Goal: Task Accomplishment & Management: Manage account settings

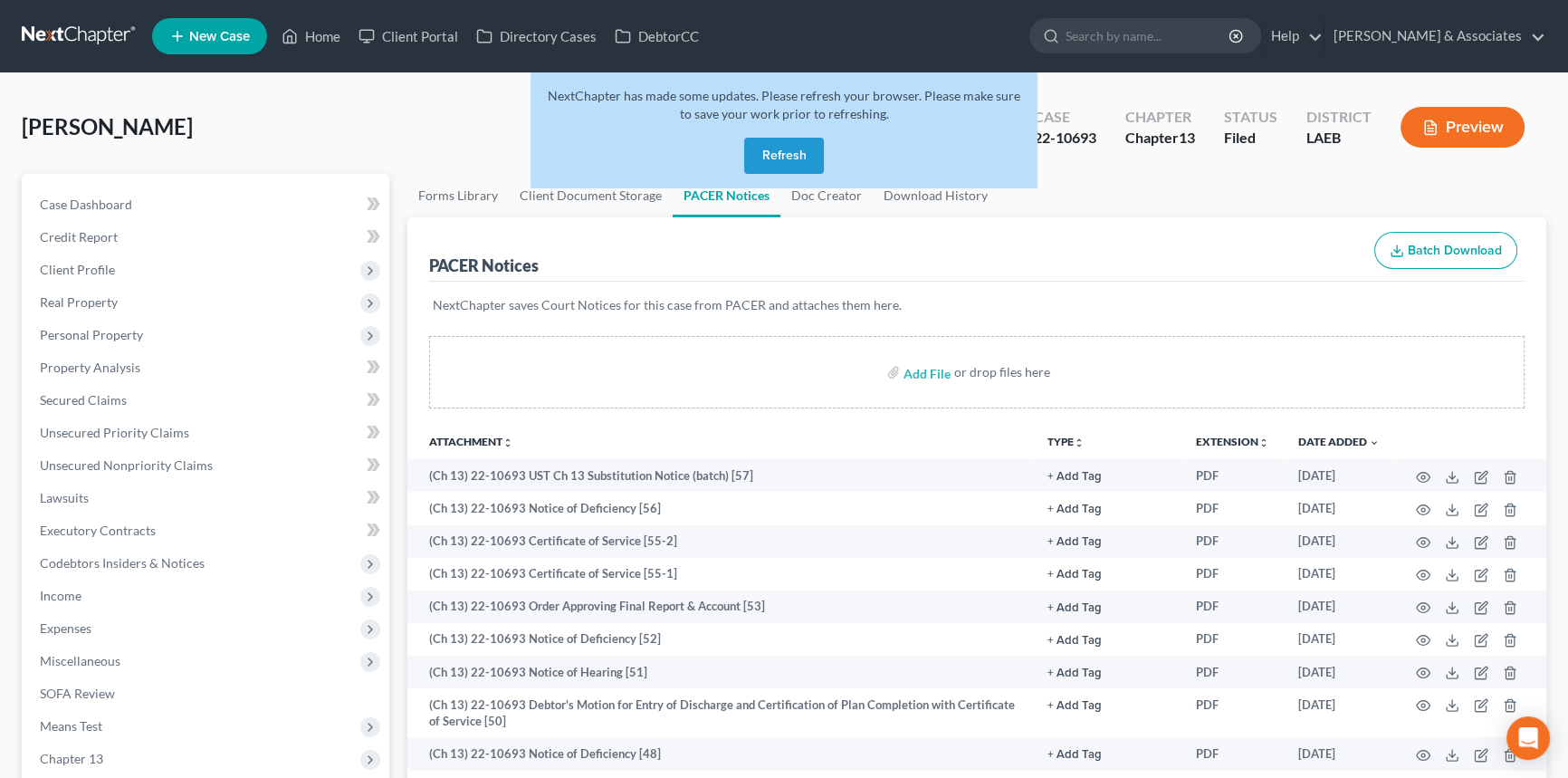
click at [795, 147] on button "Refresh" at bounding box center [784, 155] width 80 height 37
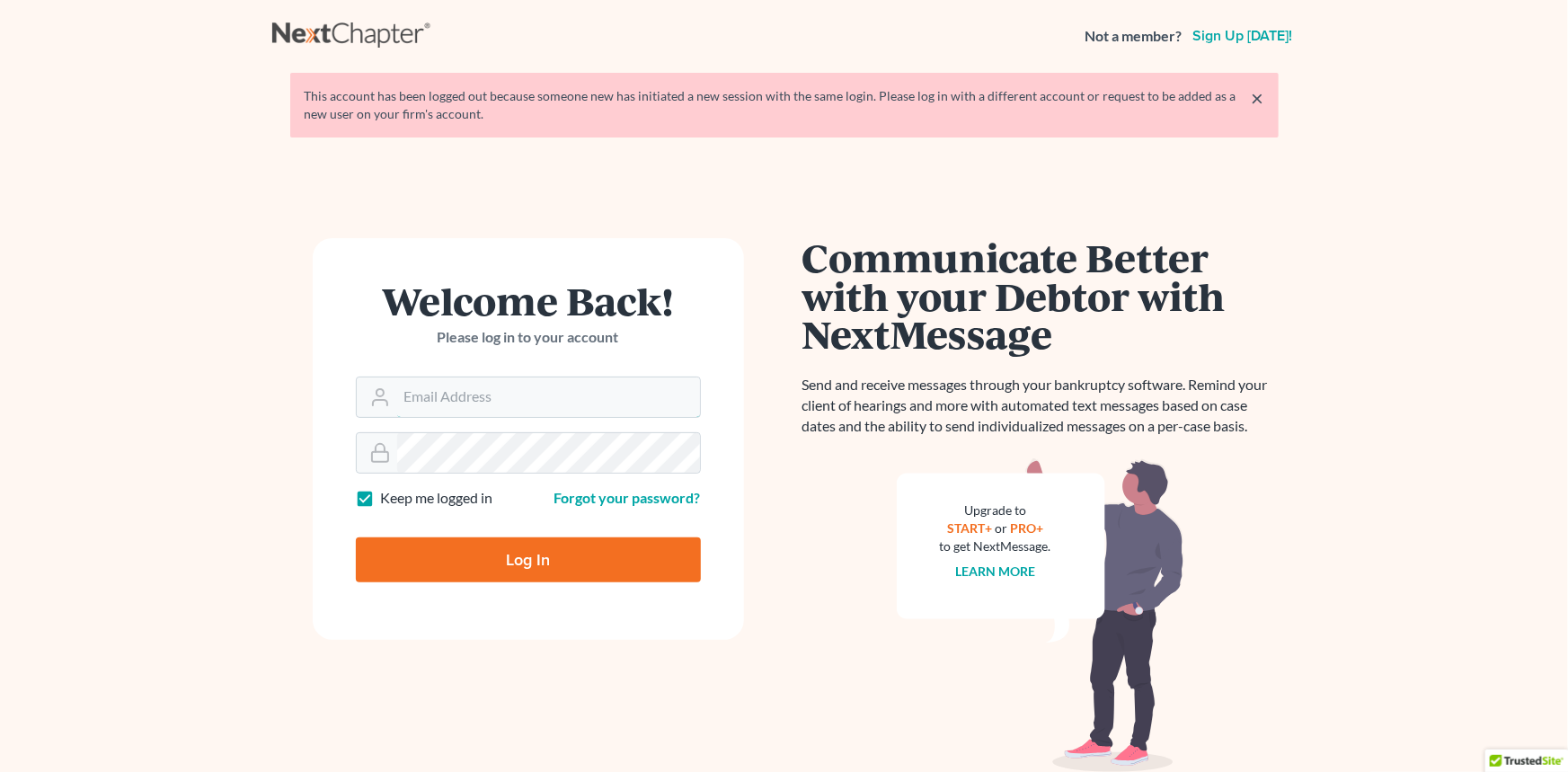
type input "postp@dimentfirm.com"
click at [521, 568] on input "Log In" at bounding box center [529, 560] width 345 height 45
type input "Thinking..."
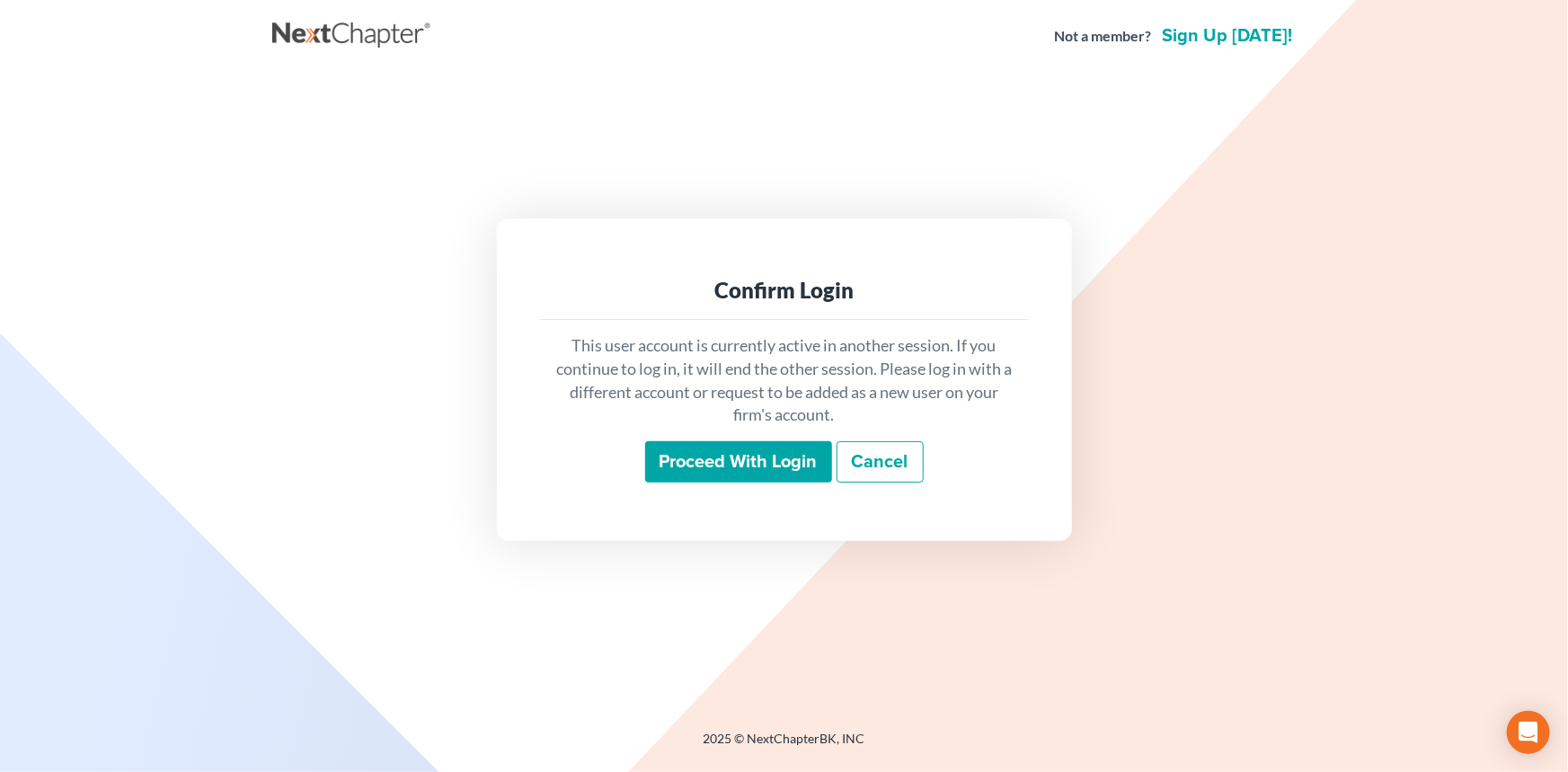
click at [685, 454] on input "Proceed with login" at bounding box center [738, 462] width 187 height 41
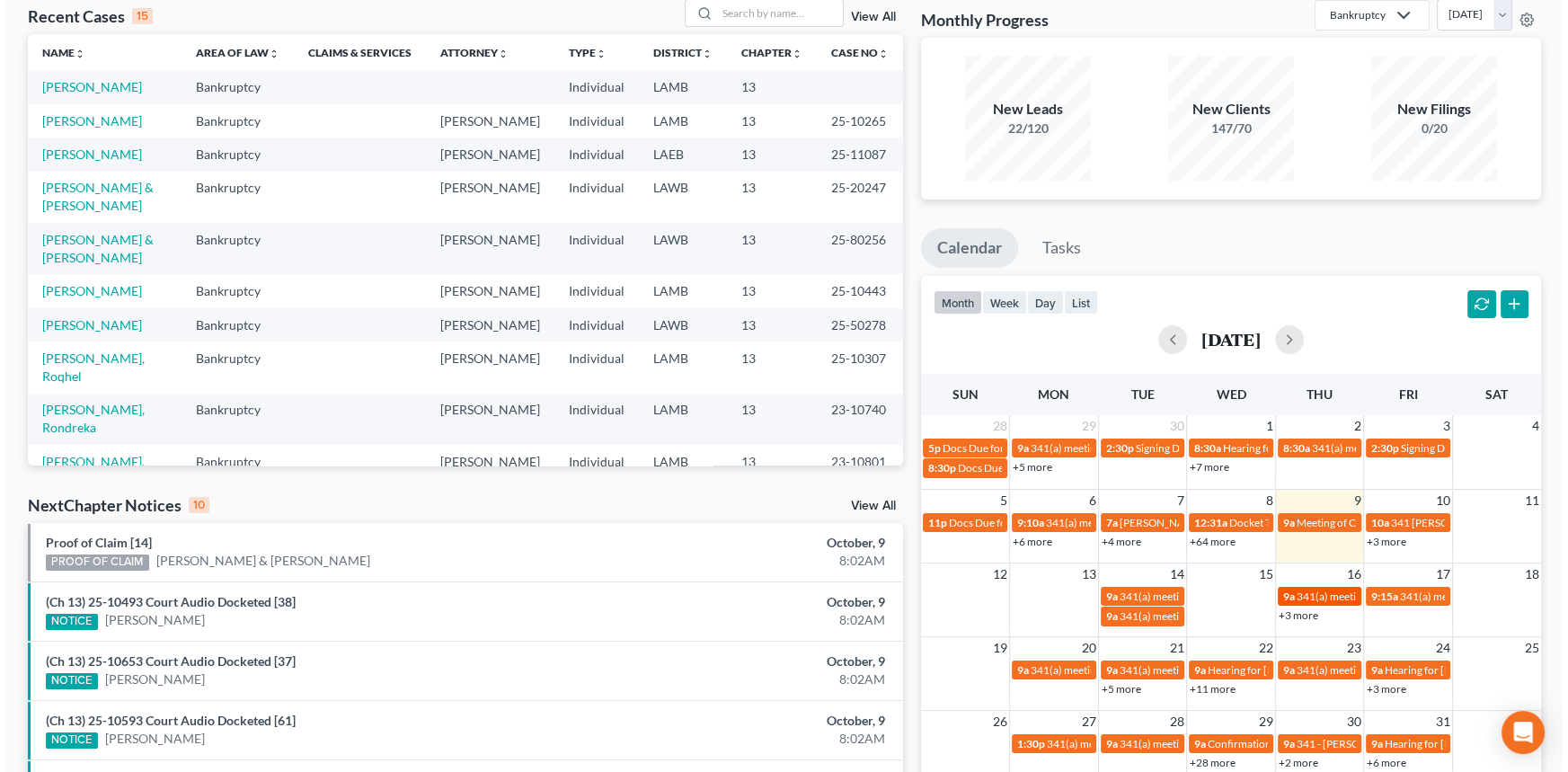
scroll to position [244, 0]
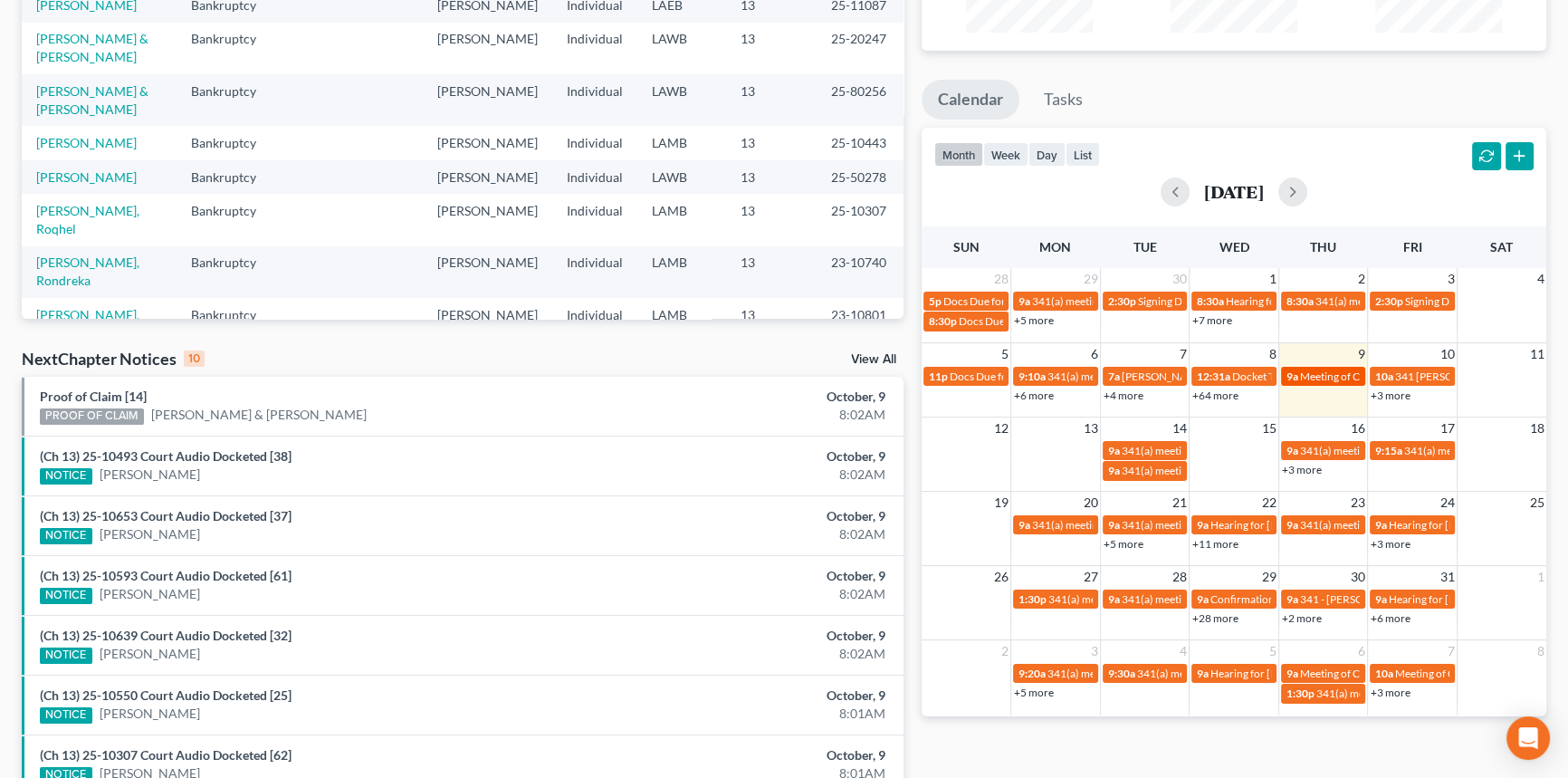
click at [1324, 378] on span "Meeting of Creditors for [PERSON_NAME]" at bounding box center [1400, 377] width 201 height 14
select select "Days"
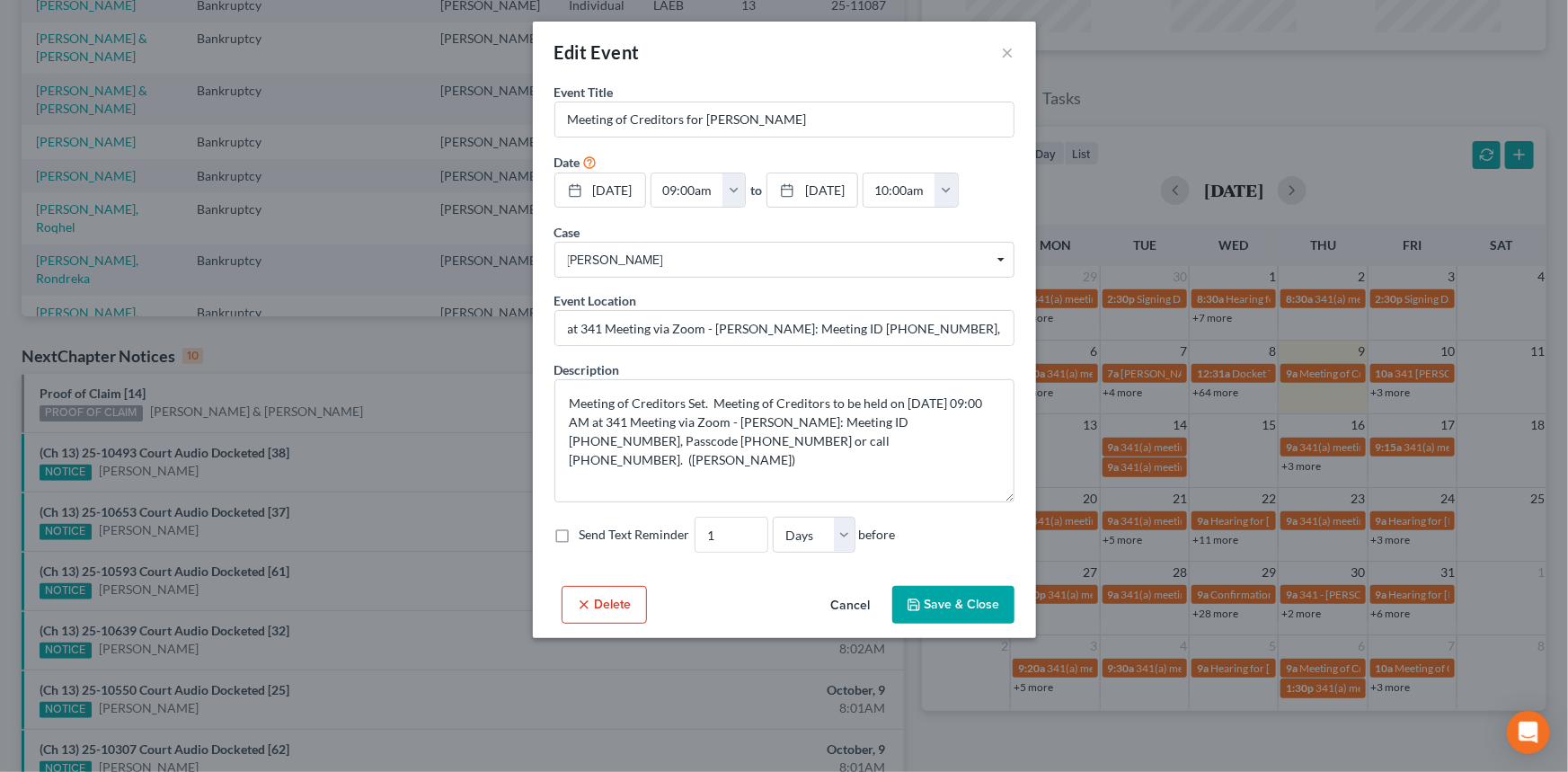
click at [857, 613] on button "Cancel" at bounding box center [851, 605] width 69 height 36
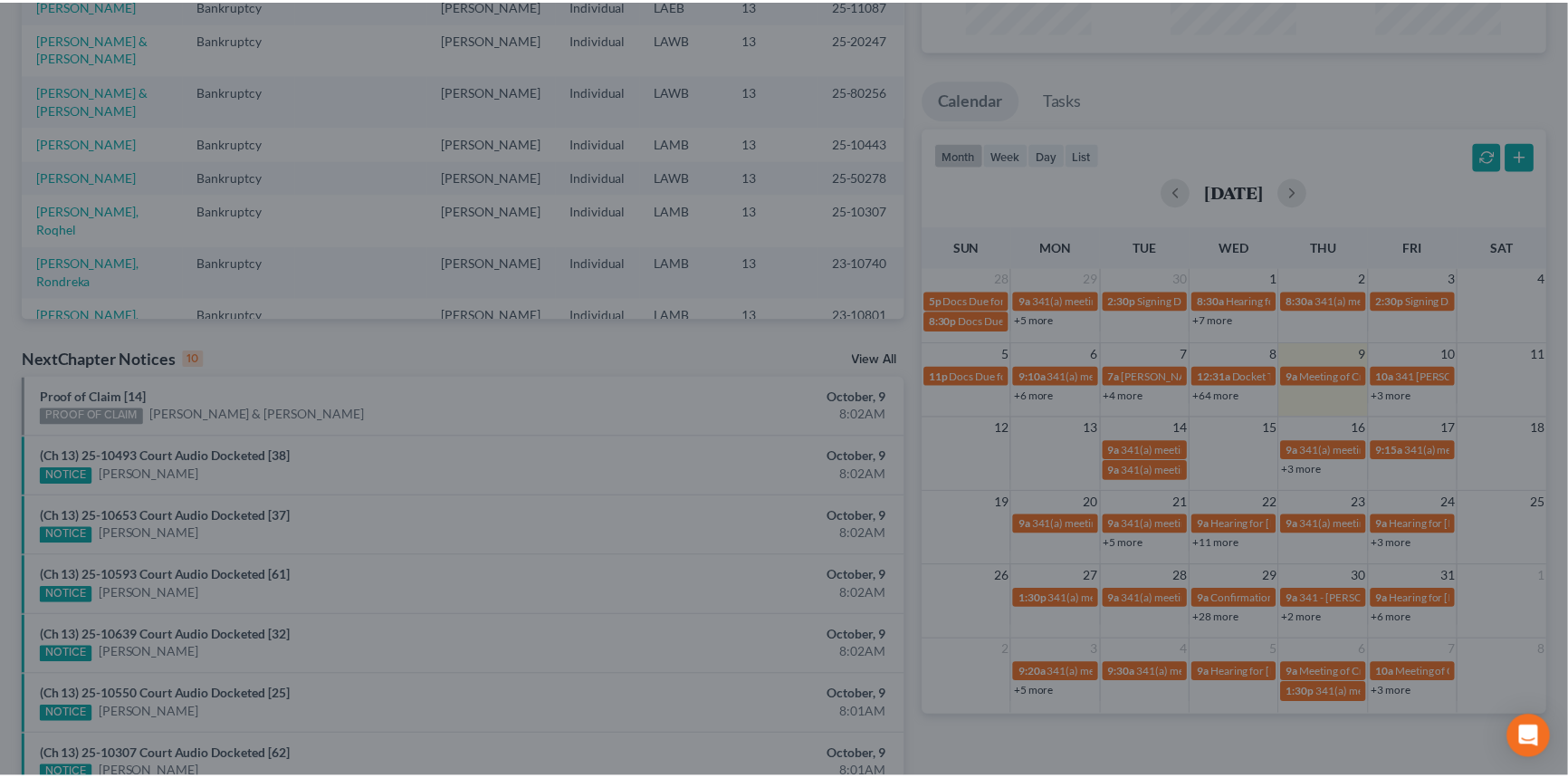
scroll to position [265, 0]
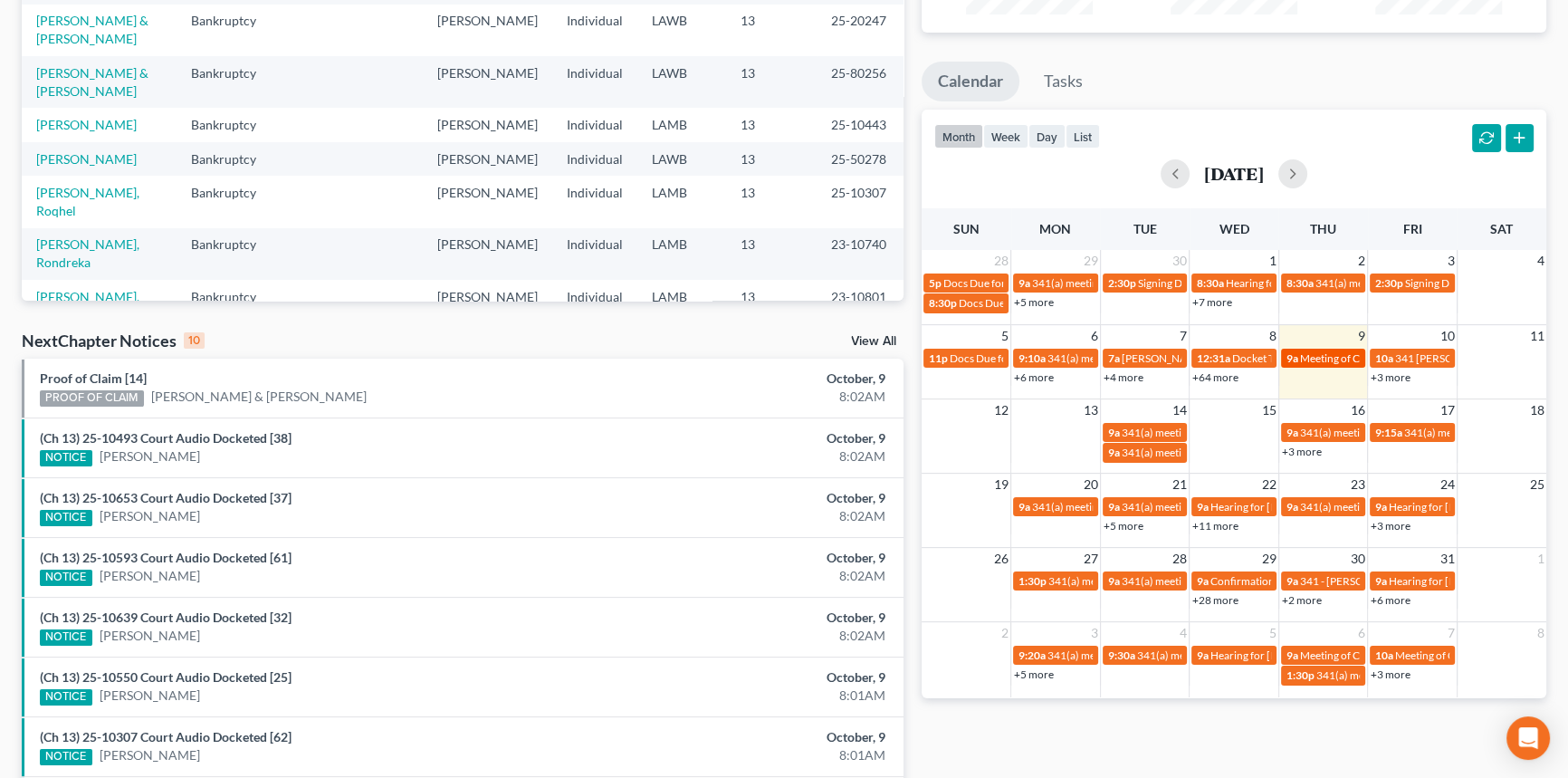
click at [1313, 354] on span "Meeting of Creditors for Joann Lavergne" at bounding box center [1400, 359] width 201 height 14
select select "Days"
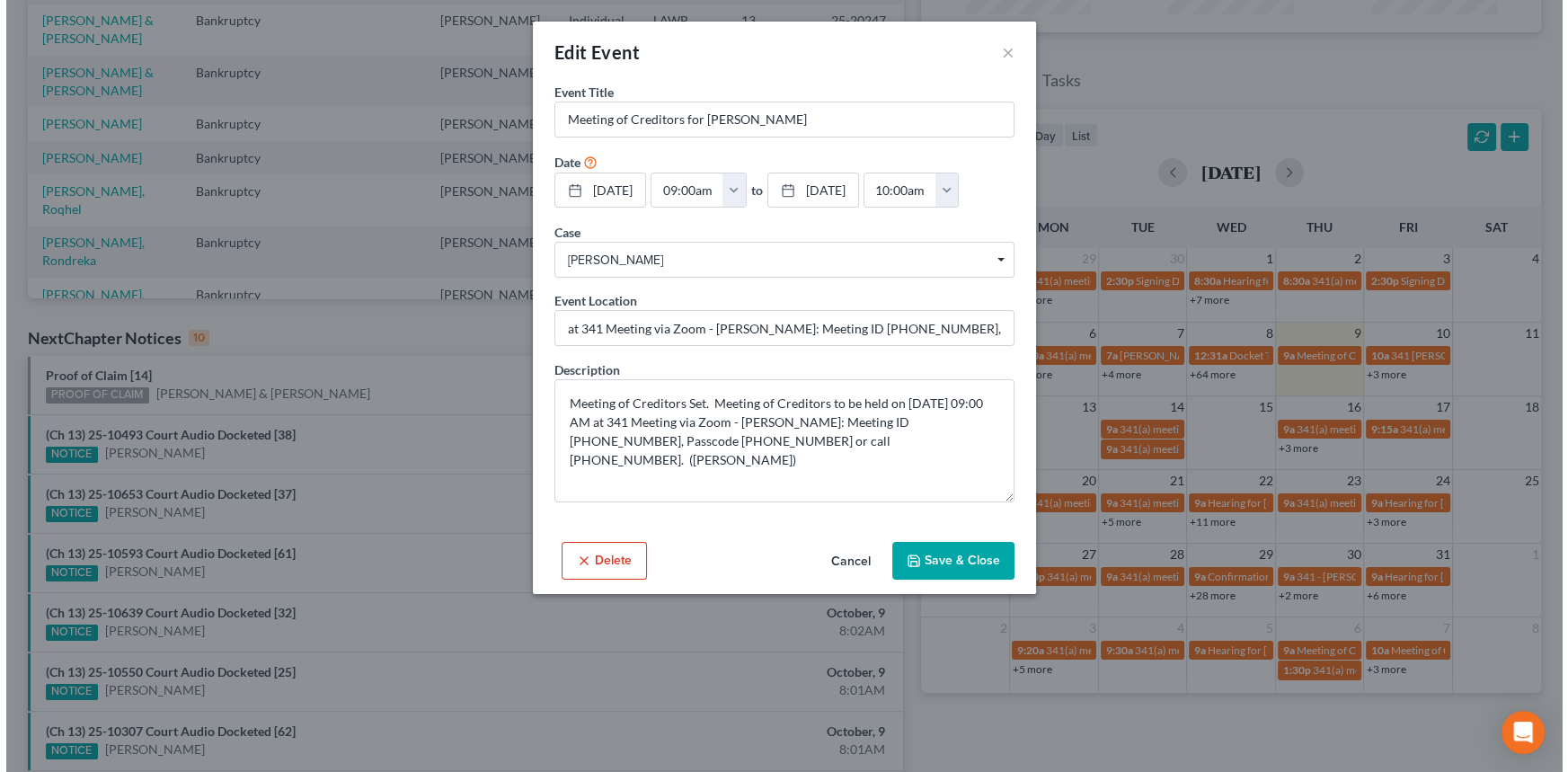
scroll to position [244, 0]
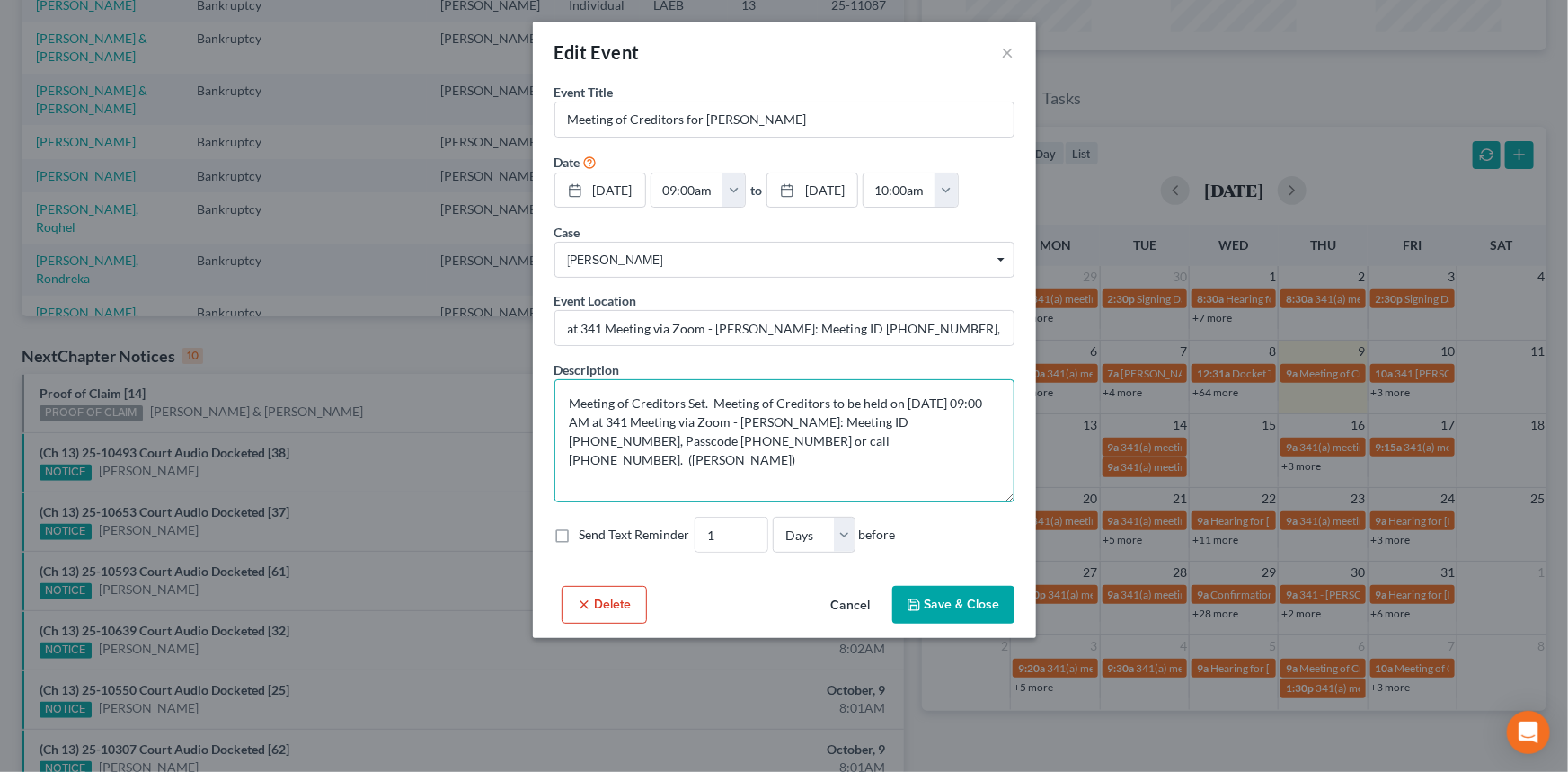
drag, startPoint x: 898, startPoint y: 418, endPoint x: 975, endPoint y: 420, distance: 77.0
click at [975, 420] on textarea "Meeting of Creditors Set. Meeting of Creditors to be held on 10/9/2025 at 09:00…" at bounding box center [784, 441] width 460 height 124
drag, startPoint x: 626, startPoint y: 443, endPoint x: 696, endPoint y: 442, distance: 70.0
click at [696, 442] on textarea "Meeting of Creditors Set. Meeting of Creditors to be held on 10/9/2025 at 09:00…" at bounding box center [784, 441] width 460 height 124
click at [823, 606] on button "Cancel" at bounding box center [851, 605] width 69 height 36
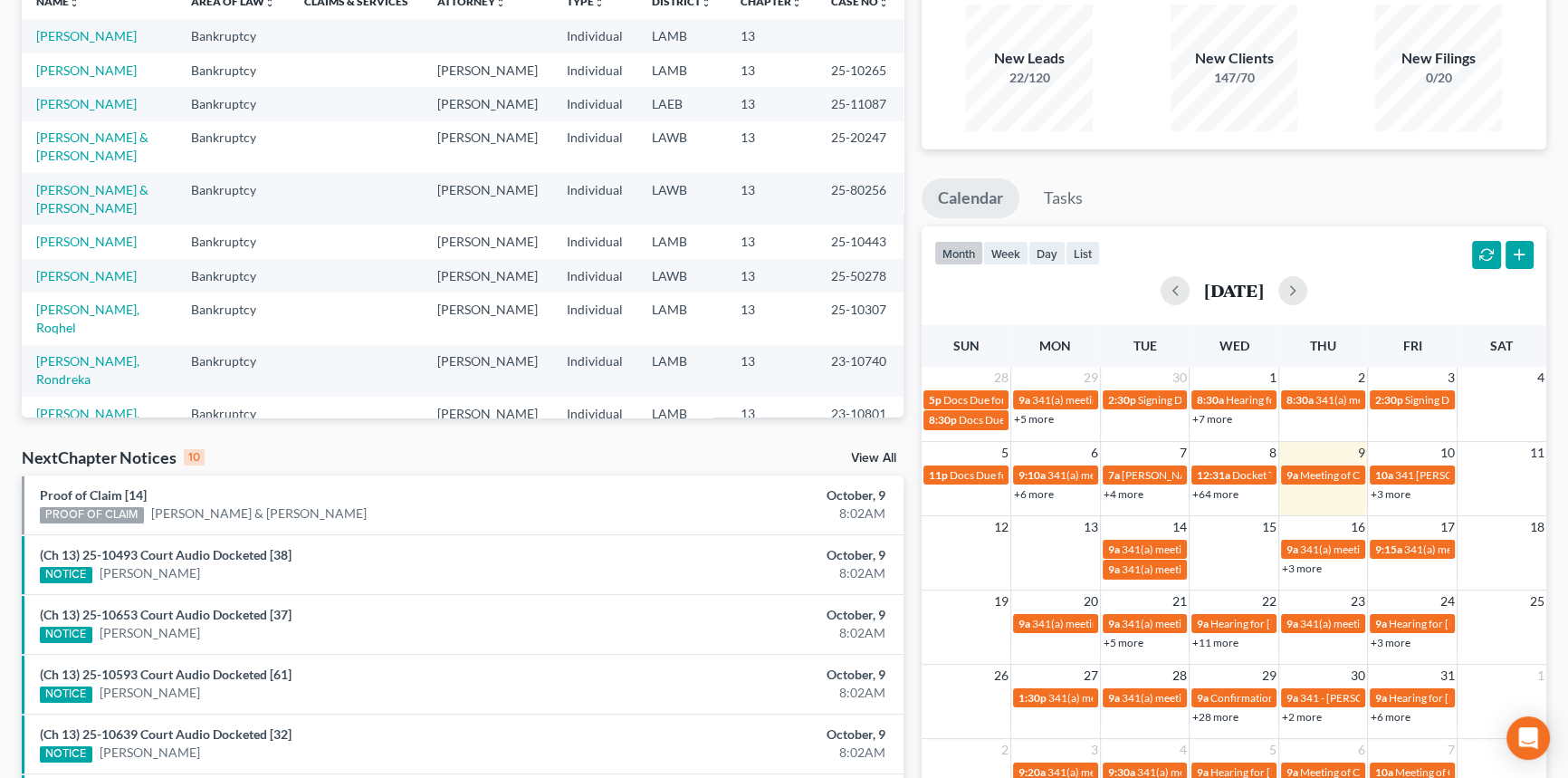
scroll to position [522, 0]
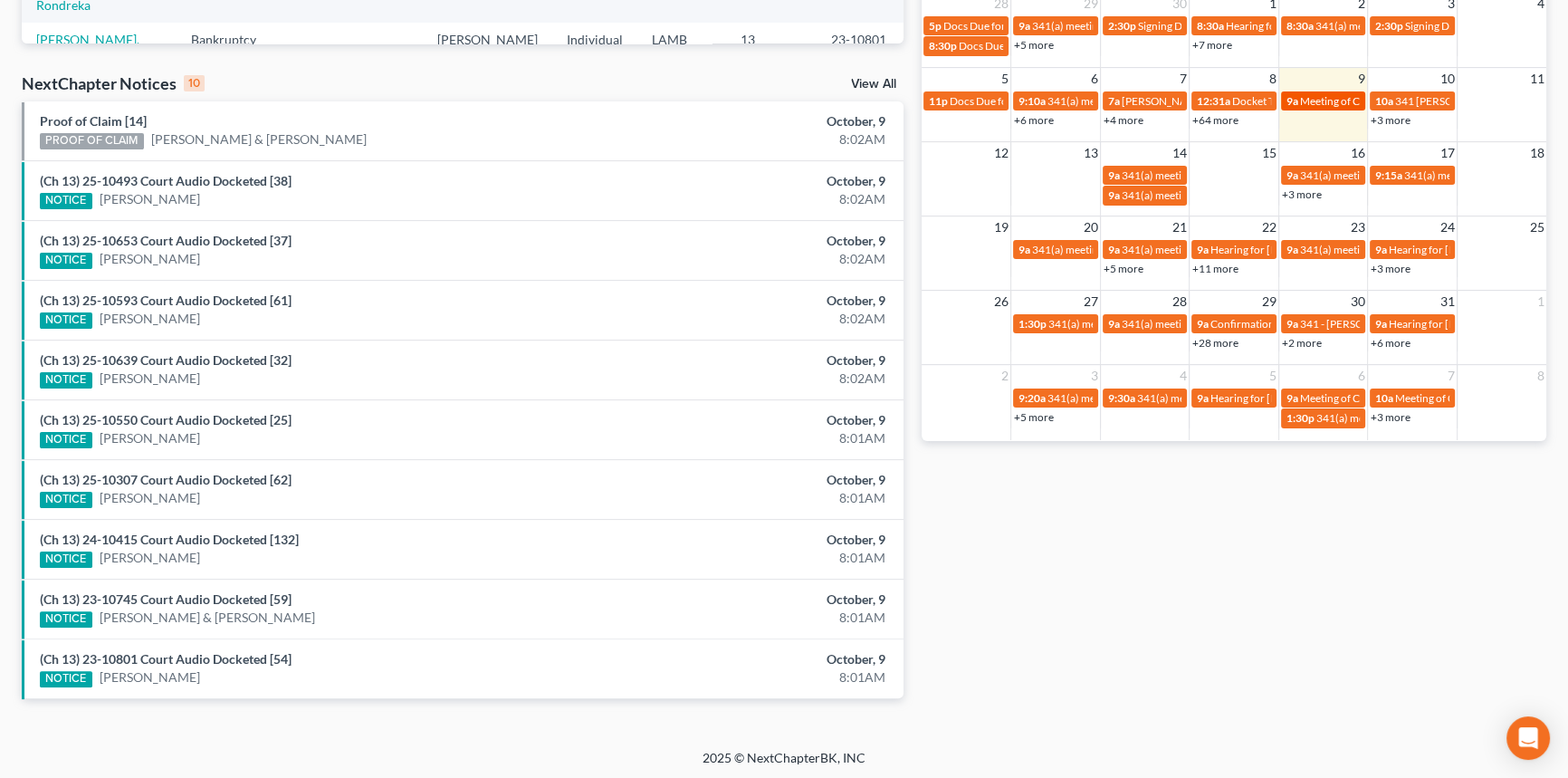
click at [1331, 99] on span "Meeting of Creditors for Joann Lavergne" at bounding box center [1400, 101] width 201 height 14
select select "Days"
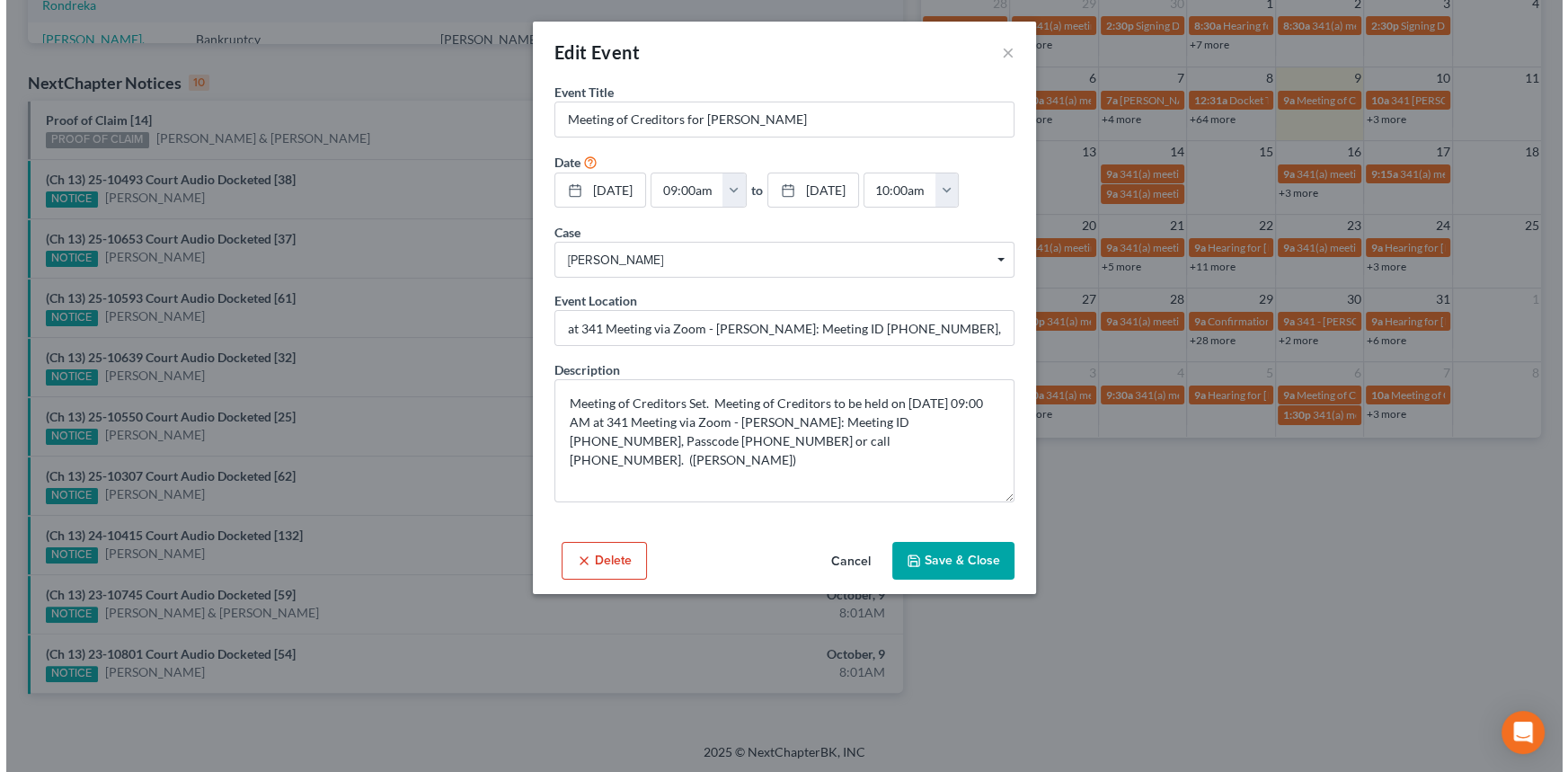
scroll to position [410, 0]
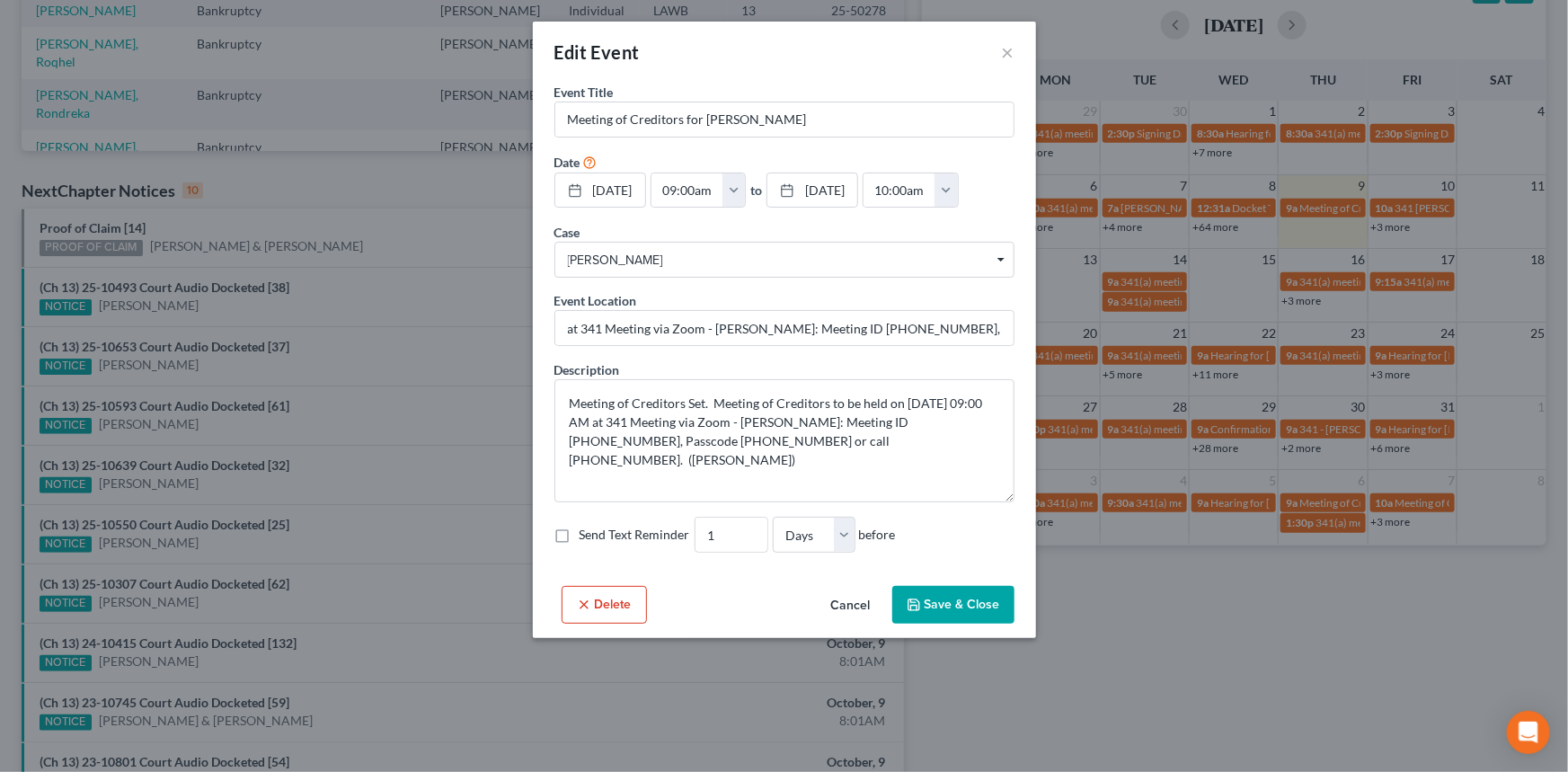
click at [821, 608] on button "Cancel" at bounding box center [851, 605] width 69 height 36
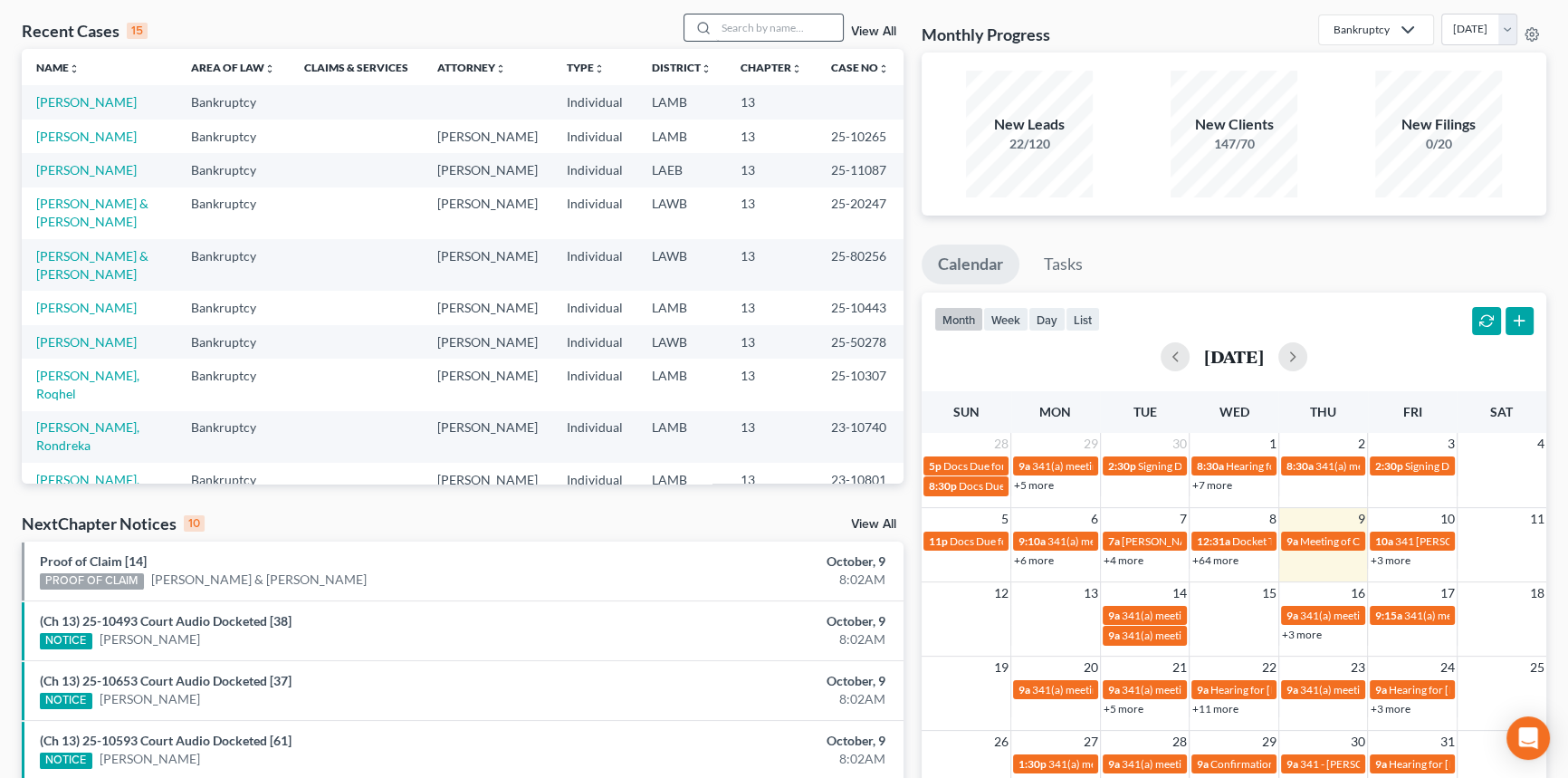
scroll to position [0, 0]
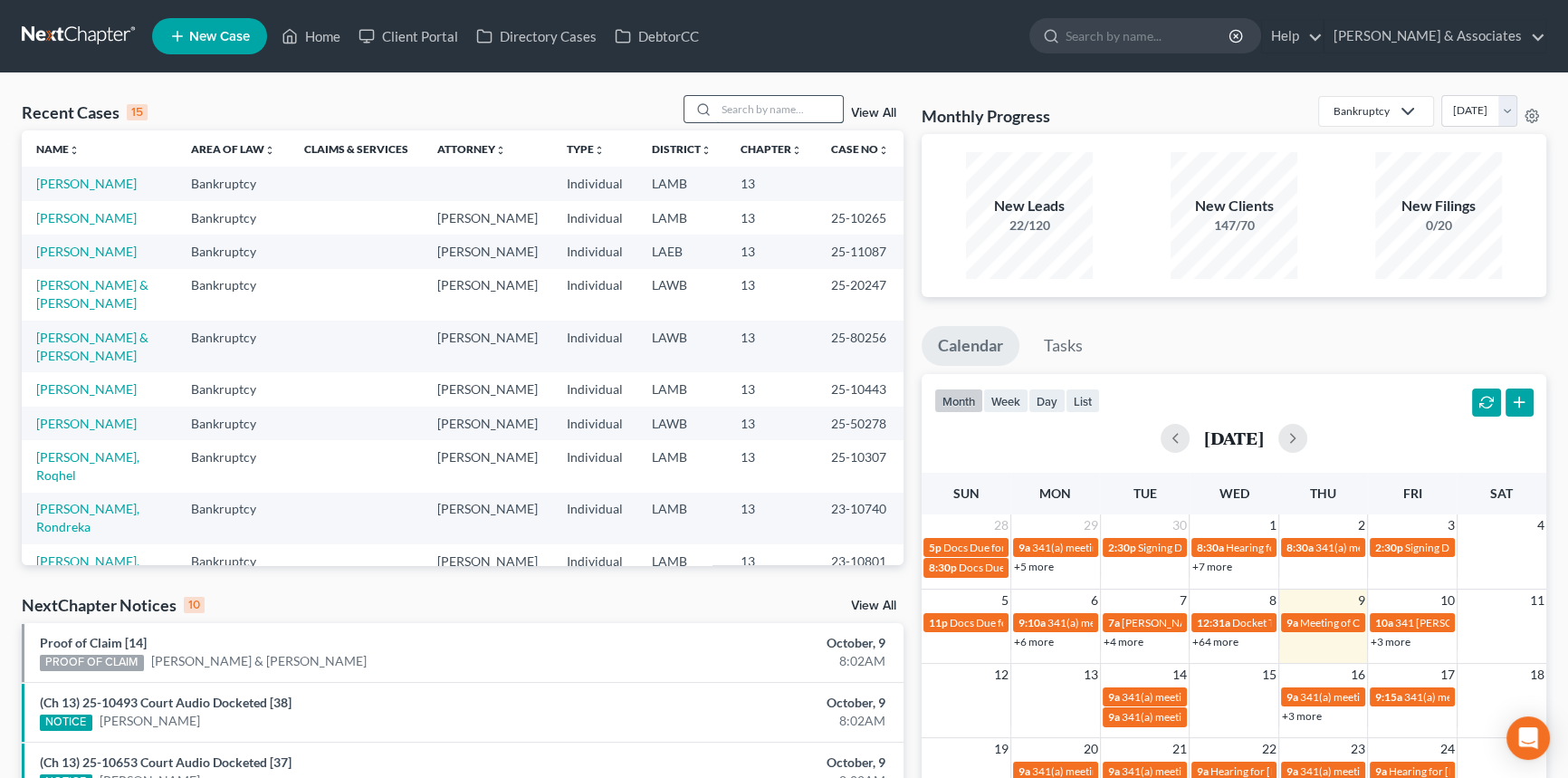
click at [785, 113] on input "search" at bounding box center [780, 109] width 126 height 27
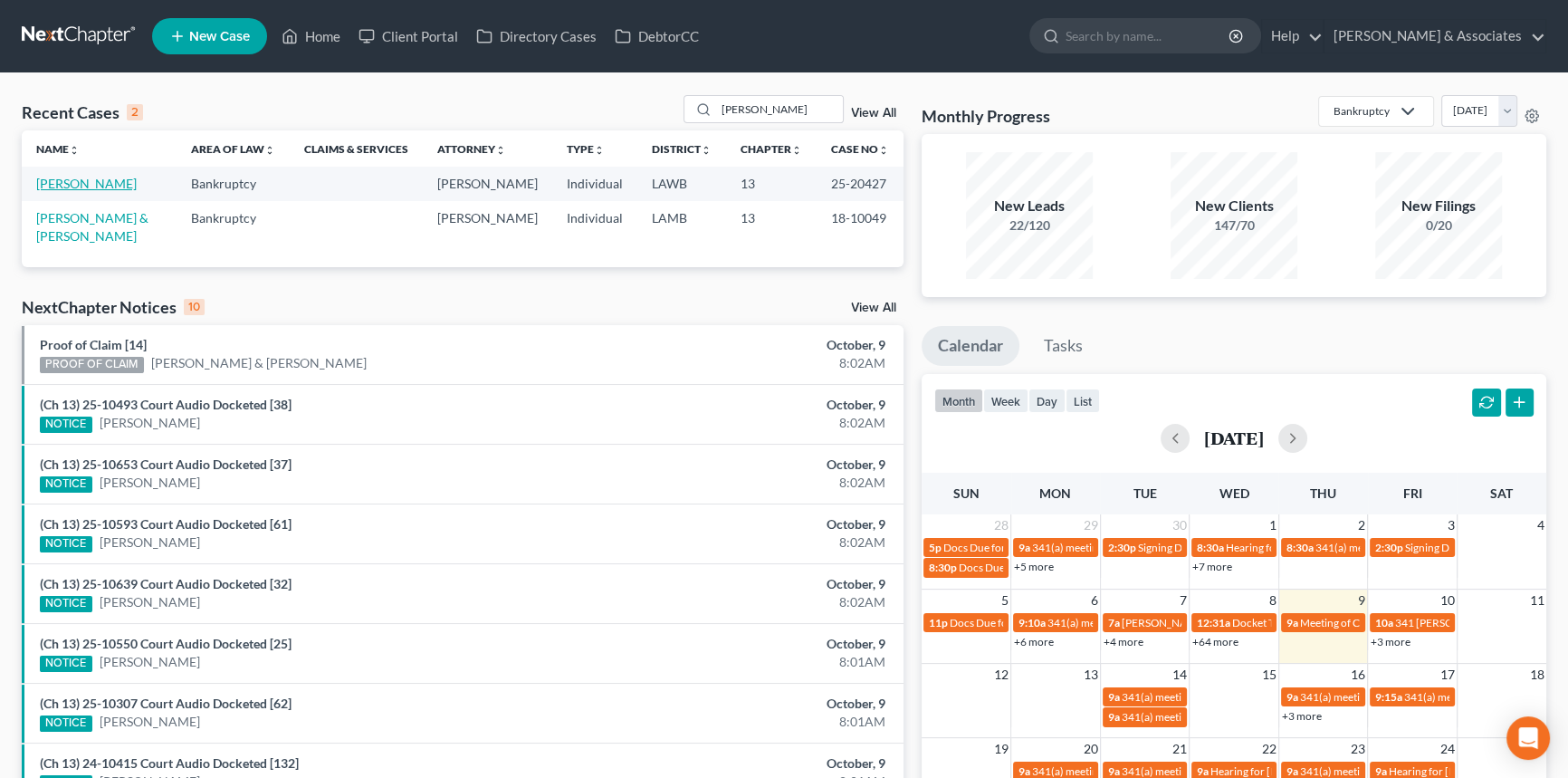
click at [68, 183] on link "Lavergne, Joann" at bounding box center [87, 184] width 101 height 16
click at [770, 108] on input "lavergne" at bounding box center [780, 109] width 126 height 27
click at [792, 99] on input "lavergne" at bounding box center [780, 109] width 126 height 27
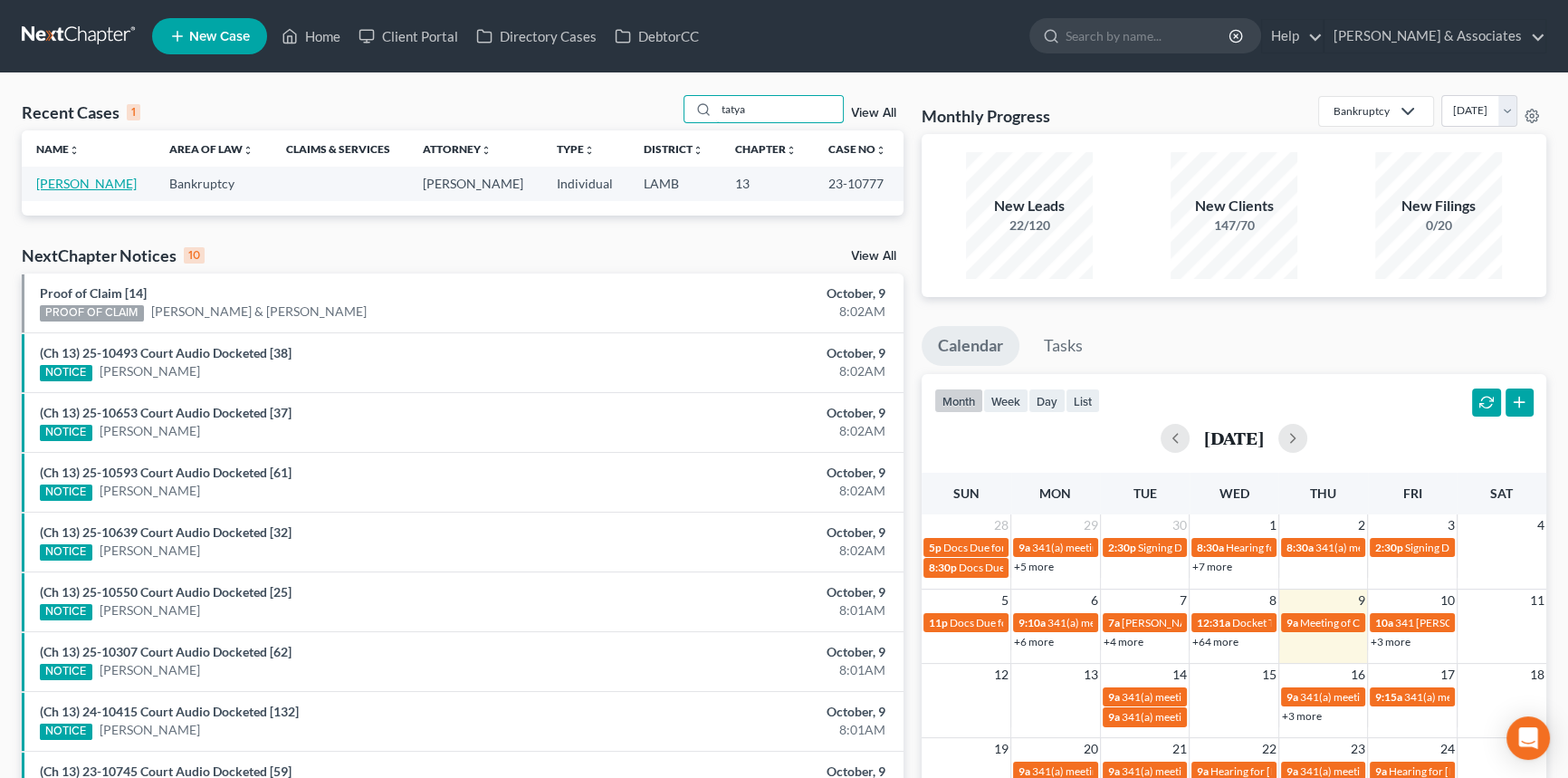
type input "tatya"
click at [112, 186] on link "[PERSON_NAME]" at bounding box center [87, 184] width 101 height 16
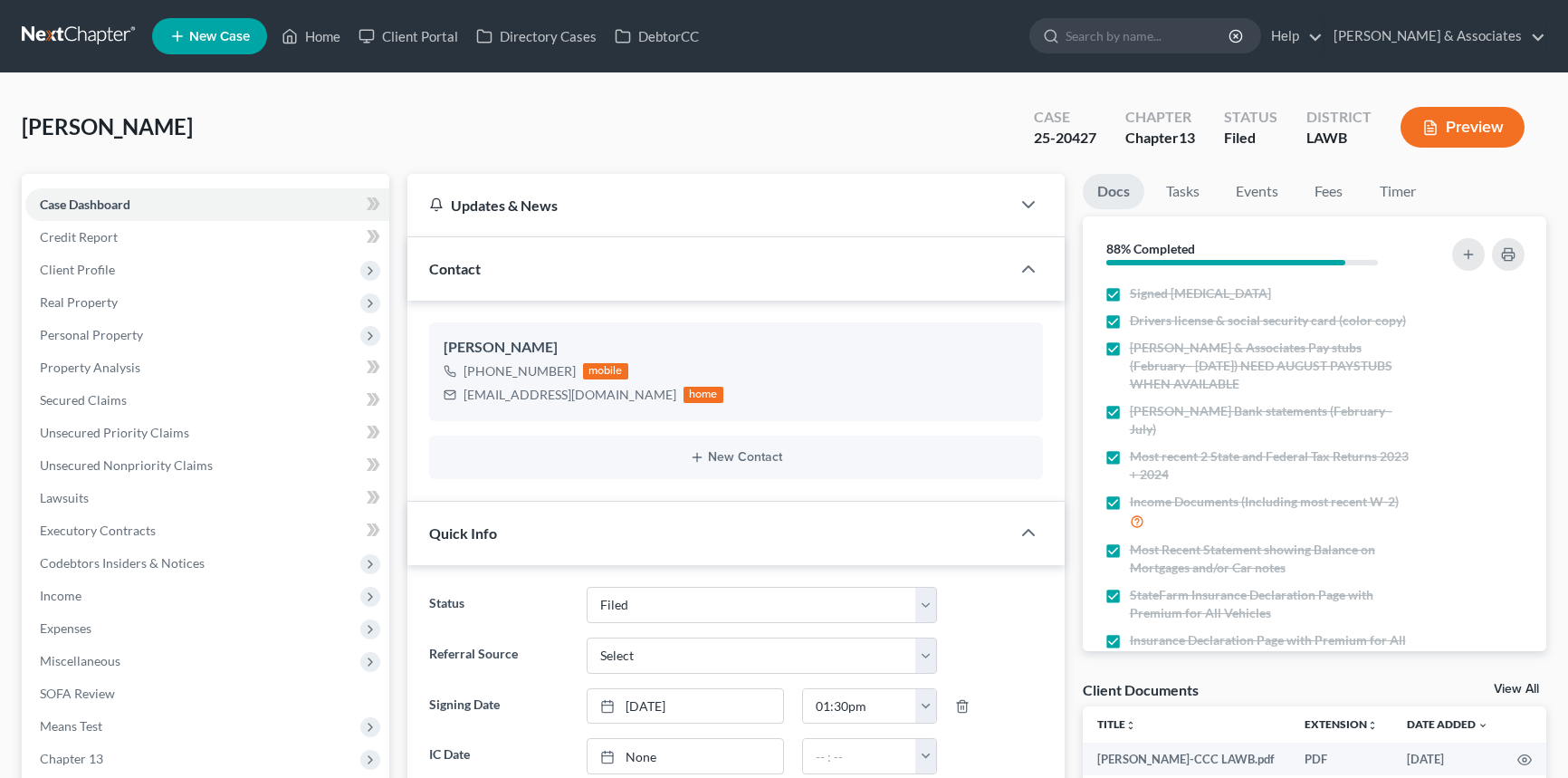
select select "8"
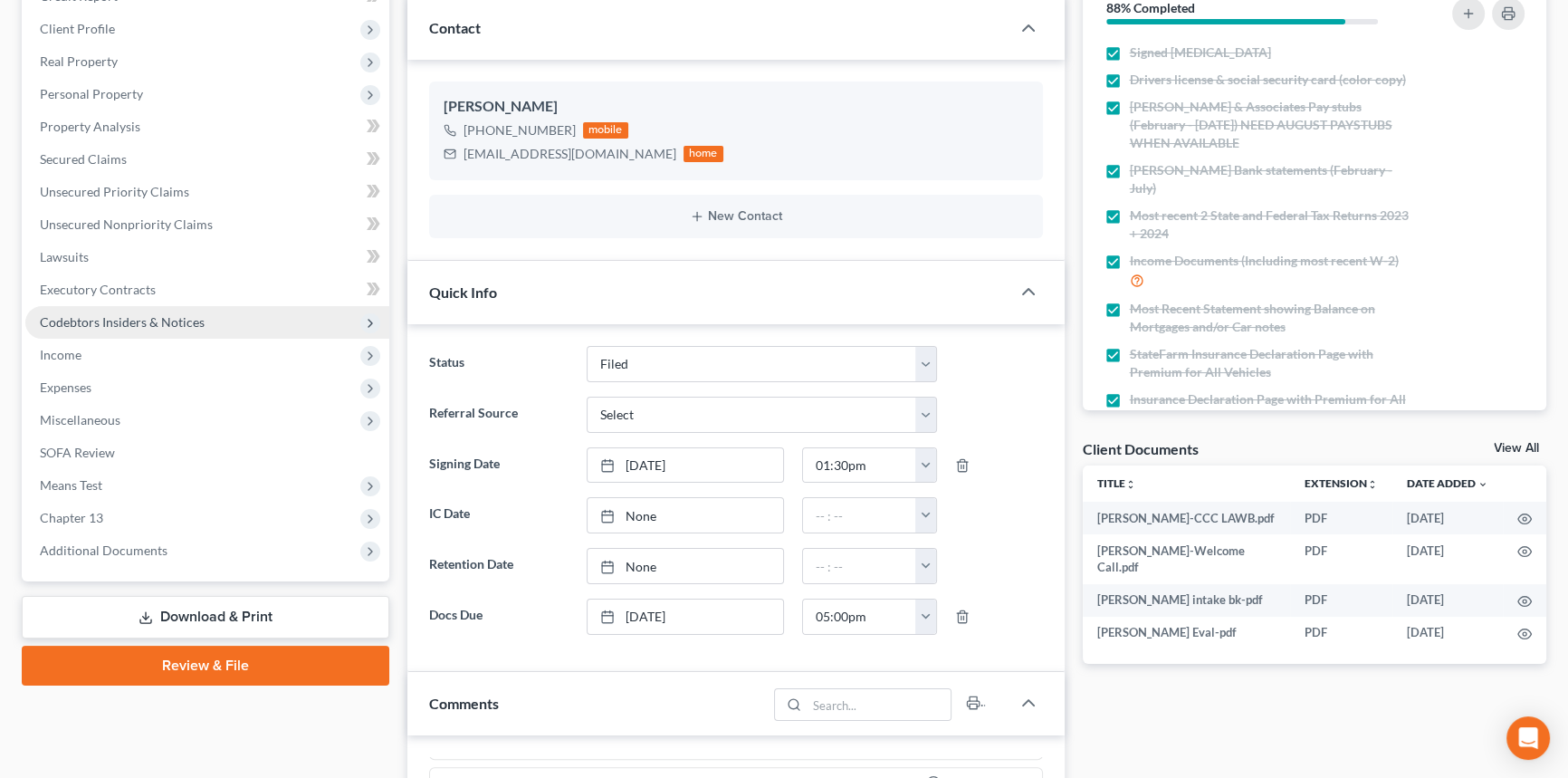
scroll to position [246, 0]
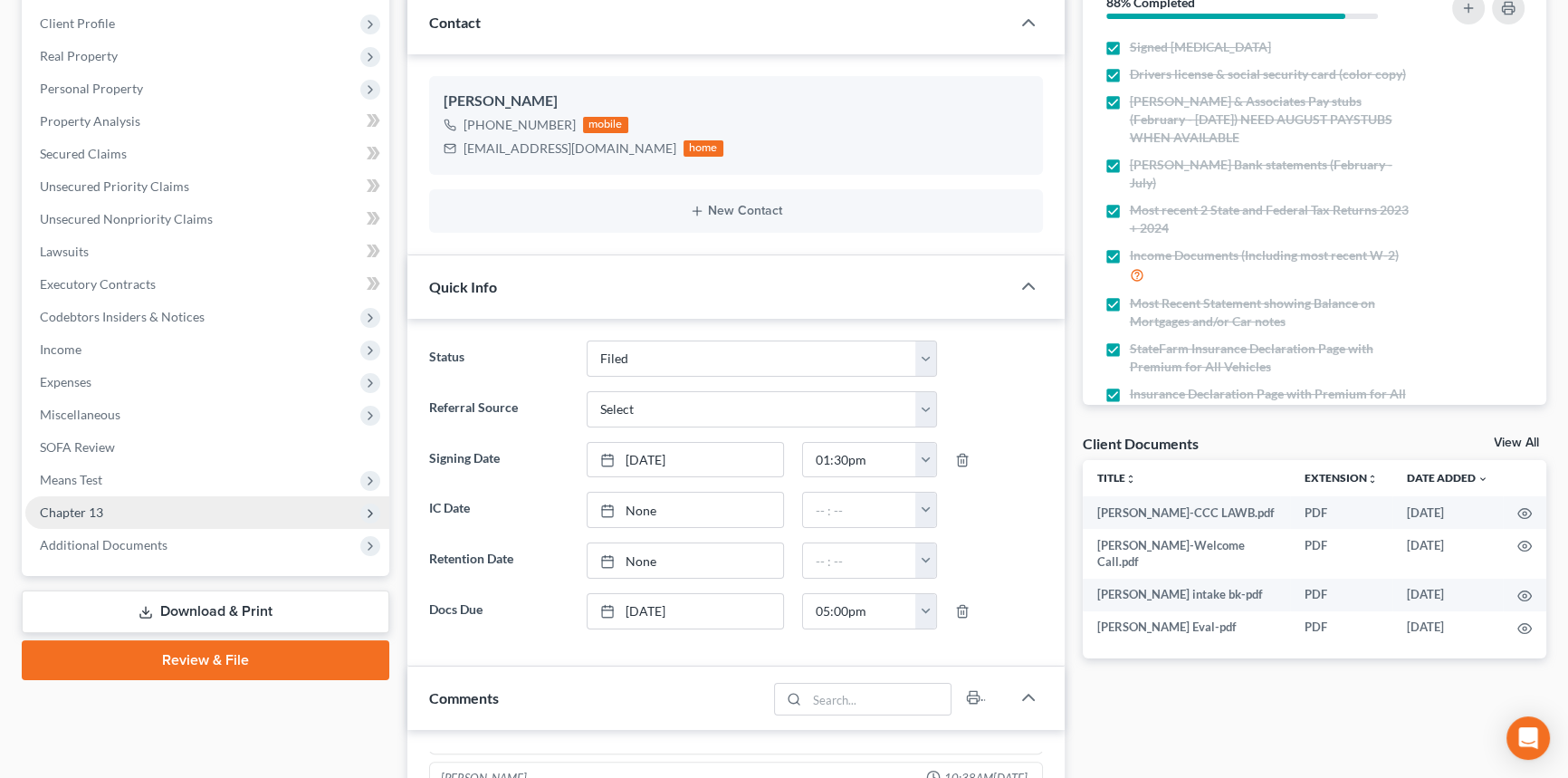
click at [85, 517] on span "Chapter 13" at bounding box center [207, 512] width 364 height 33
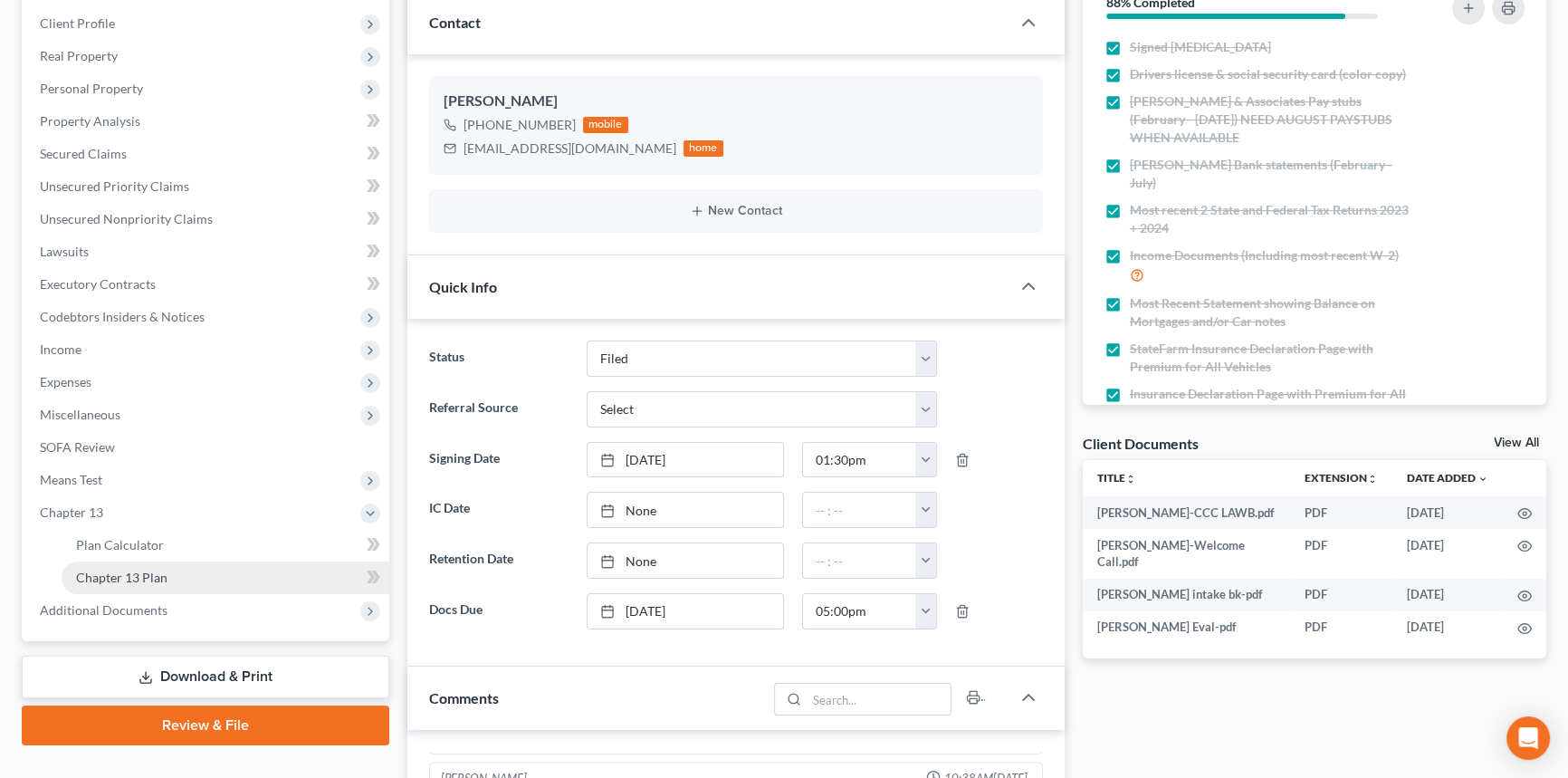
click at [103, 574] on span "Chapter 13 Plan" at bounding box center [122, 577] width 92 height 16
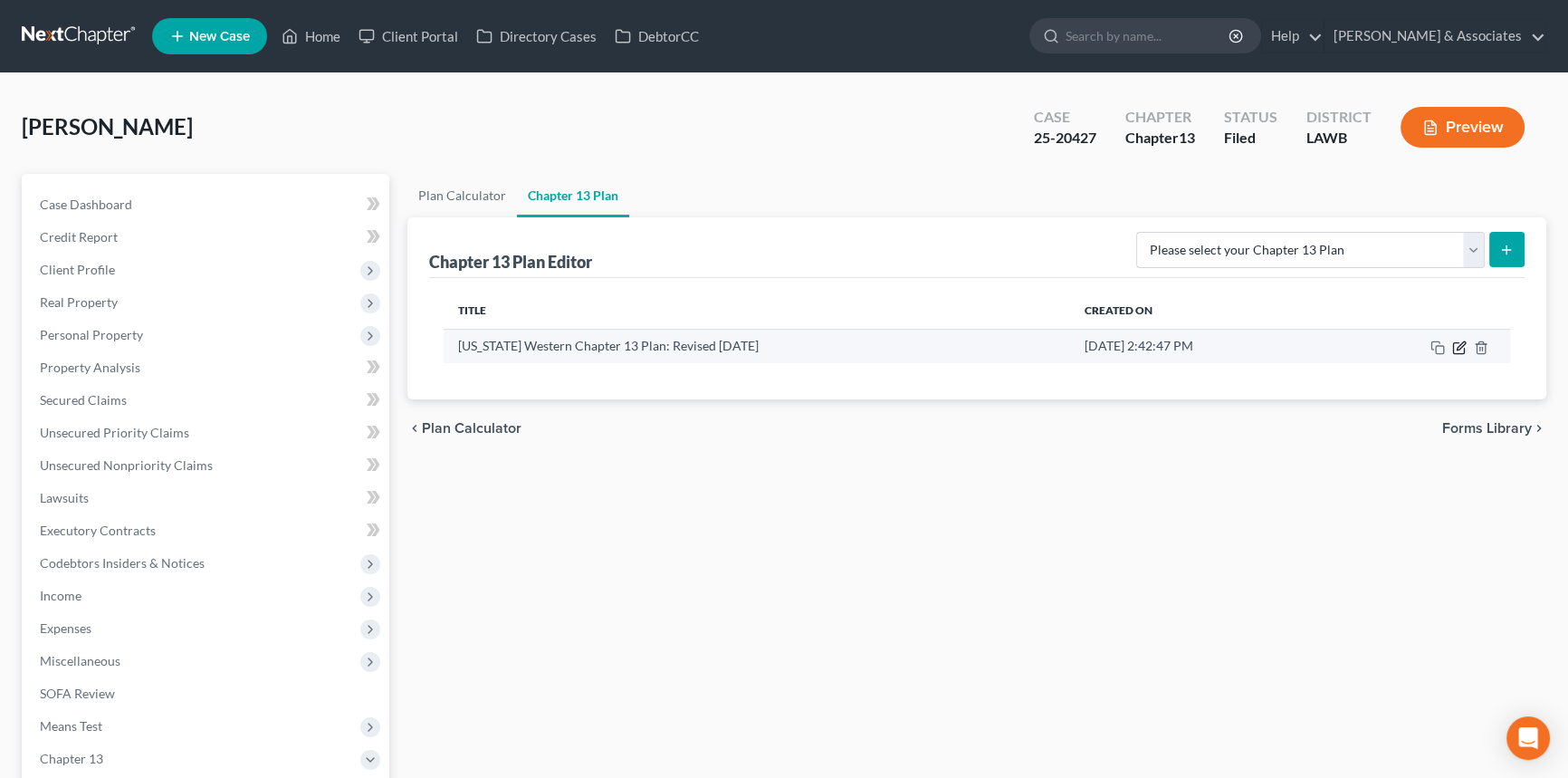
click at [1458, 353] on icon "button" at bounding box center [1459, 348] width 15 height 15
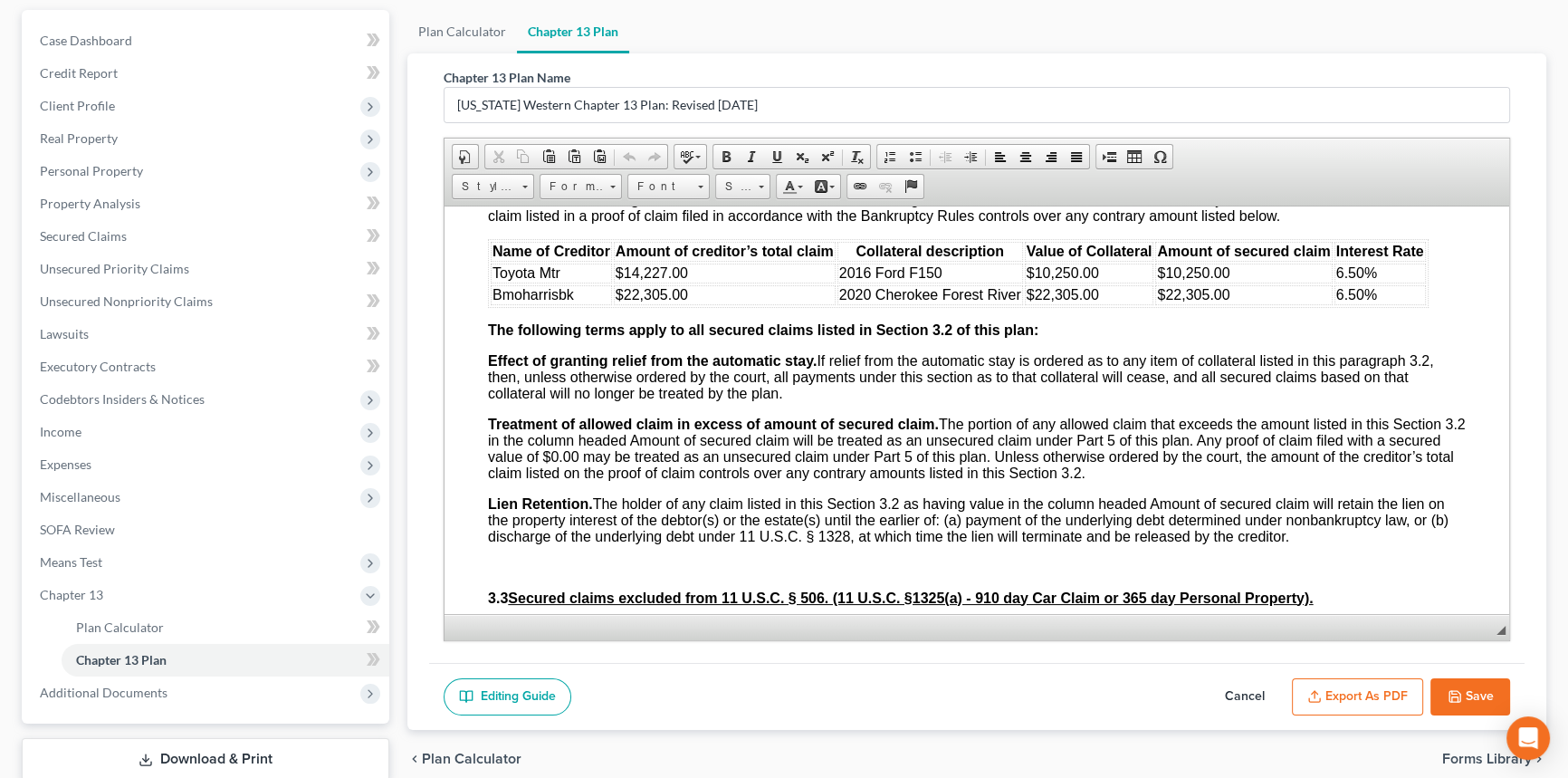
scroll to position [2387, 0]
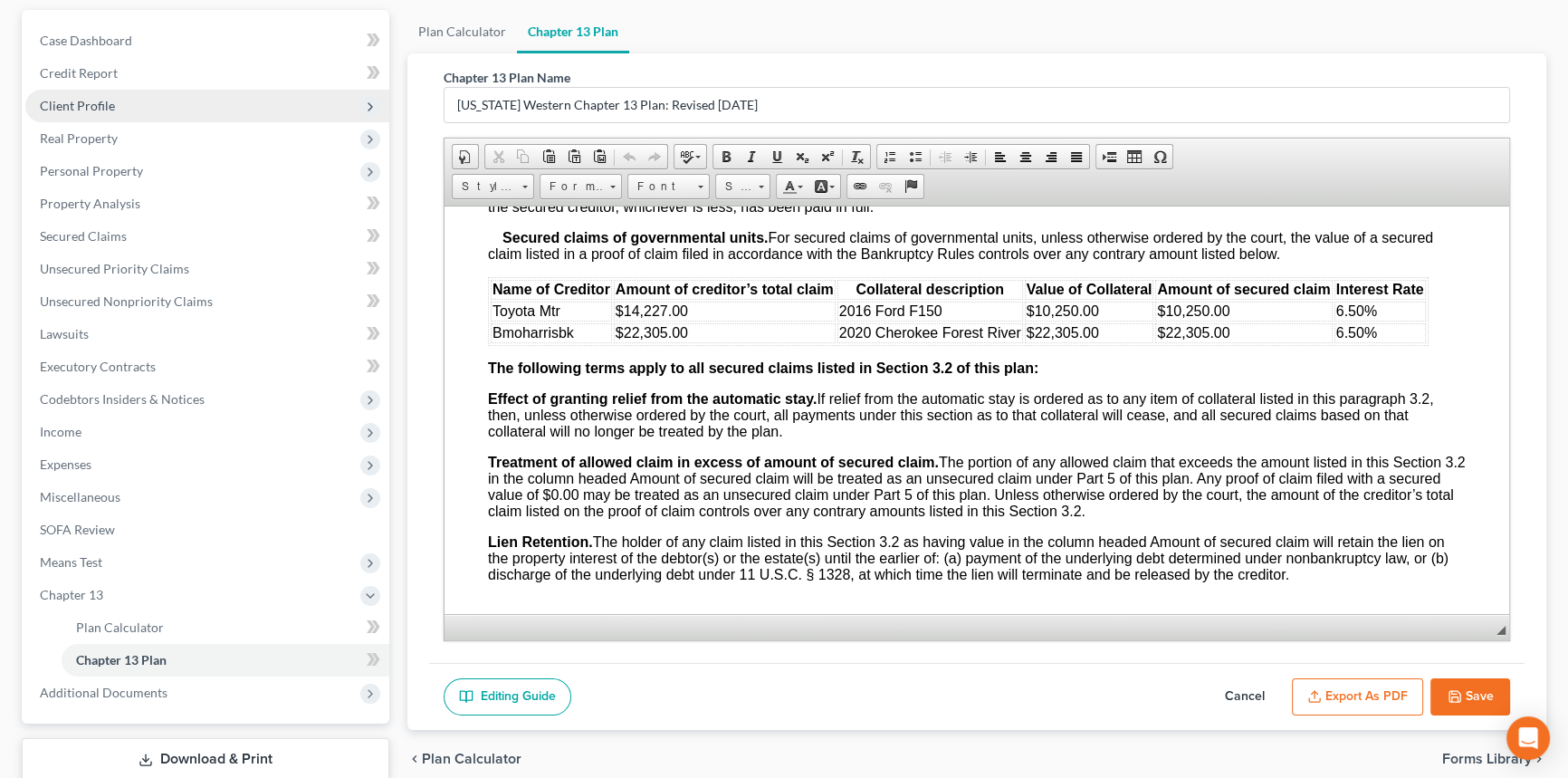
click at [112, 108] on span "Client Profile" at bounding box center [77, 106] width 75 height 16
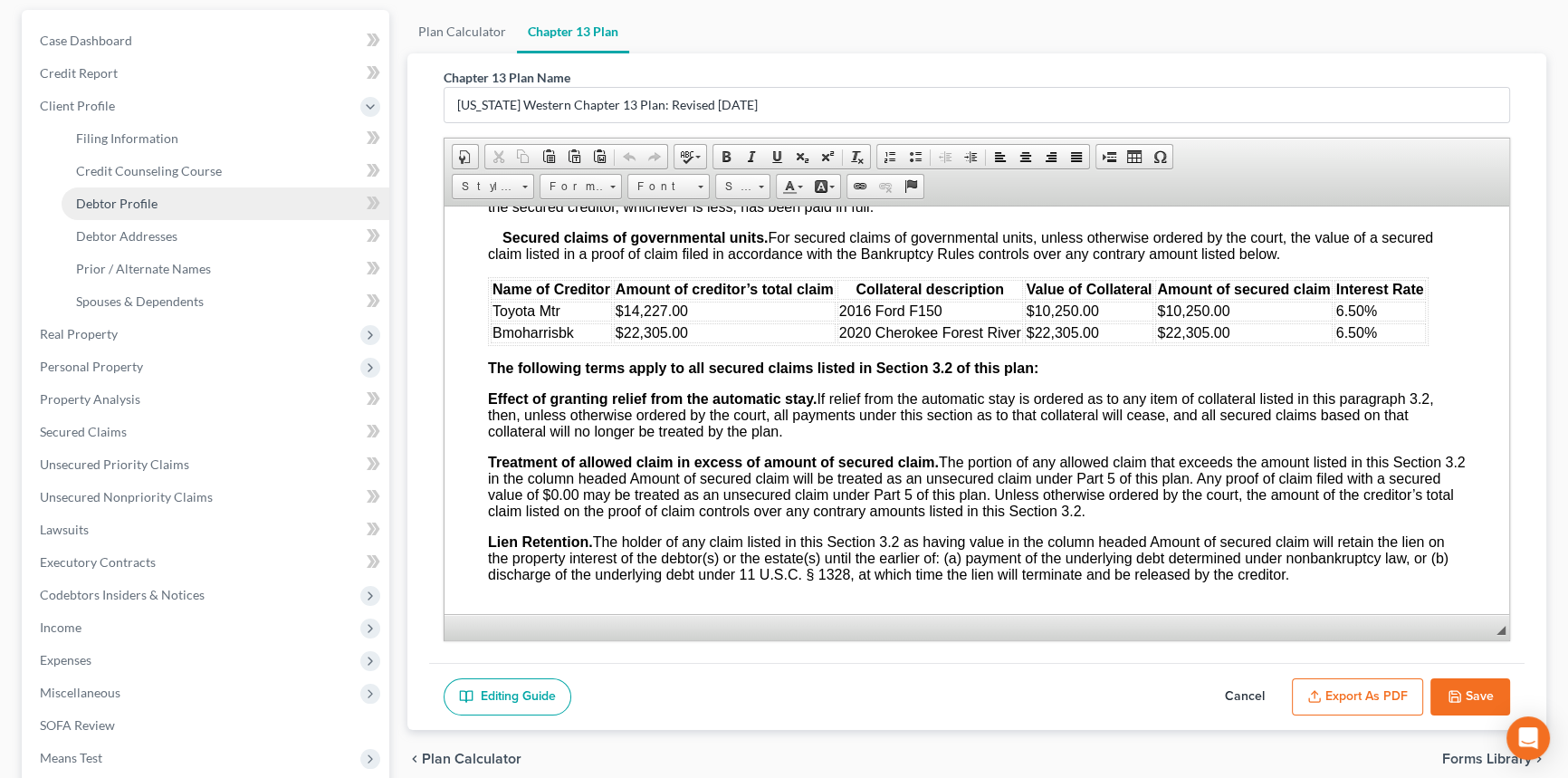
click at [171, 214] on link "Debtor Profile" at bounding box center [225, 204] width 328 height 33
select select "0"
select select "1"
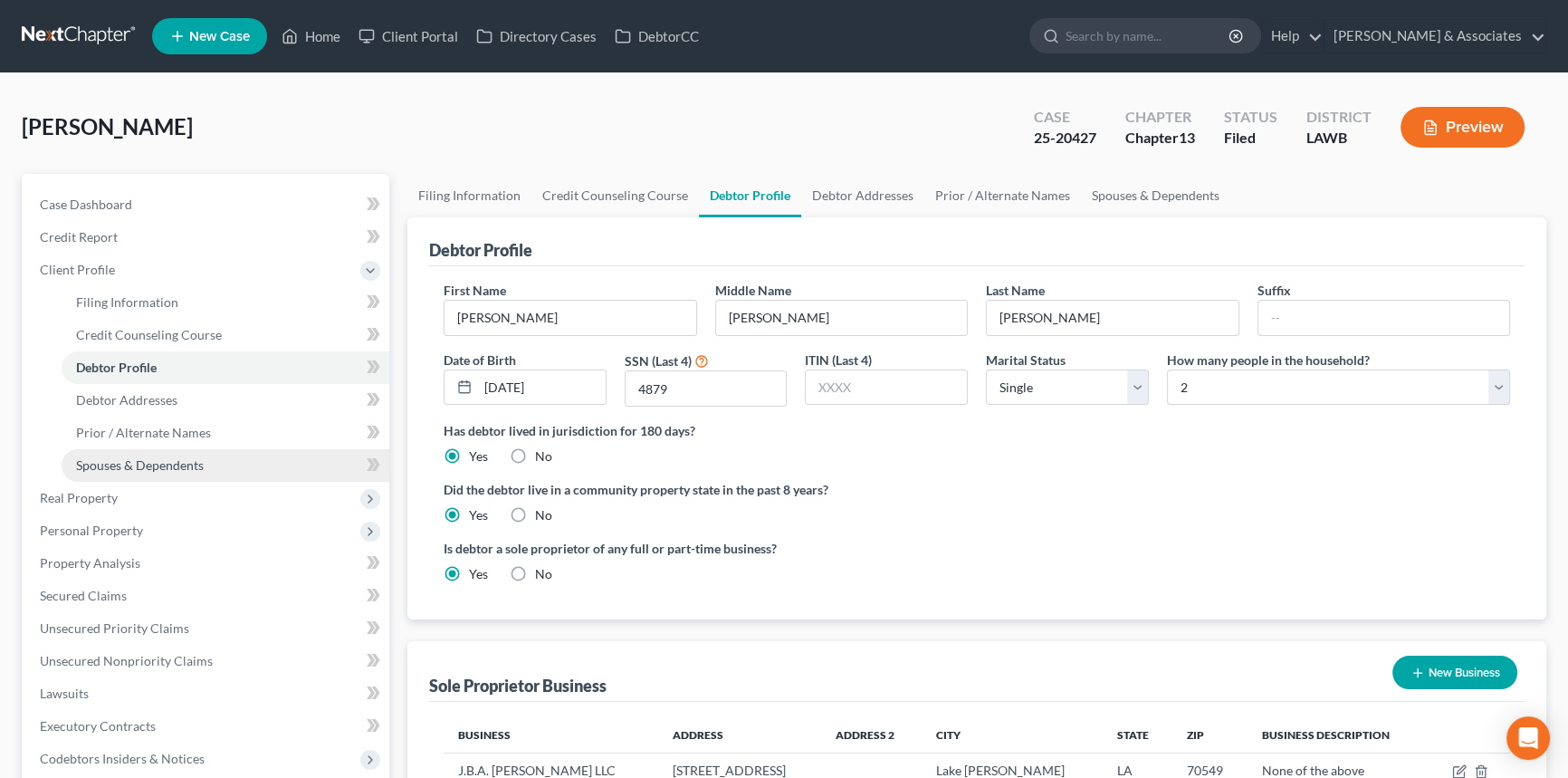
click at [158, 451] on link "Spouses & Dependents" at bounding box center [225, 465] width 328 height 33
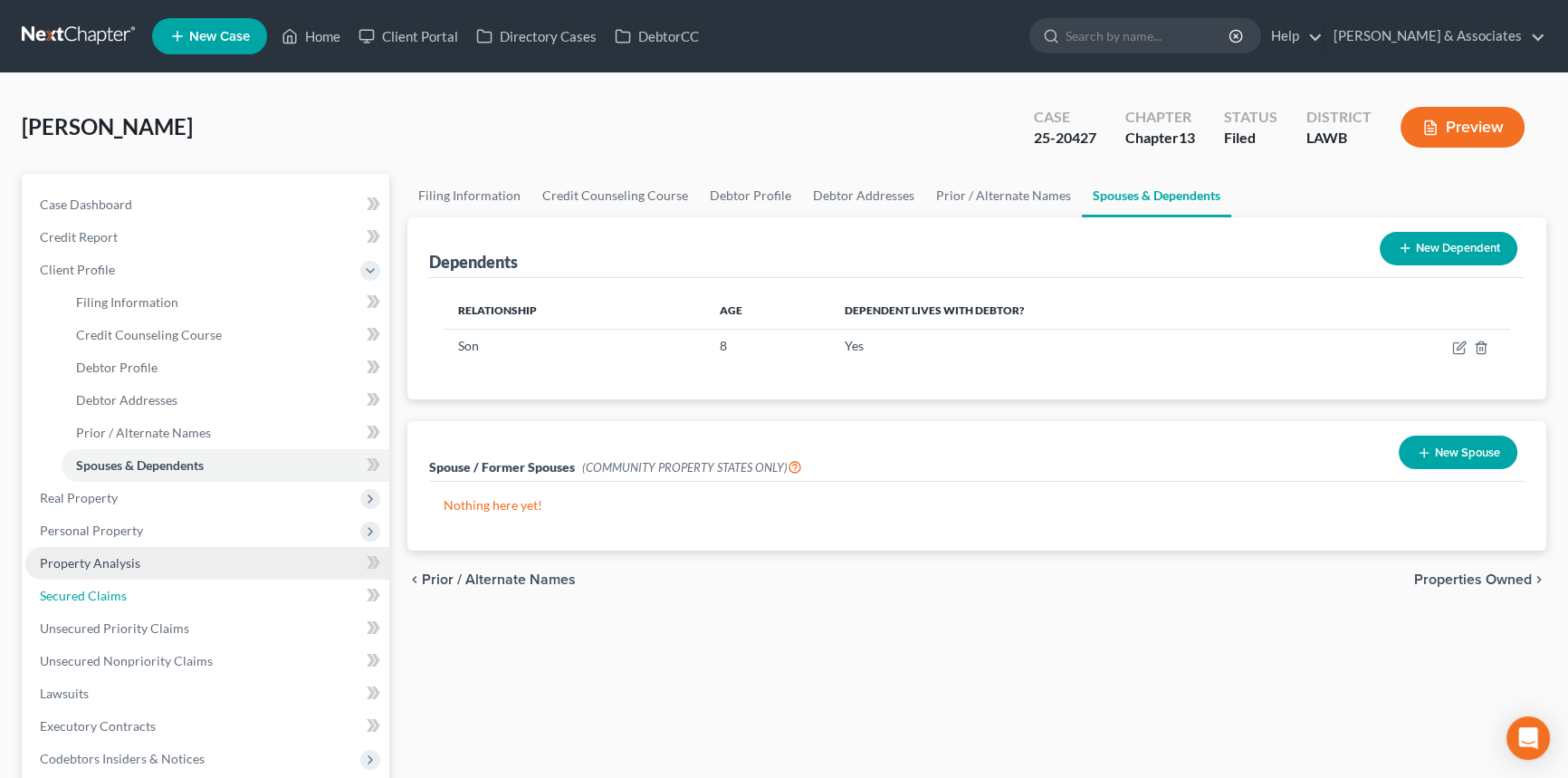
drag, startPoint x: 116, startPoint y: 597, endPoint x: 298, endPoint y: 565, distance: 184.8
click at [116, 597] on span "Secured Claims" at bounding box center [83, 596] width 87 height 16
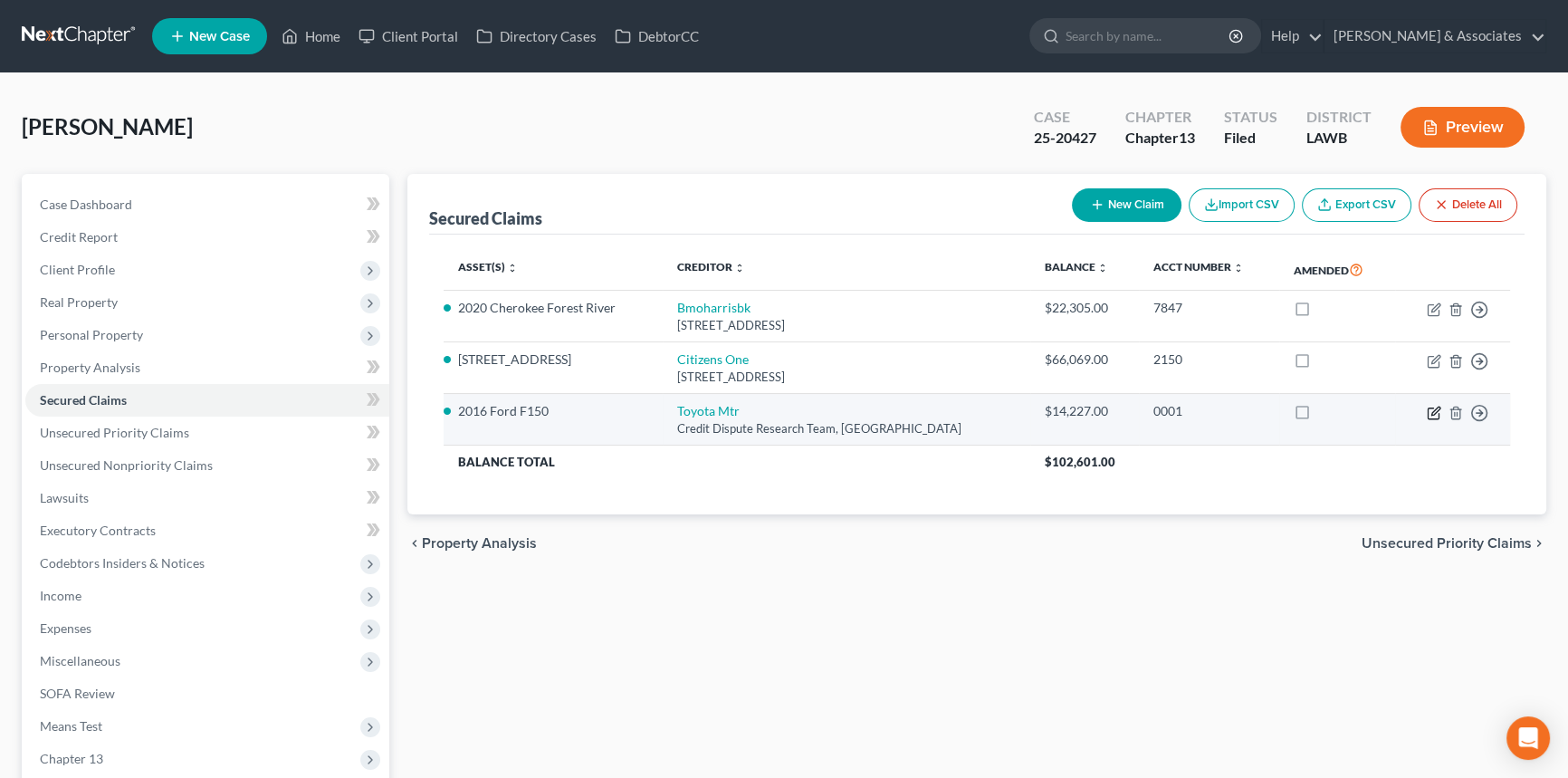
click at [1433, 413] on icon "button" at bounding box center [1436, 410] width 8 height 8
select select "45"
select select "2"
select select "0"
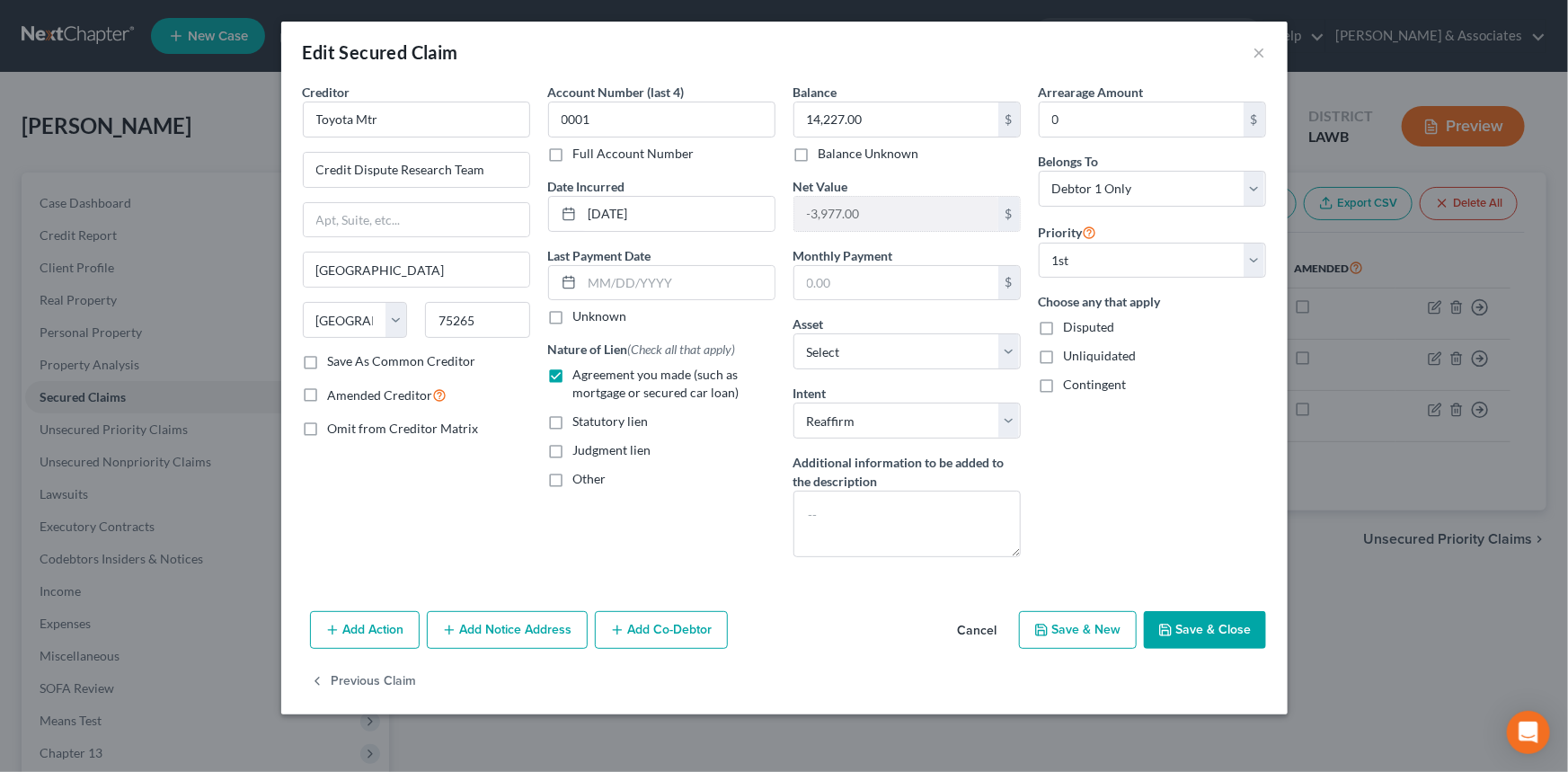
click at [987, 634] on button "Cancel" at bounding box center [978, 631] width 69 height 36
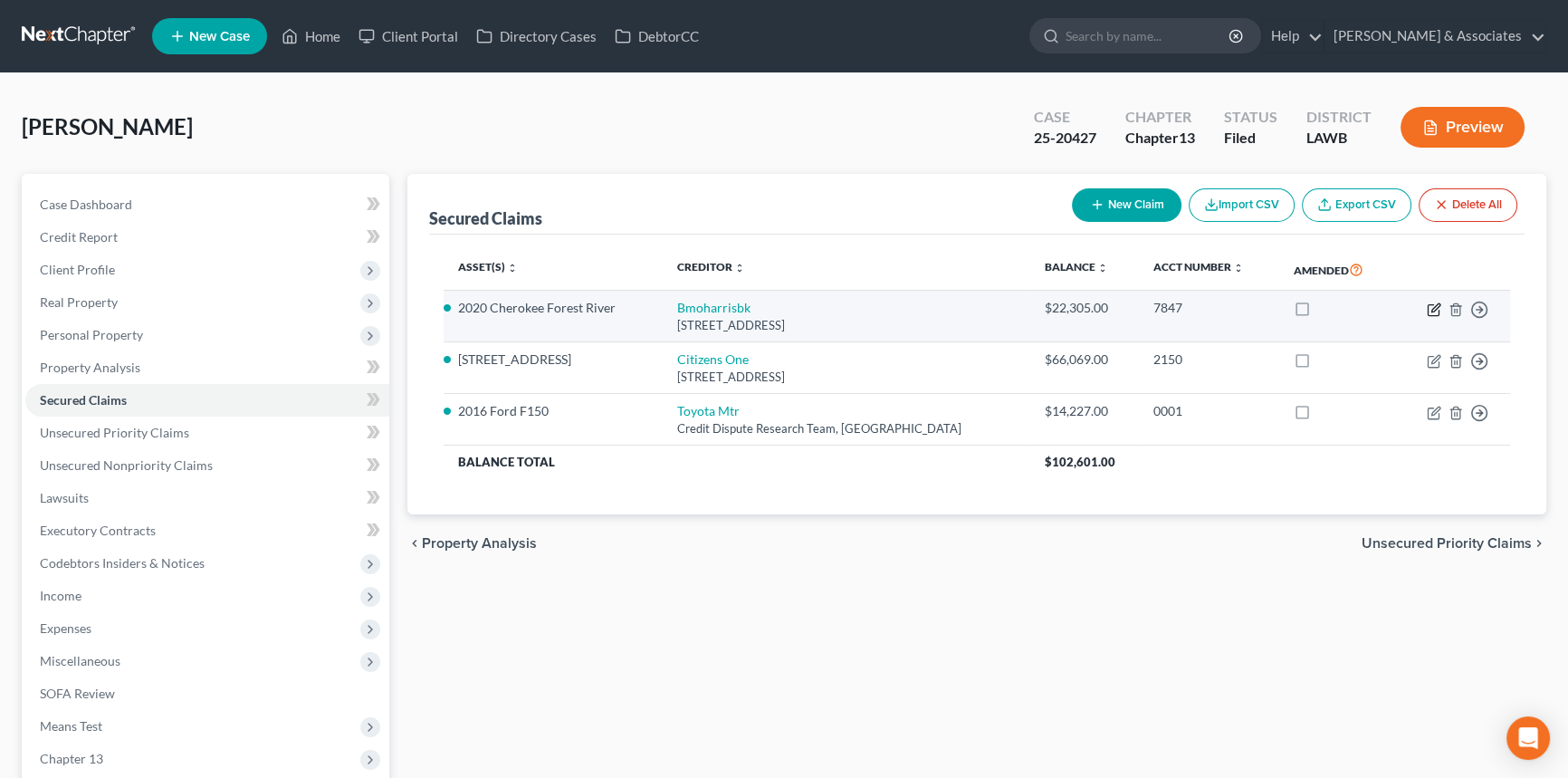
click at [1430, 308] on icon "button" at bounding box center [1434, 309] width 15 height 15
select select "14"
select select "5"
select select "2"
select select "0"
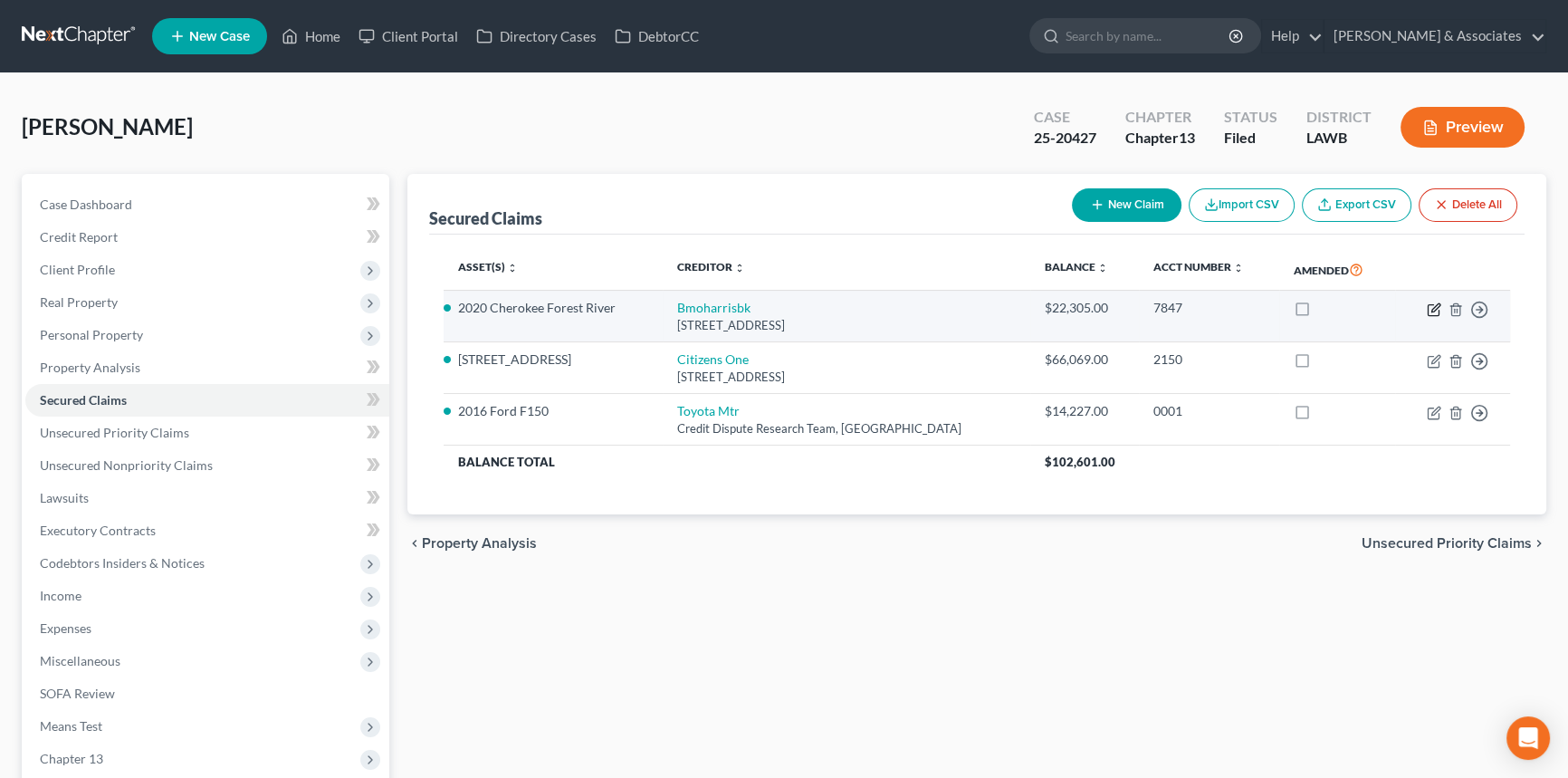
select select "0"
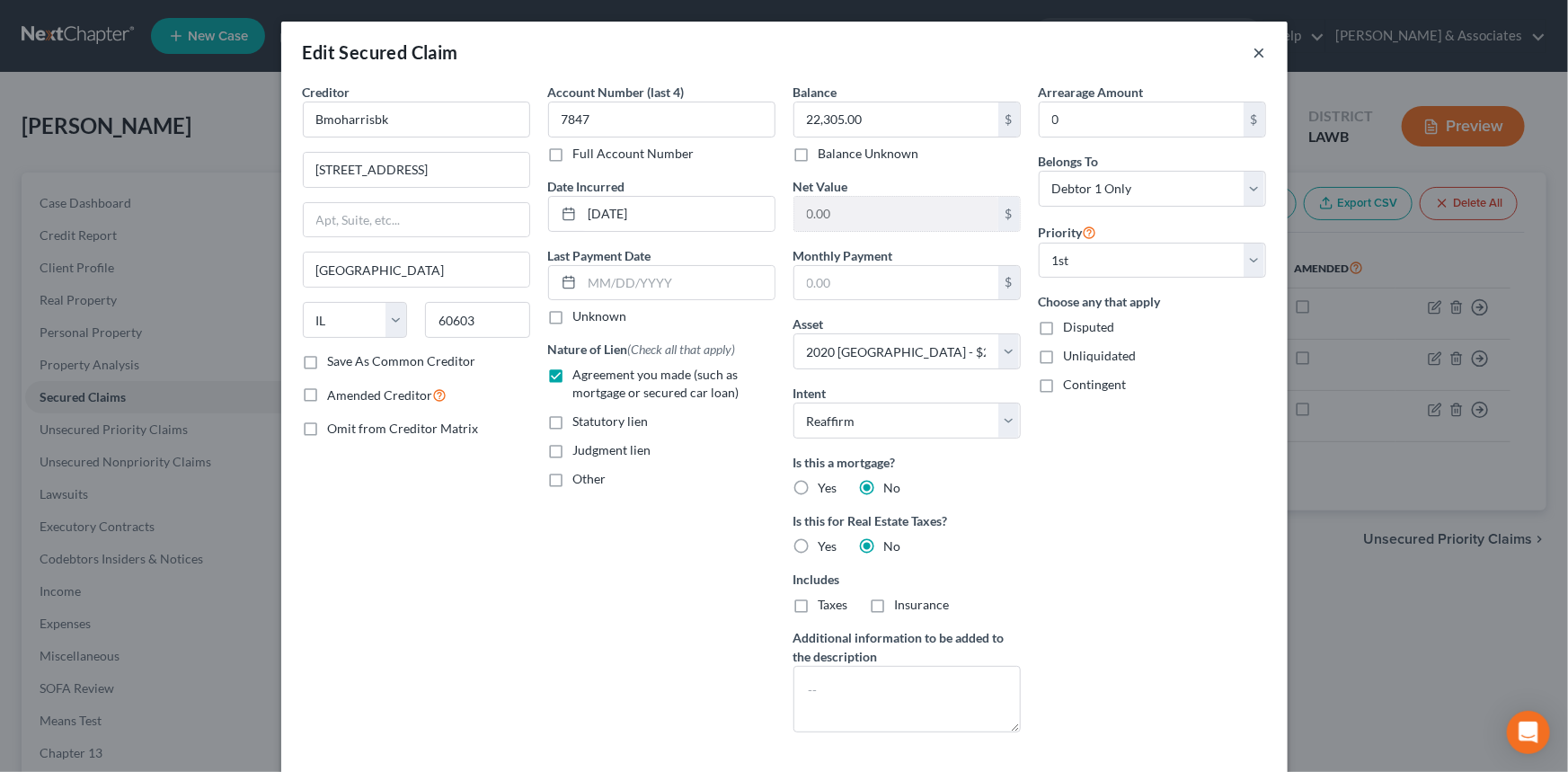
click at [1258, 54] on button "×" at bounding box center [1259, 52] width 13 height 22
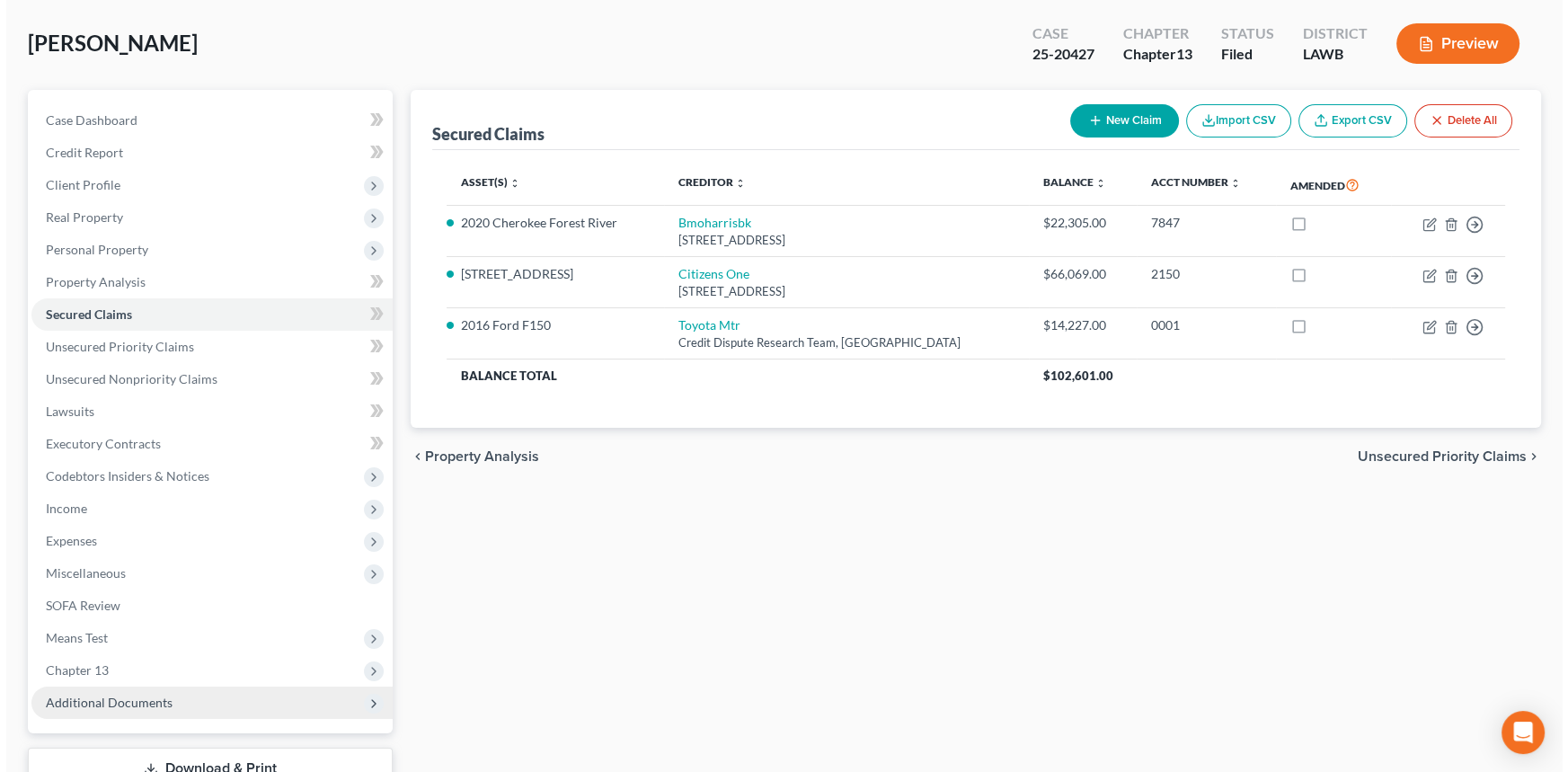
scroll to position [213, 0]
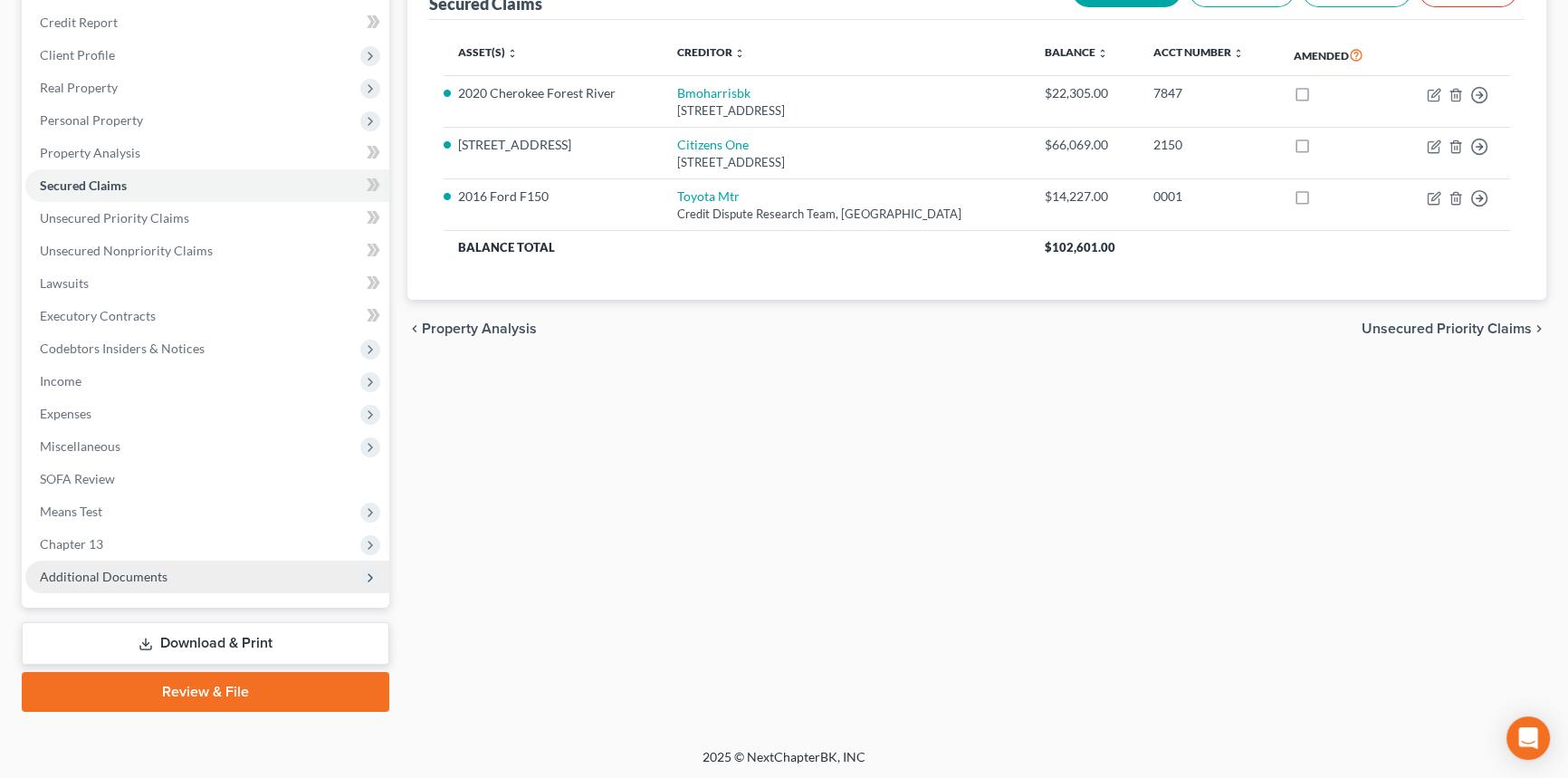
click at [146, 576] on span "Additional Documents" at bounding box center [103, 576] width 127 height 16
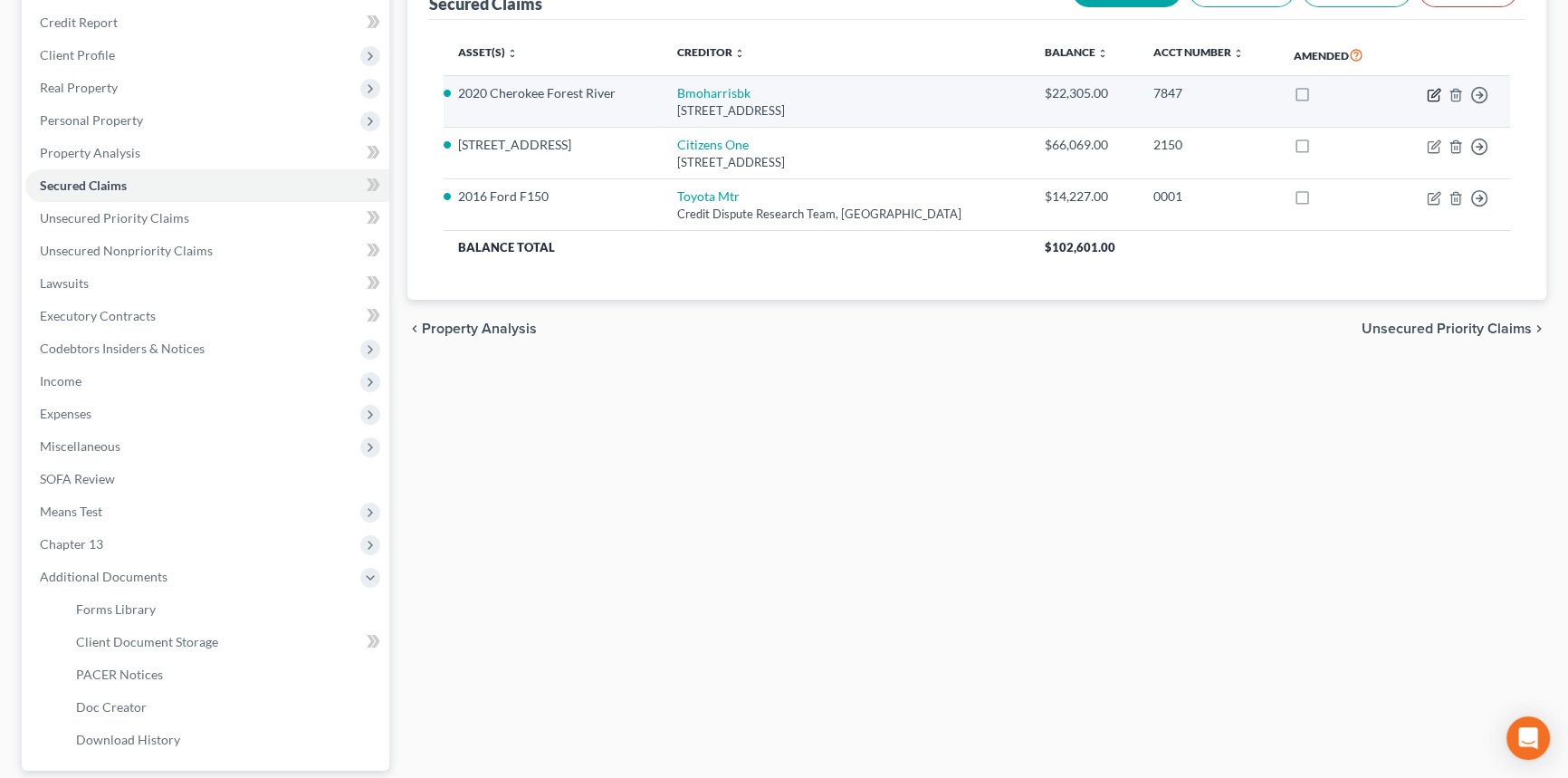
click at [1432, 94] on icon "button" at bounding box center [1436, 93] width 8 height 8
select select "14"
select select "5"
select select "2"
select select "0"
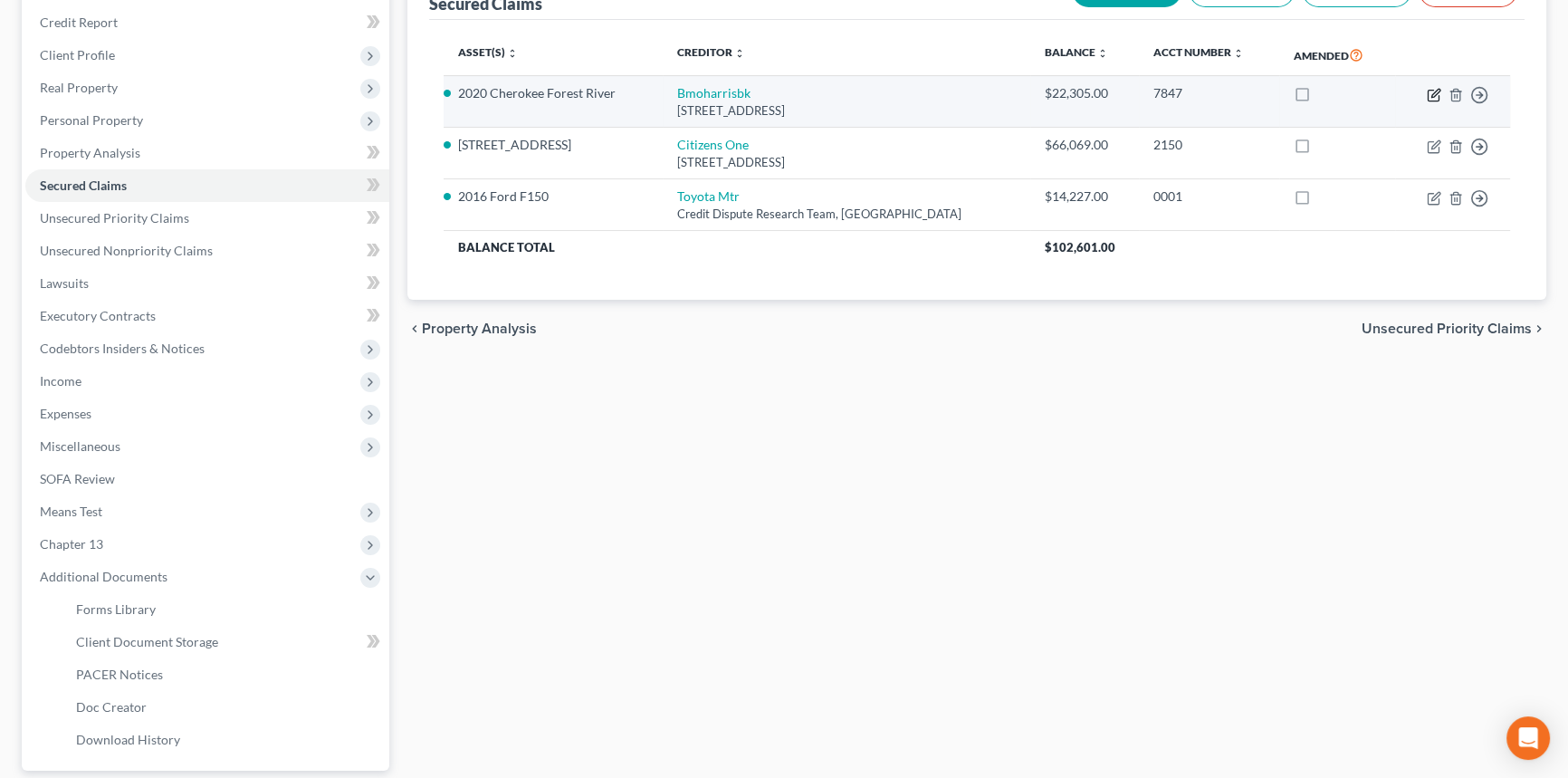
select select "0"
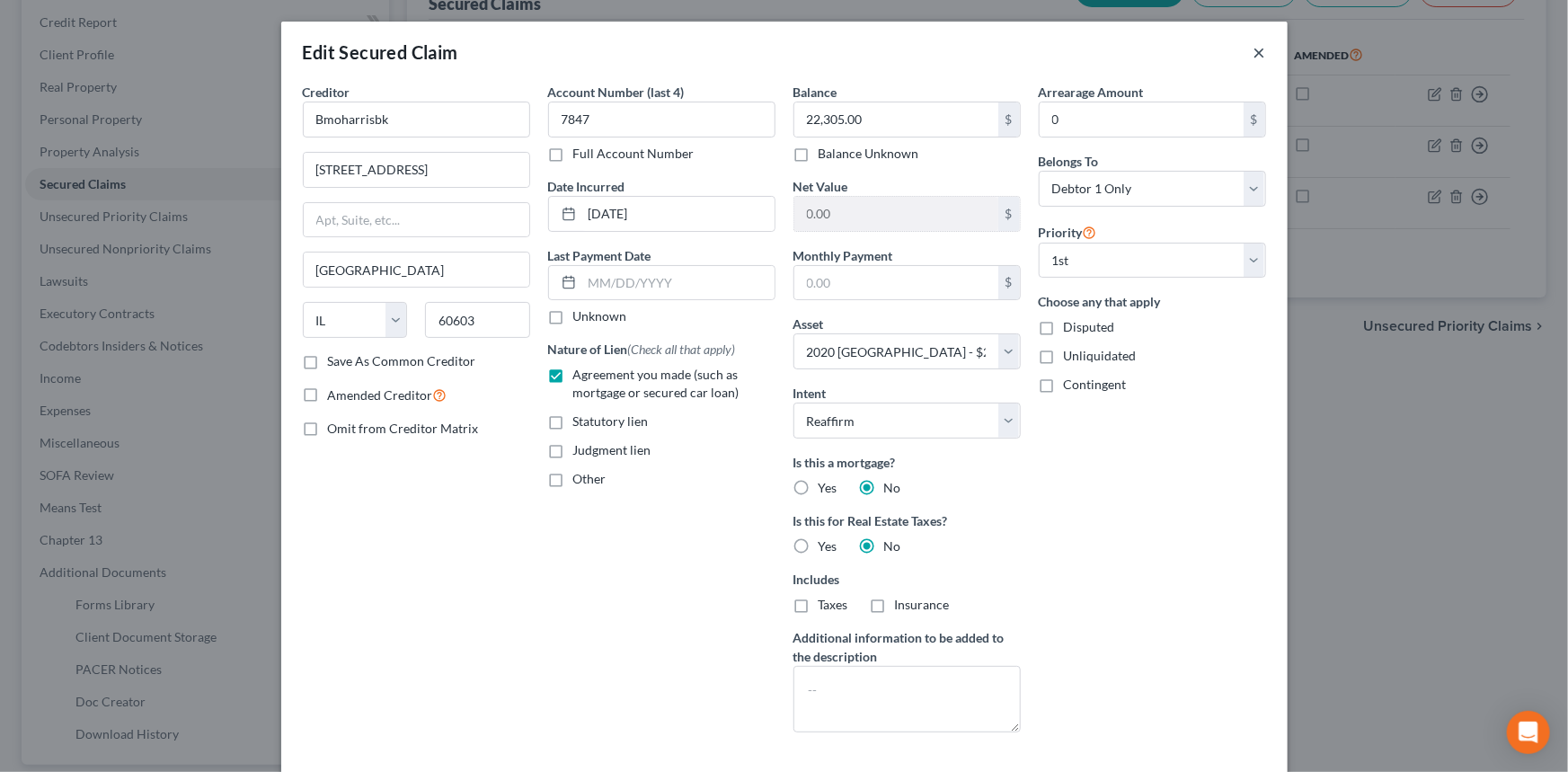
click at [1257, 54] on button "×" at bounding box center [1259, 52] width 13 height 22
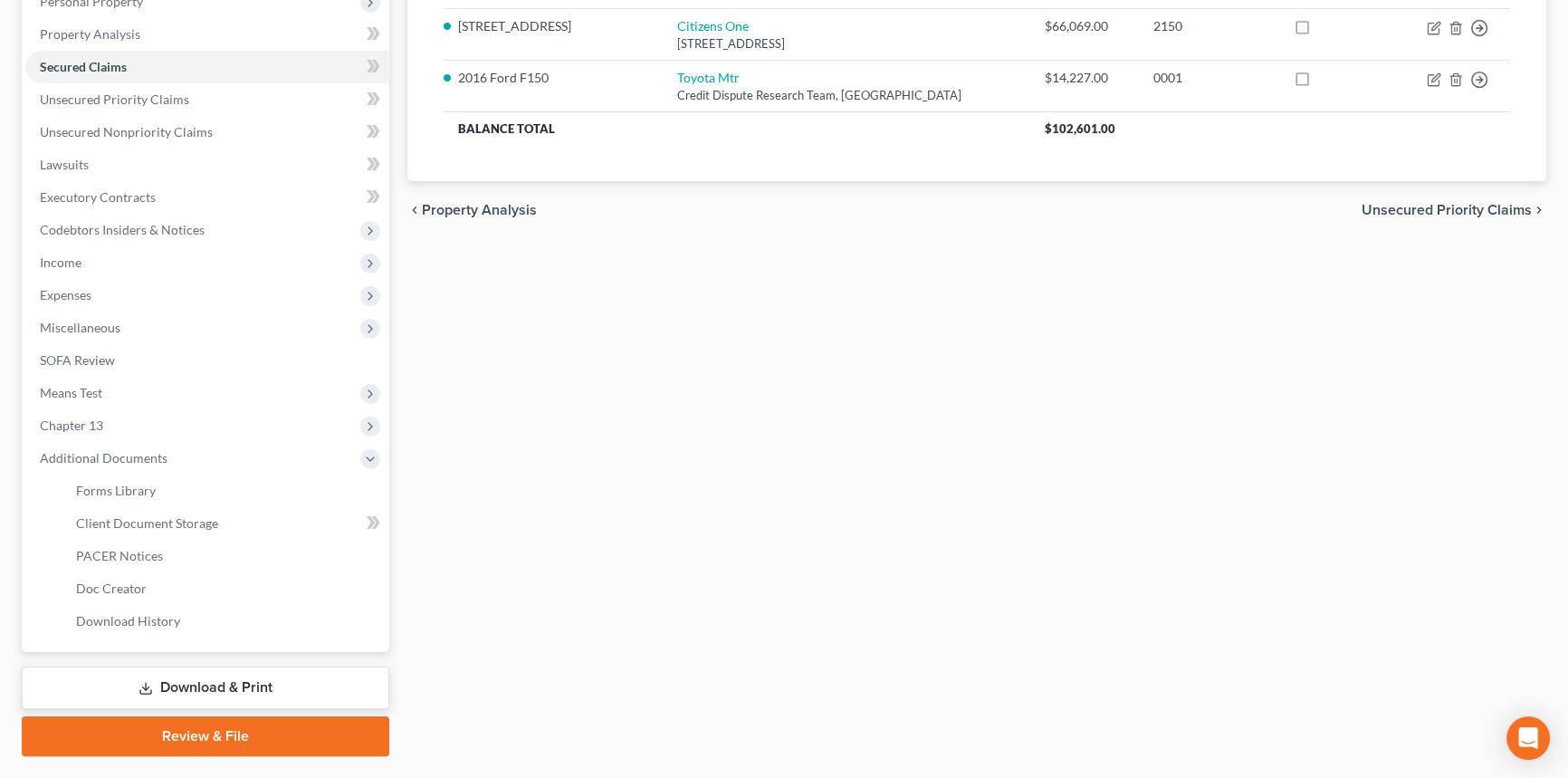
scroll to position [378, 0]
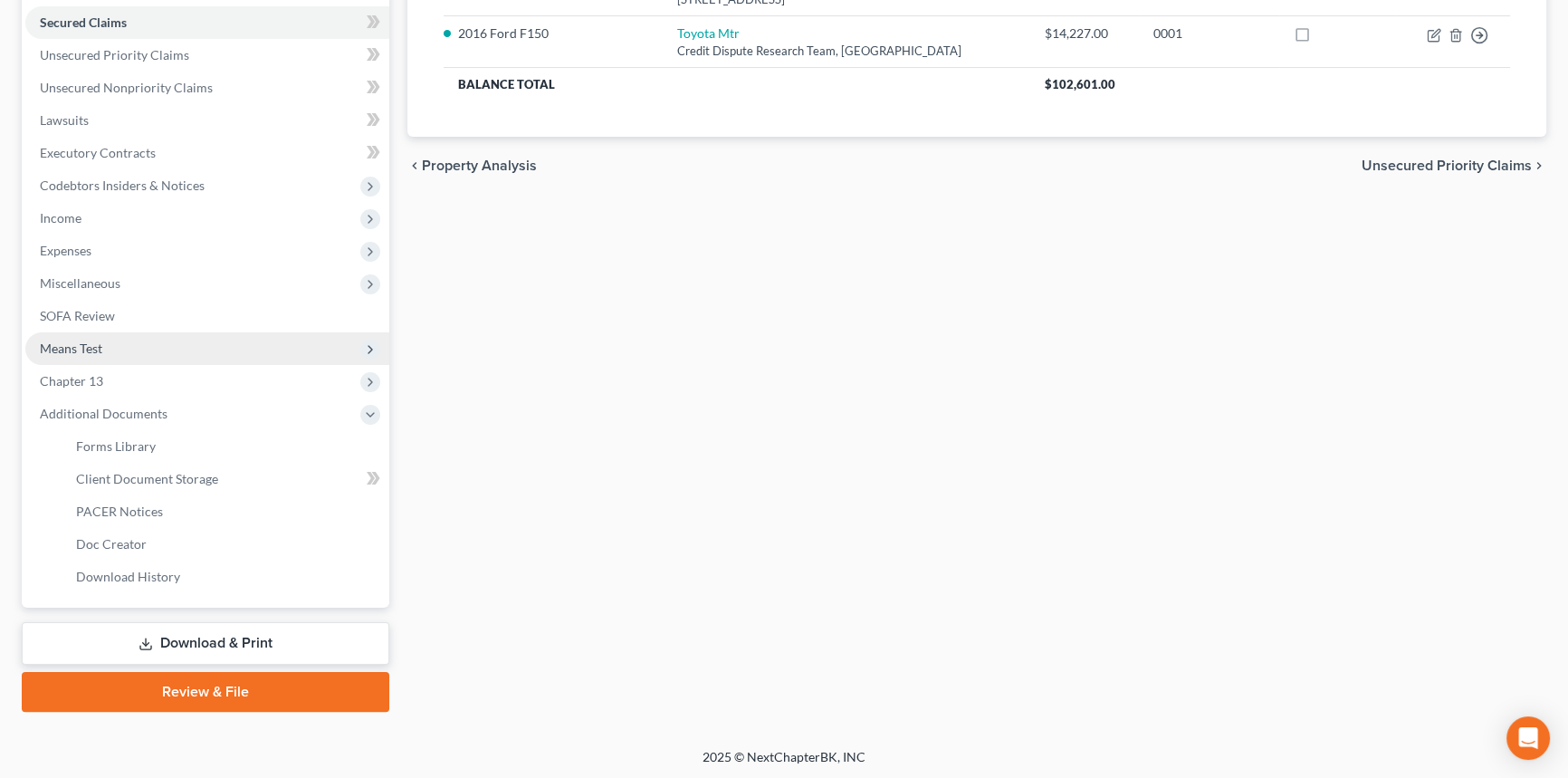
click at [155, 347] on span "Means Test" at bounding box center [207, 348] width 364 height 33
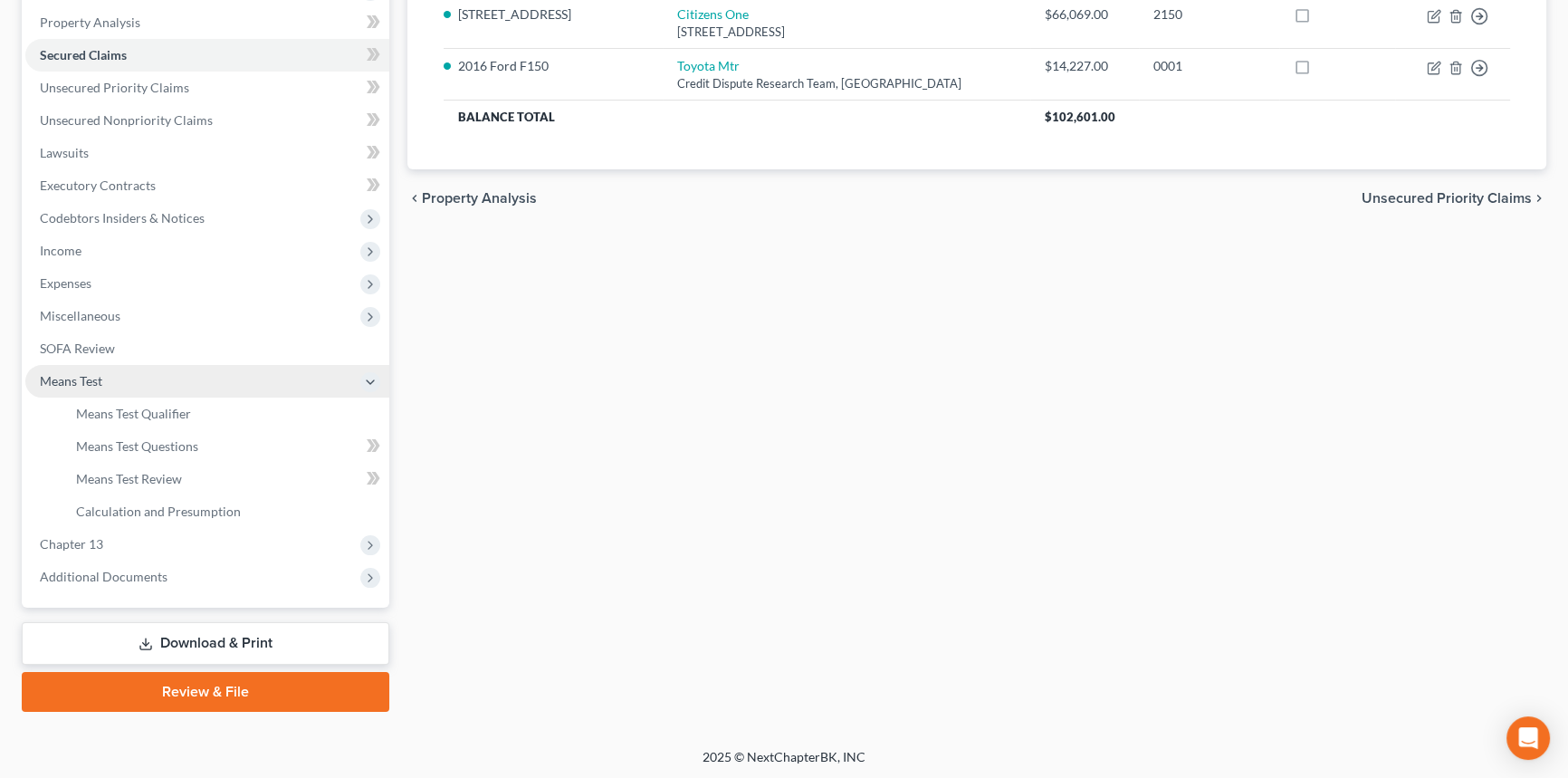
drag, startPoint x: 146, startPoint y: 372, endPoint x: 181, endPoint y: 372, distance: 35.0
click at [146, 372] on span "Means Test" at bounding box center [207, 381] width 364 height 33
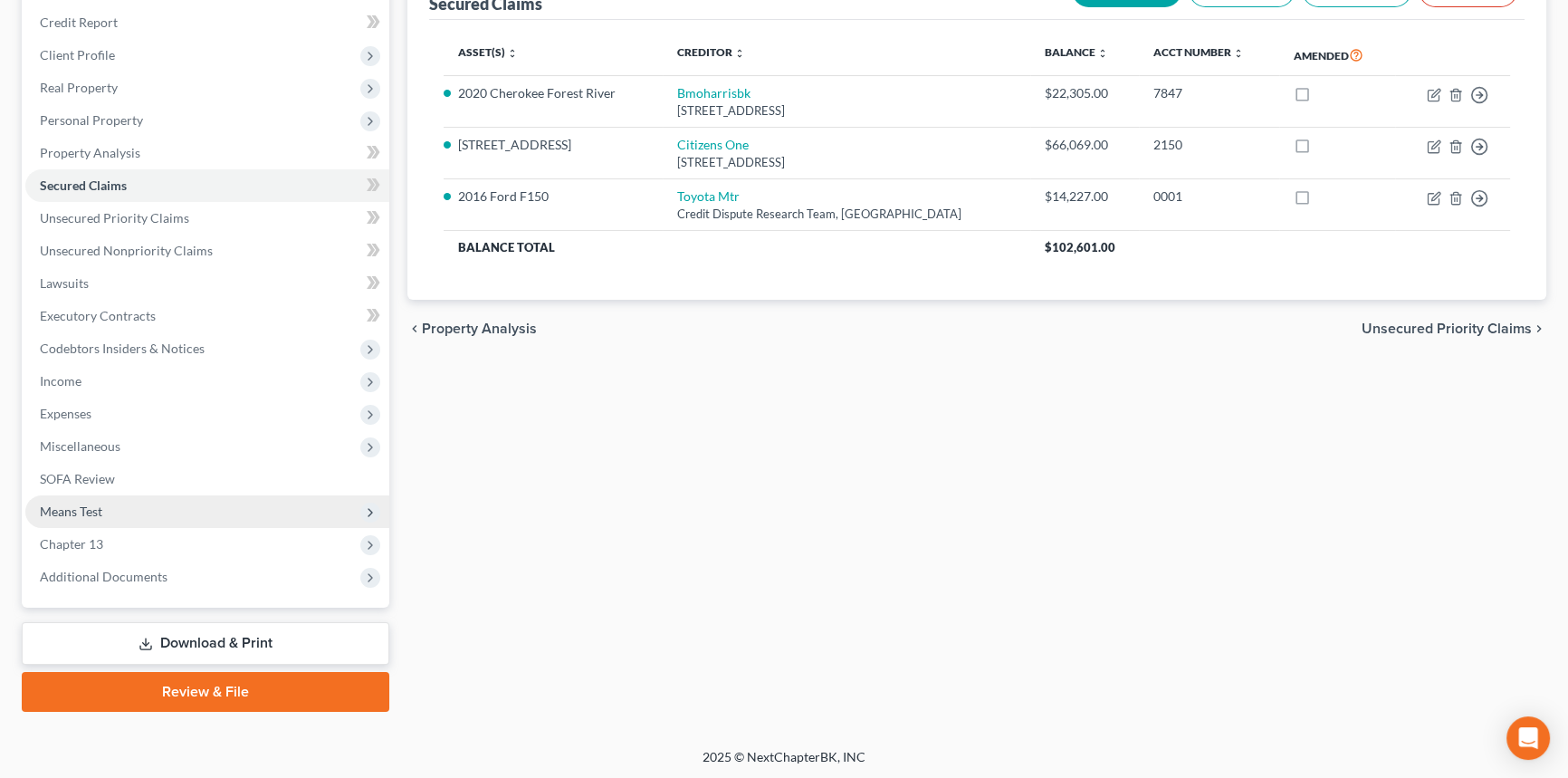
click at [117, 511] on span "Means Test" at bounding box center [207, 511] width 364 height 33
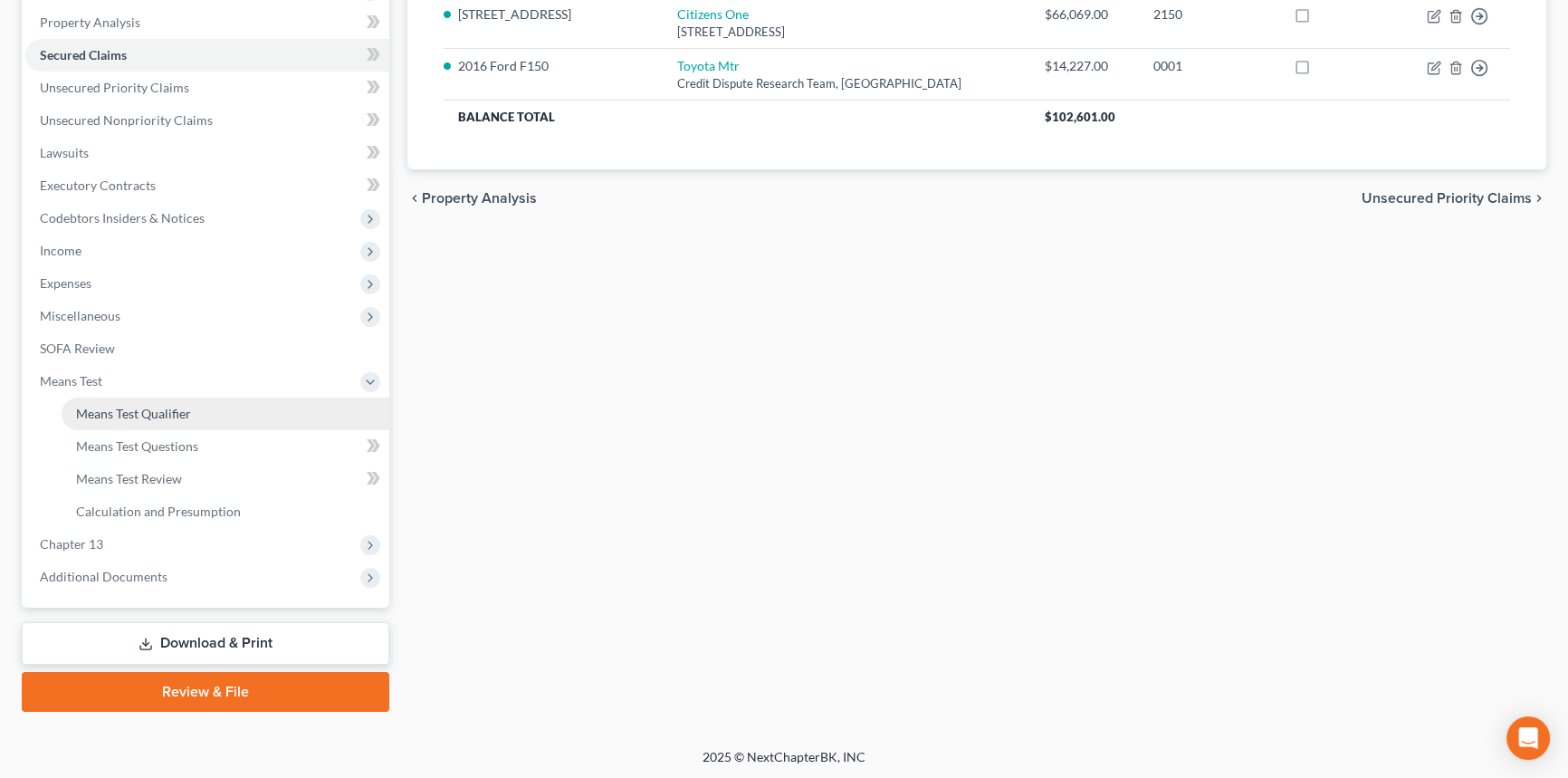
click at [129, 405] on span "Means Test Qualifier" at bounding box center [133, 413] width 115 height 16
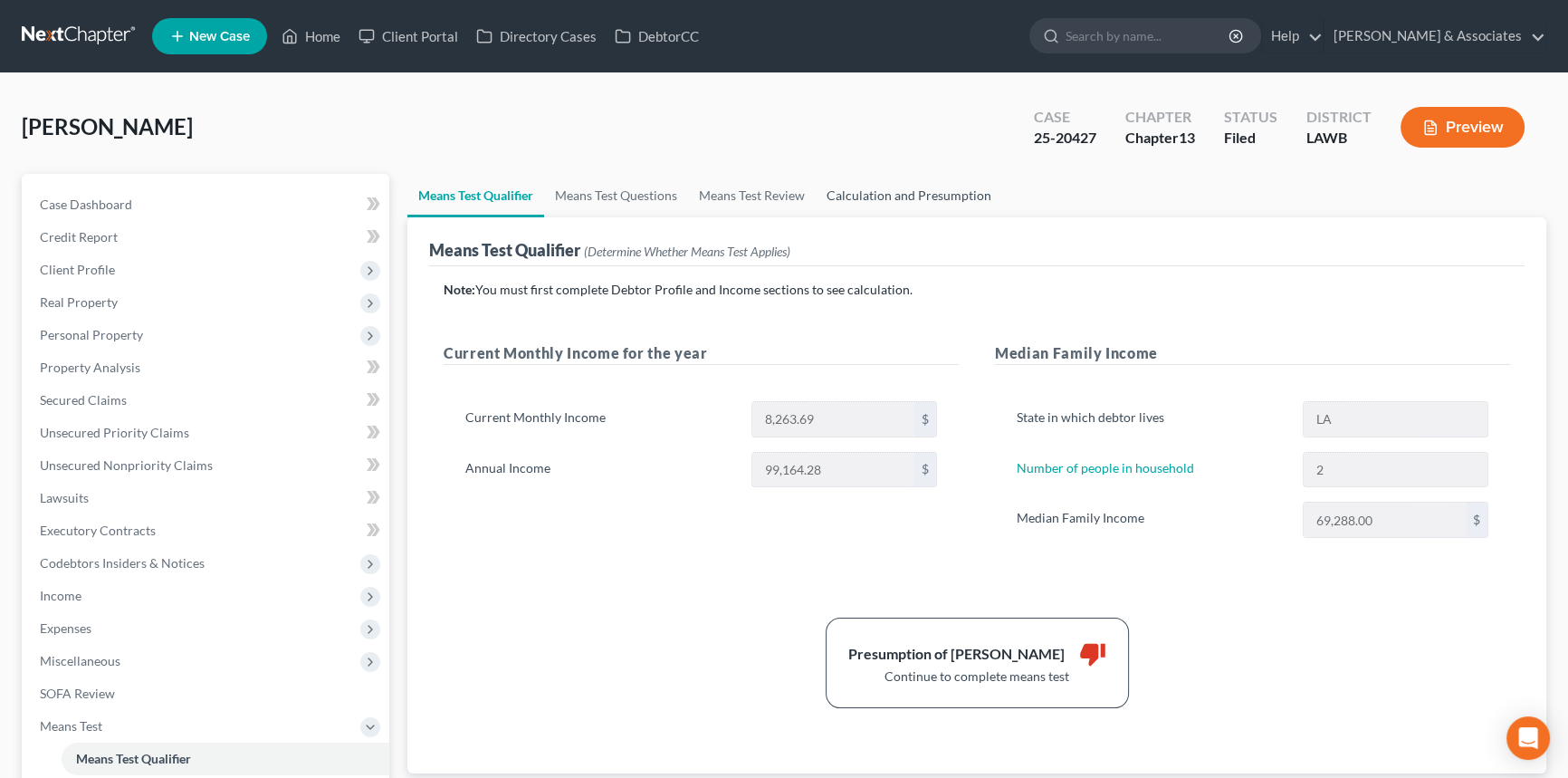
click at [941, 194] on link "Calculation and Presumption" at bounding box center [909, 196] width 187 height 43
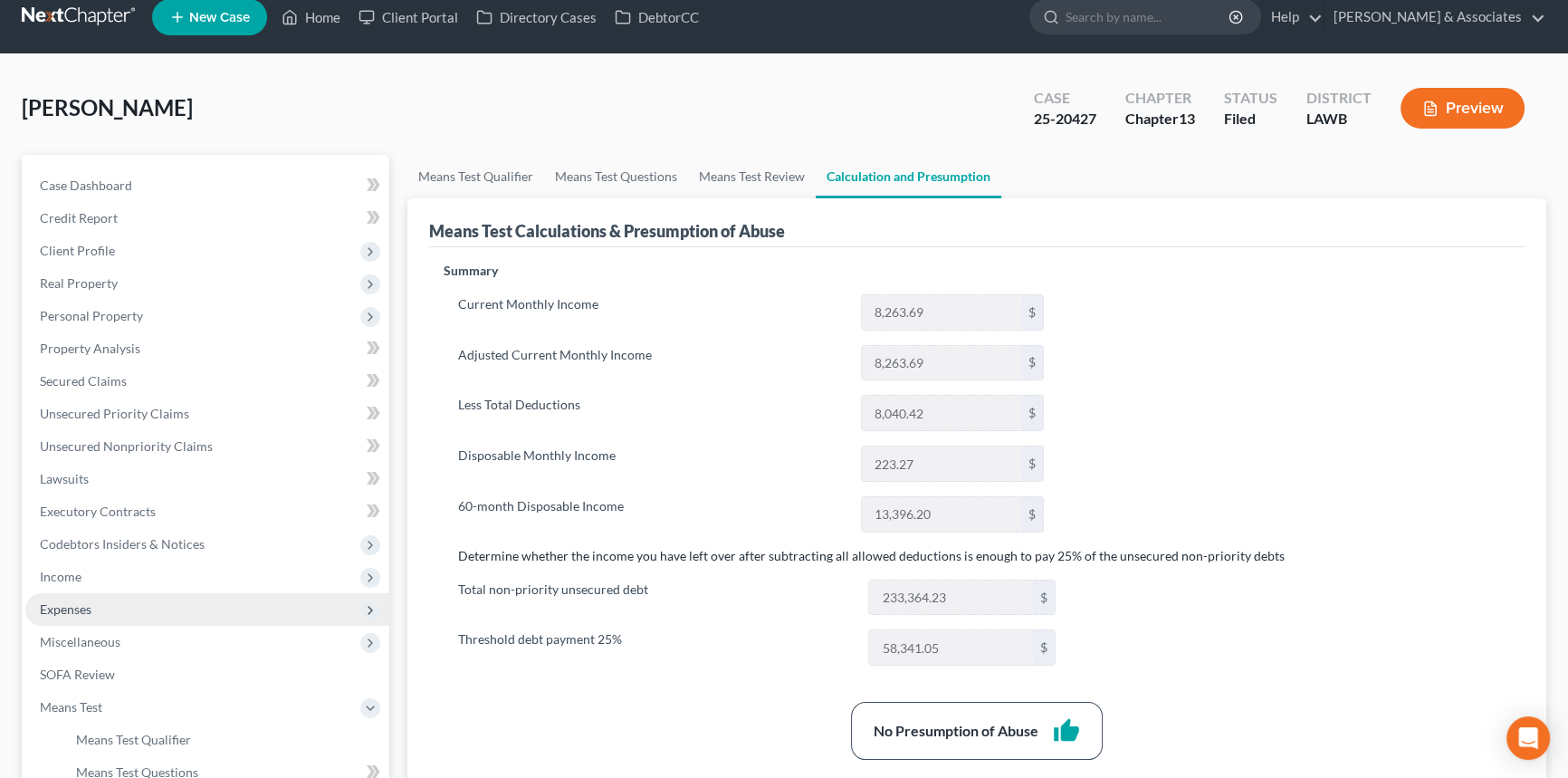
scroll to position [81, 0]
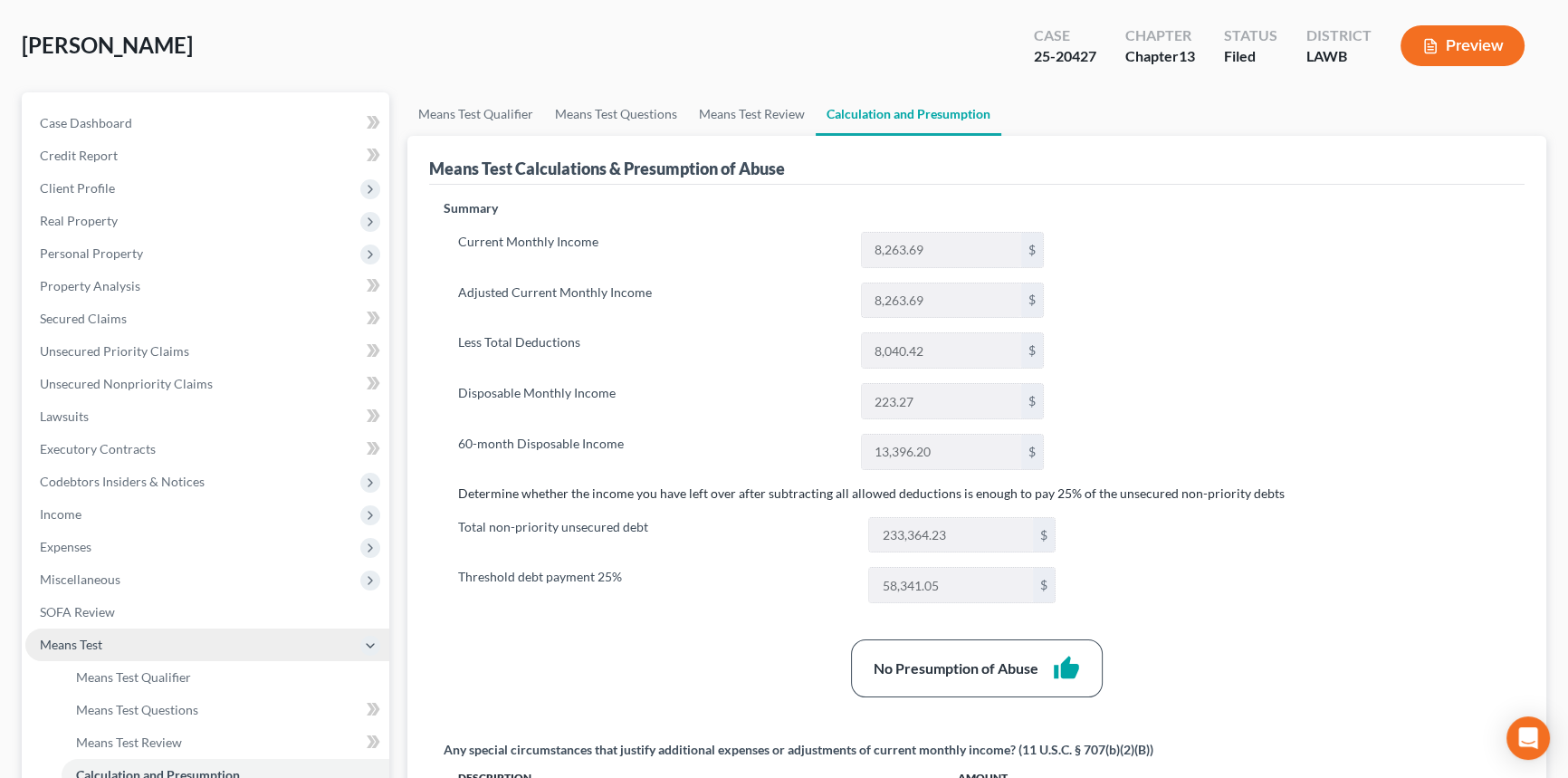
click at [75, 644] on span "Means Test" at bounding box center [70, 645] width 62 height 16
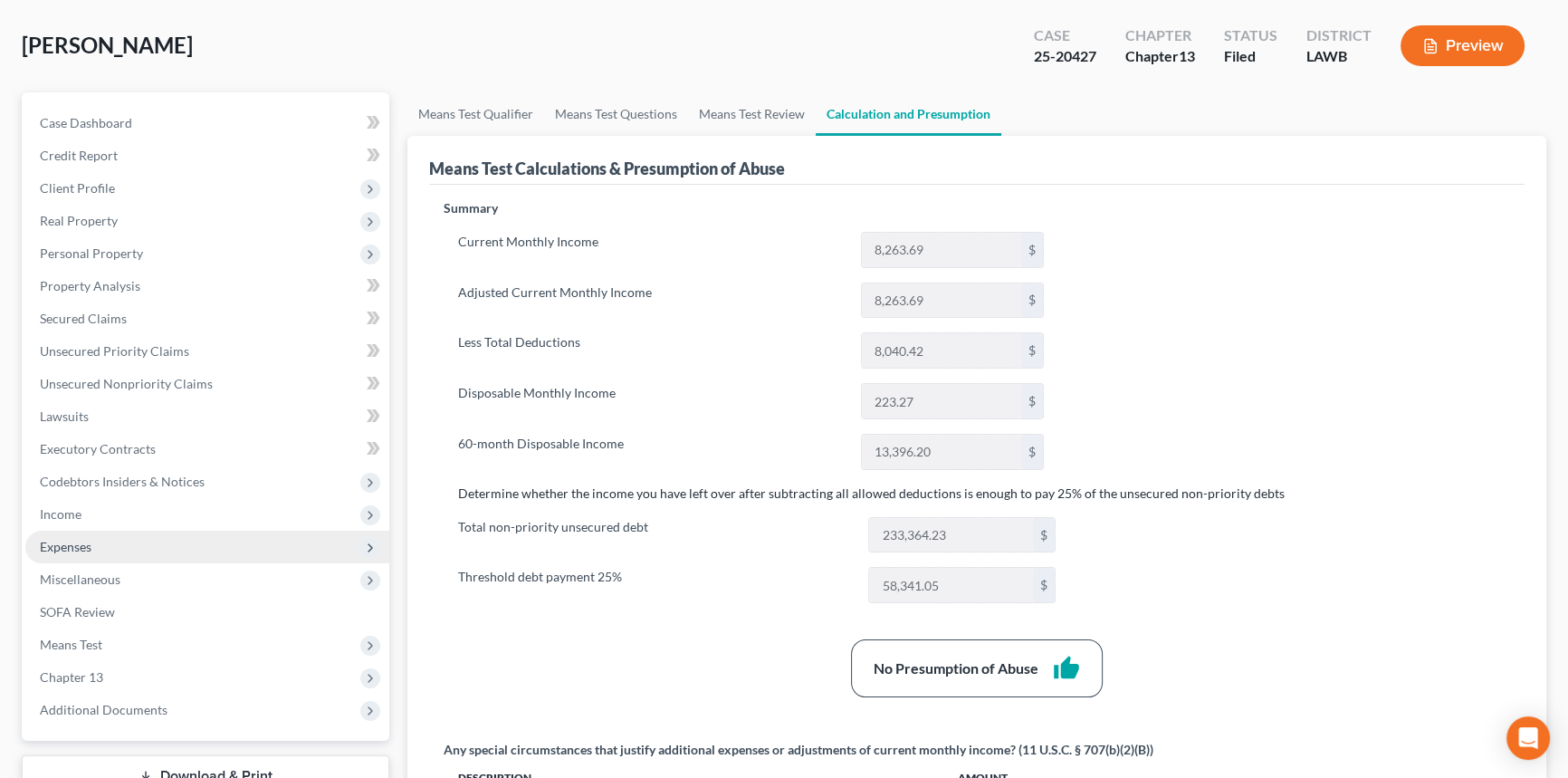
click at [85, 544] on span "Expenses" at bounding box center [65, 547] width 51 height 16
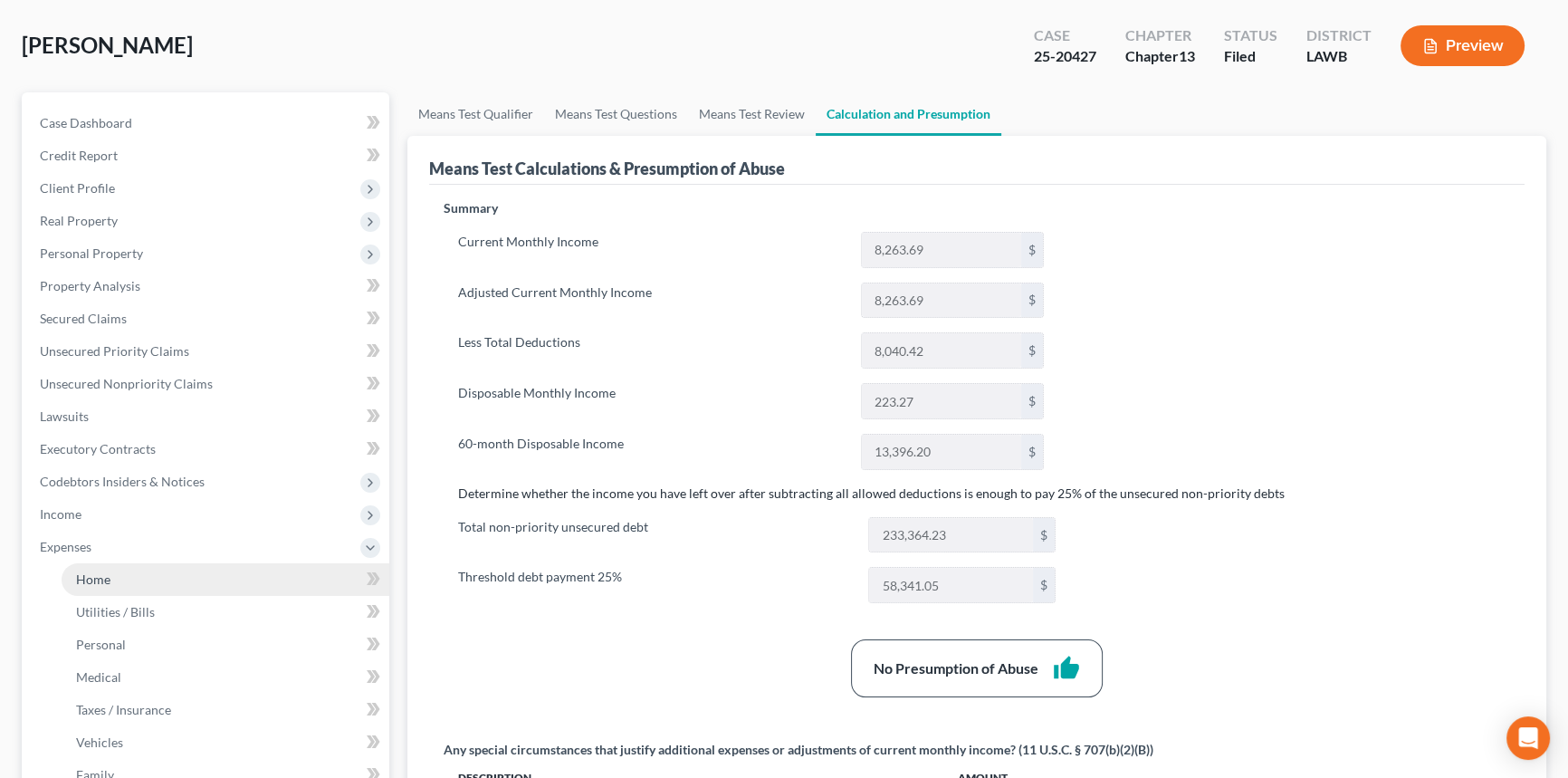
click at [81, 574] on span "Home" at bounding box center [93, 579] width 35 height 16
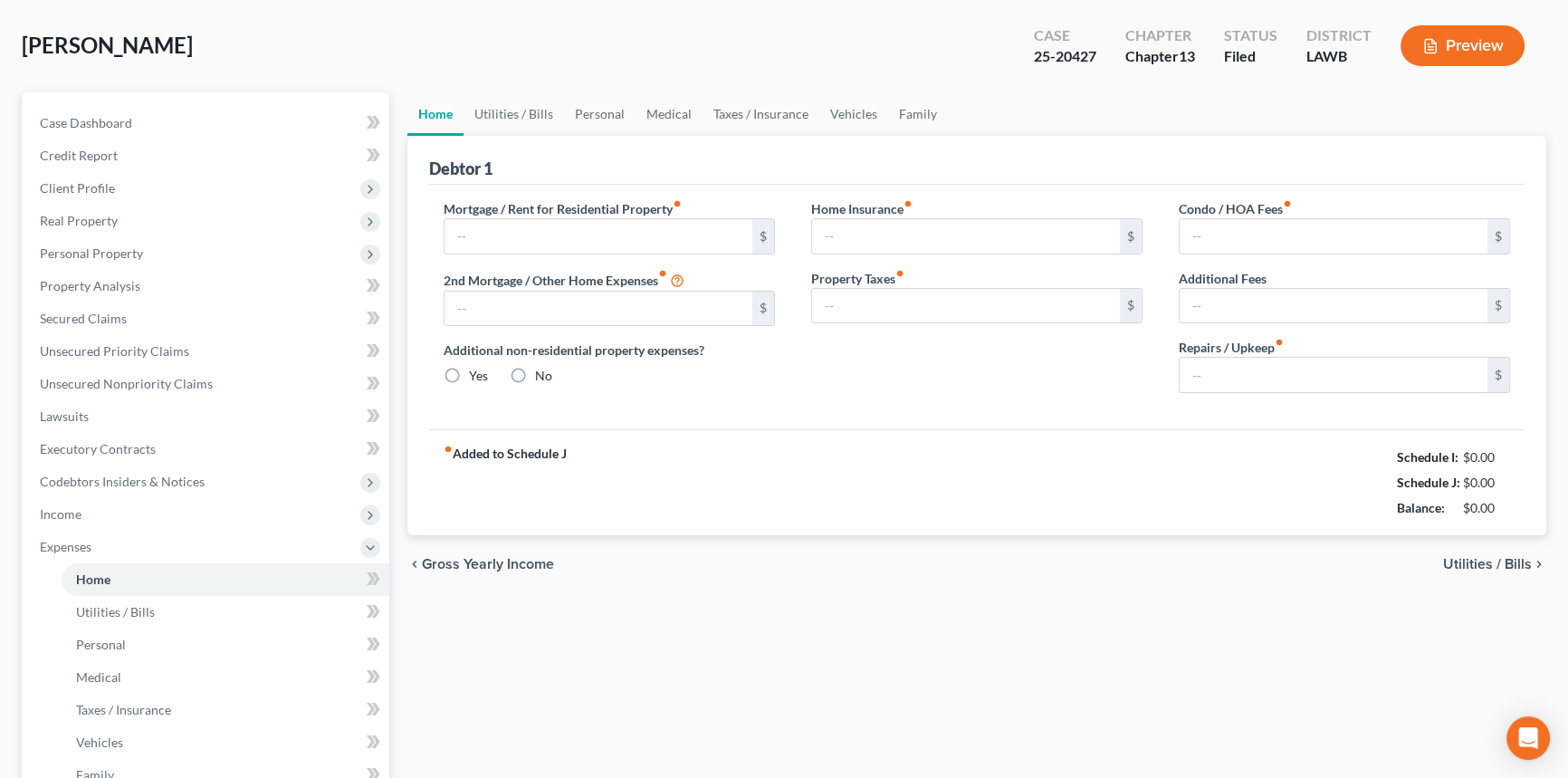
scroll to position [3, 0]
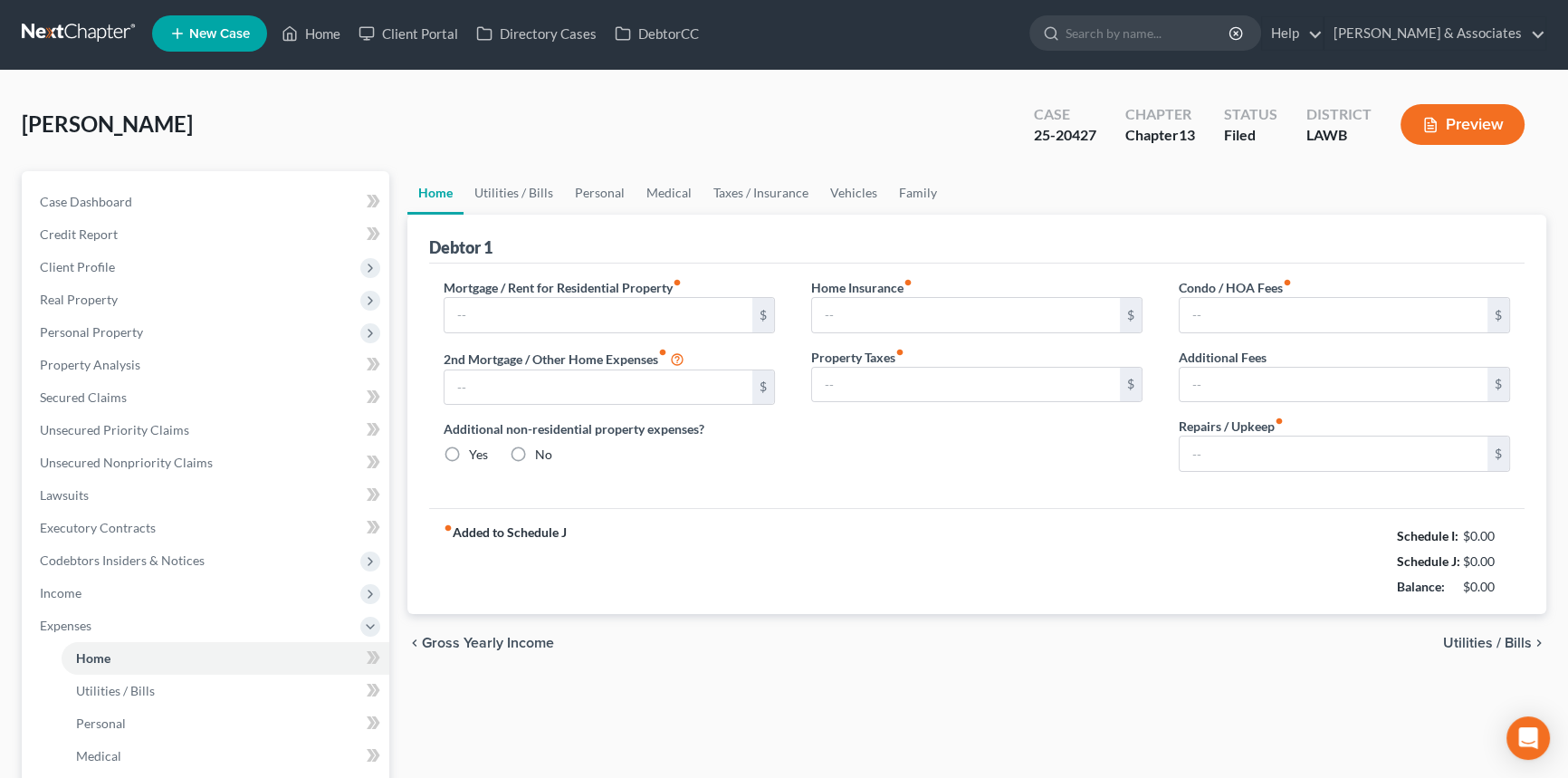
type input "753.58"
type input "0.00"
radio input "true"
type input "0.00"
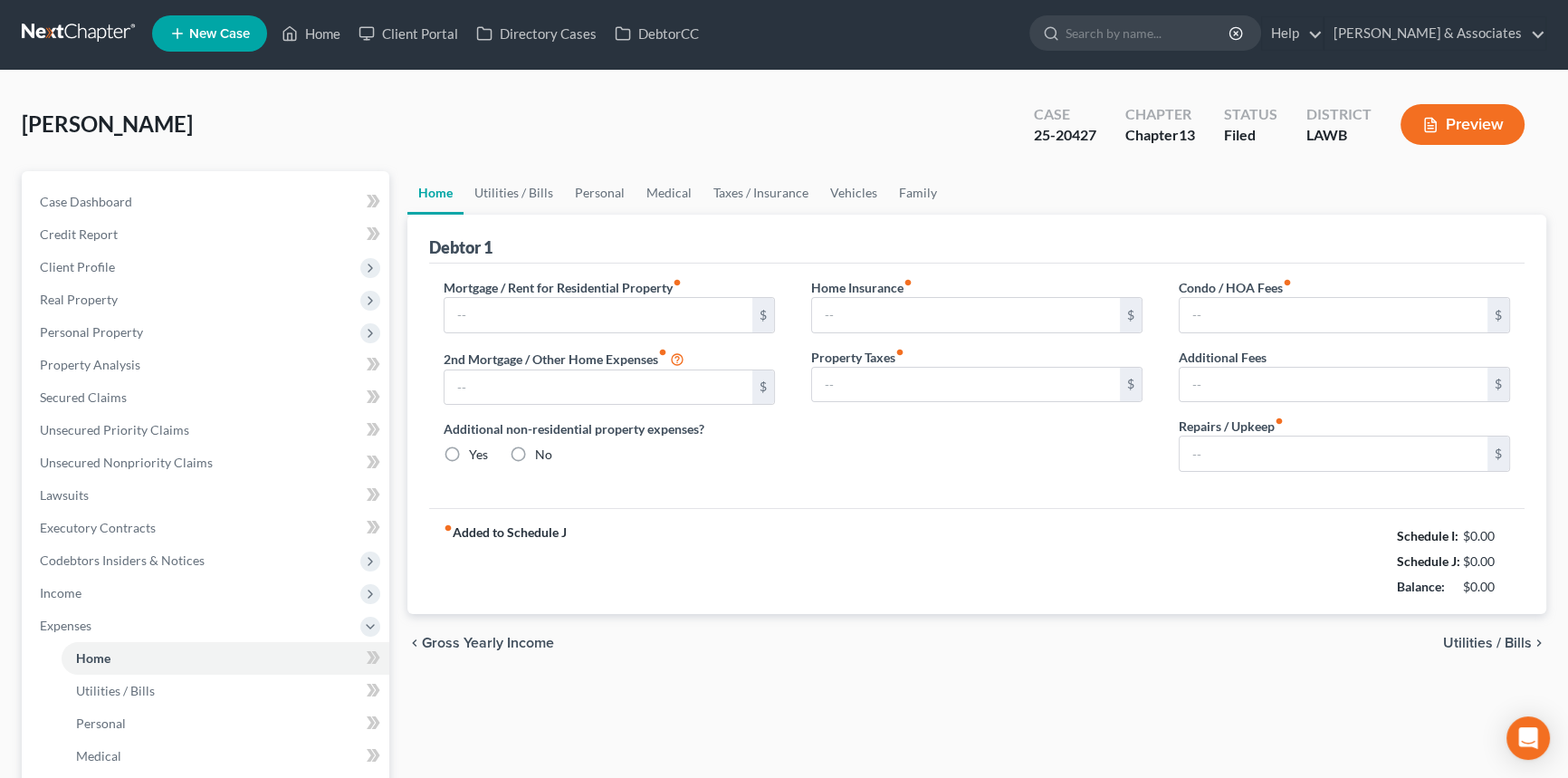
type input "0.00"
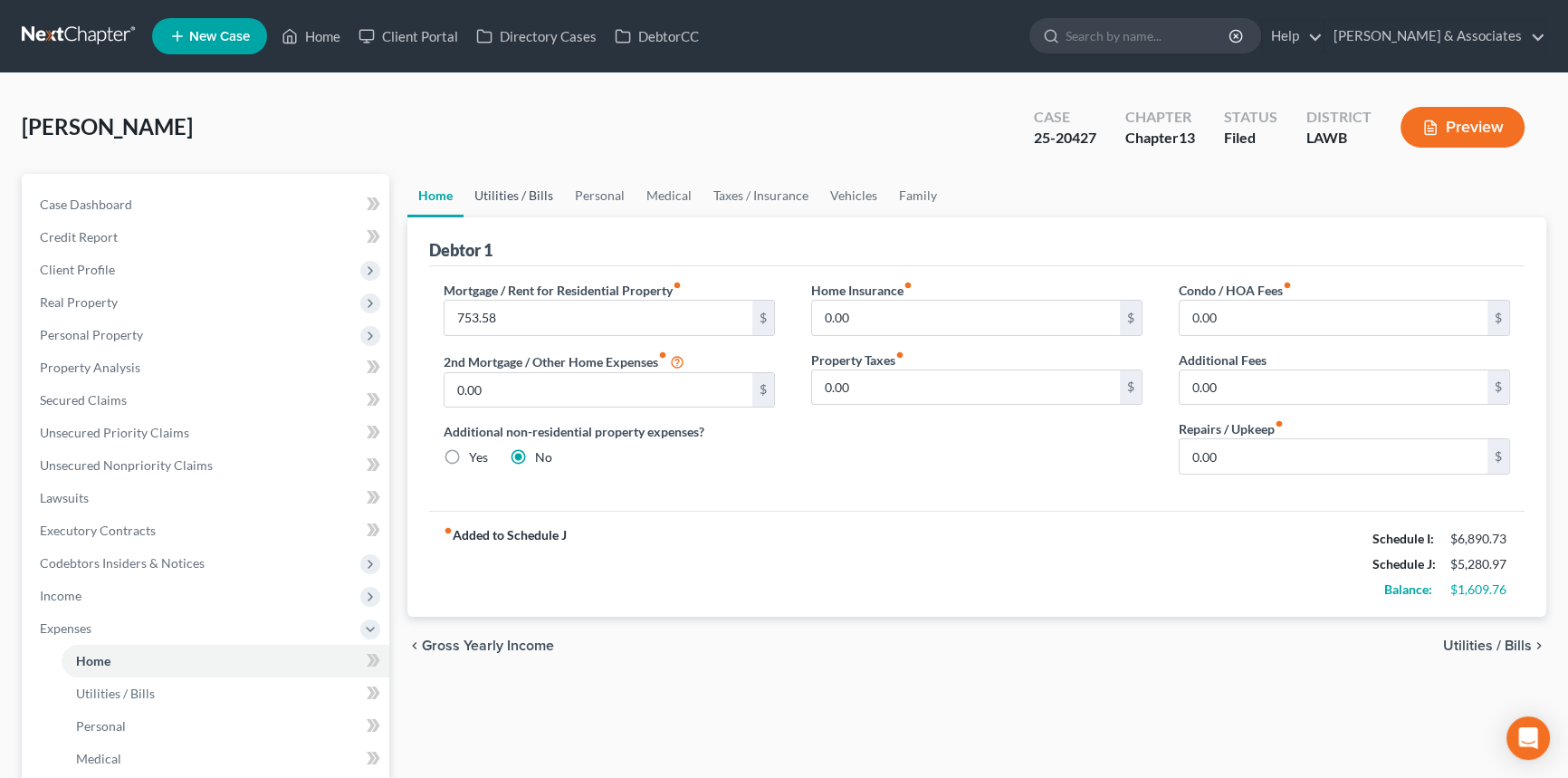
click at [505, 198] on link "Utilities / Bills" at bounding box center [514, 196] width 101 height 43
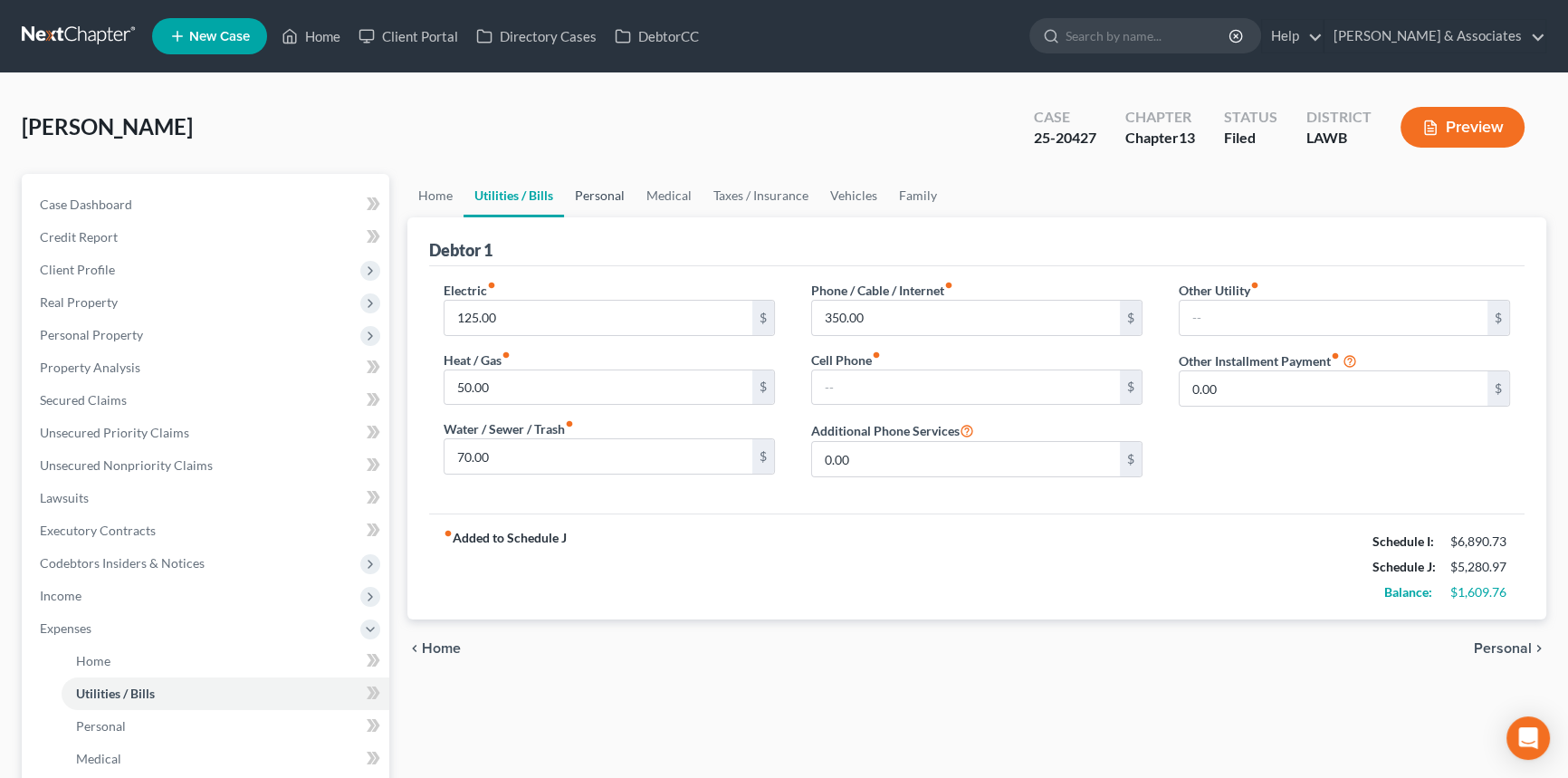
click at [595, 198] on link "Personal" at bounding box center [600, 196] width 71 height 43
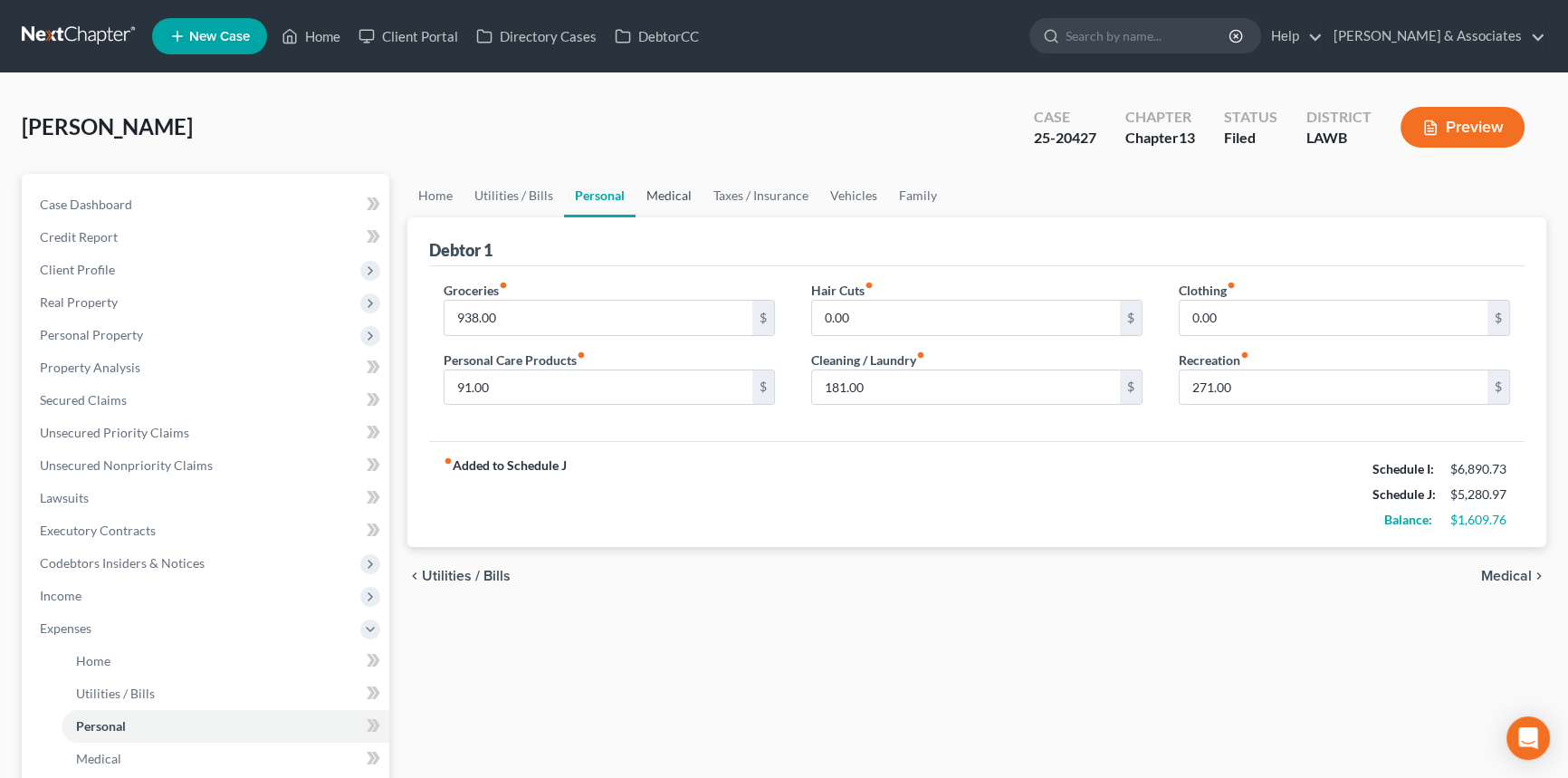
click at [677, 196] on link "Medical" at bounding box center [669, 196] width 67 height 43
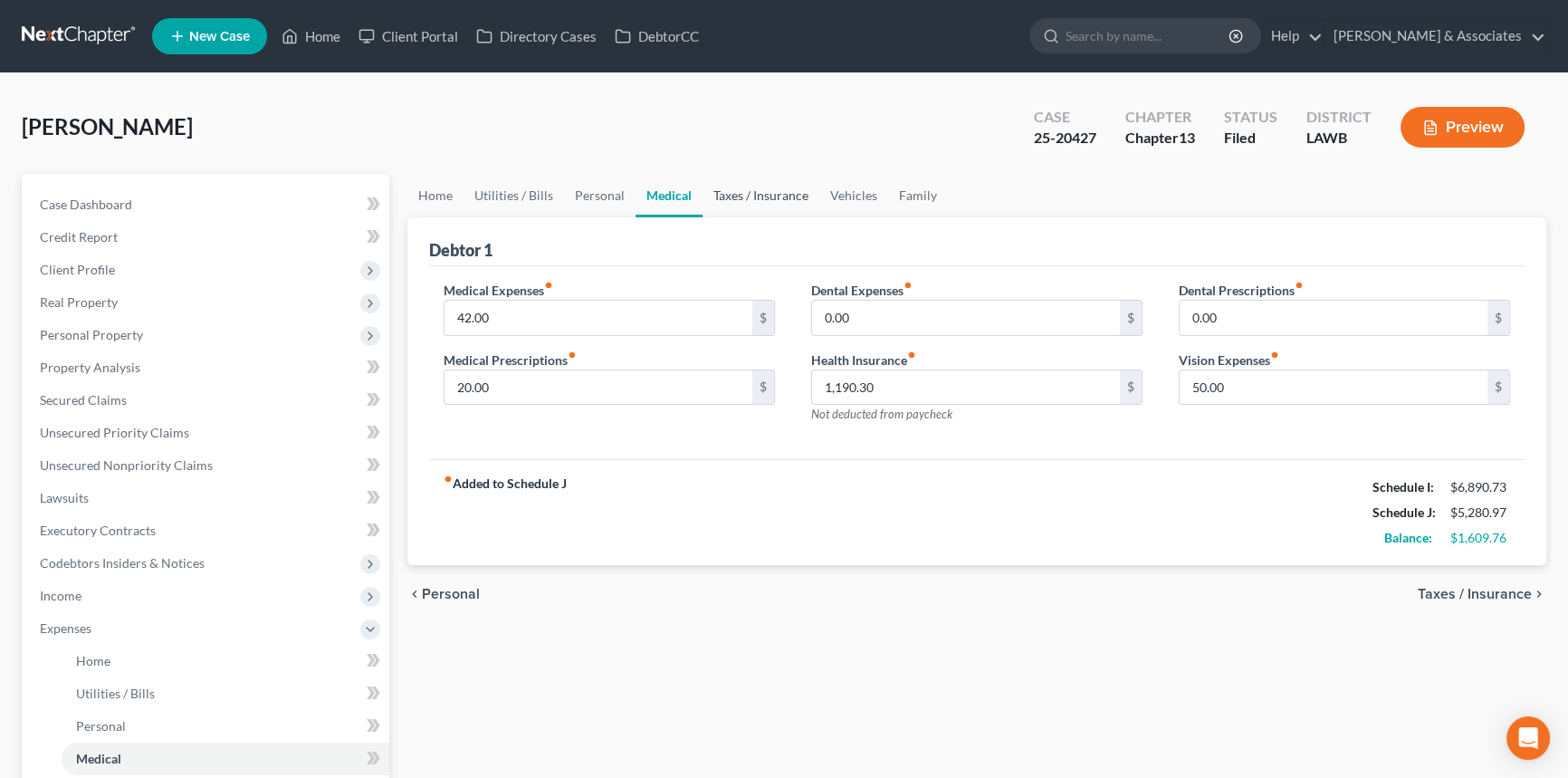
click at [768, 201] on link "Taxes / Insurance" at bounding box center [761, 196] width 117 height 43
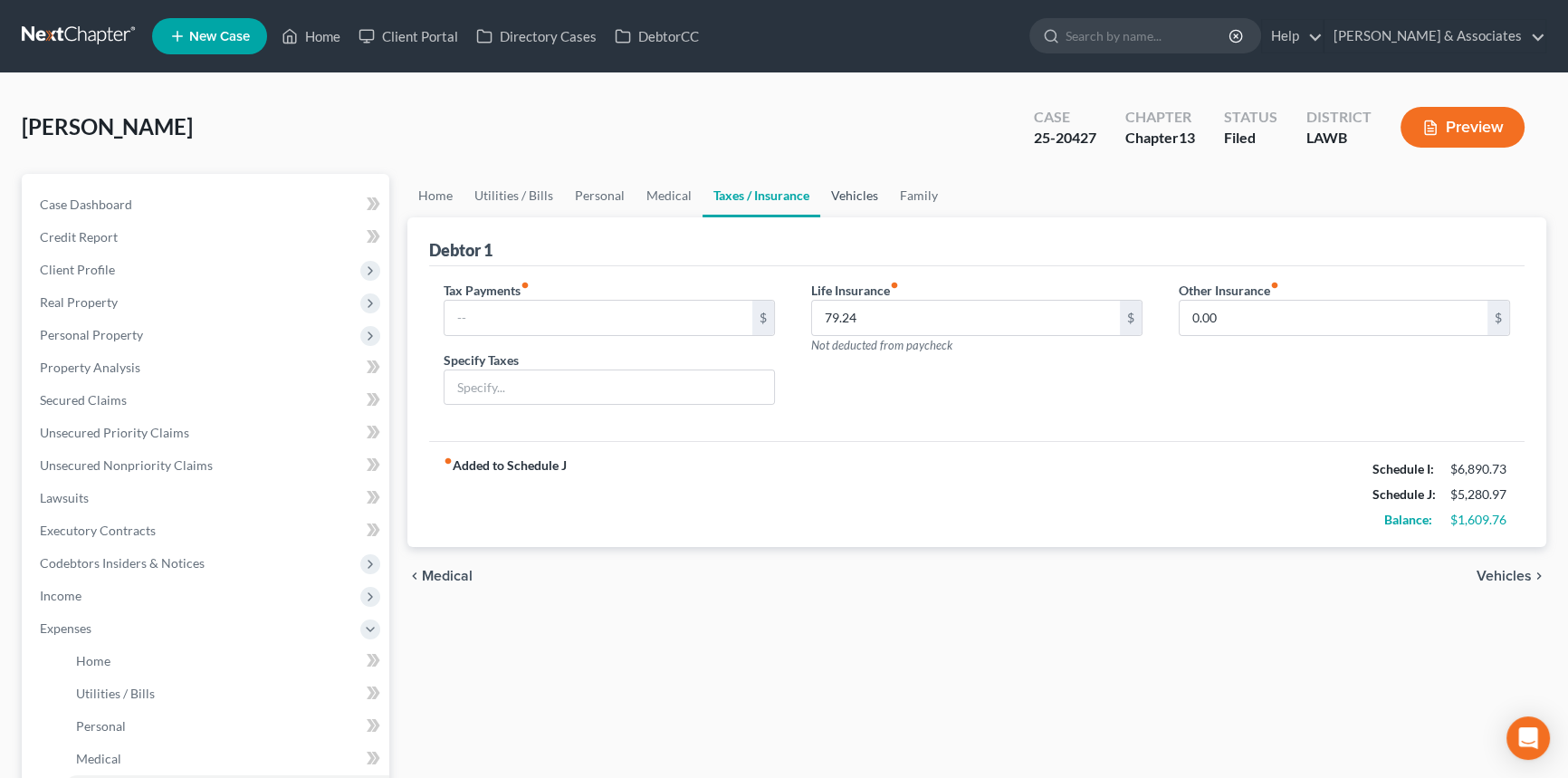
click at [858, 200] on link "Vehicles" at bounding box center [855, 196] width 69 height 43
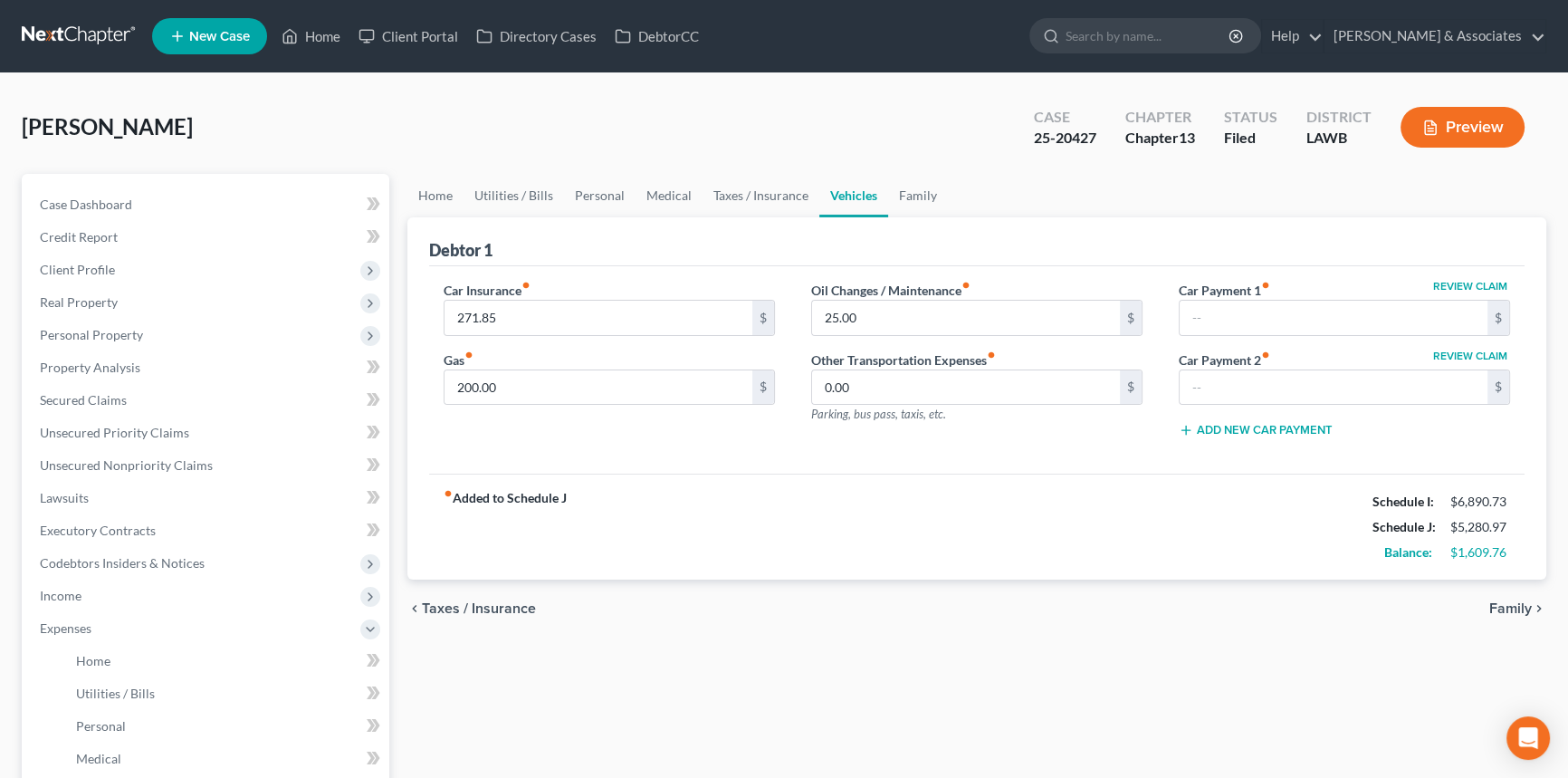
click at [947, 679] on div "Home Utilities / Bills Personal Medical Taxes / Insurance Vehicles Family Debto…" at bounding box center [976, 664] width 1157 height 981
click at [923, 193] on link "Family" at bounding box center [918, 196] width 59 height 43
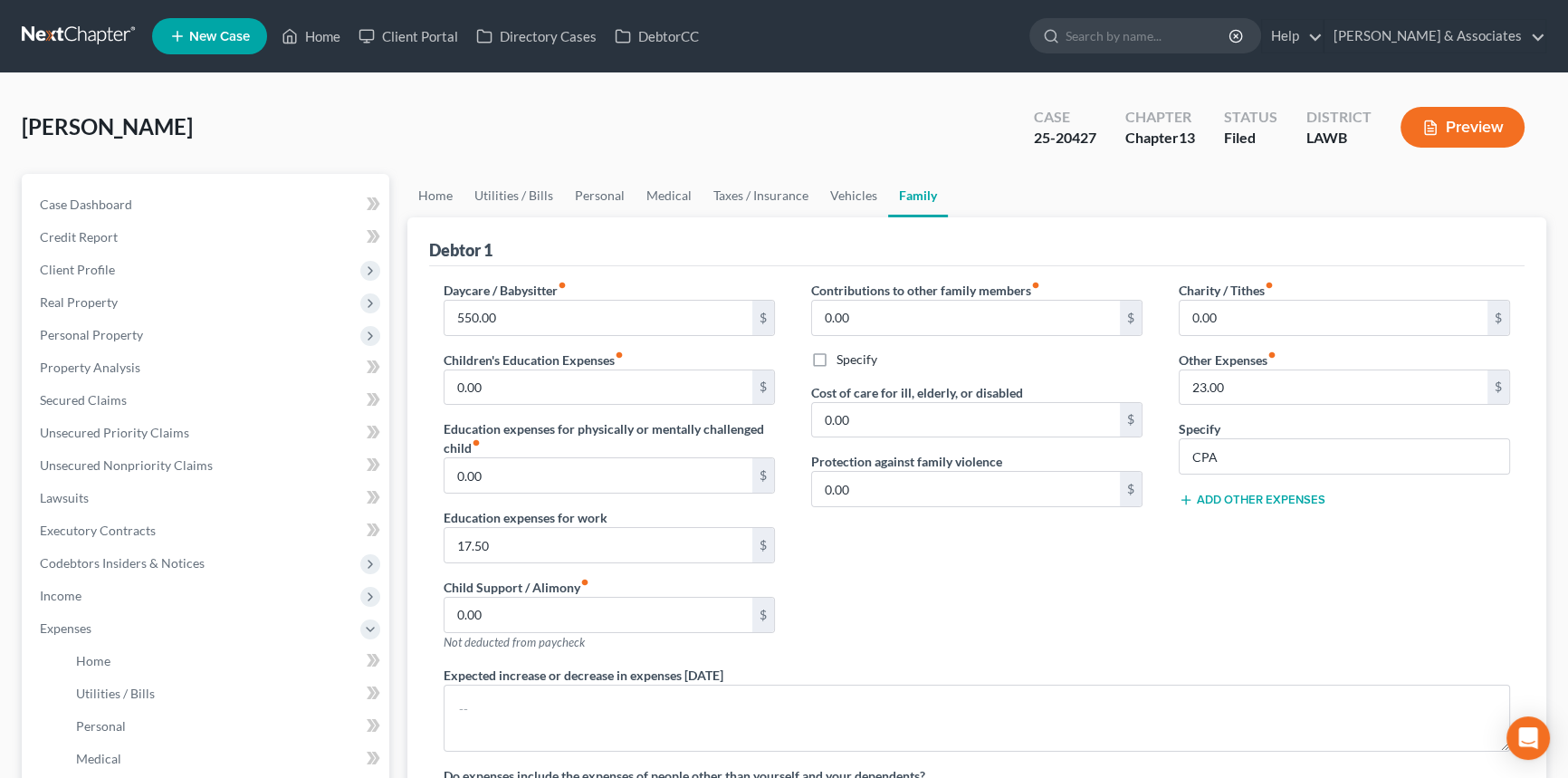
click at [979, 645] on div "Contributions to other family members fiber_manual_record 0.00 $ Specify Cost o…" at bounding box center [977, 473] width 368 height 385
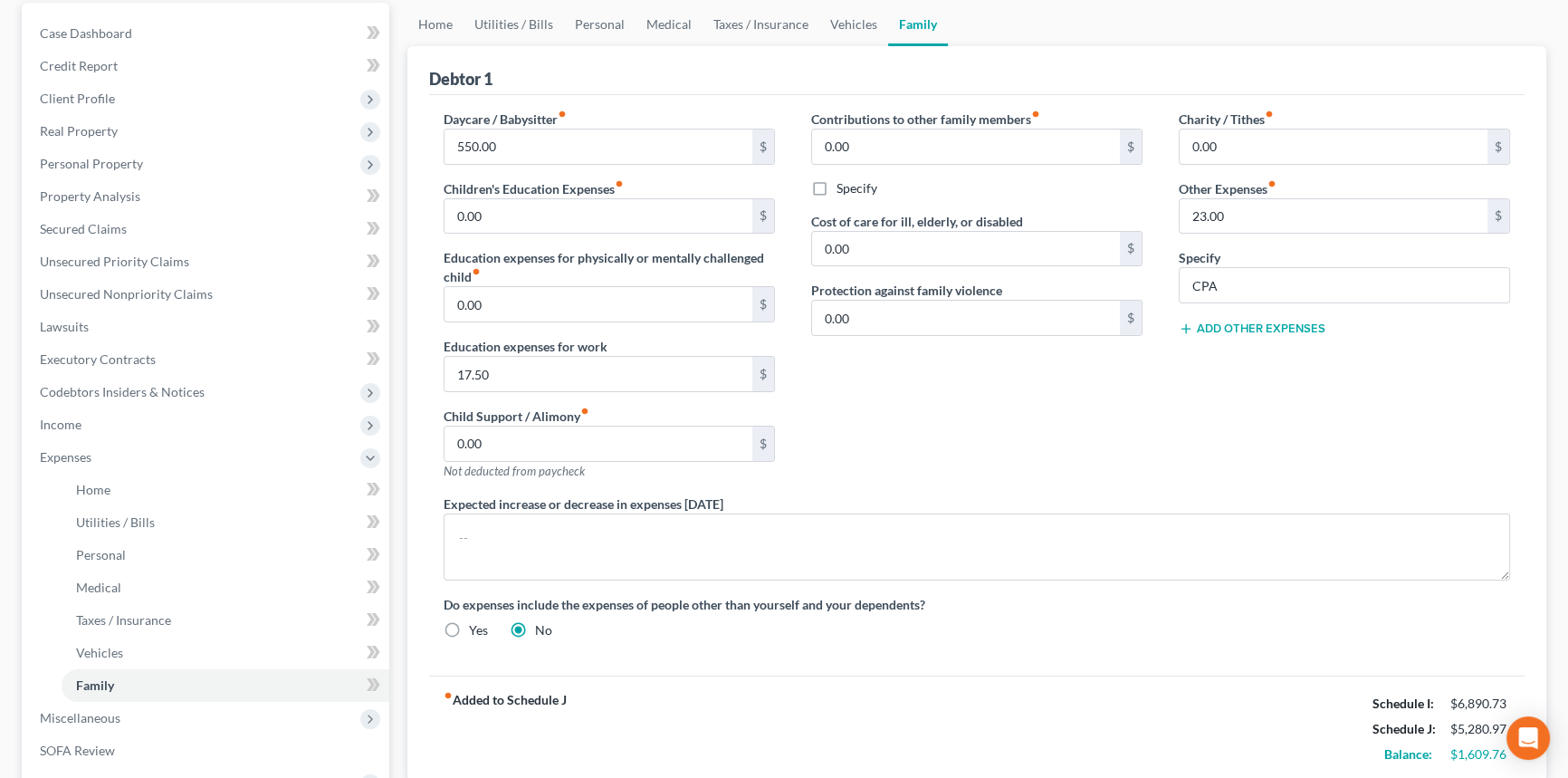
scroll to position [329, 0]
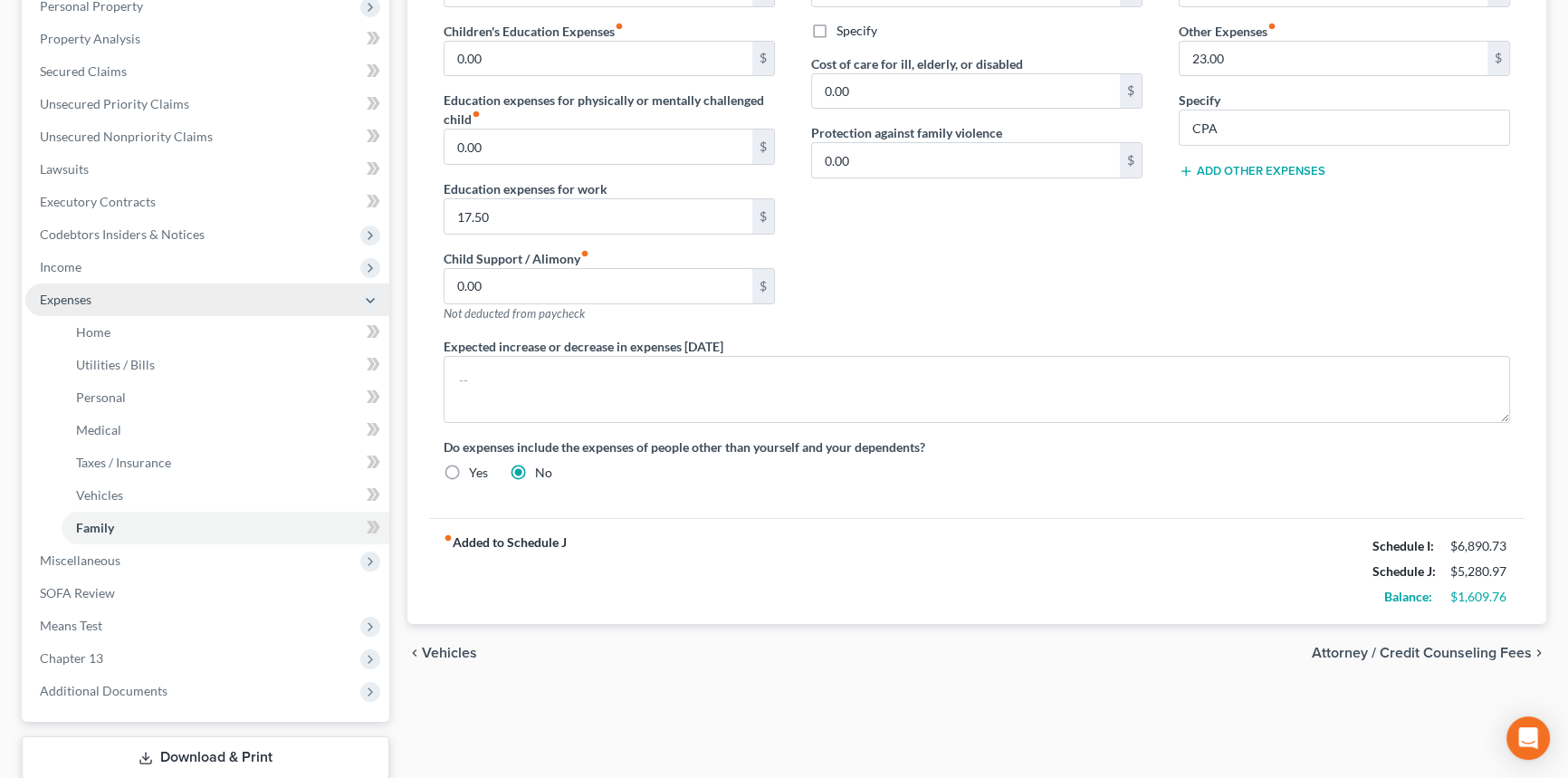
click at [98, 286] on span "Expenses" at bounding box center [207, 300] width 364 height 33
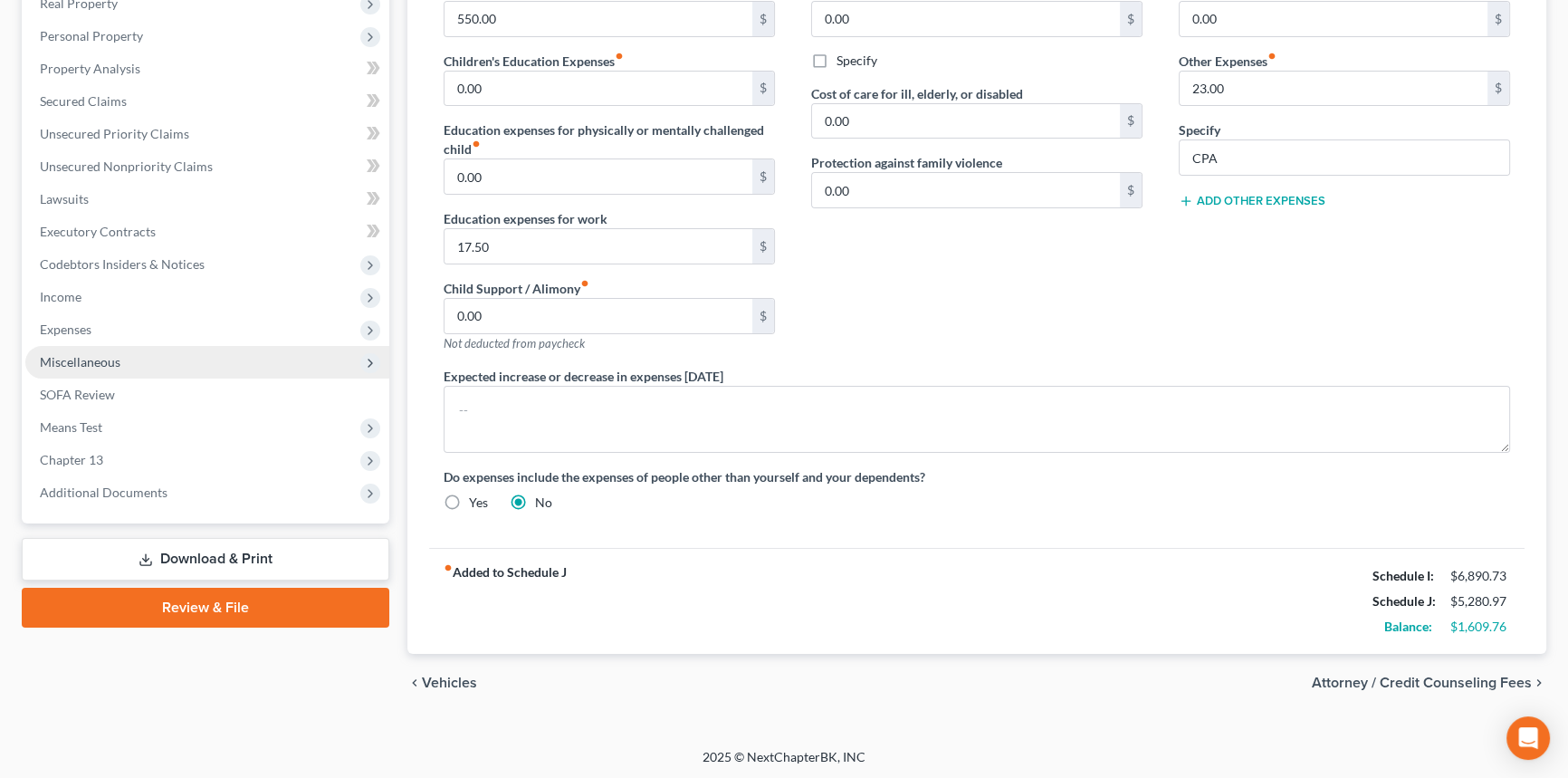
click at [110, 355] on span "Miscellaneous" at bounding box center [80, 362] width 81 height 16
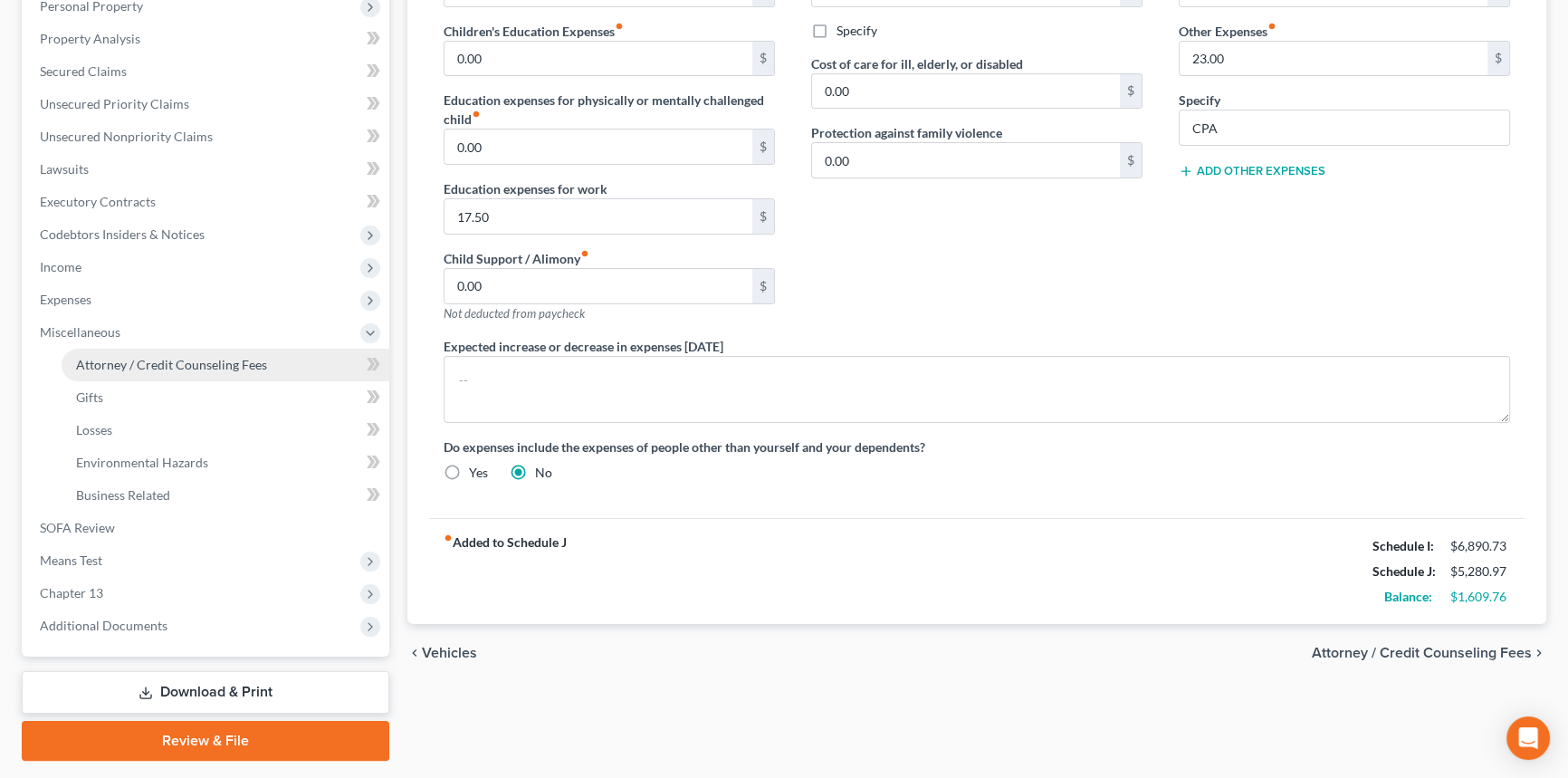
click at [124, 369] on span "Attorney / Credit Counseling Fees" at bounding box center [171, 365] width 191 height 16
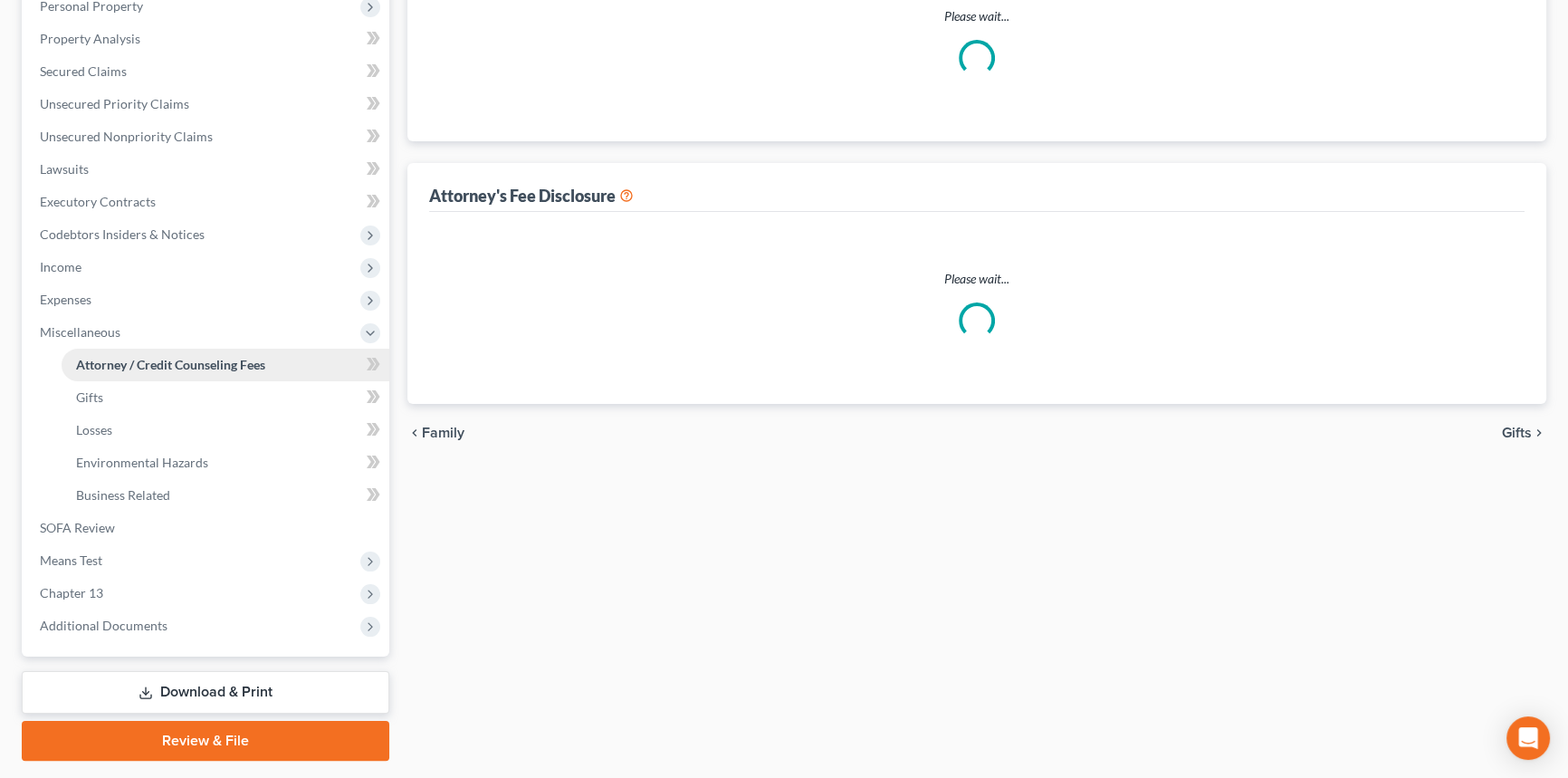
scroll to position [79, 0]
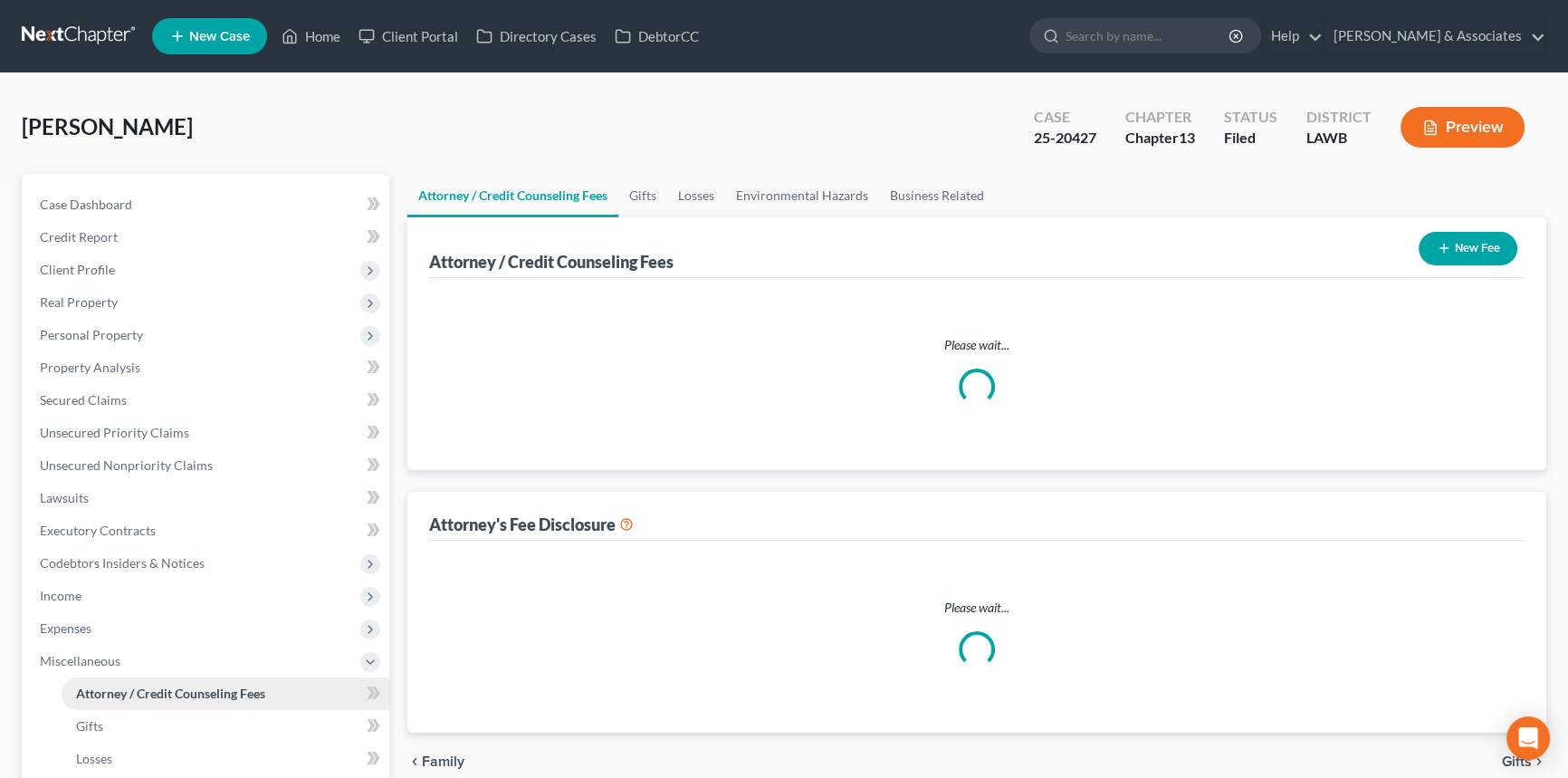
select select "1"
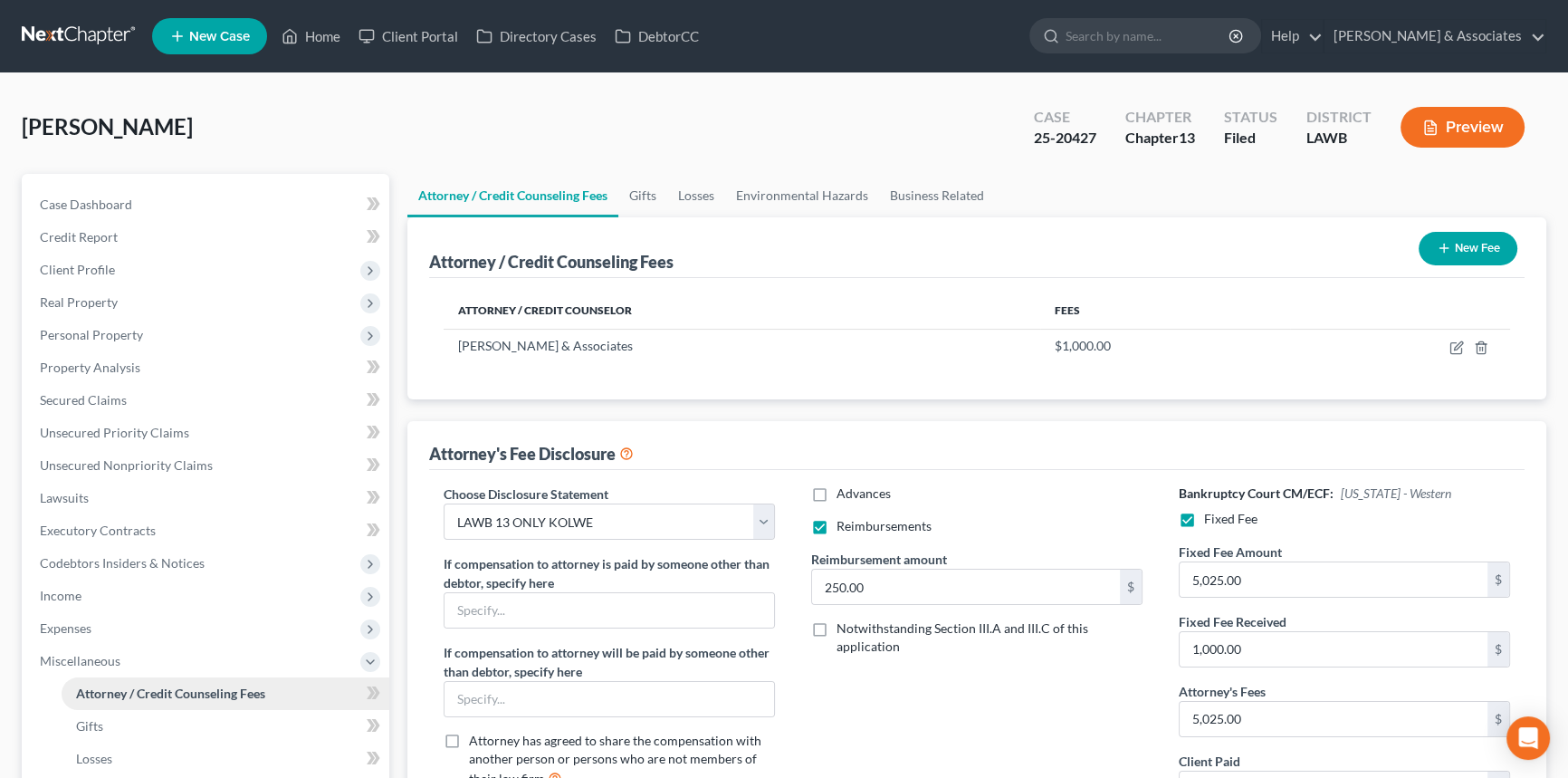
scroll to position [0, 0]
click at [176, 665] on span "Miscellaneous" at bounding box center [207, 660] width 364 height 33
click at [406, 146] on div "Lavergne, Joann Upgraded Case 25-20427 Chapter Chapter 13 Status Filed District…" at bounding box center [784, 134] width 1525 height 79
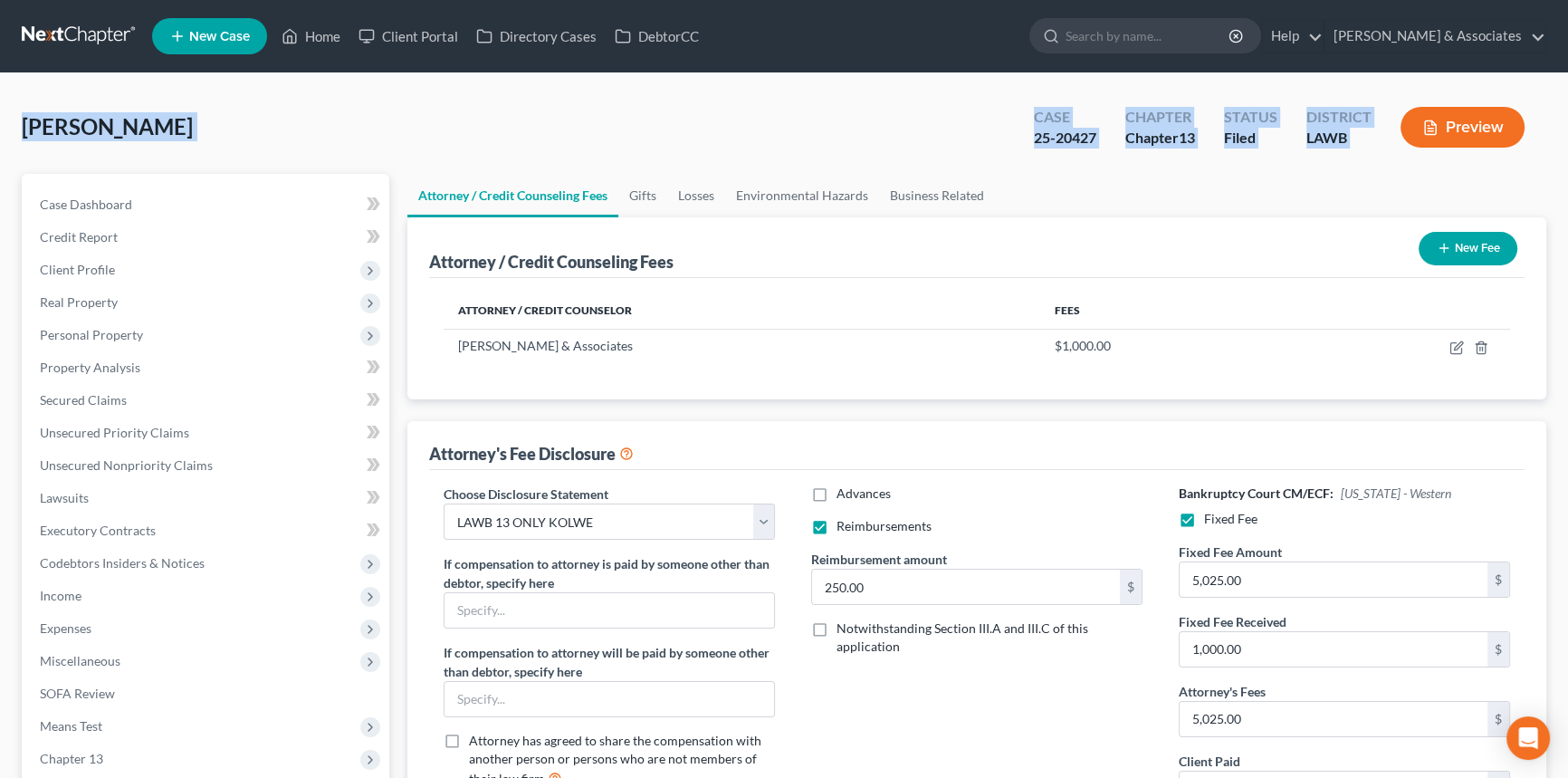
drag, startPoint x: 26, startPoint y: 128, endPoint x: 1475, endPoint y: 135, distance: 1449.0
click at [1477, 134] on div "Lavergne, Joann Upgraded Case 25-20427 Chapter Chapter 13 Status Filed District…" at bounding box center [784, 134] width 1525 height 79
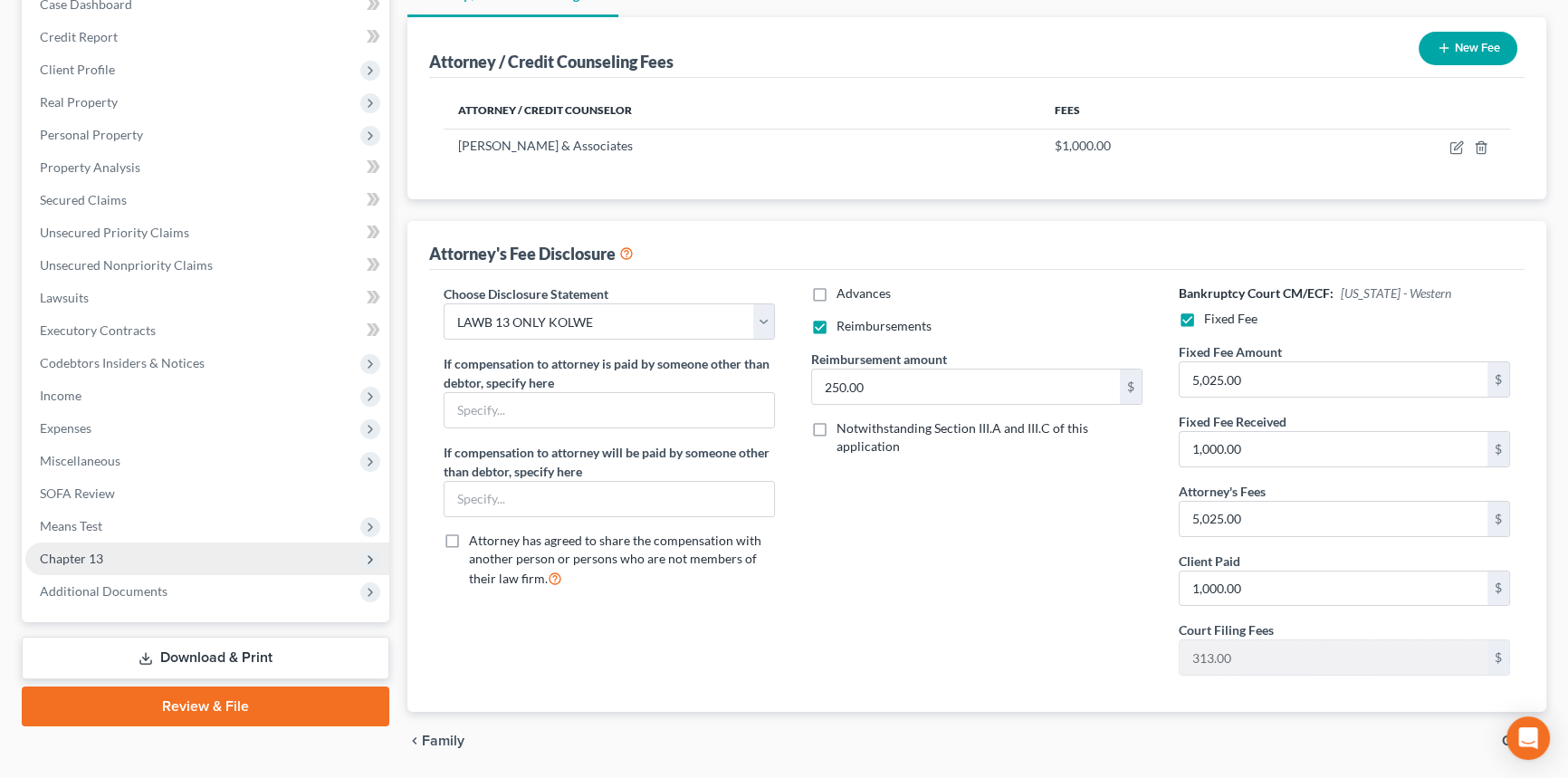
scroll to position [164, 0]
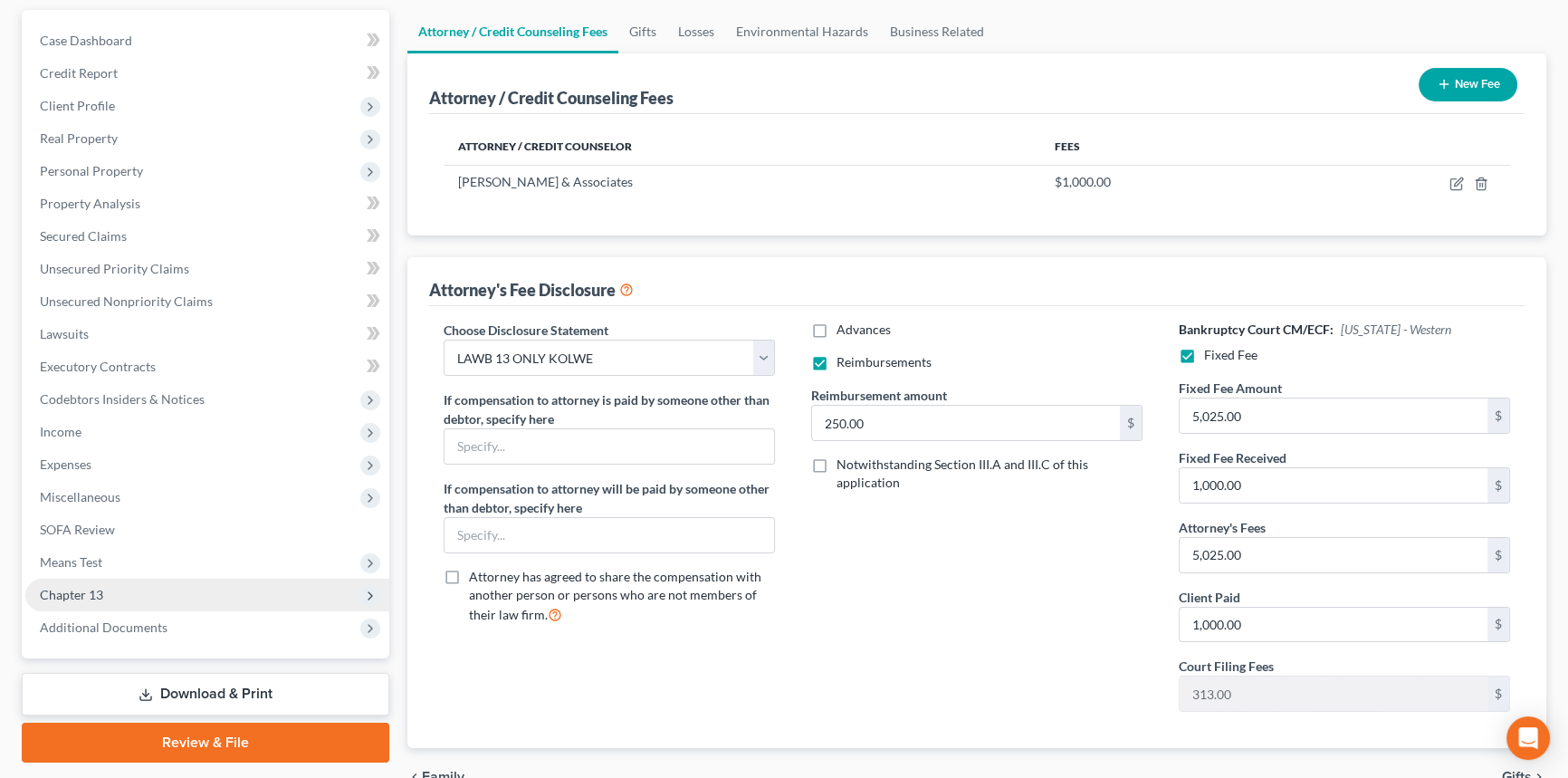
click at [89, 600] on span "Chapter 13" at bounding box center [207, 594] width 364 height 33
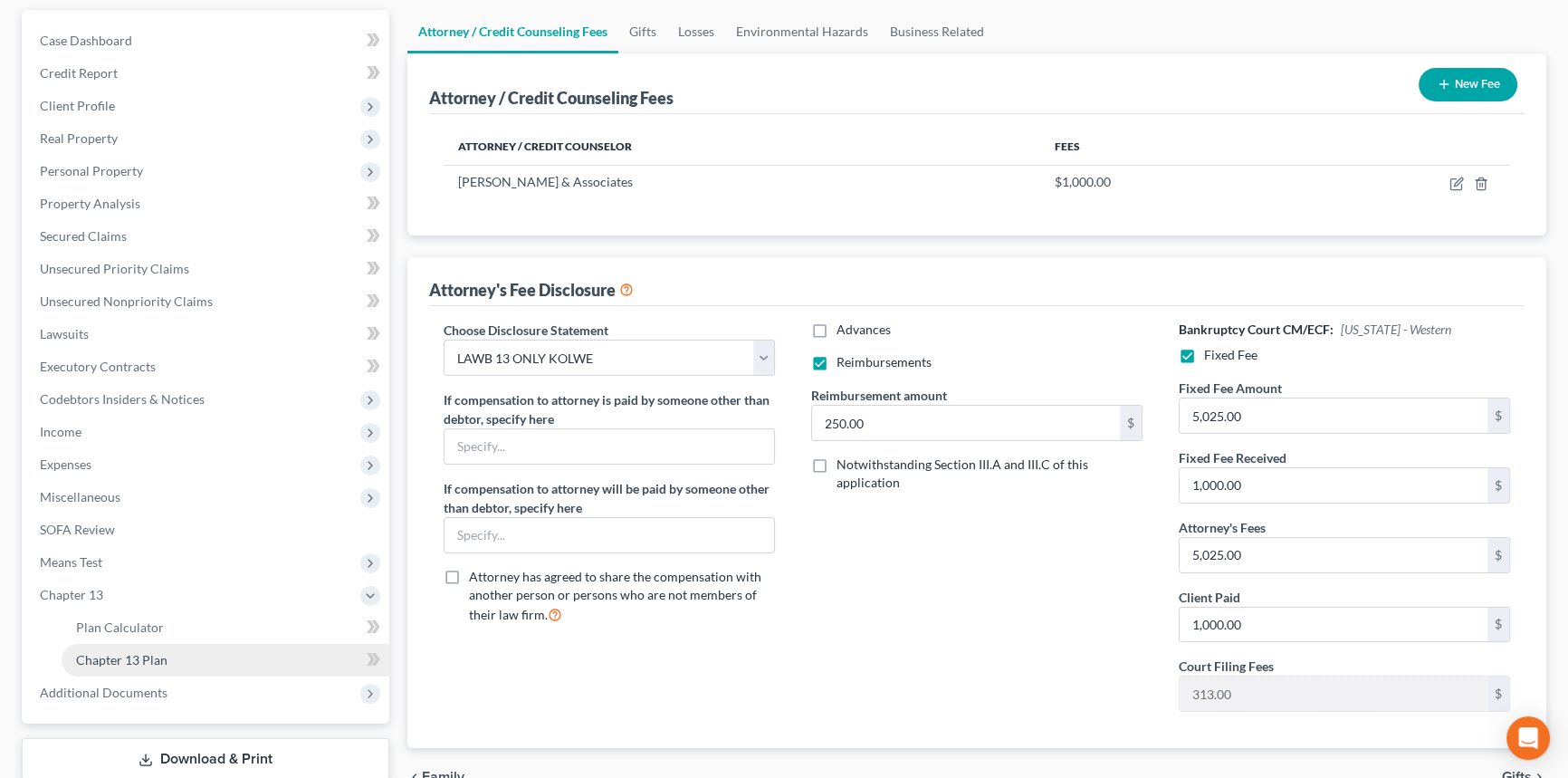
click at [118, 652] on span "Chapter 13 Plan" at bounding box center [122, 660] width 92 height 16
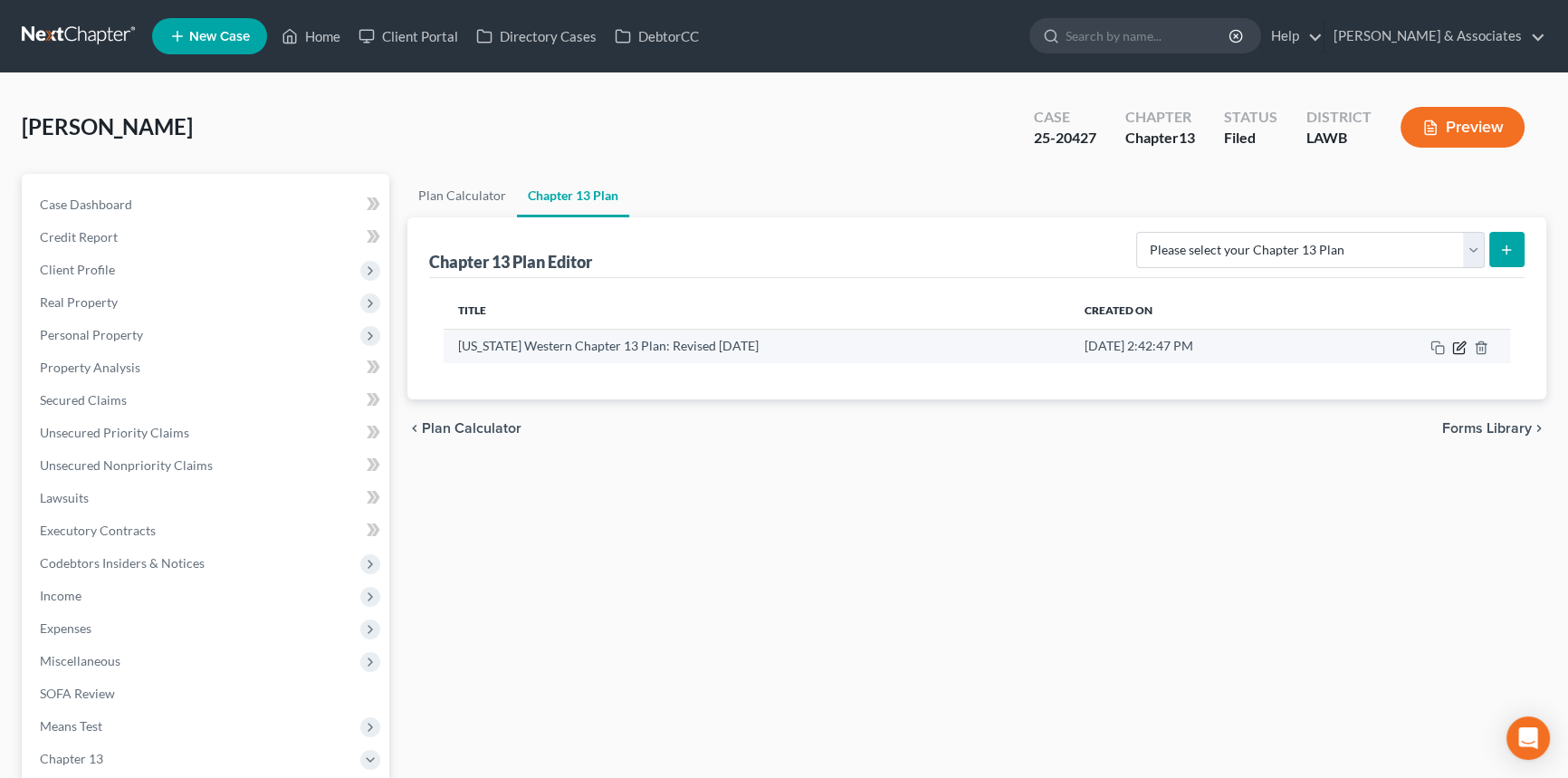
click at [1459, 350] on icon "button" at bounding box center [1459, 348] width 15 height 15
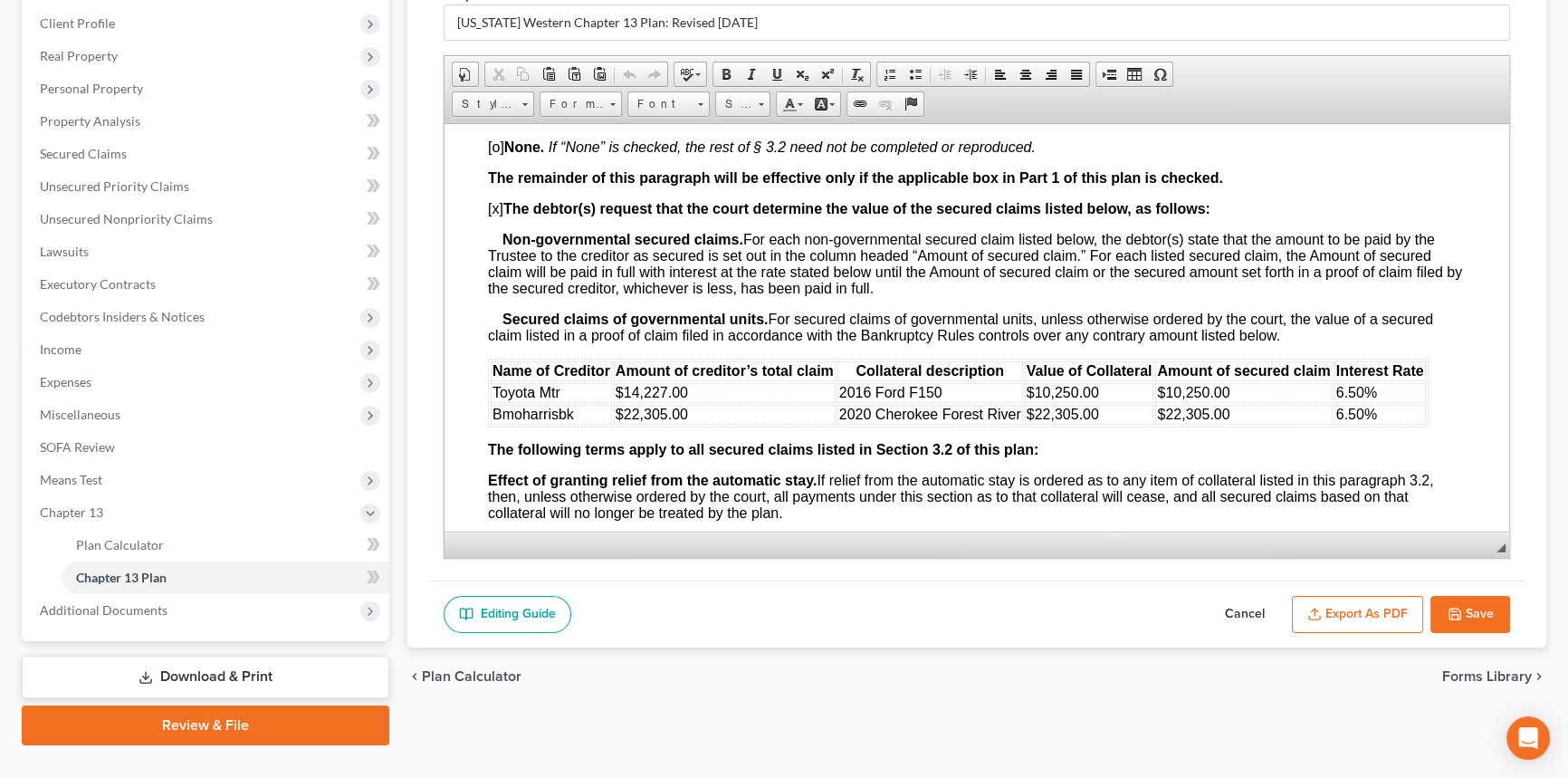
scroll to position [2222, 0]
click at [1296, 379] on span "Amount of secured claim" at bounding box center [1243, 371] width 173 height 16
click at [786, 670] on div "chevron_left Plan Calculator Forms Library chevron_right" at bounding box center [976, 676] width 1139 height 58
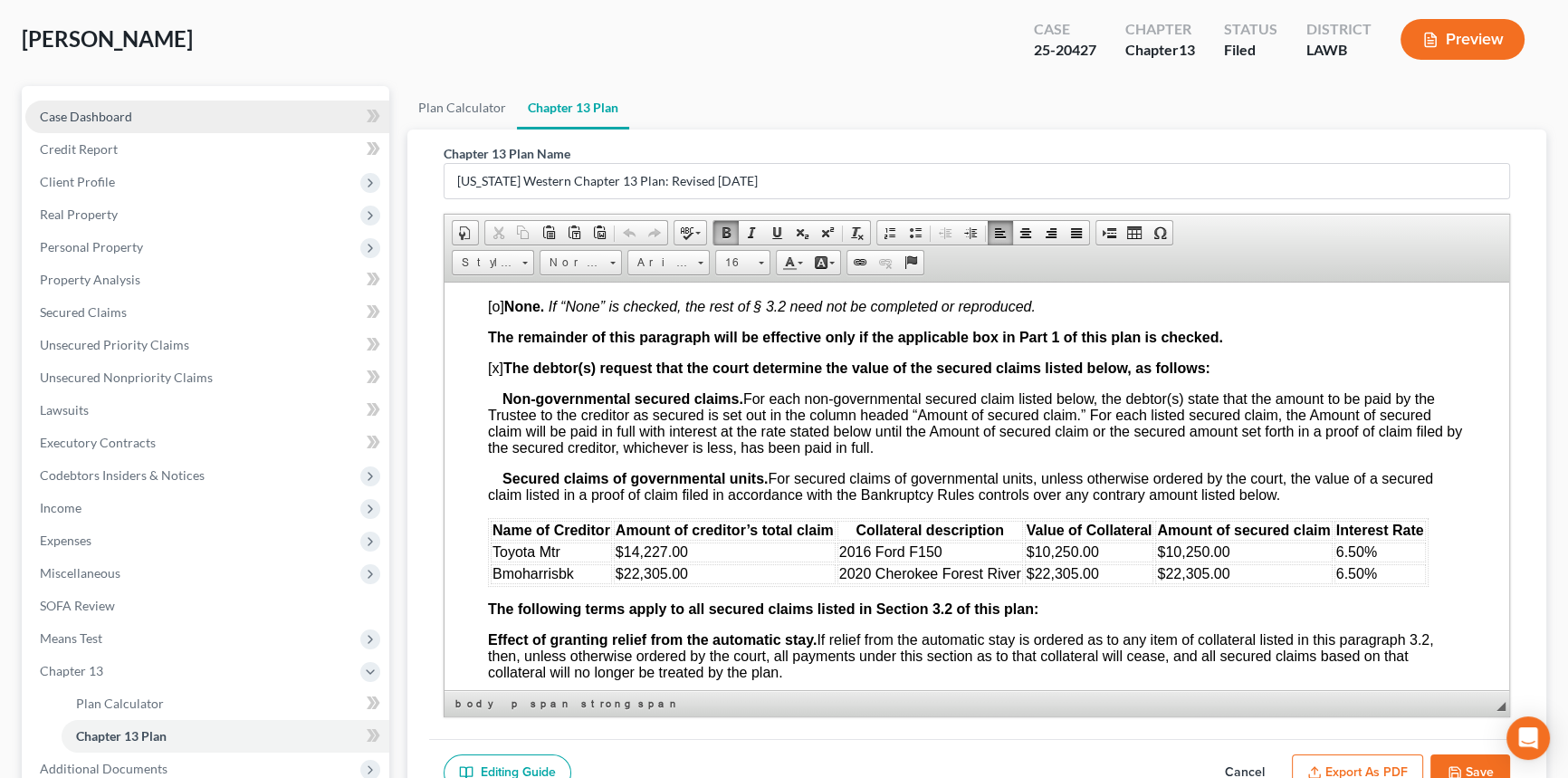
scroll to position [0, 0]
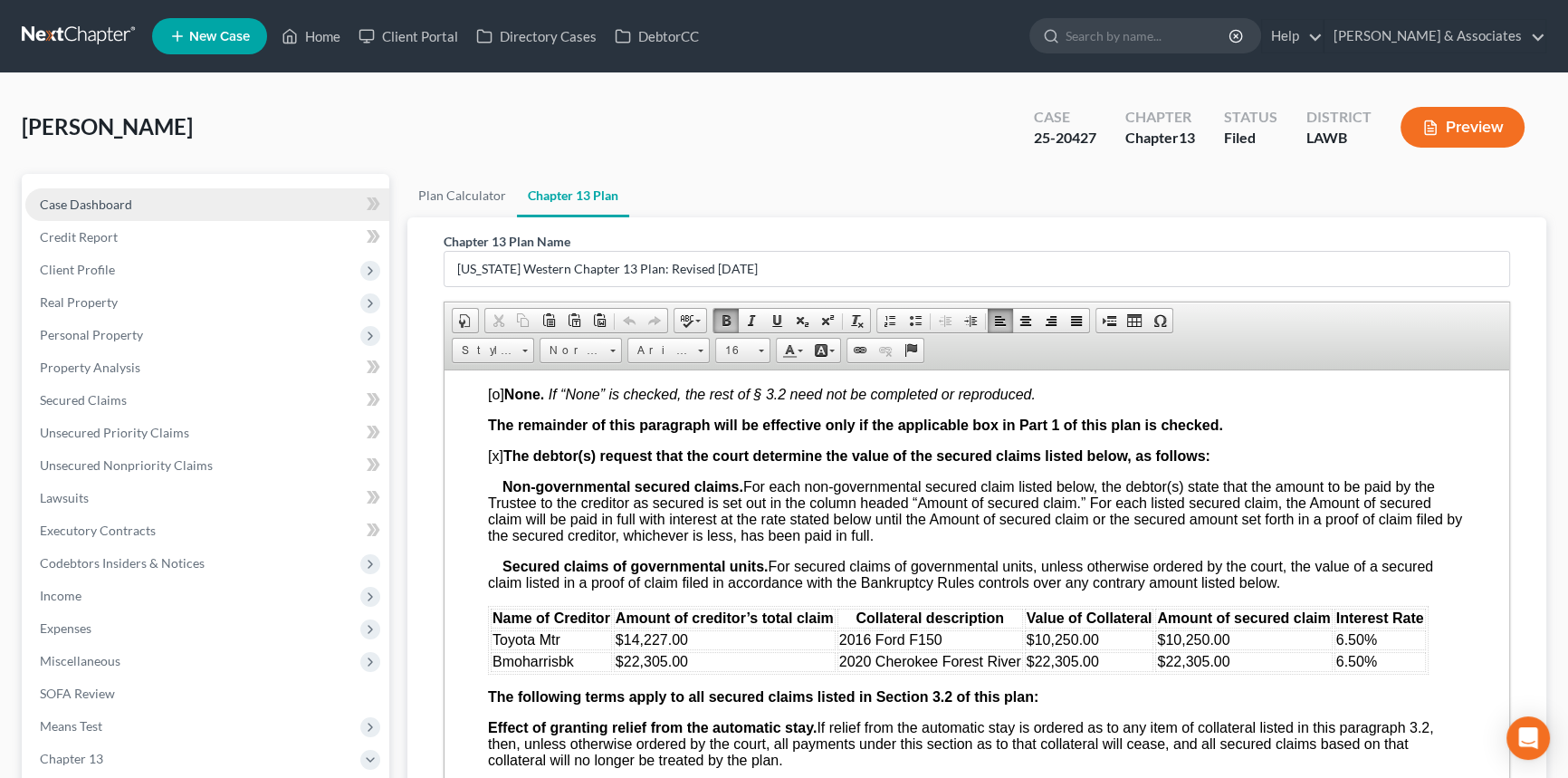
click at [142, 211] on link "Case Dashboard" at bounding box center [207, 205] width 364 height 33
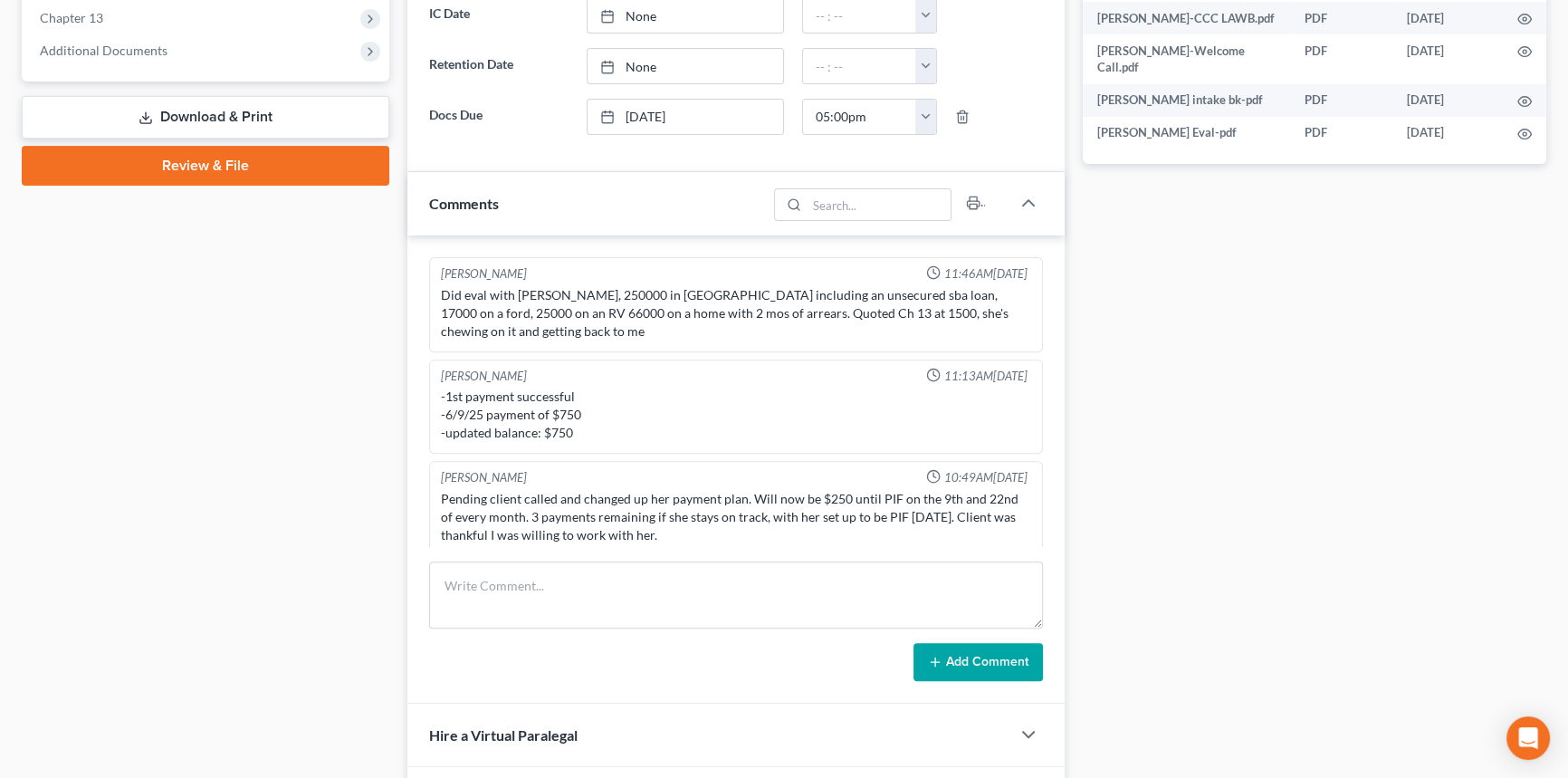
scroll to position [2153, 0]
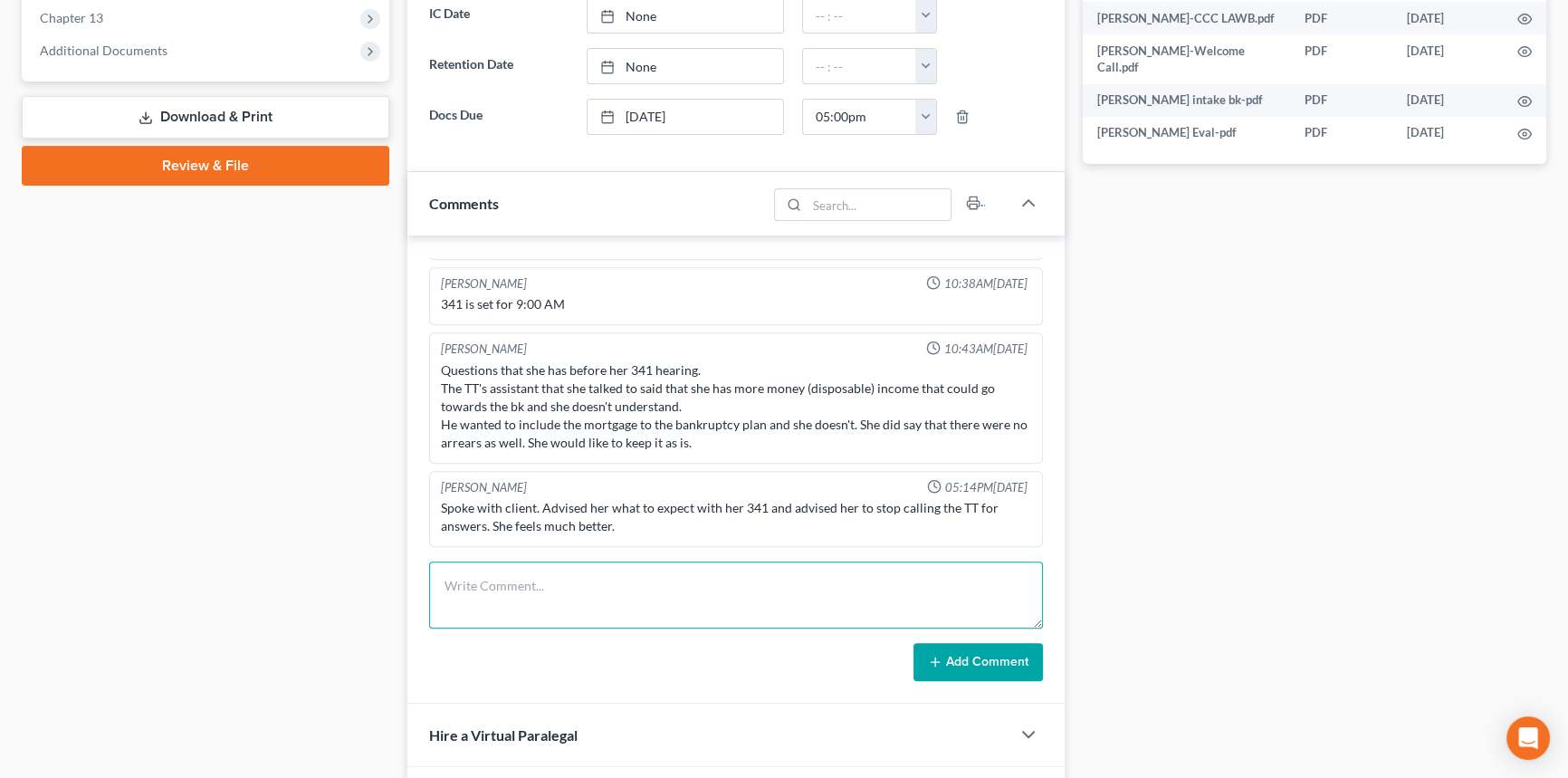
click at [502, 578] on textarea at bounding box center [735, 595] width 614 height 67
type textarea "K"
type textarea "Keeping camper because father, who is a sex offender, lives there. They bought …"
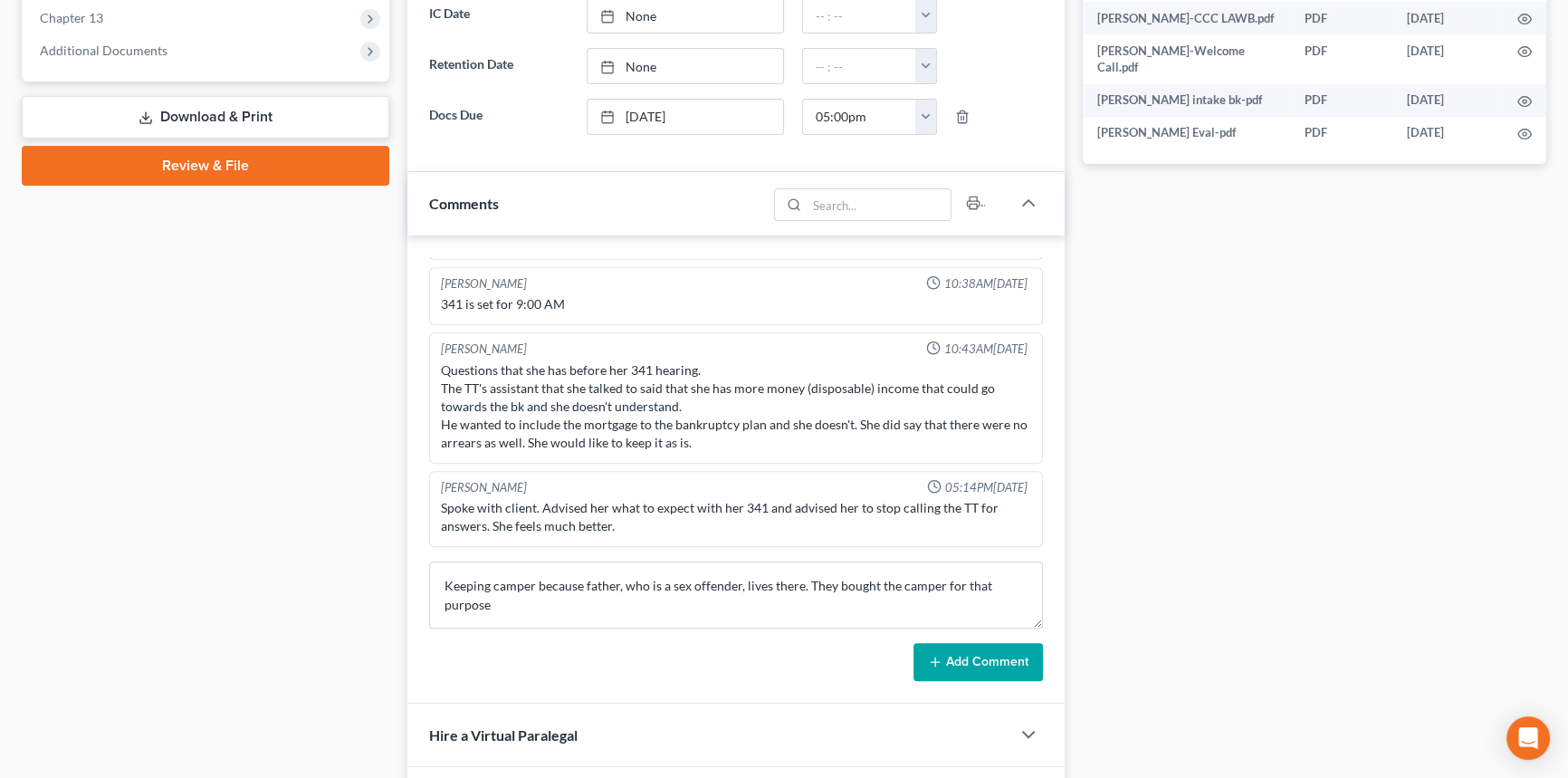
click at [971, 662] on button "Add Comment" at bounding box center [977, 662] width 129 height 38
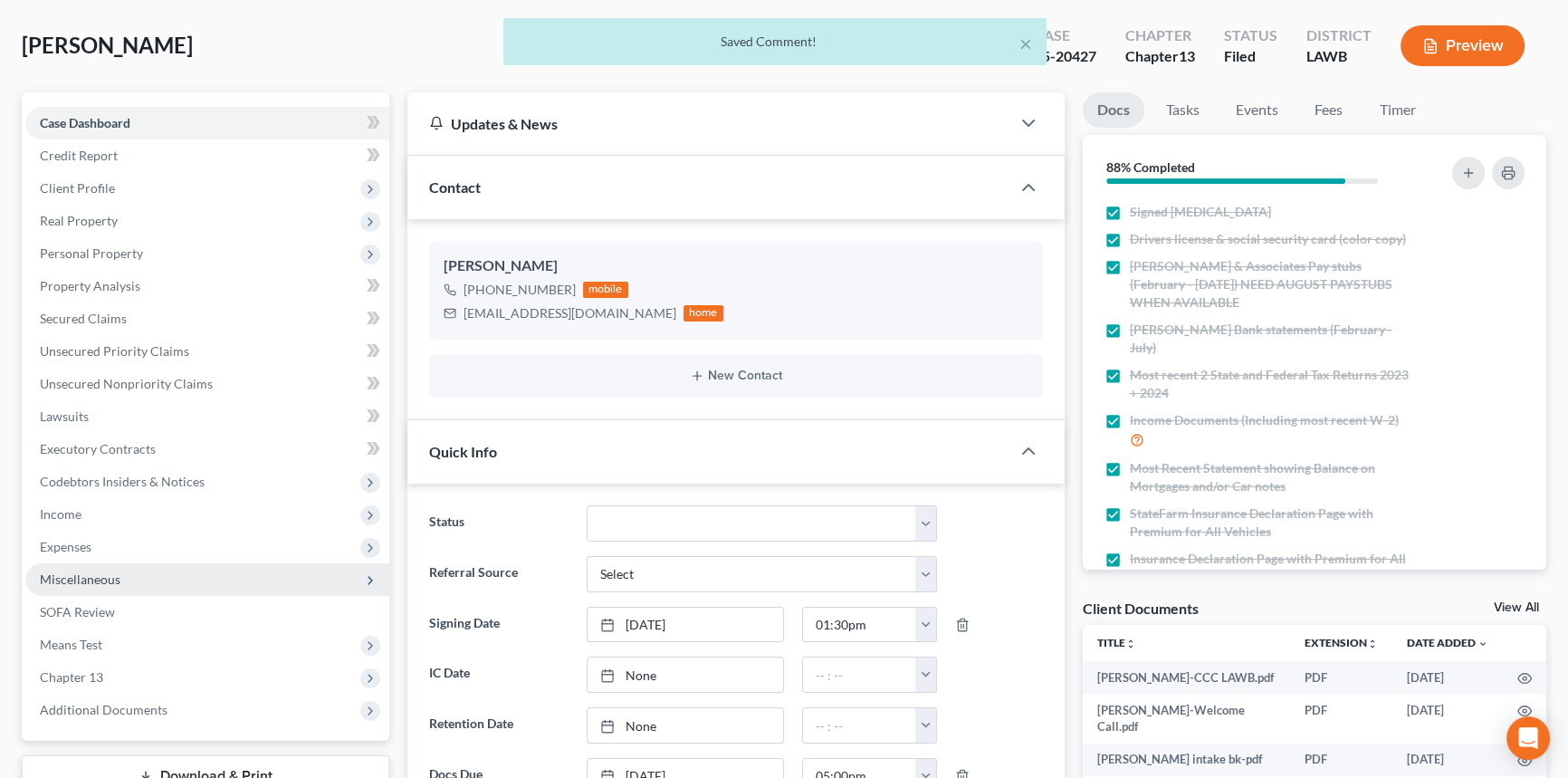
scroll to position [2238, 0]
click at [103, 547] on span "Expenses" at bounding box center [207, 547] width 364 height 33
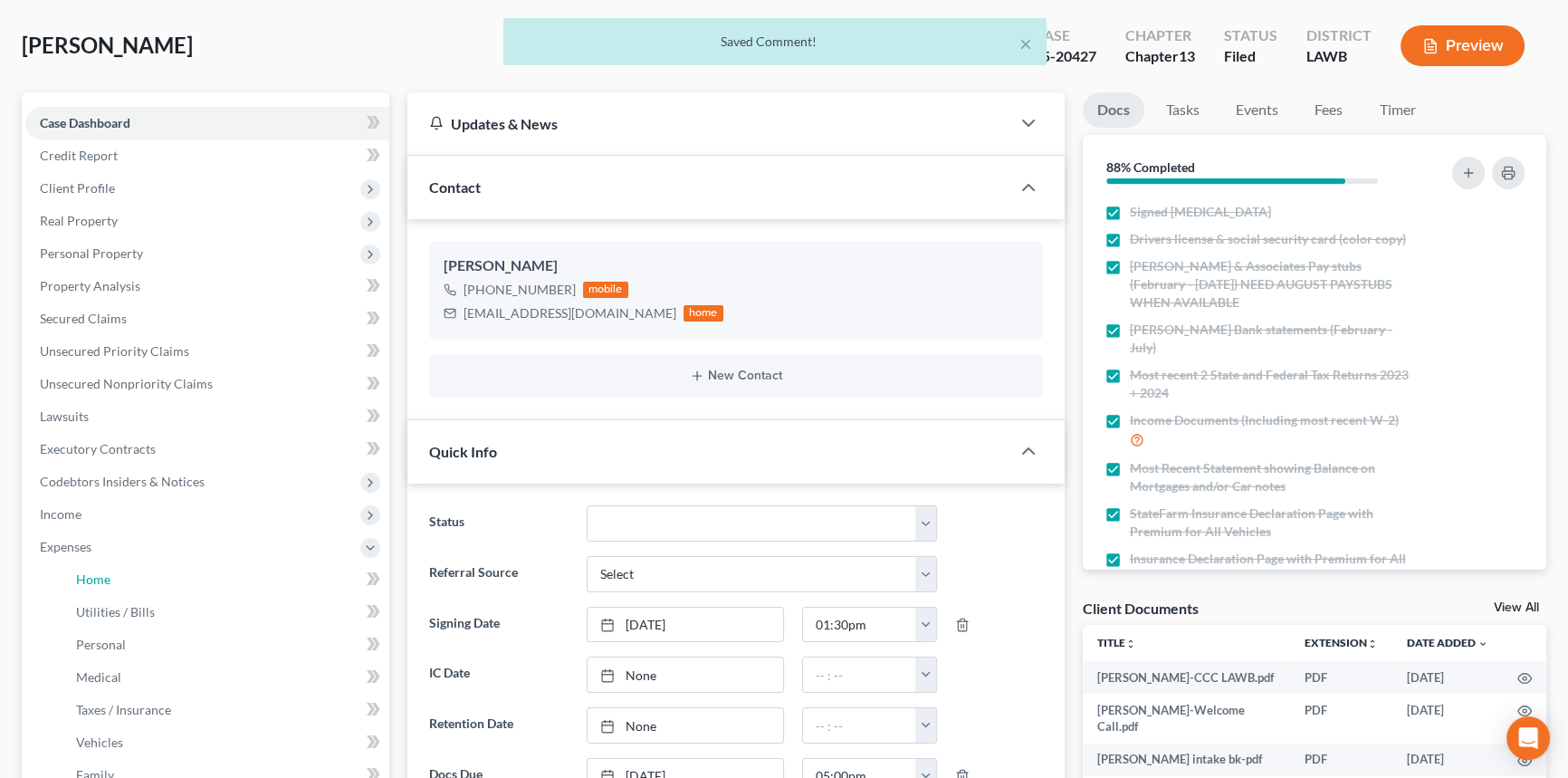
click at [103, 578] on span "Home" at bounding box center [93, 579] width 35 height 16
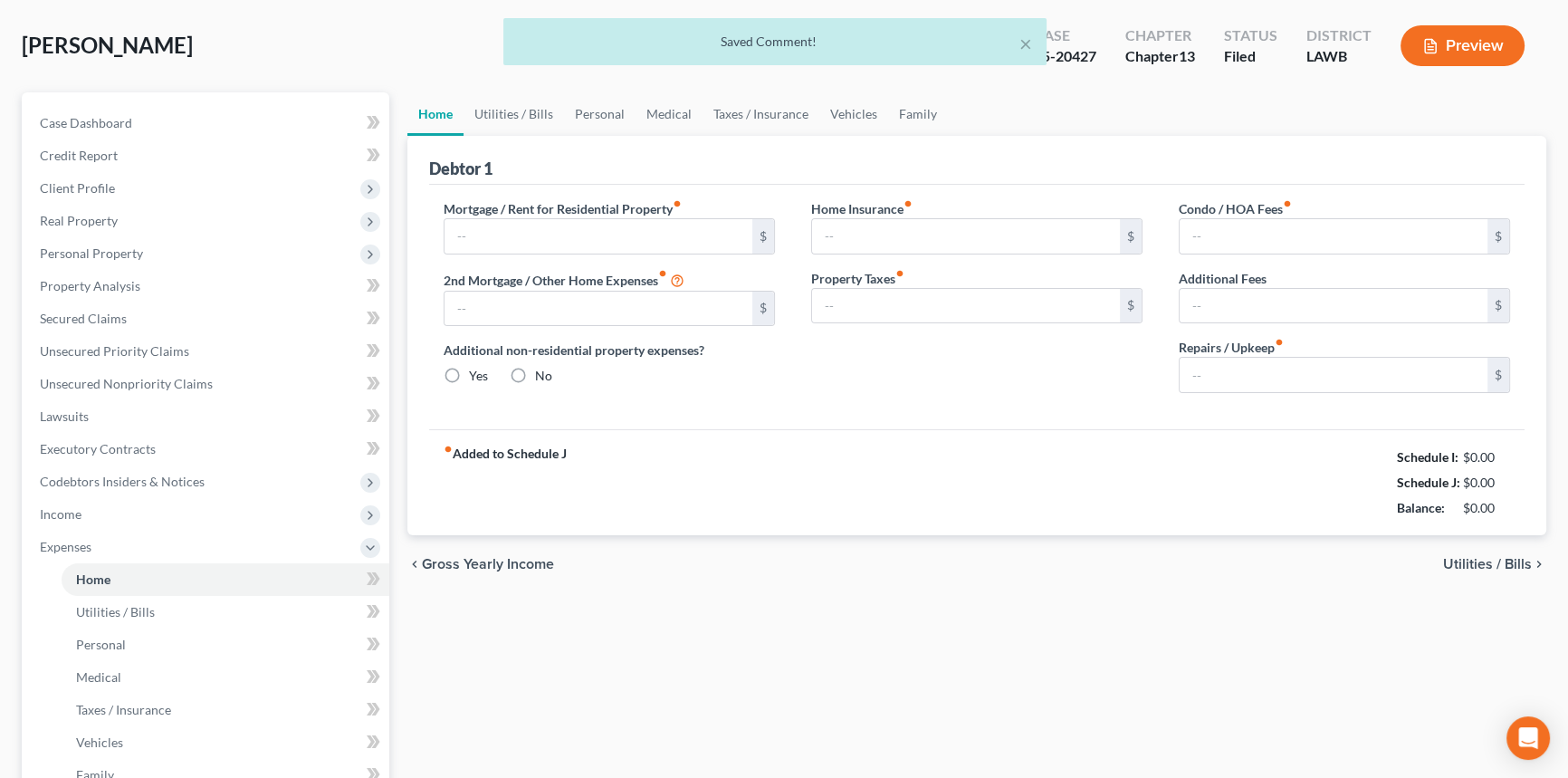
scroll to position [1, 0]
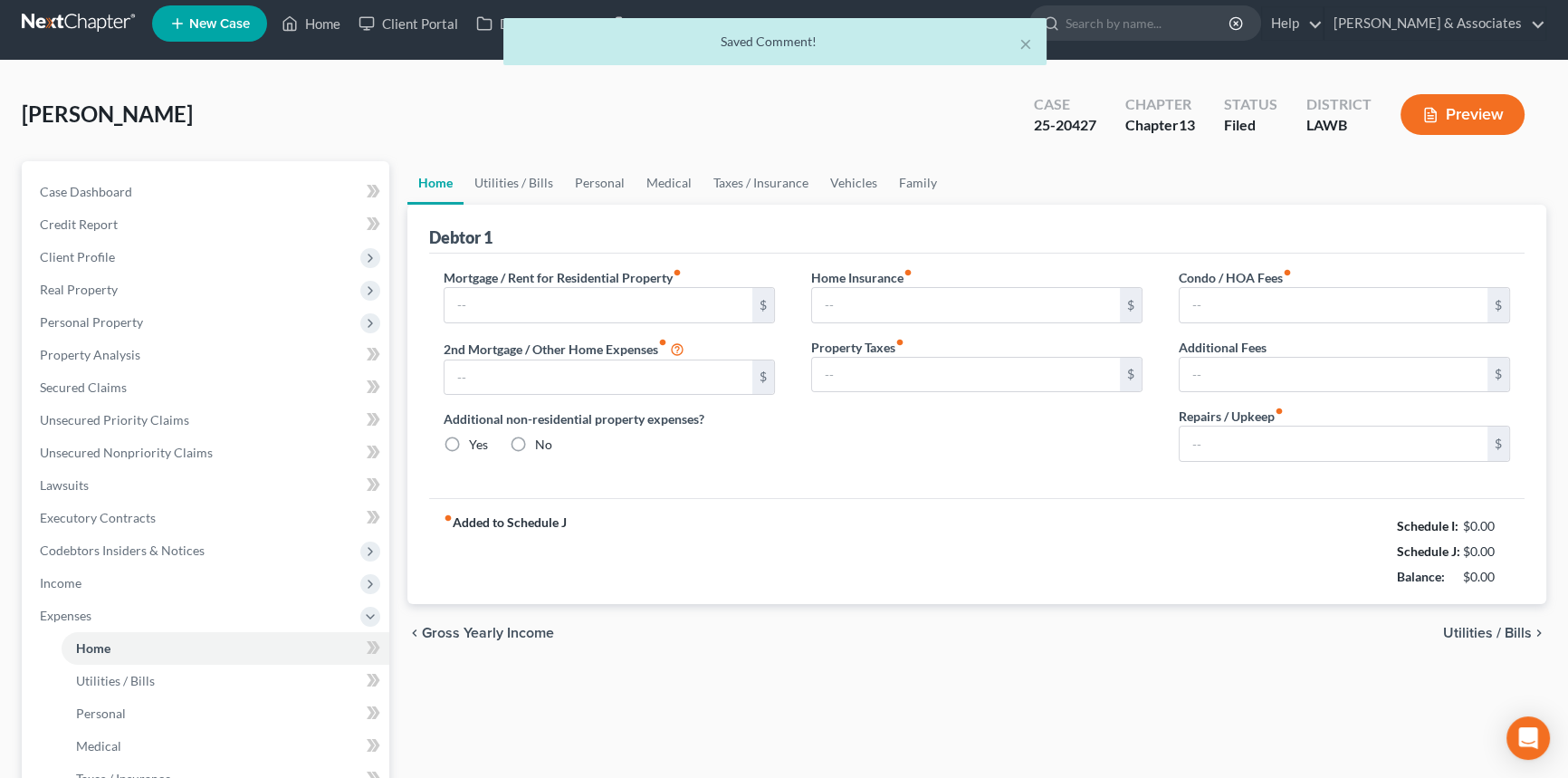
type input "753.58"
type input "0.00"
radio input "true"
type input "0.00"
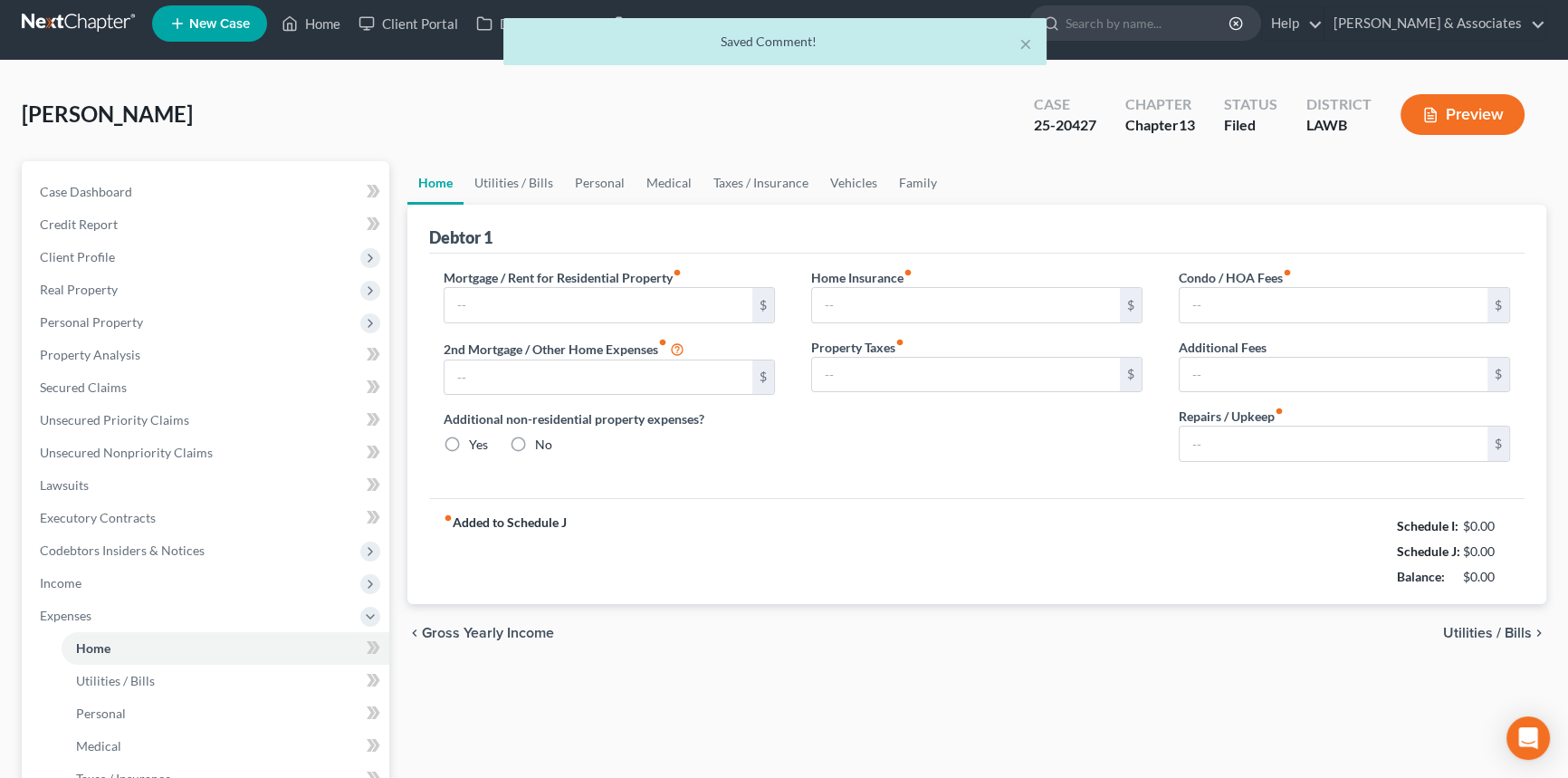
type input "0.00"
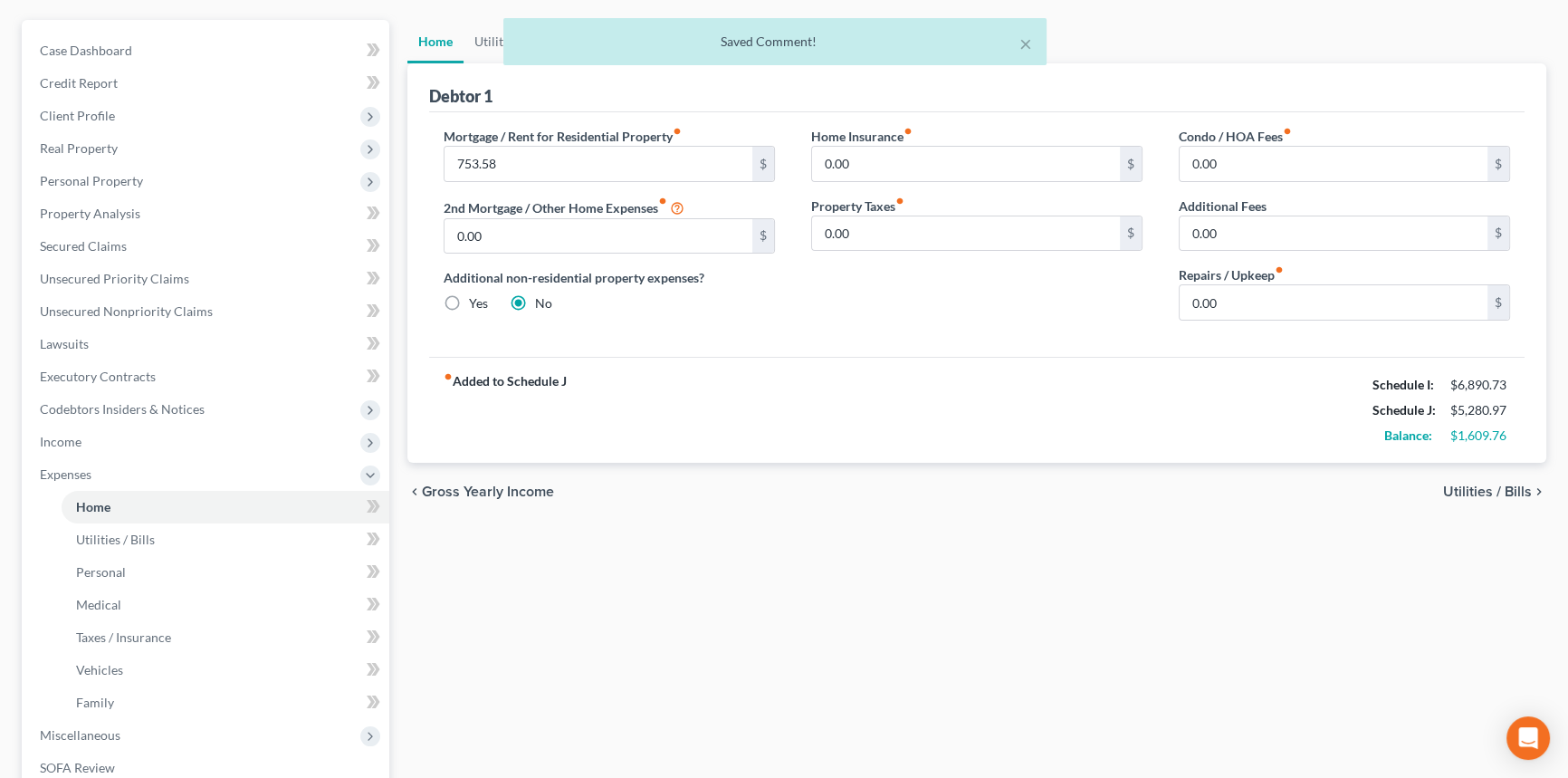
scroll to position [444, 0]
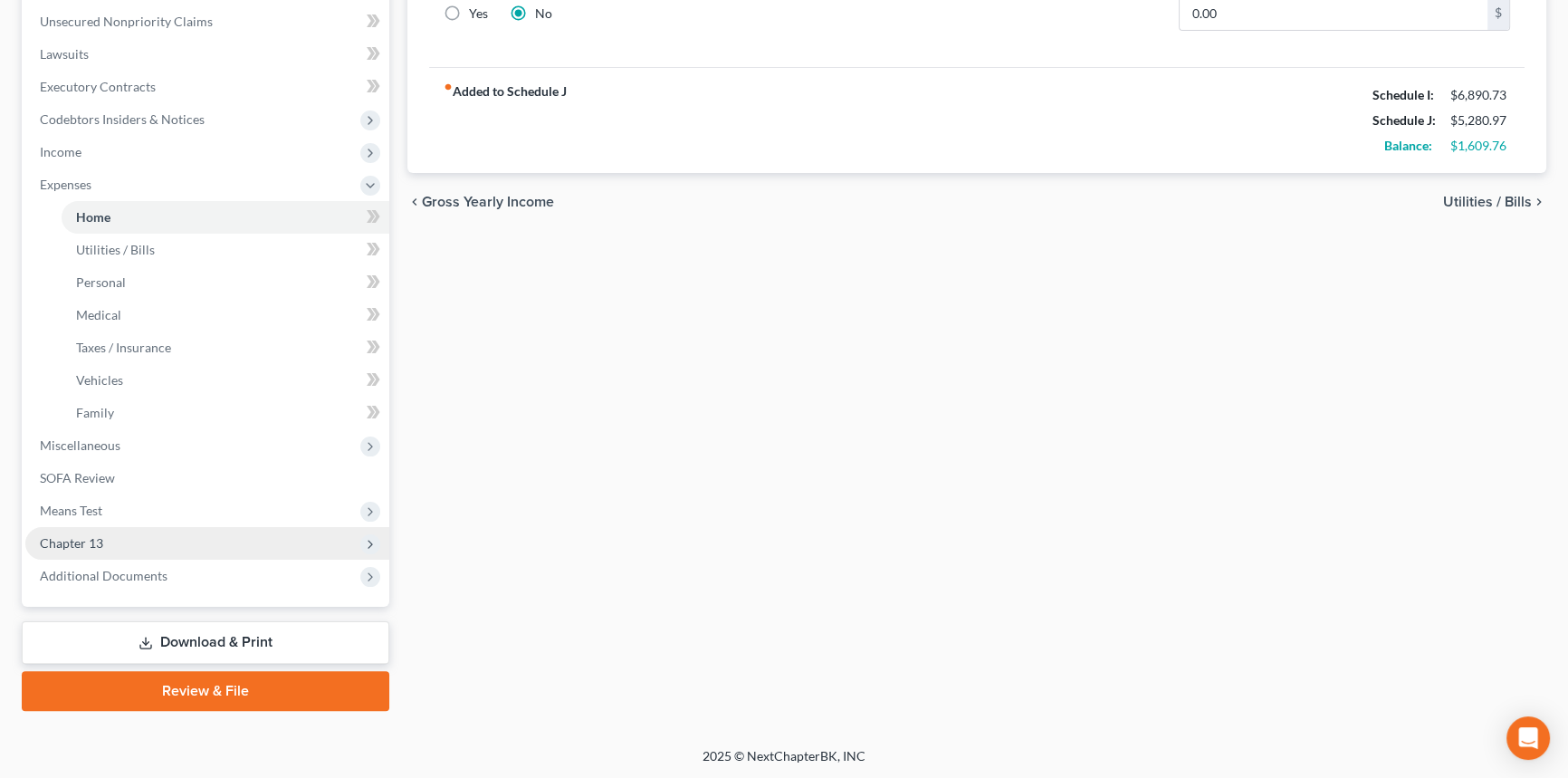
click at [119, 545] on span "Chapter 13" at bounding box center [207, 543] width 364 height 33
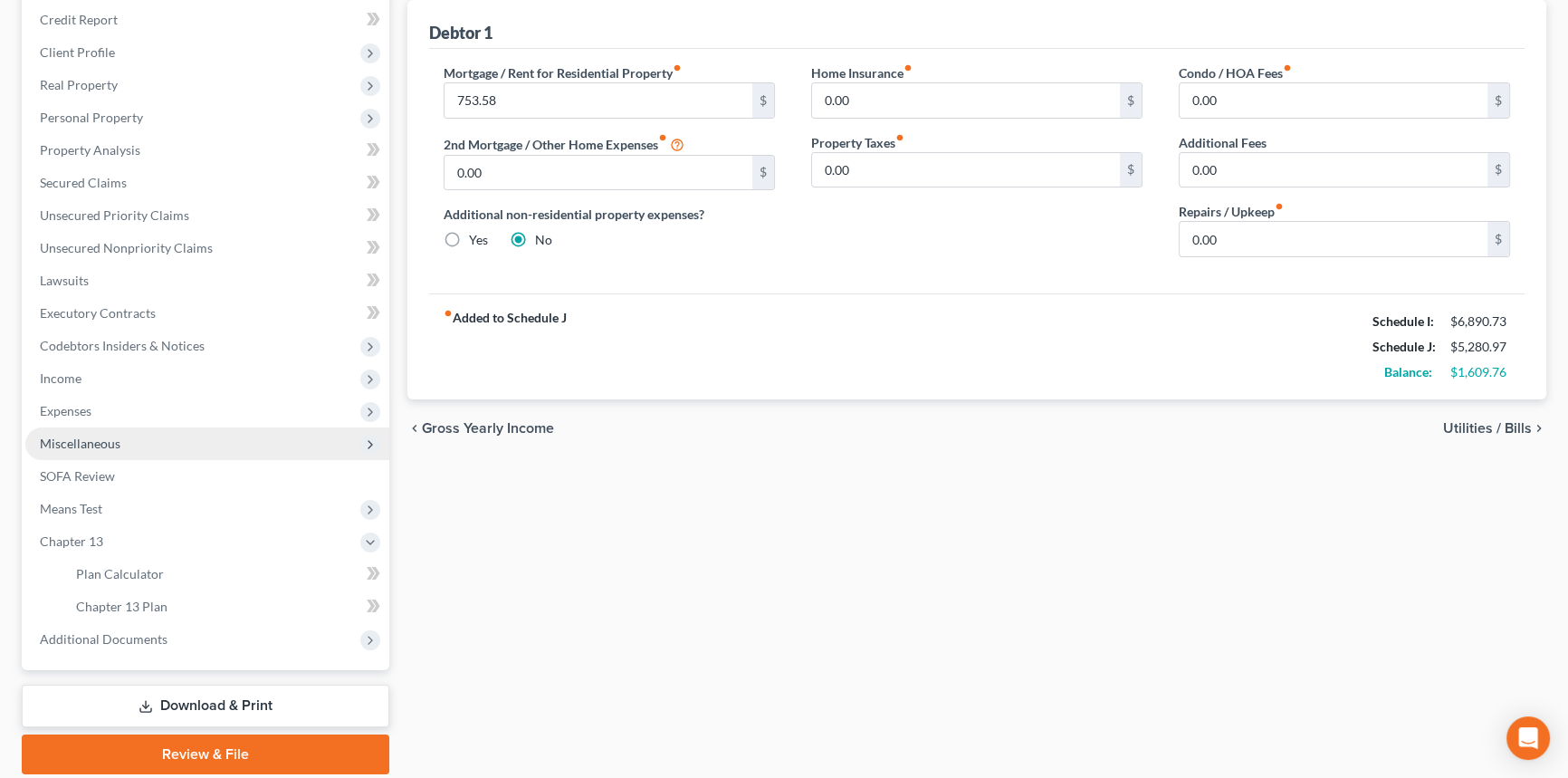
scroll to position [116, 0]
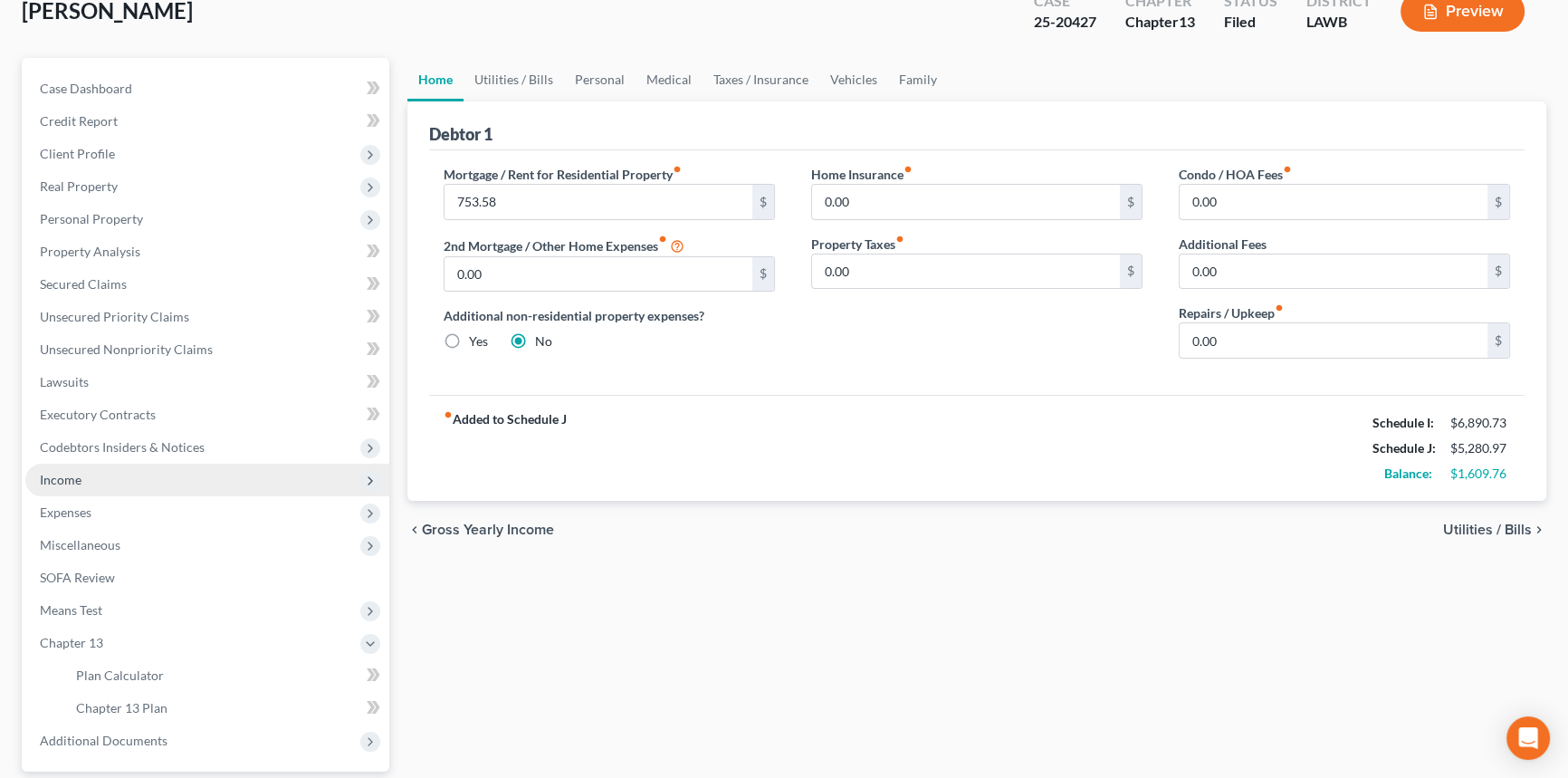
click at [126, 476] on span "Income" at bounding box center [207, 479] width 364 height 33
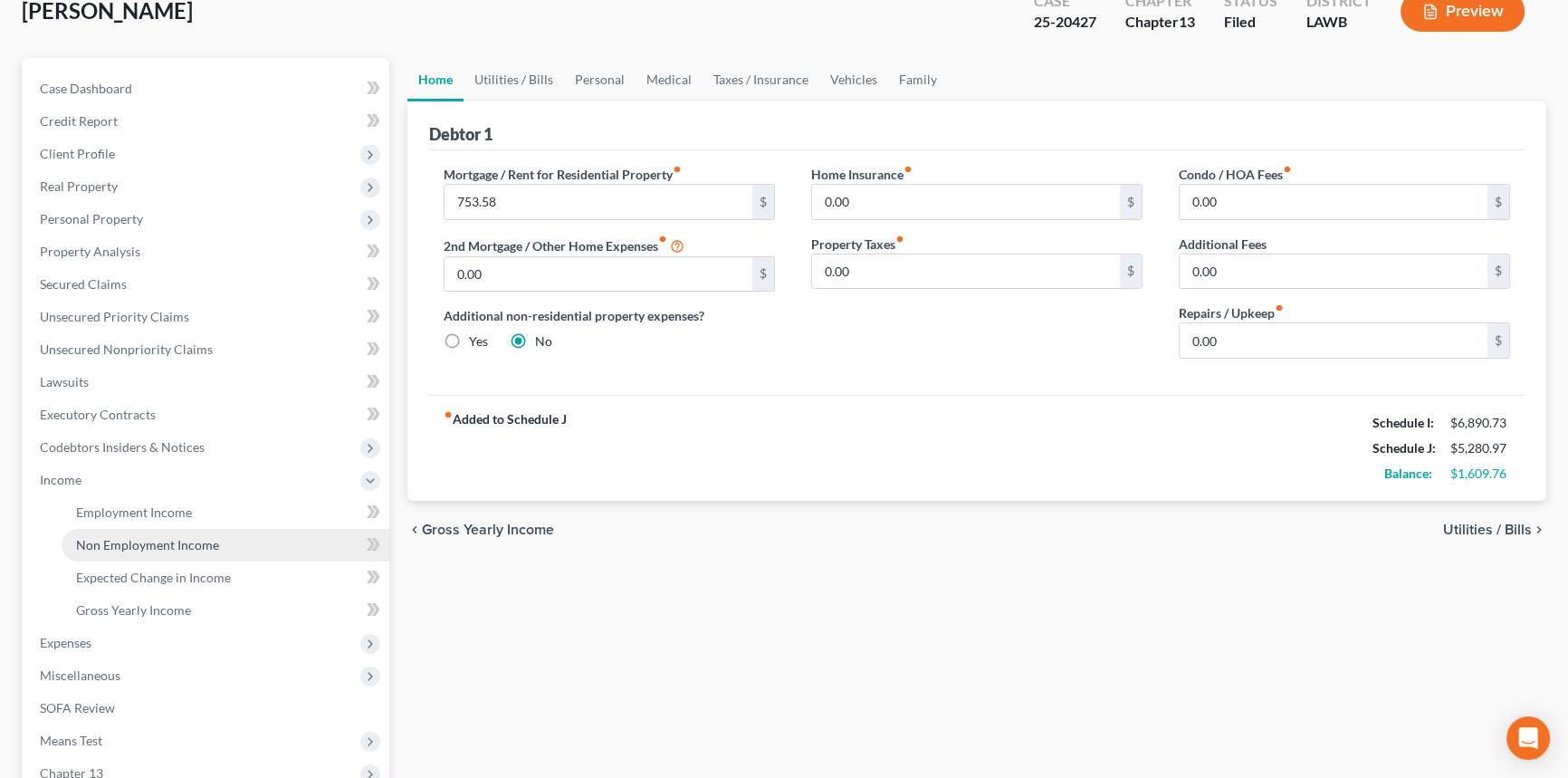
click at [137, 543] on span "Non Employment Income" at bounding box center [147, 545] width 143 height 16
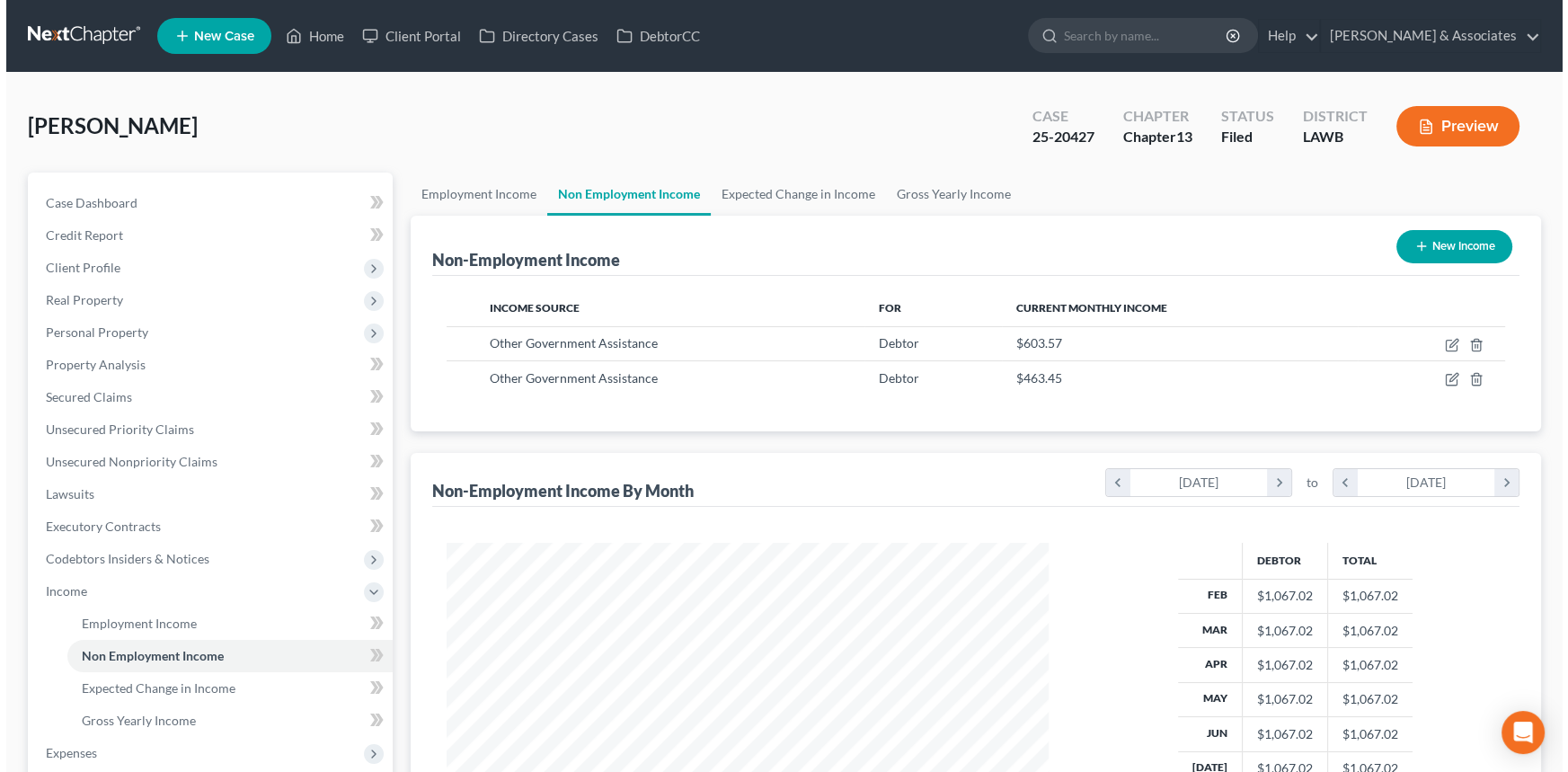
scroll to position [322, 638]
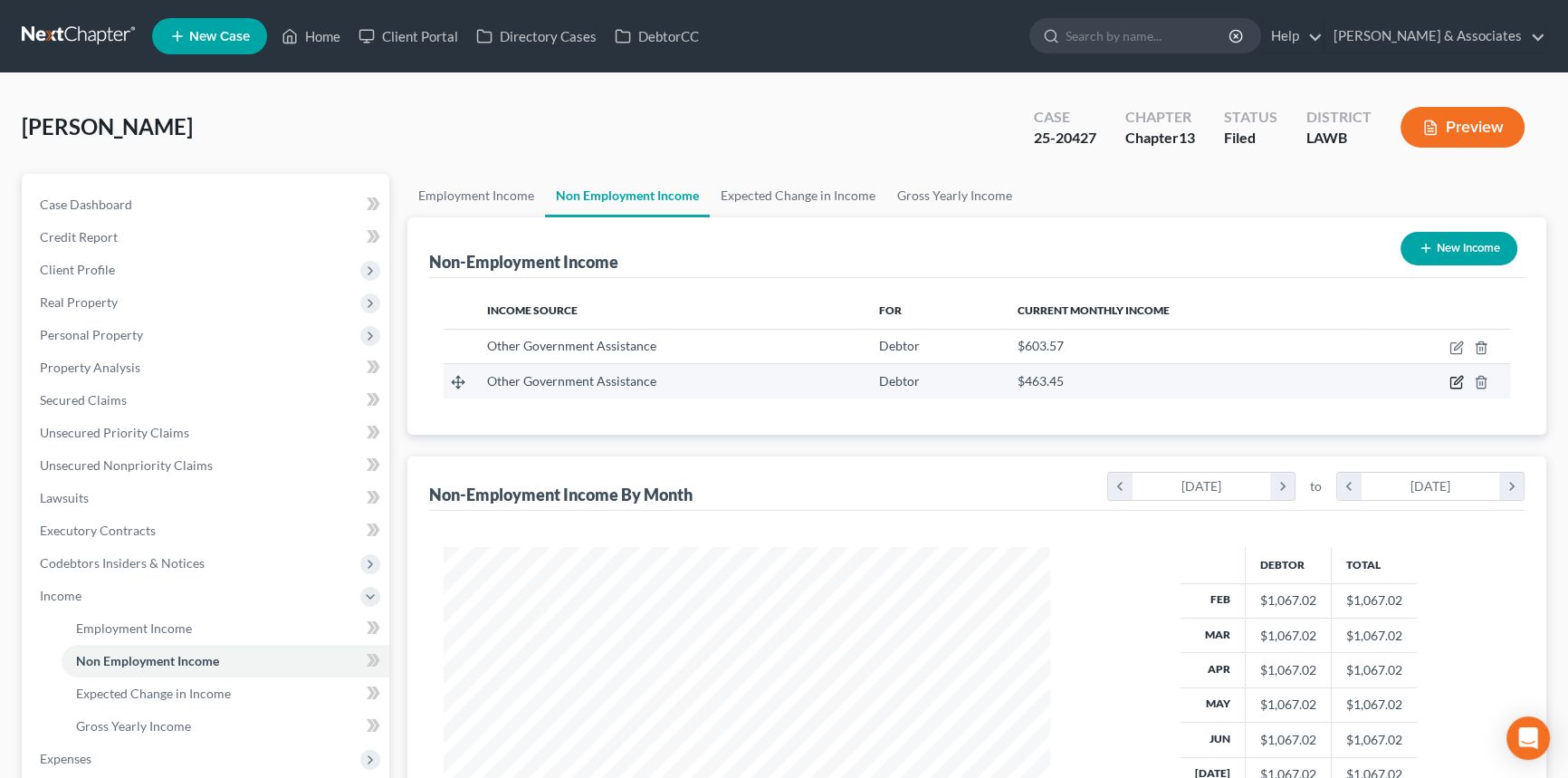
click at [1453, 381] on icon "button" at bounding box center [1456, 382] width 15 height 15
select select "5"
select select "0"
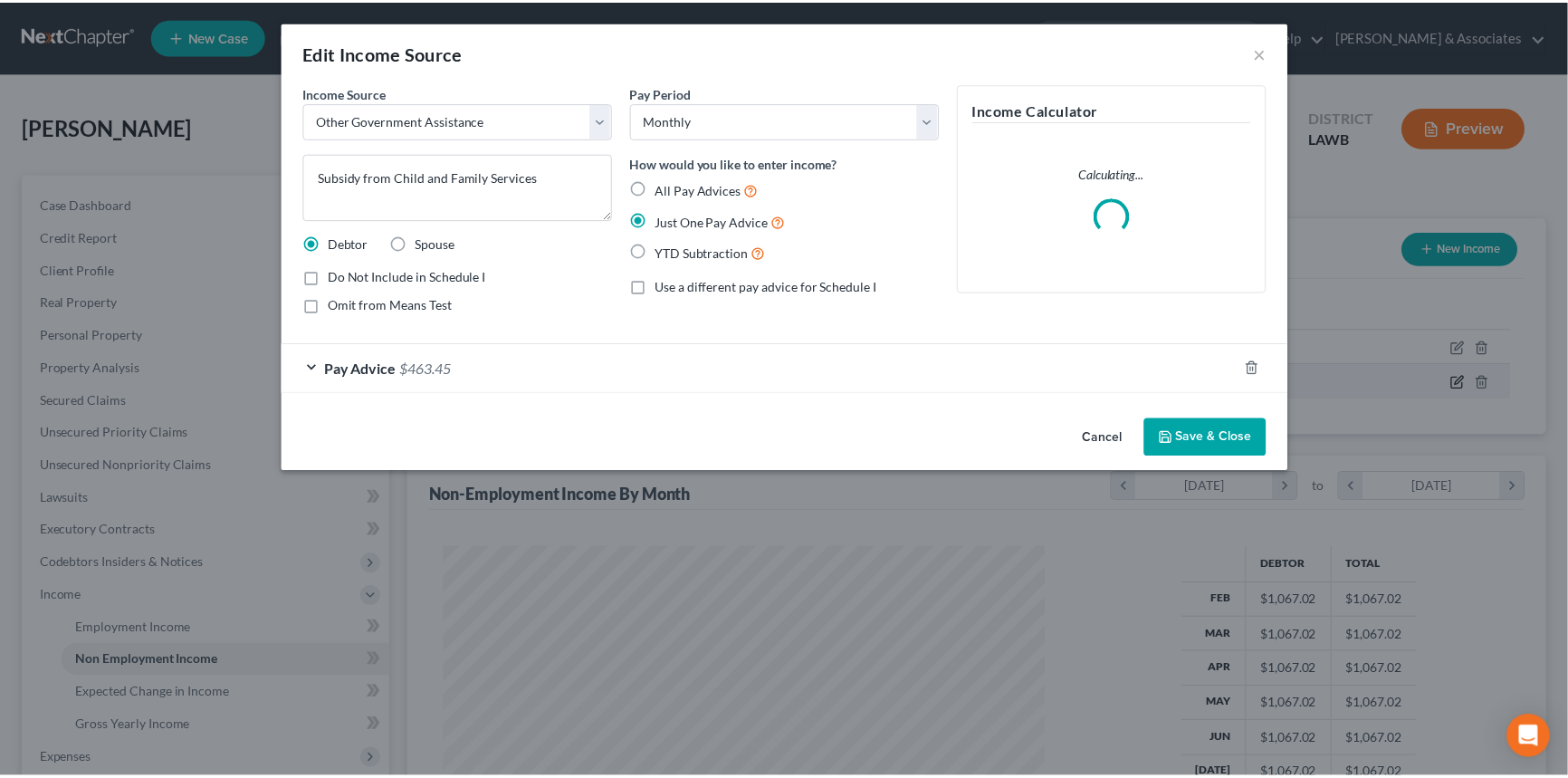
scroll to position [324, 648]
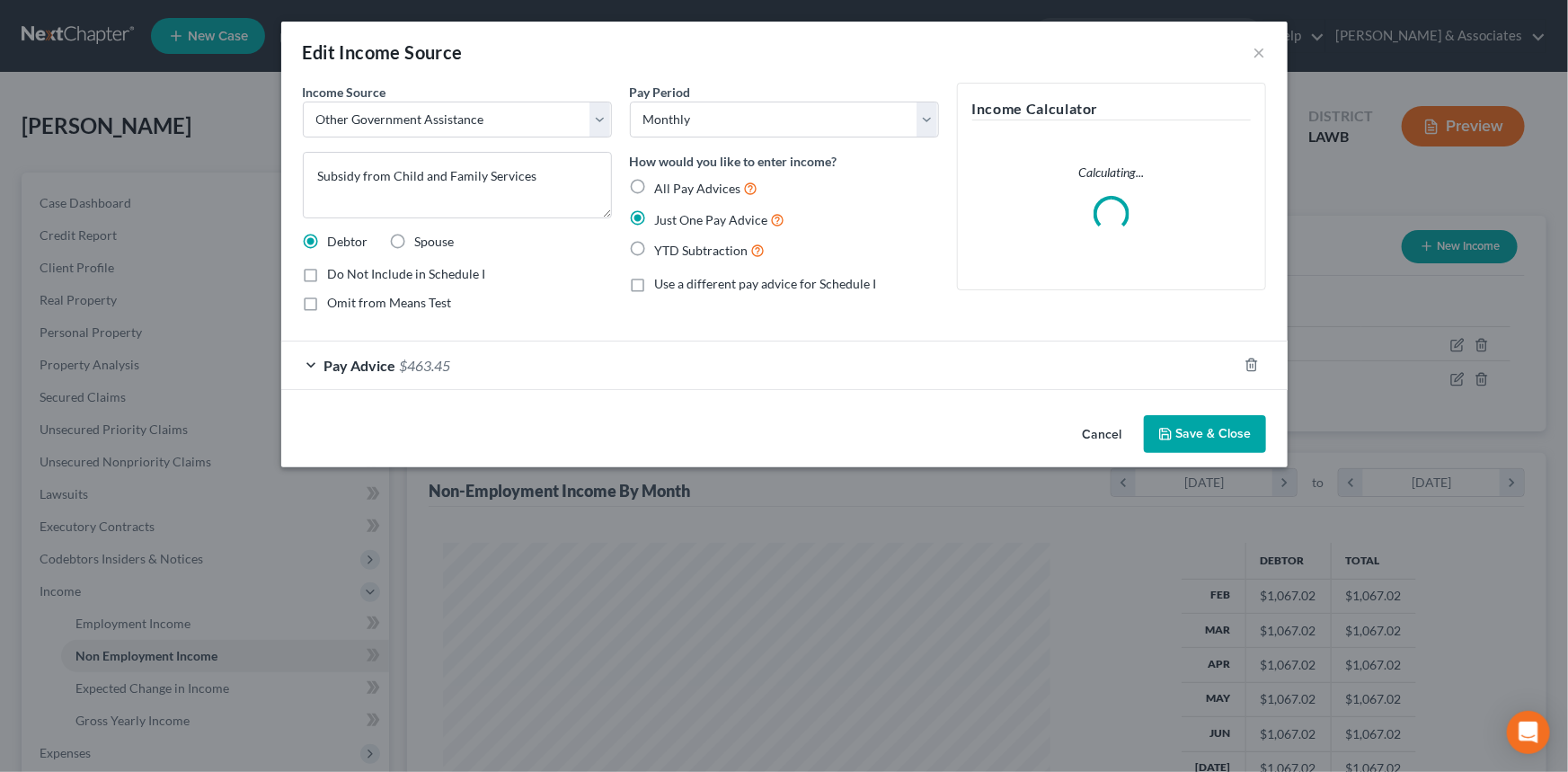
click at [1084, 431] on button "Cancel" at bounding box center [1102, 435] width 69 height 36
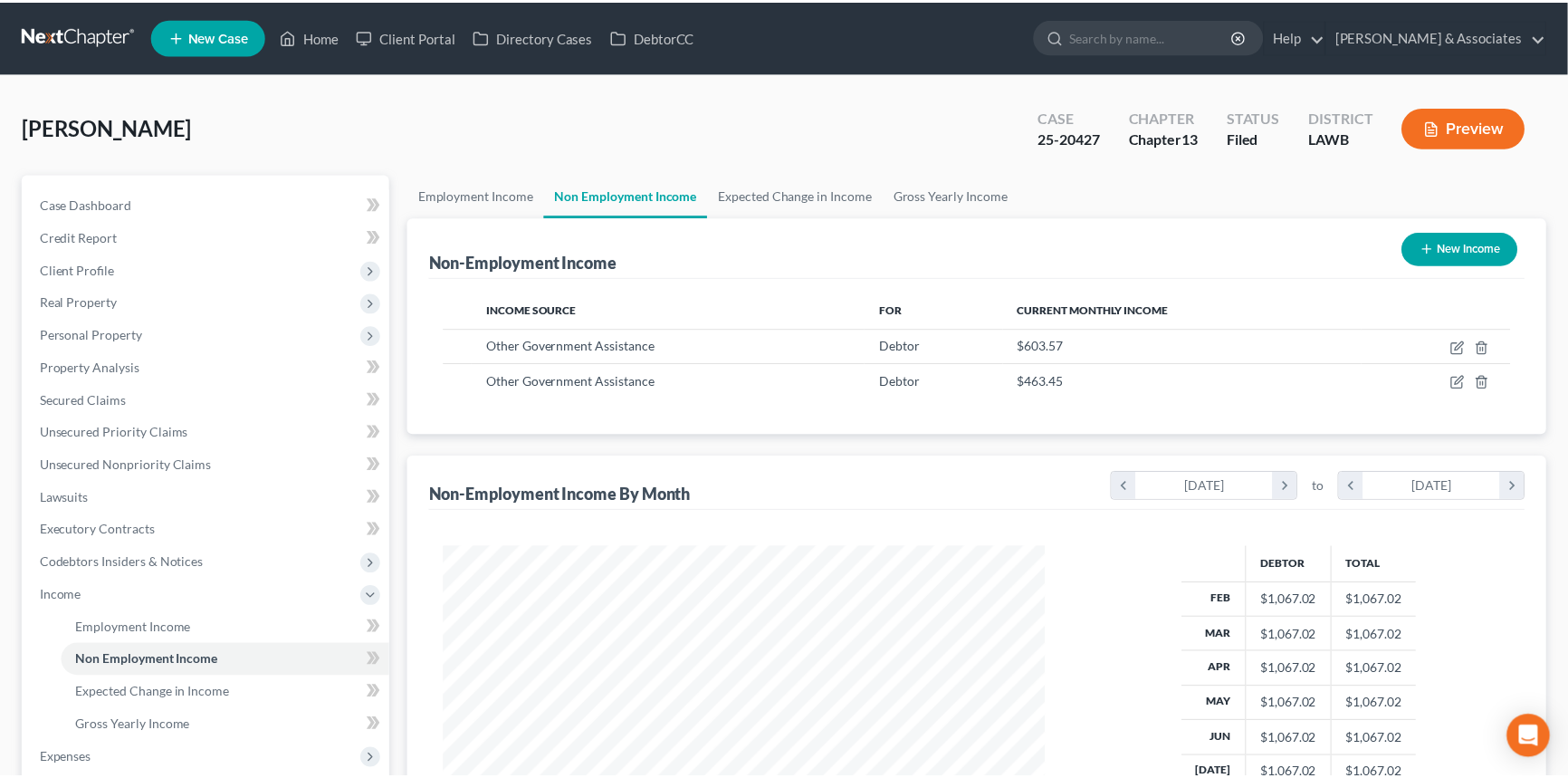
scroll to position [324, 643]
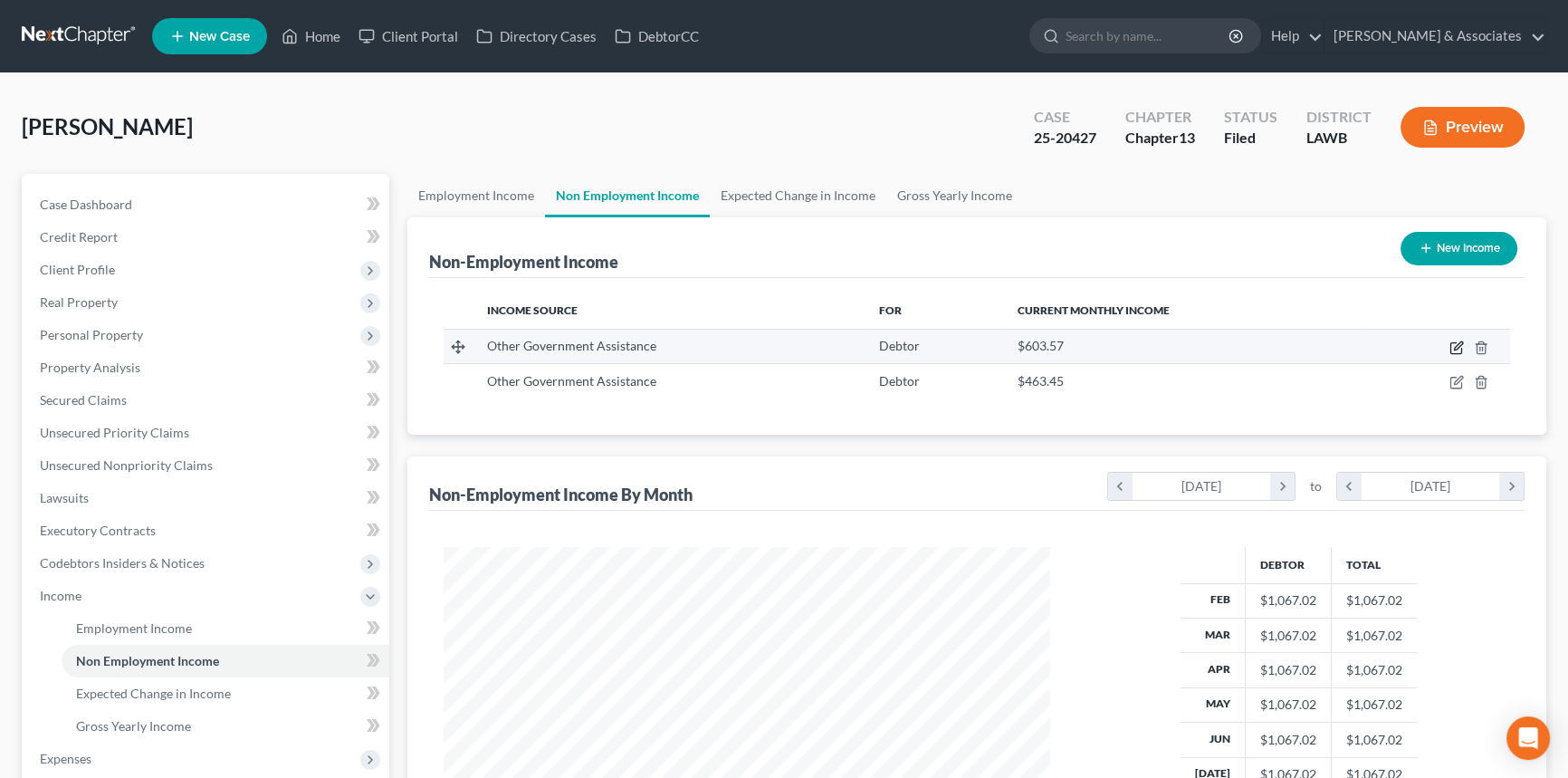
click at [1453, 351] on icon "button" at bounding box center [1456, 348] width 15 height 15
select select "5"
select select "0"
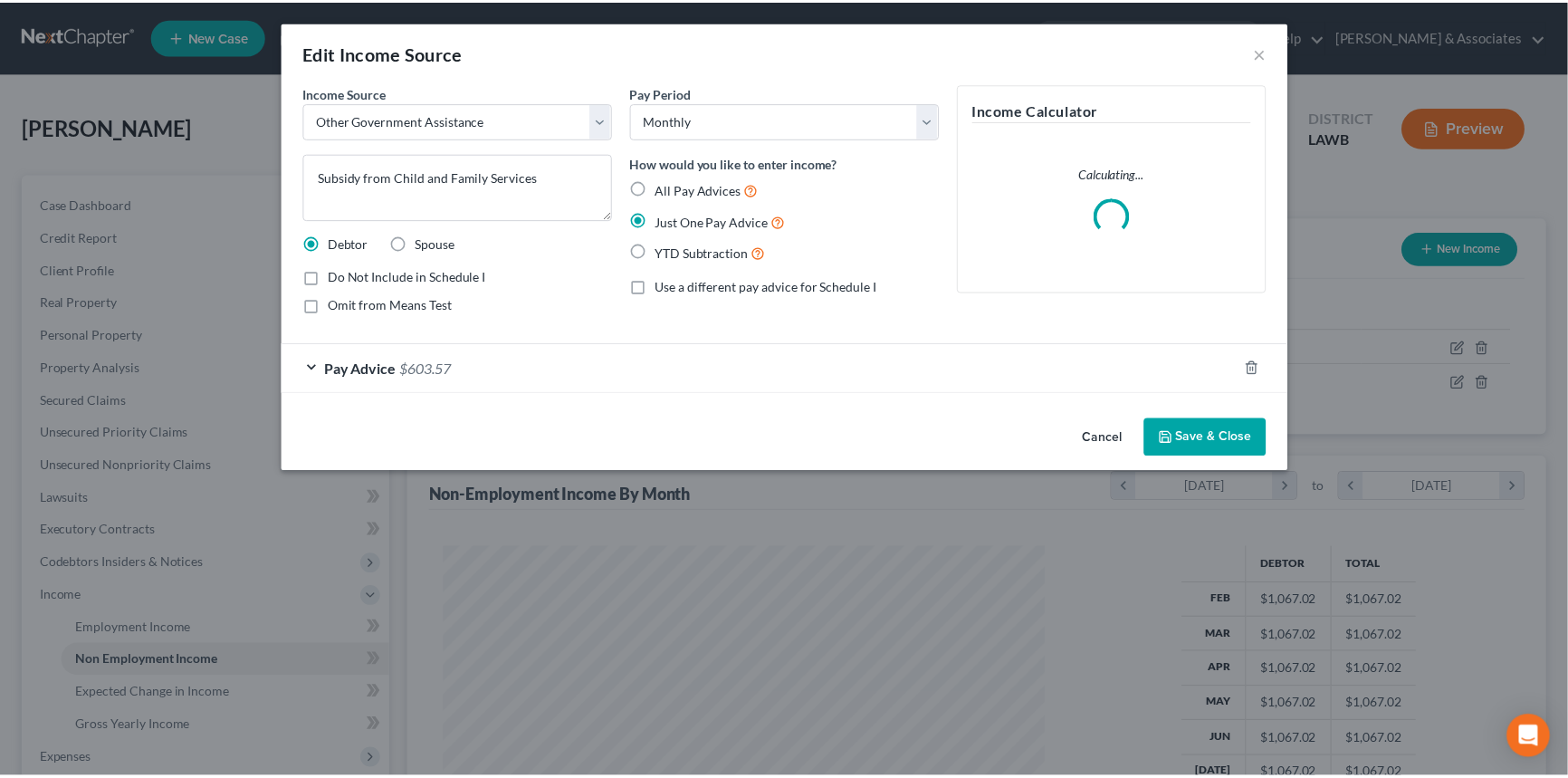
scroll to position [324, 648]
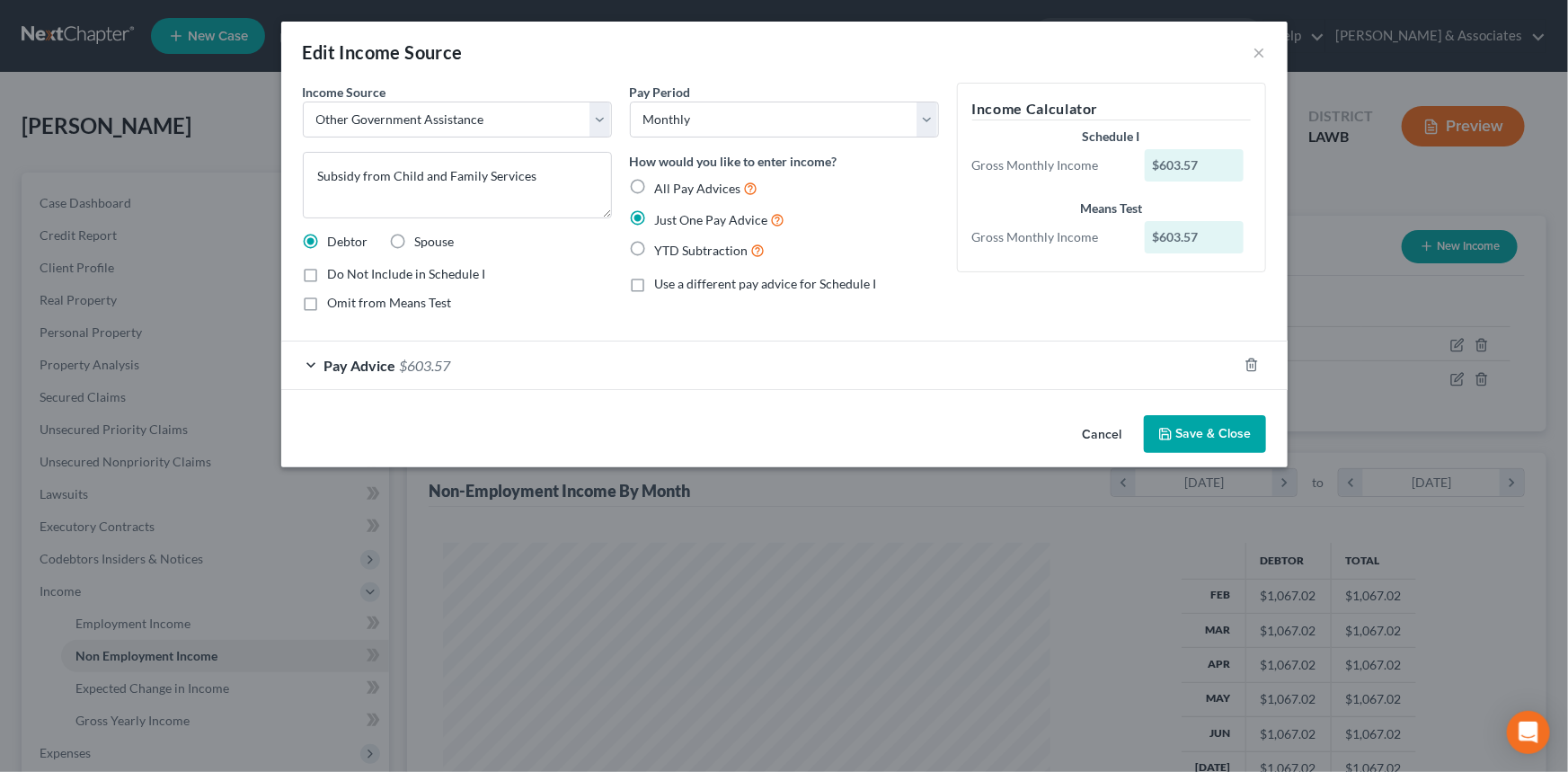
click at [1108, 440] on button "Cancel" at bounding box center [1102, 435] width 69 height 36
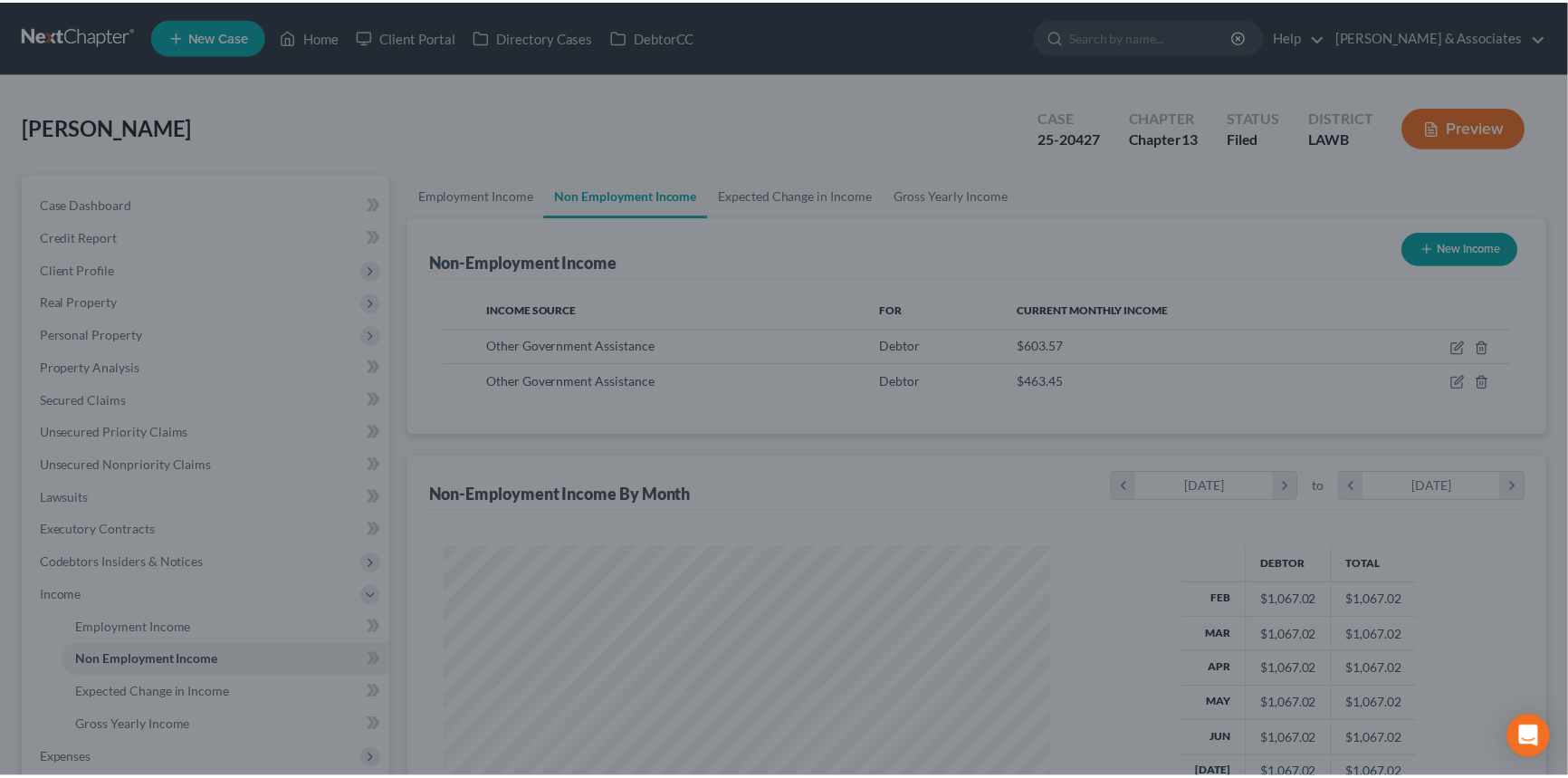
scroll to position [905437, 904626]
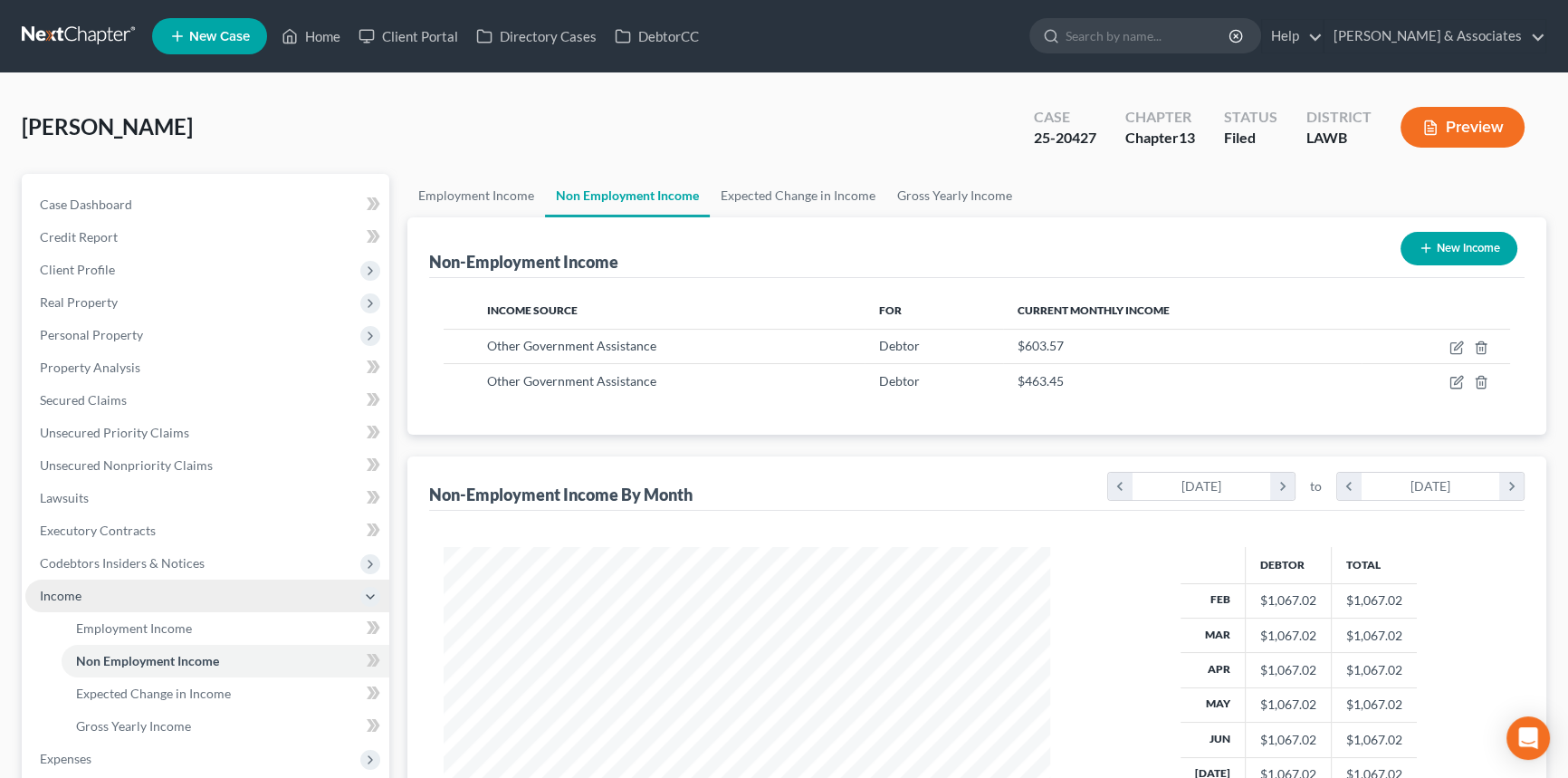
click at [66, 603] on span "Income" at bounding box center [207, 595] width 364 height 33
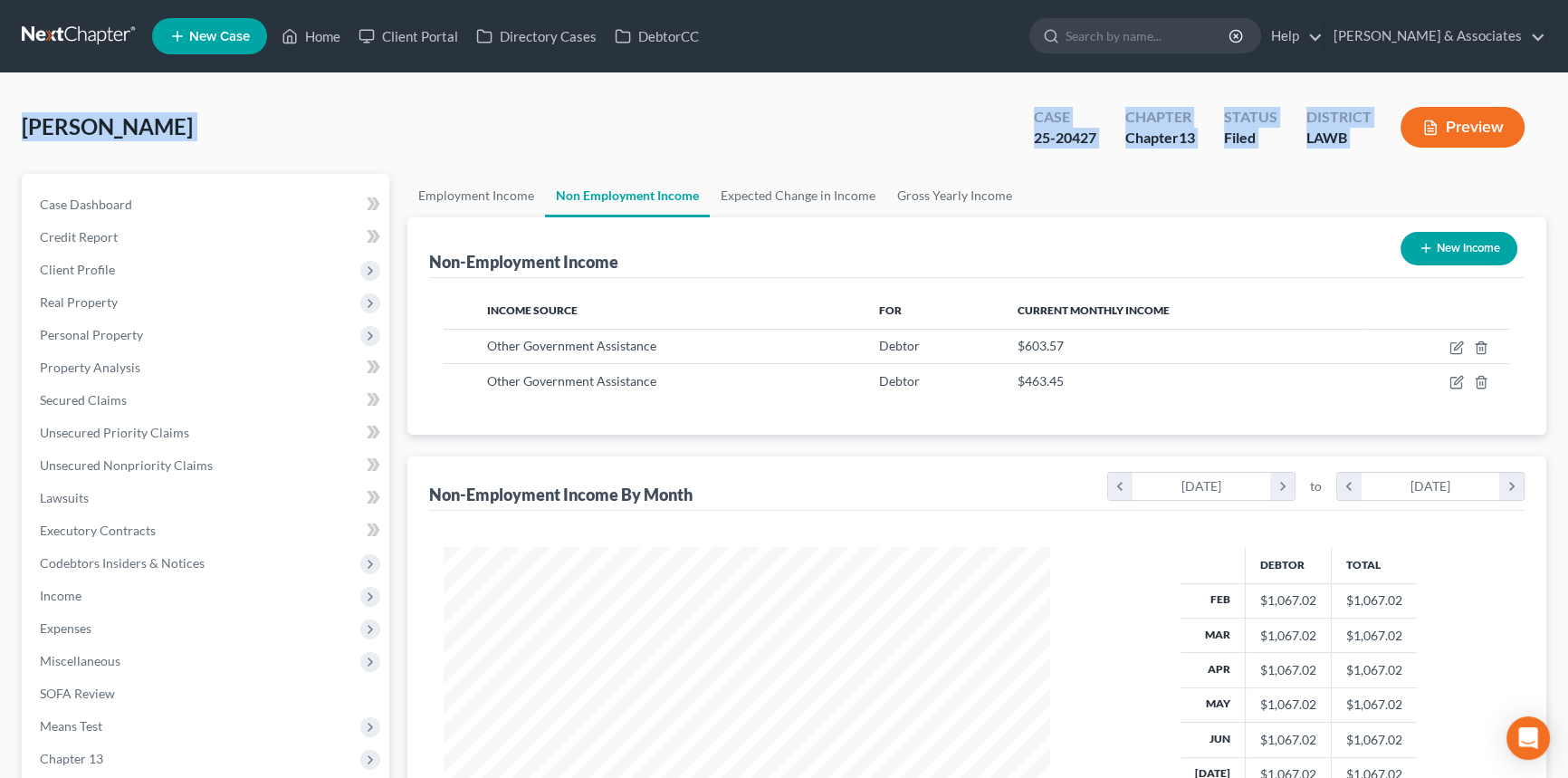
drag, startPoint x: 20, startPoint y: 128, endPoint x: 1394, endPoint y: 147, distance: 1374.1
click at [1394, 147] on div "Lavergne, Joann Upgraded Case 25-20427 Chapter Chapter 13 Status Filed District…" at bounding box center [784, 541] width 1568 height 935
click at [22, 118] on span "[PERSON_NAME]" at bounding box center [107, 127] width 171 height 27
drag, startPoint x: 18, startPoint y: 128, endPoint x: 1456, endPoint y: 159, distance: 1438.3
click at [1456, 159] on div "Lavergne, Joann Upgraded Case 25-20427 Chapter Chapter 13 Status Filed District…" at bounding box center [784, 541] width 1568 height 935
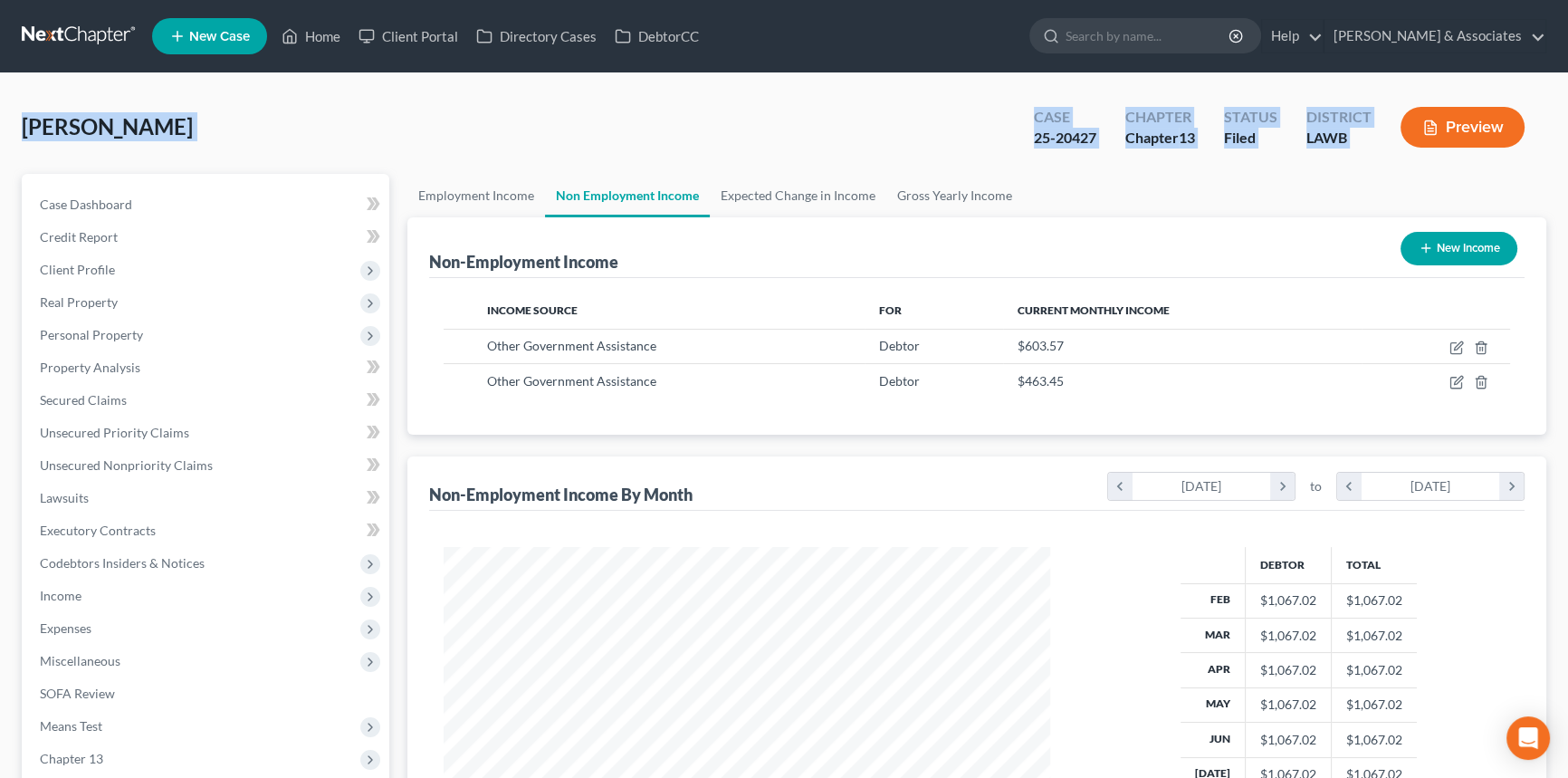
click at [1326, 171] on div "Lavergne, Joann Upgraded Case 25-20427 Chapter Chapter 13 Status Filed District…" at bounding box center [784, 134] width 1525 height 79
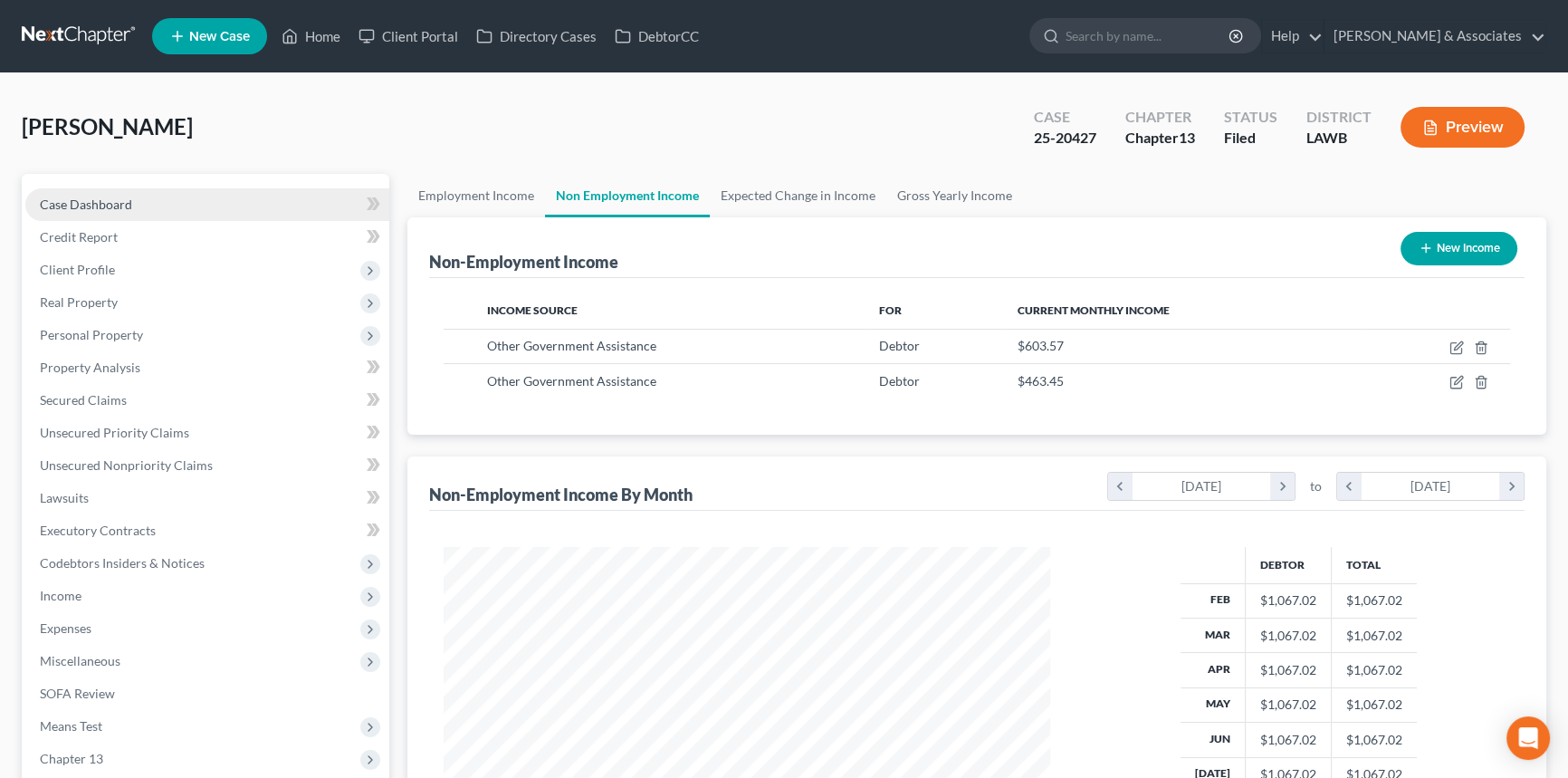
click at [95, 197] on span "Case Dashboard" at bounding box center [85, 205] width 92 height 16
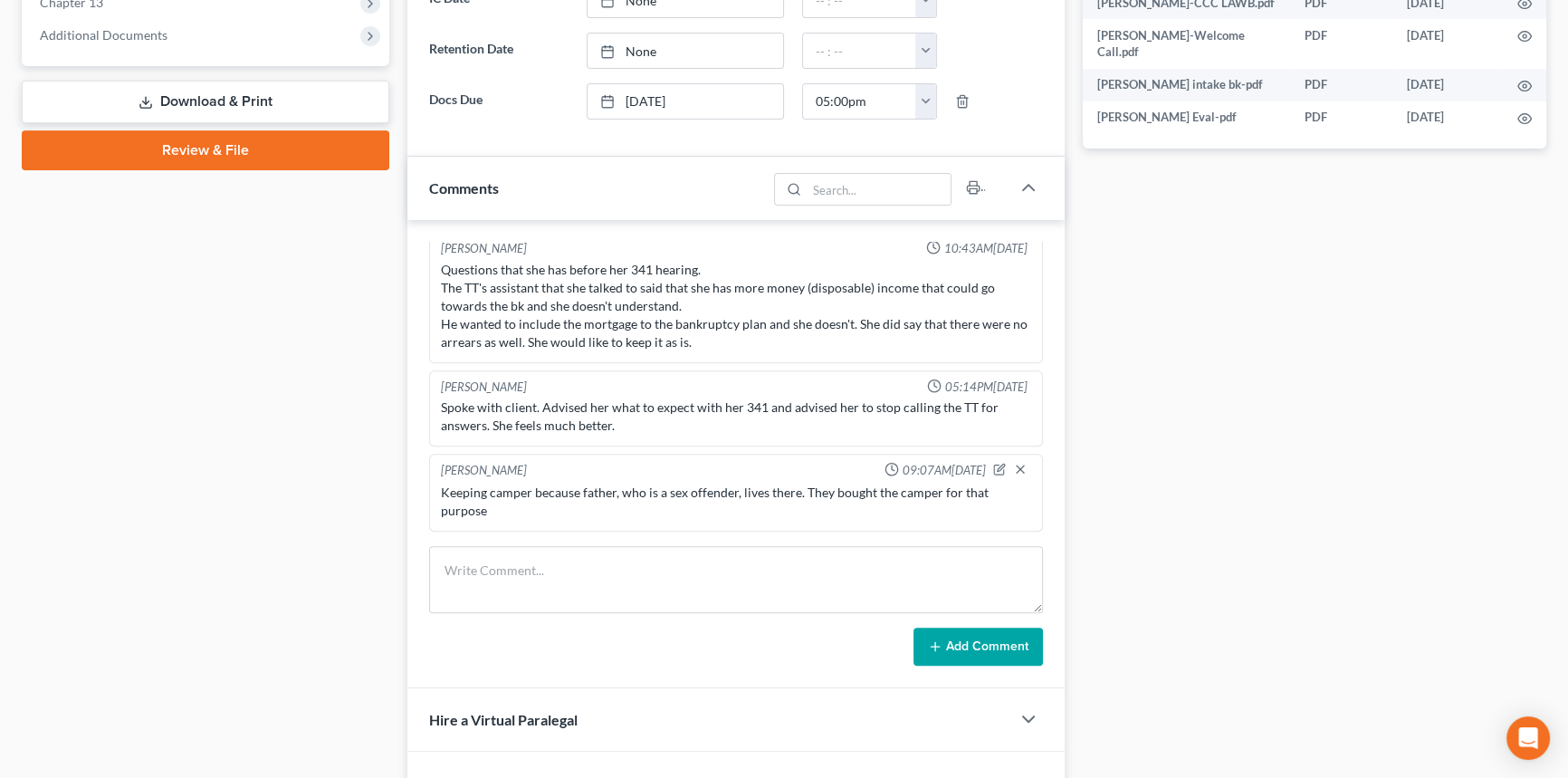
scroll to position [987, 0]
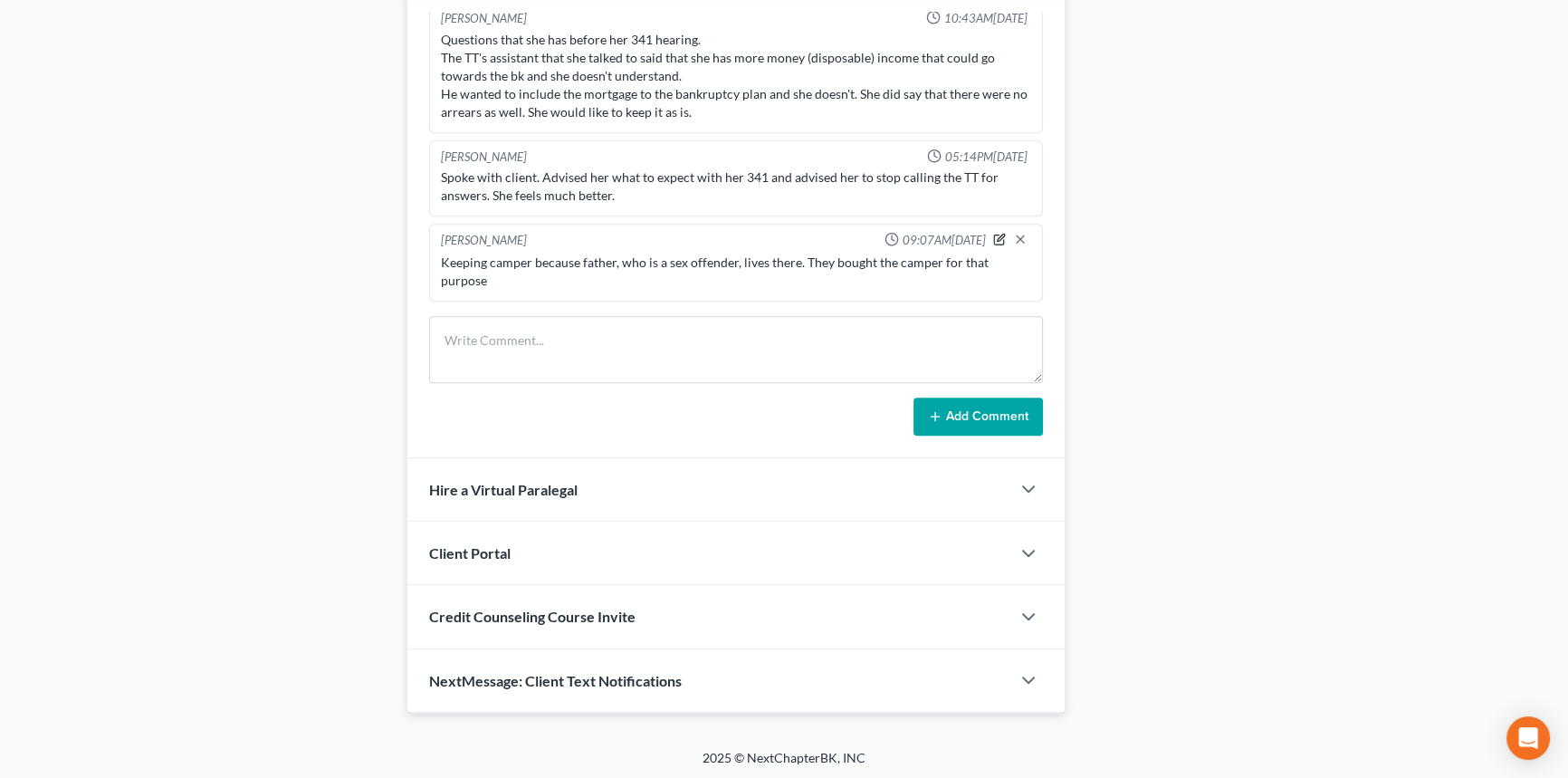
click at [993, 235] on icon "button" at bounding box center [999, 238] width 13 height 13
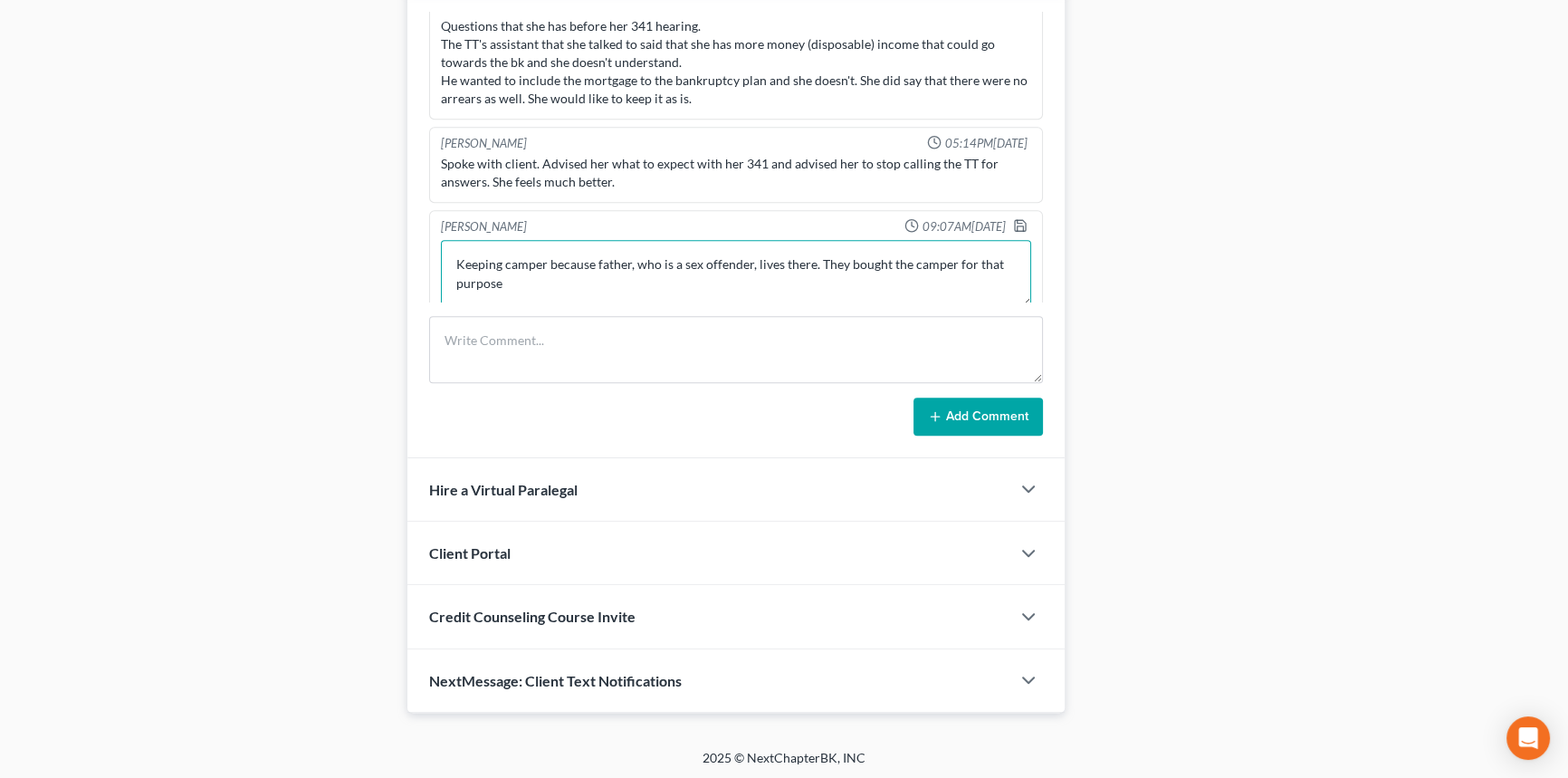
click at [551, 295] on textarea "Keeping camper because father, who is a sex offender, lives there. They bought …" at bounding box center [735, 274] width 590 height 67
click at [970, 292] on textarea "Attended 341. Trustee questioned the retention of the camper. Keeping camper be…" at bounding box center [735, 272] width 590 height 67
click at [868, 291] on textarea "Attended 341. Trustee questioned the retention of the camper. Keeping camper be…" at bounding box center [735, 272] width 590 height 67
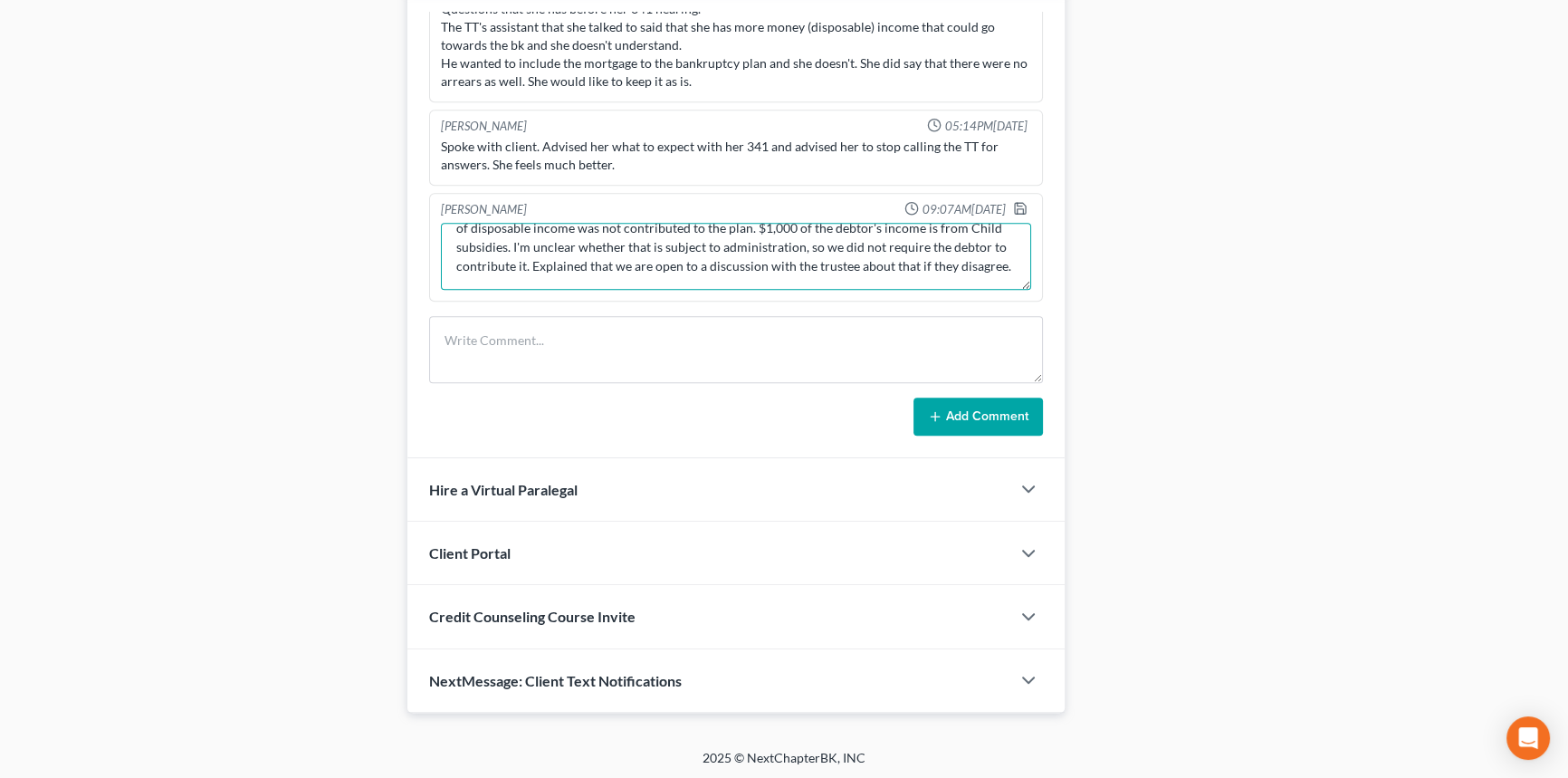
scroll to position [99, 0]
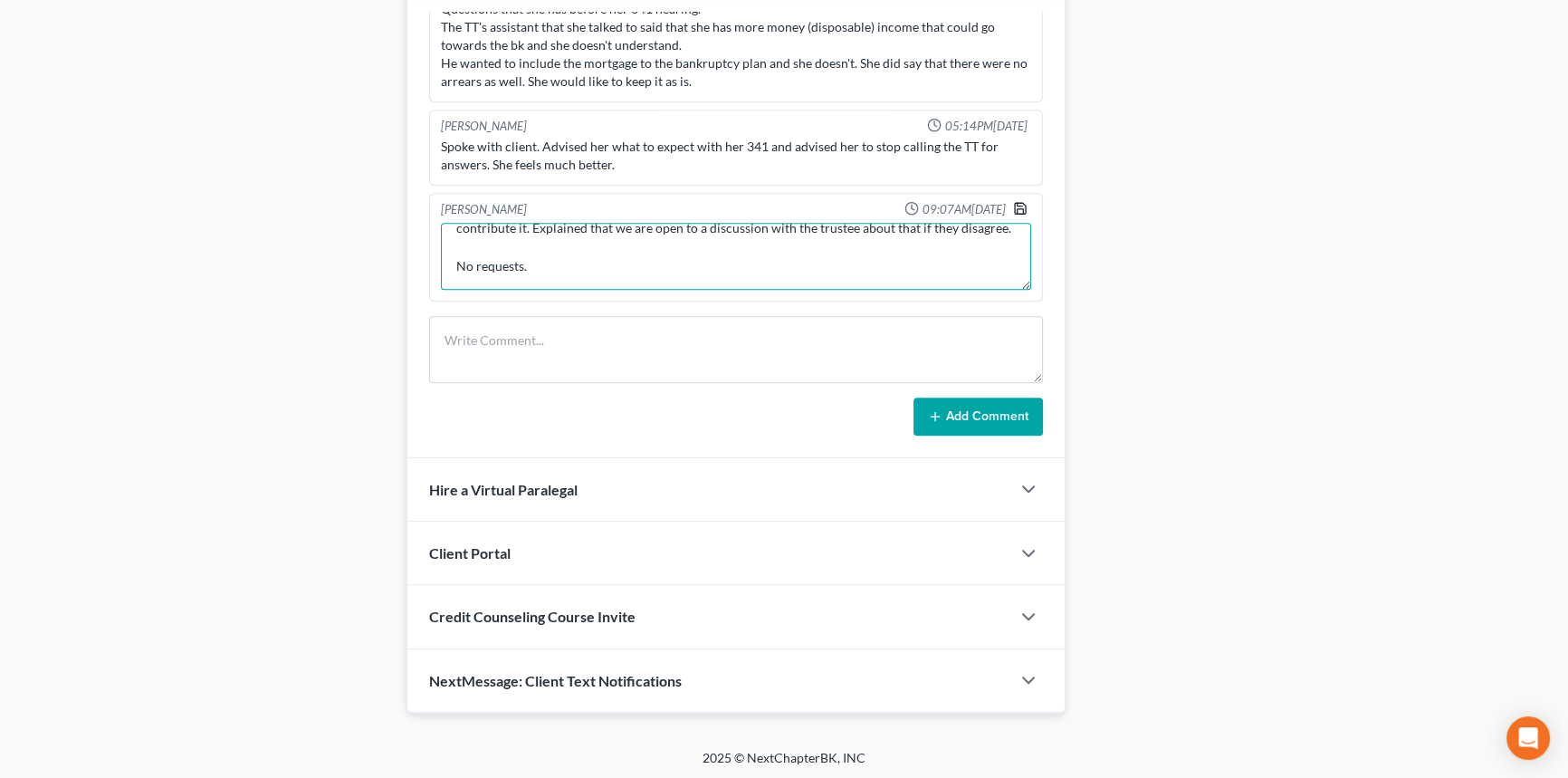
type textarea "Attended 341. Trustee questioned the retention of the camper. Keeping camper be…"
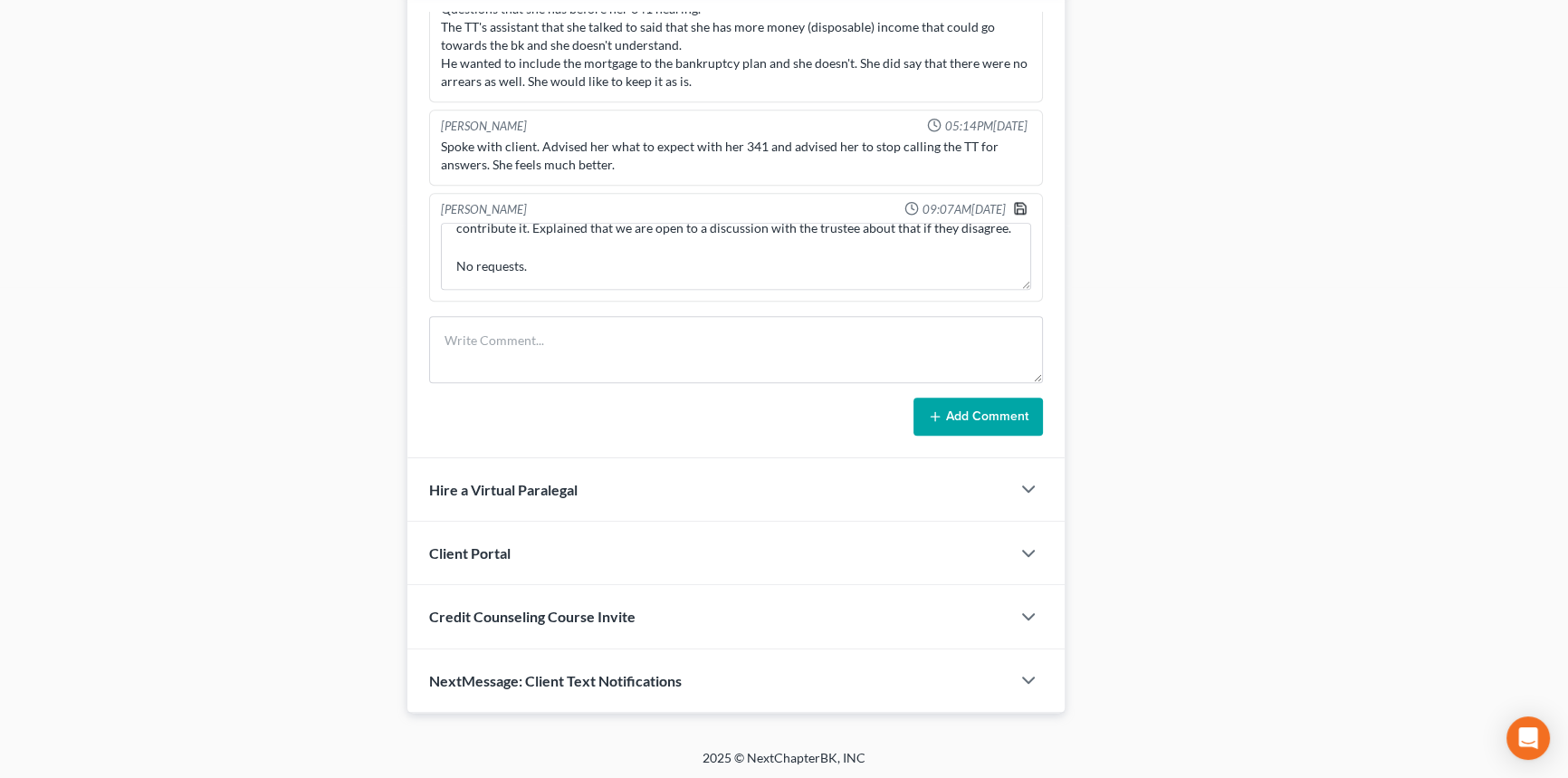
click at [1013, 216] on icon "button" at bounding box center [1020, 208] width 15 height 15
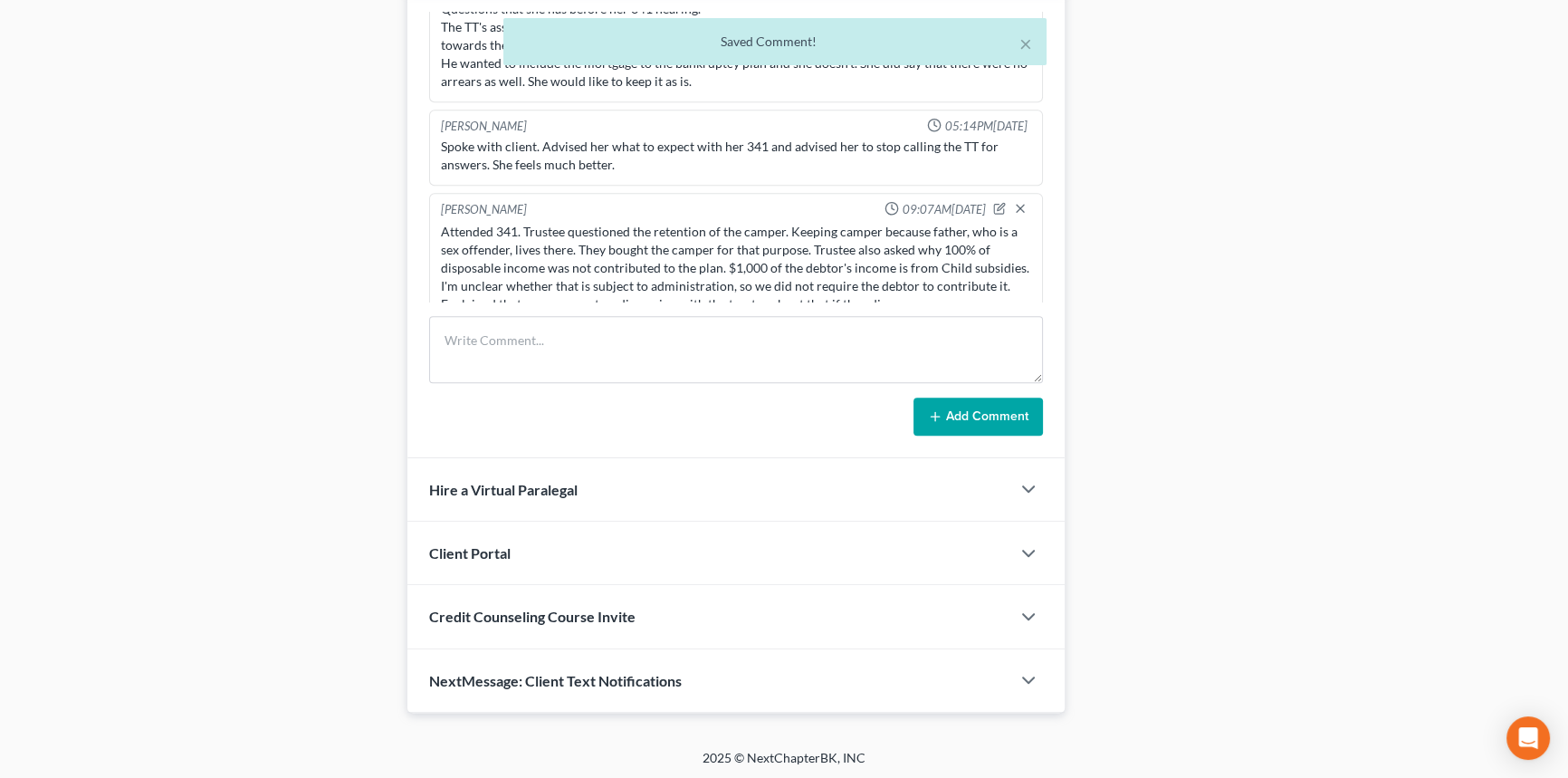
scroll to position [2329, 0]
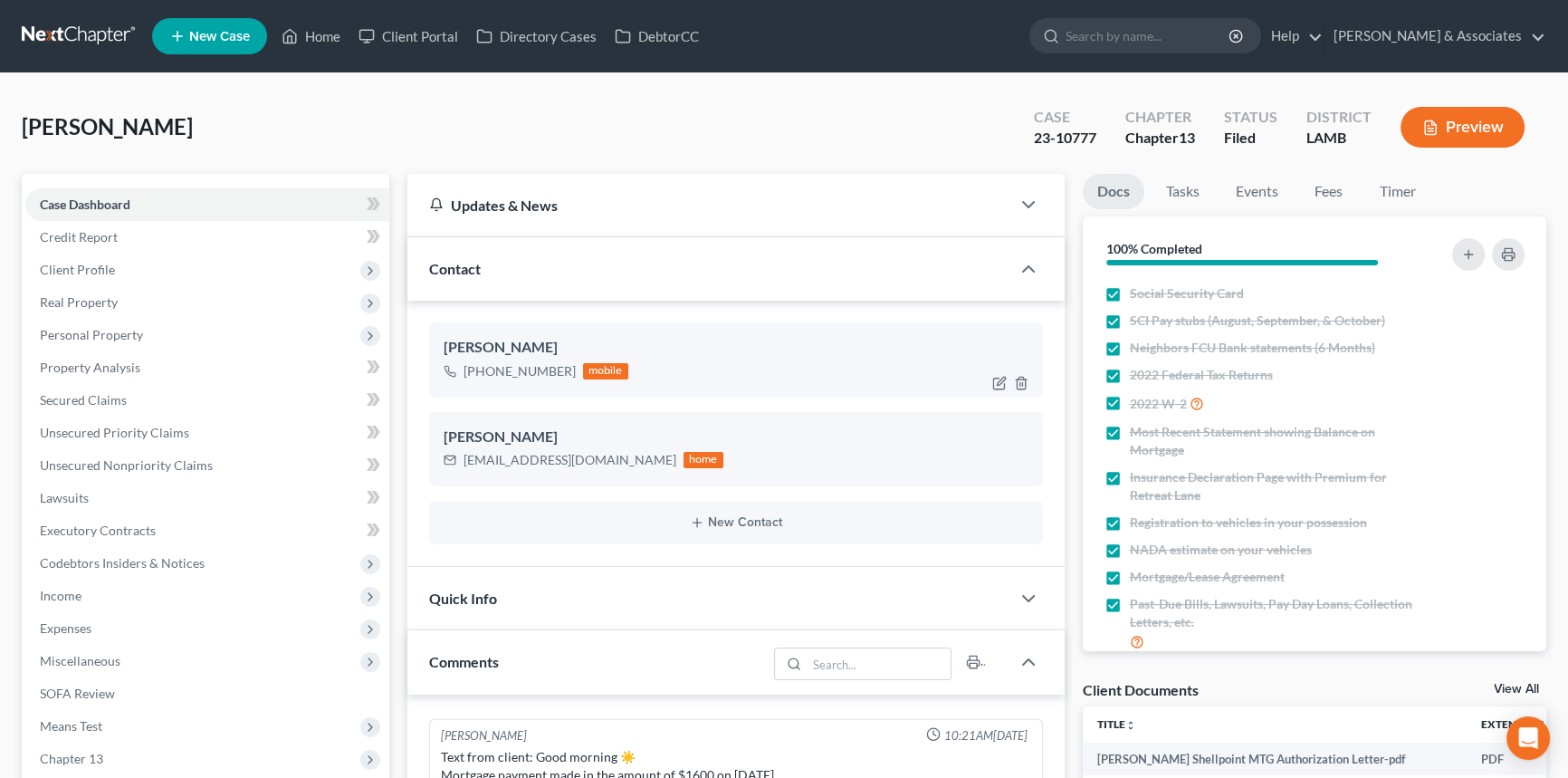
scroll to position [6092, 0]
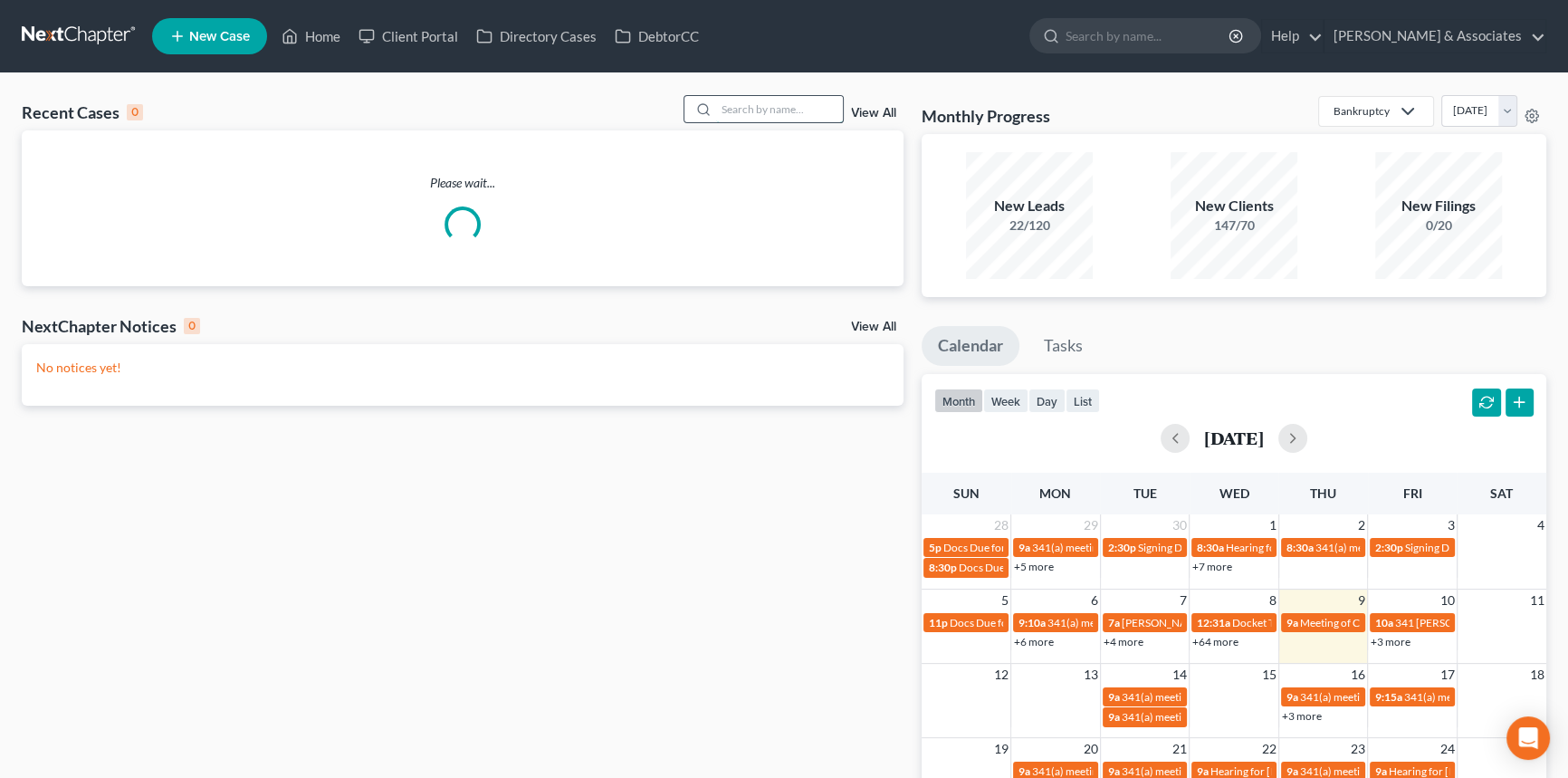
click at [795, 114] on input "search" at bounding box center [780, 109] width 126 height 27
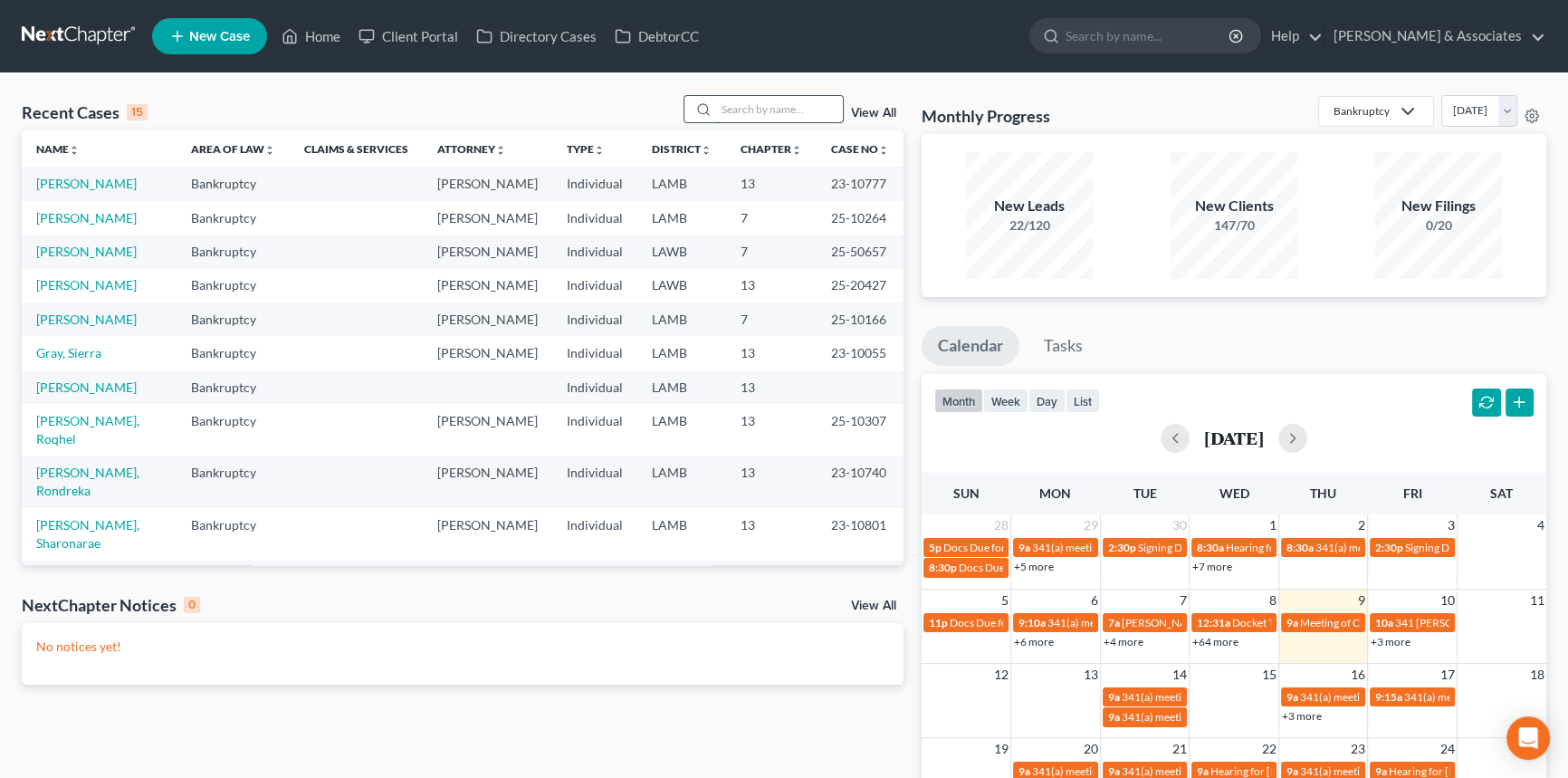
type input "l"
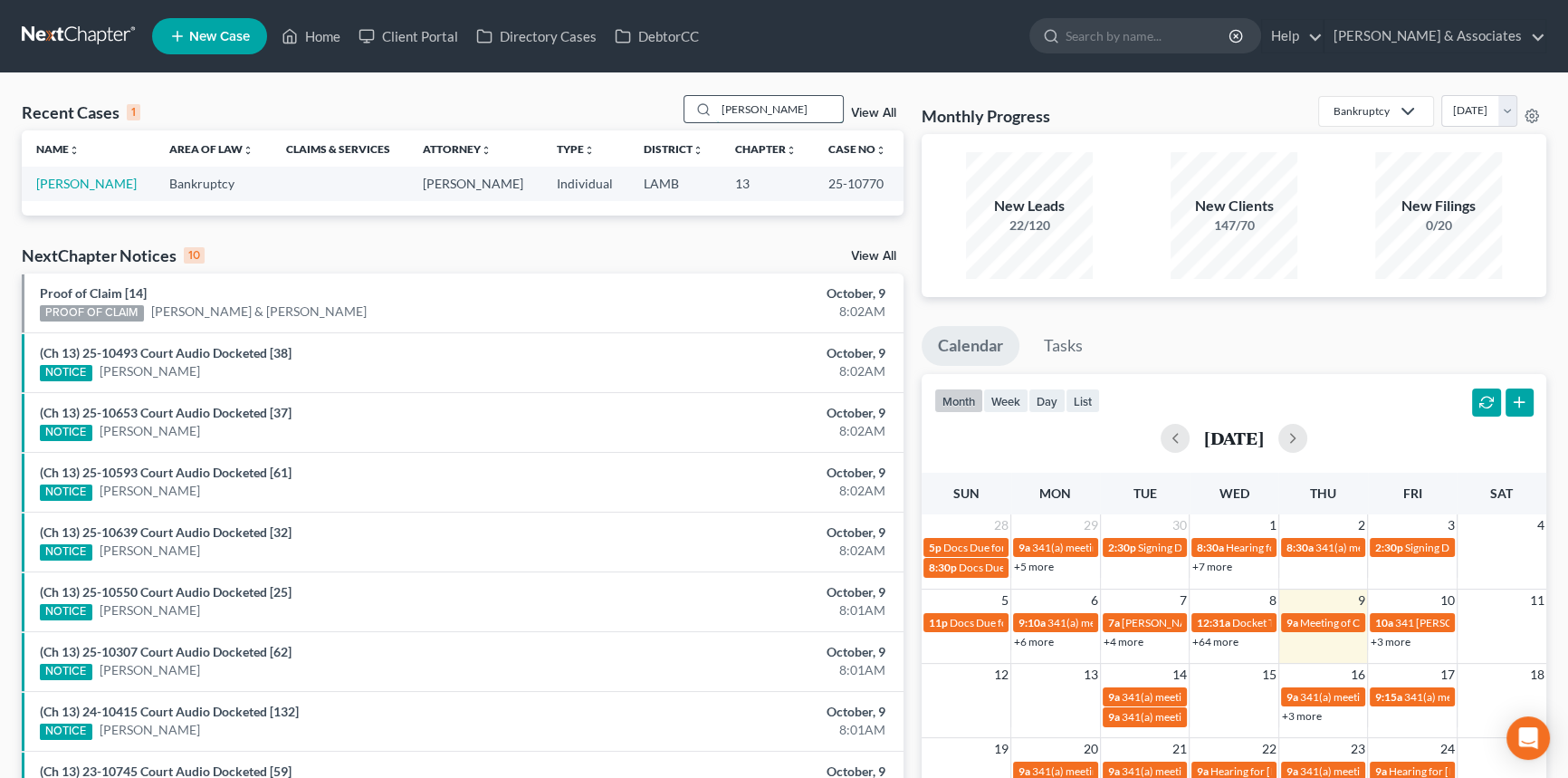
click at [799, 108] on input "ropp" at bounding box center [780, 109] width 126 height 27
type input "britten"
click at [59, 185] on link "Britten, Arthur" at bounding box center [87, 184] width 101 height 16
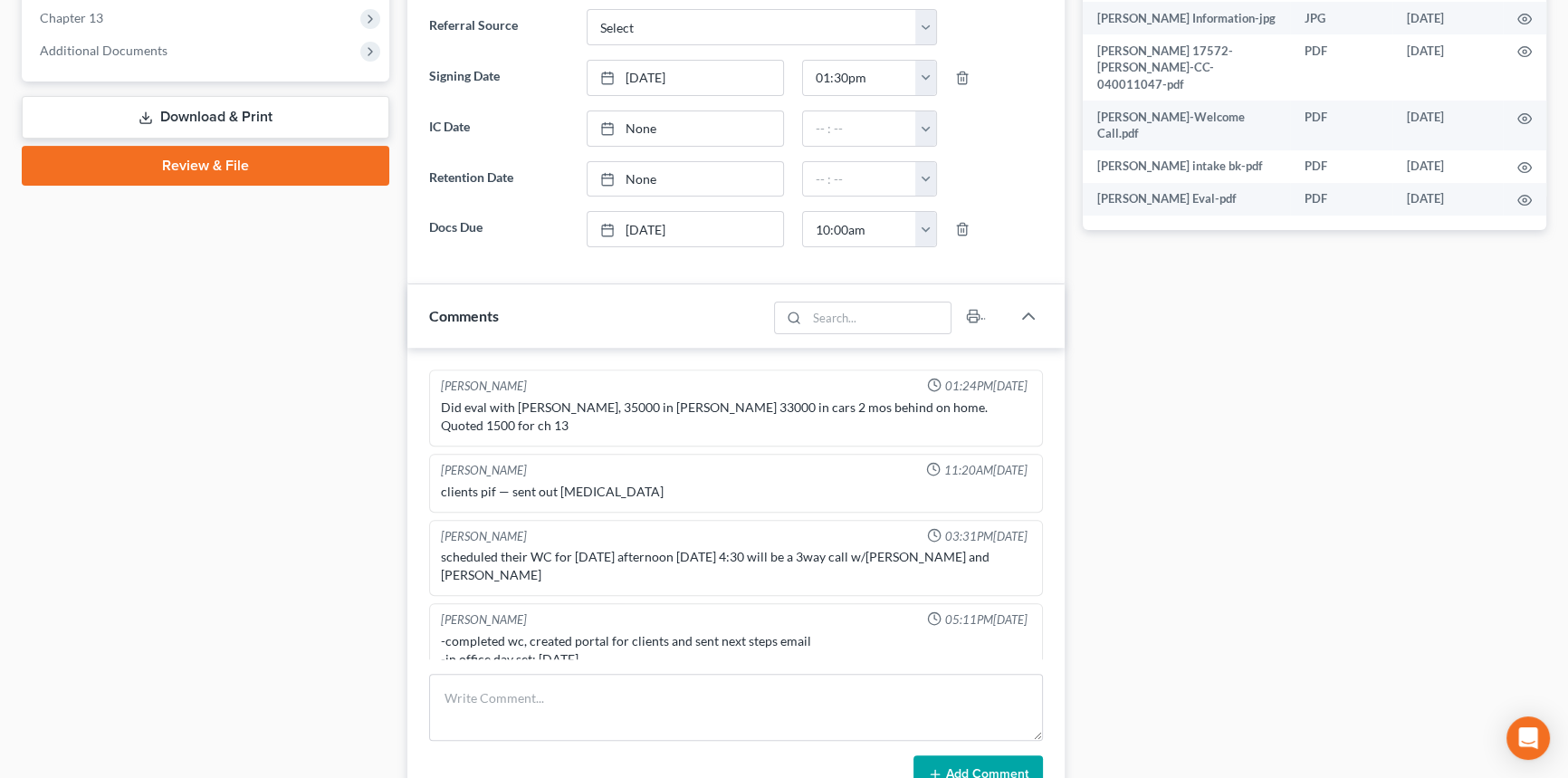
scroll to position [2427, 0]
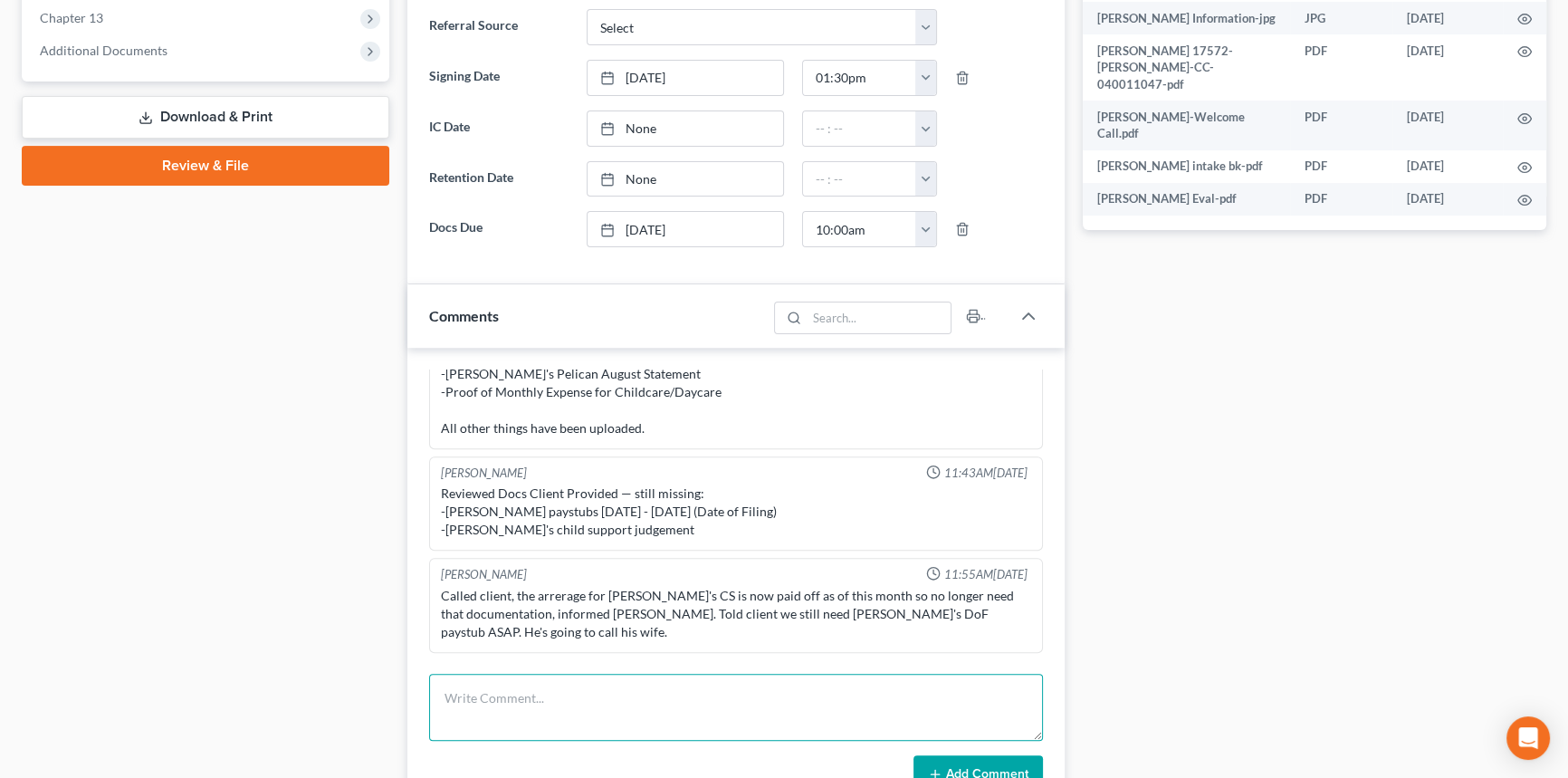
click at [484, 701] on textarea at bounding box center [735, 708] width 614 height 67
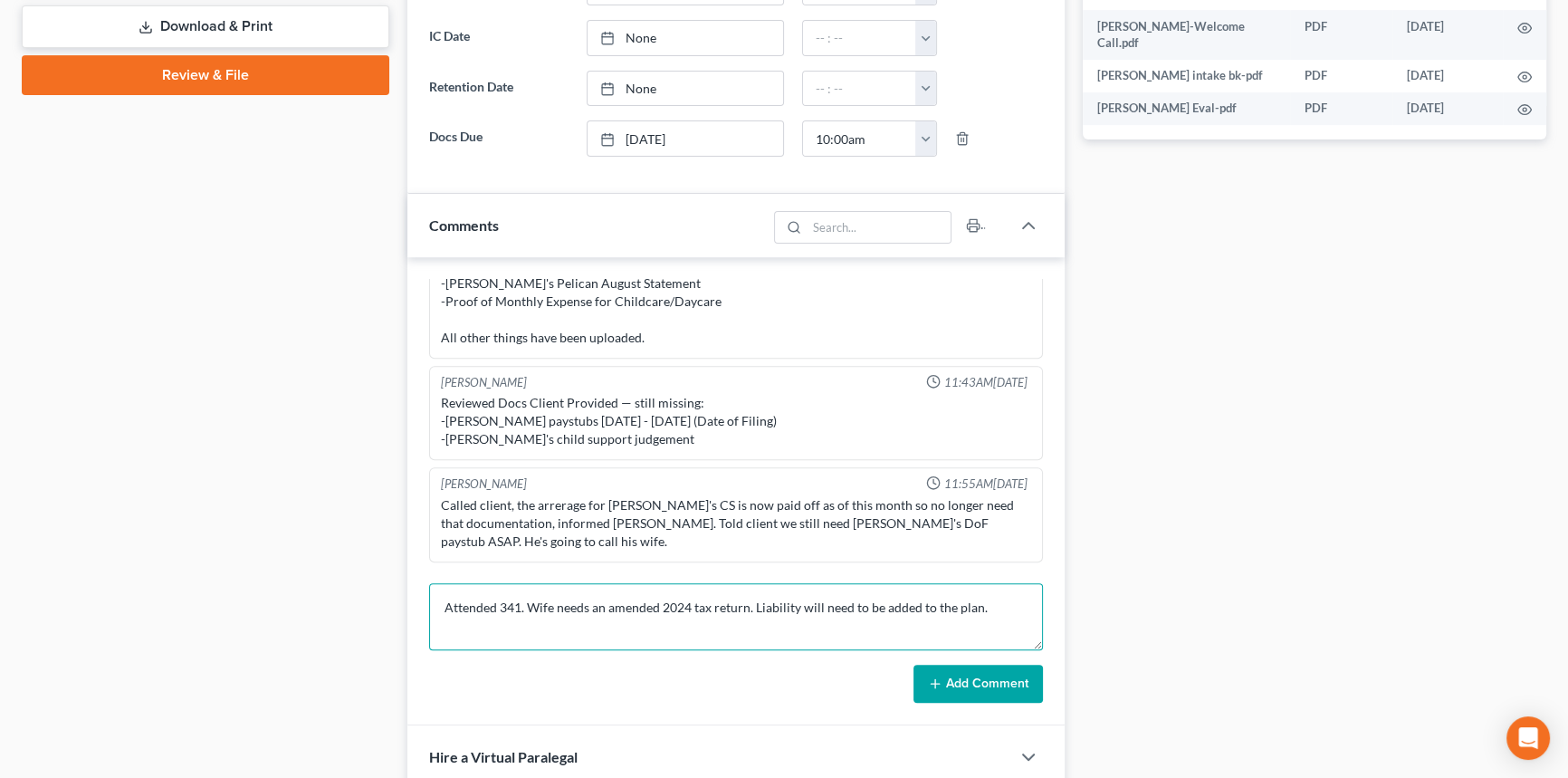
scroll to position [988, 0]
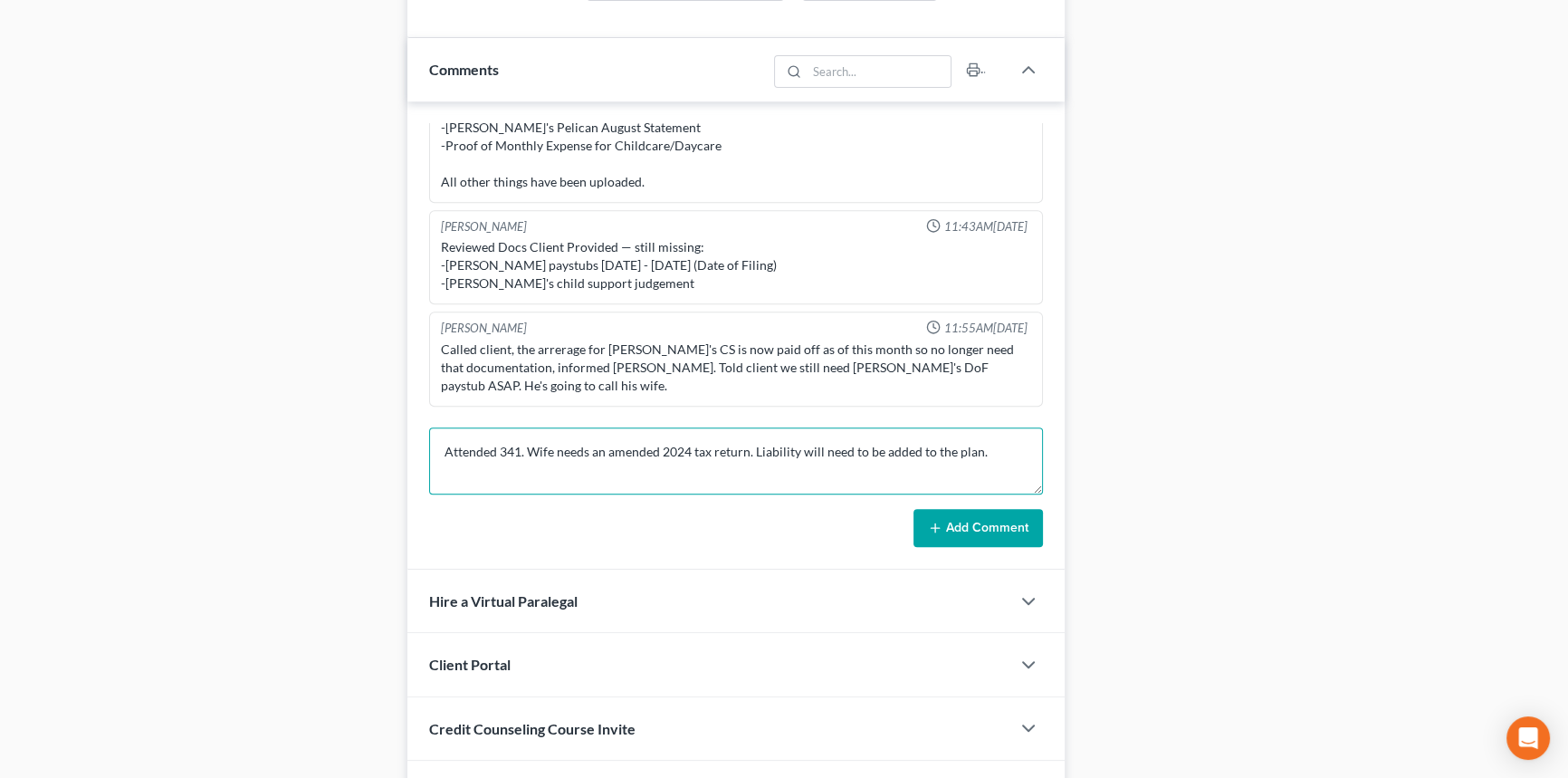
type textarea "Attended 341. Wife needs an amended 2024 tax return. Liability will need to be …"
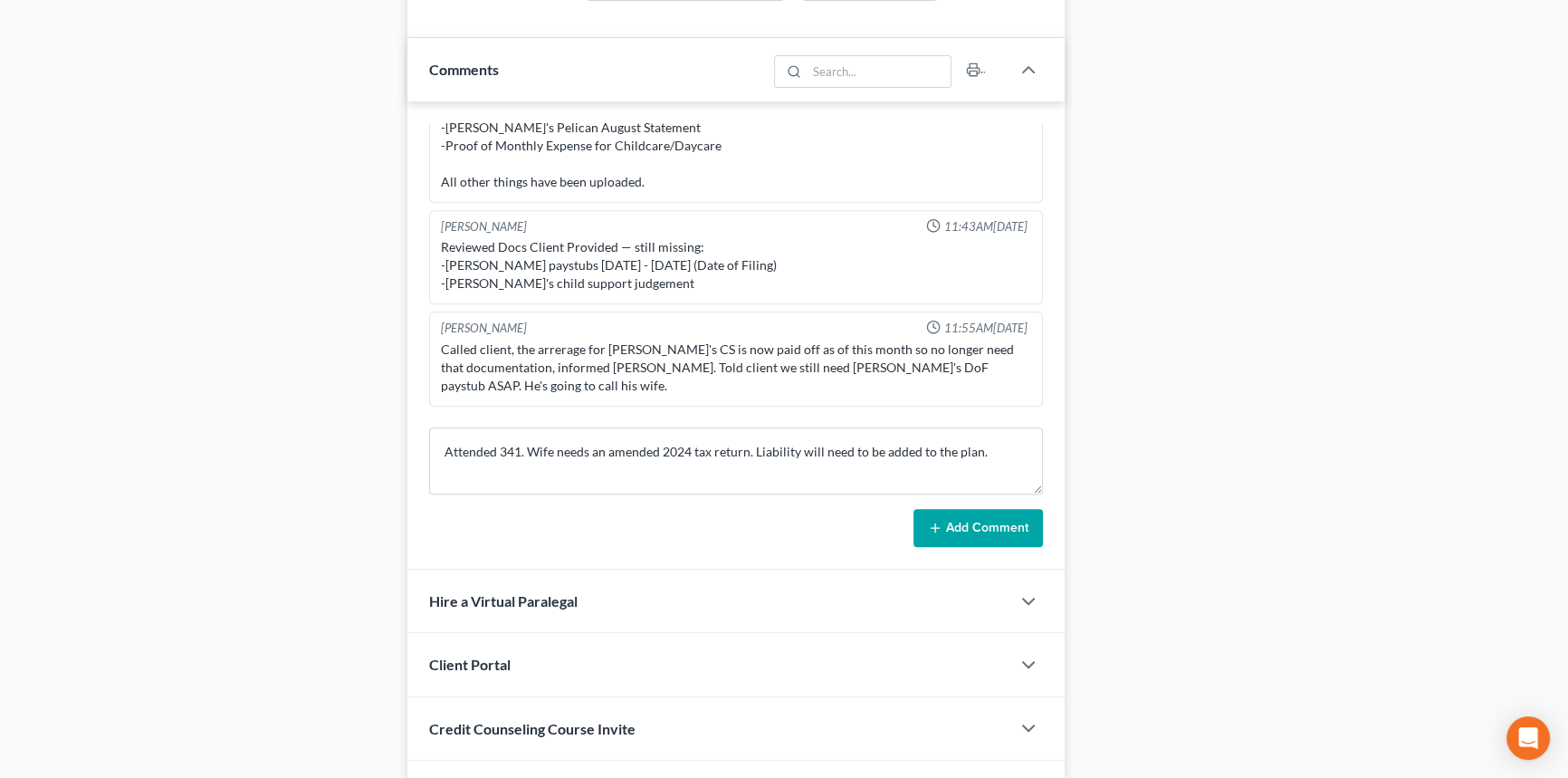
click at [968, 540] on button "Add Comment" at bounding box center [977, 528] width 129 height 38
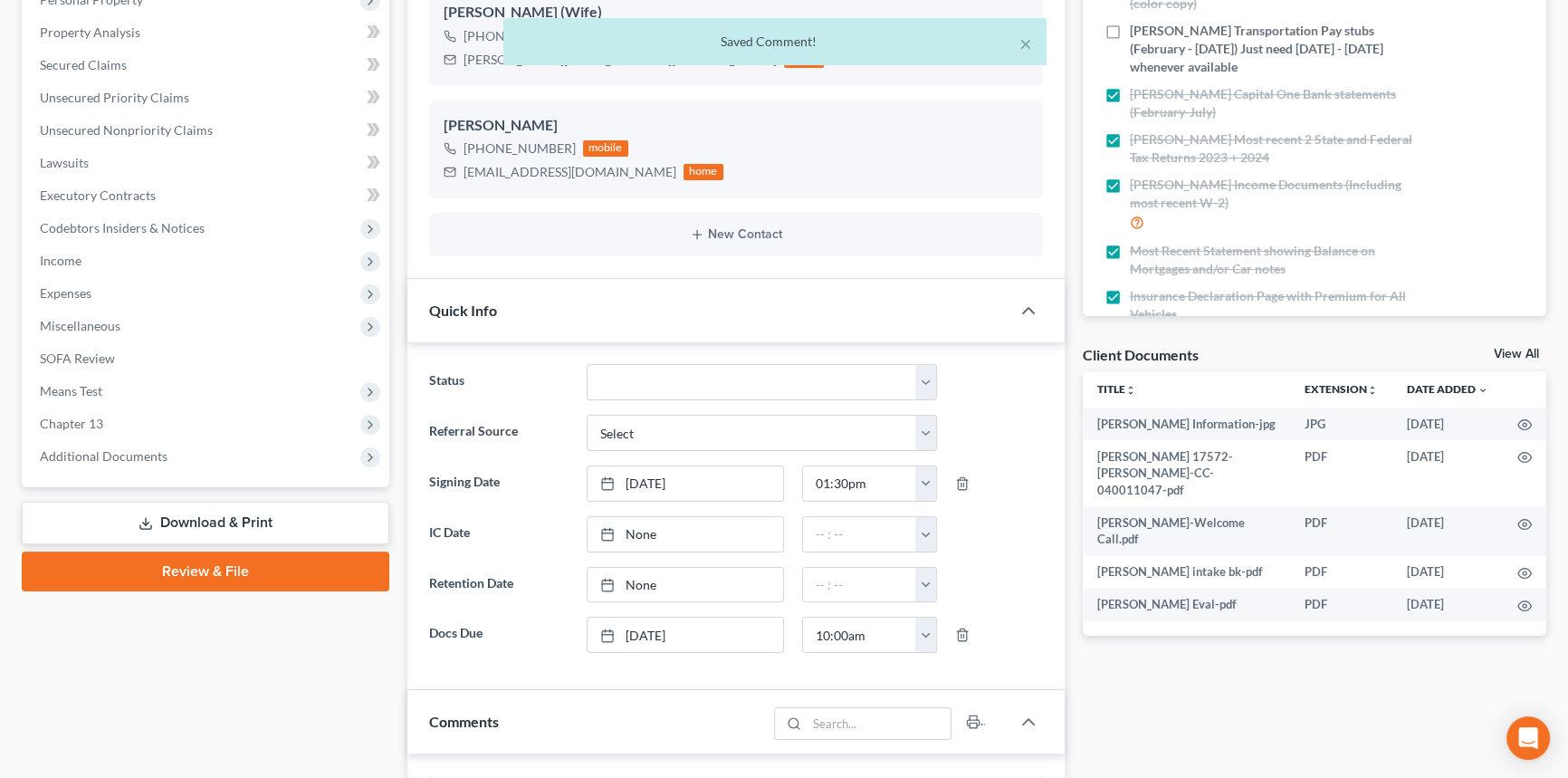
scroll to position [0, 0]
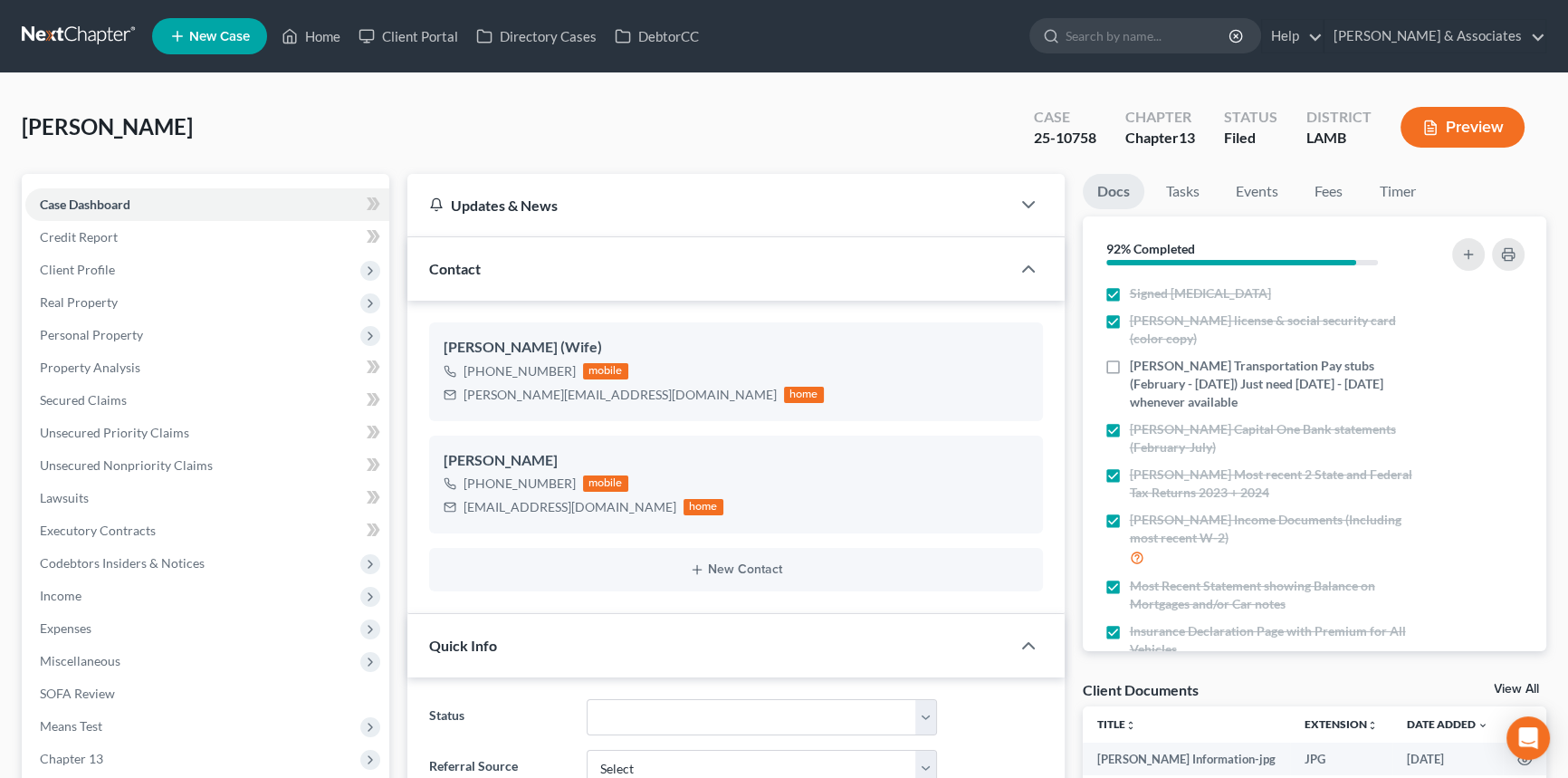
click at [76, 25] on link at bounding box center [79, 36] width 116 height 33
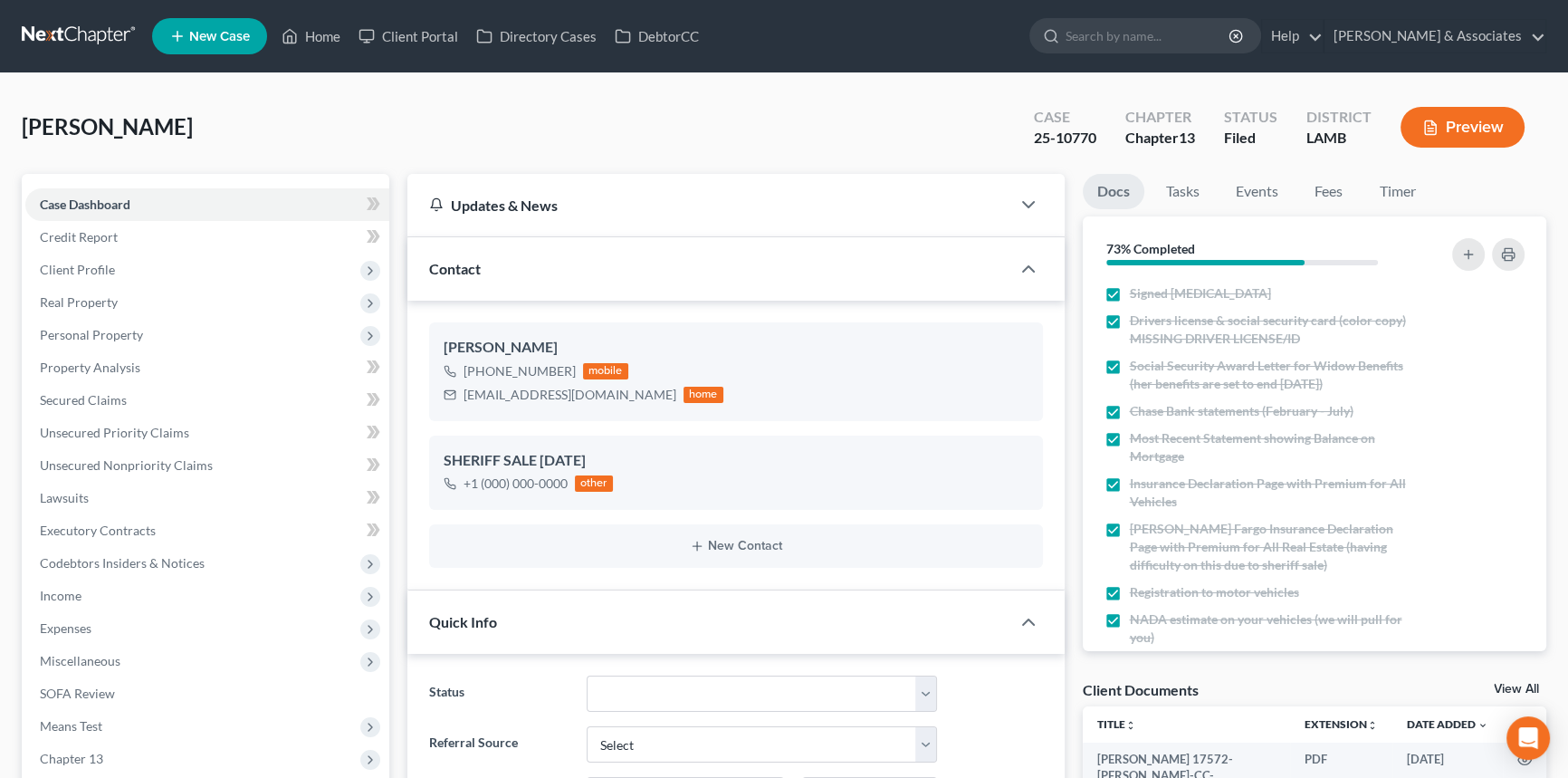
scroll to position [3088, 0]
click at [127, 308] on span "Real Property" at bounding box center [207, 303] width 364 height 33
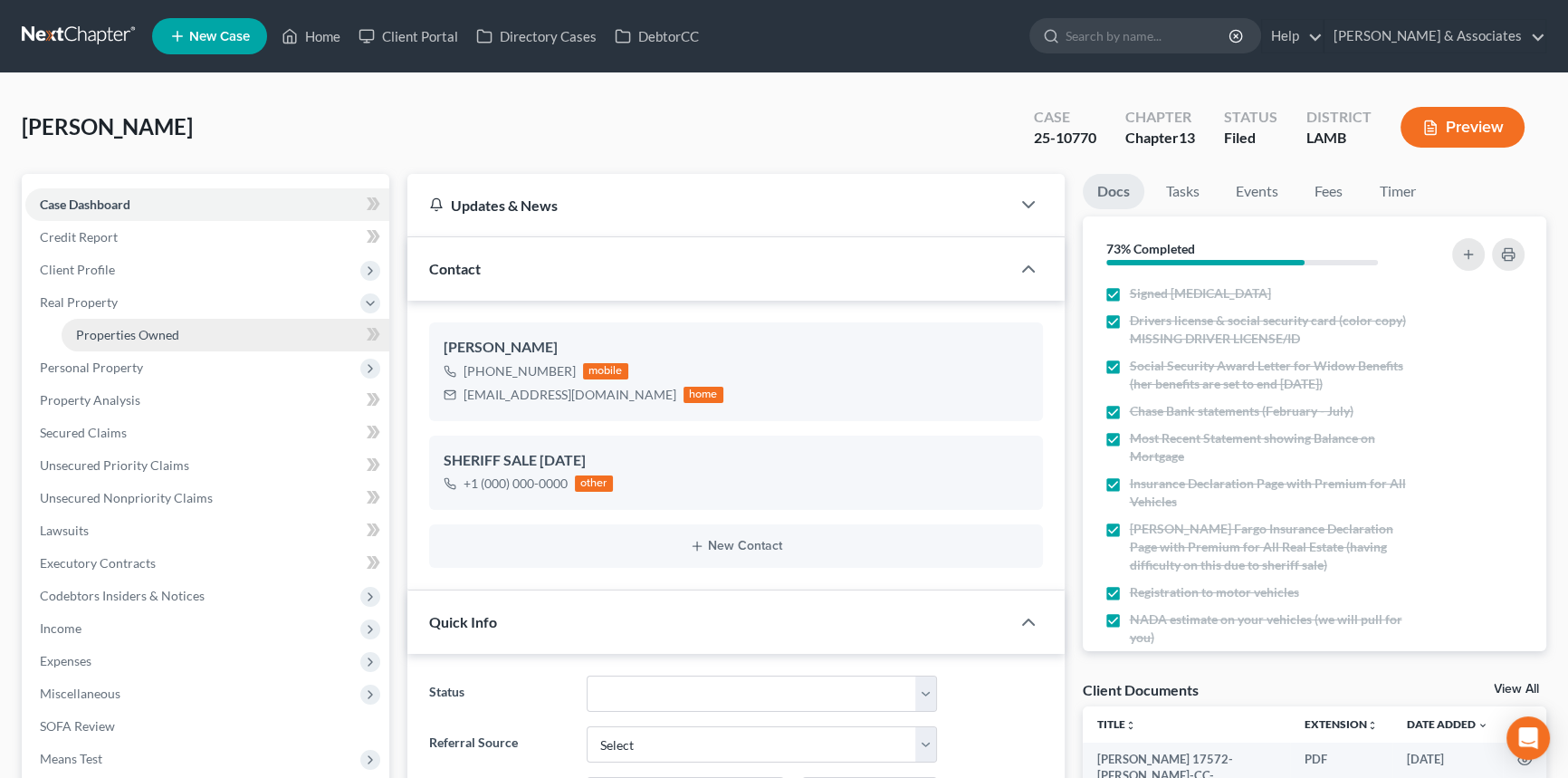
click at [137, 335] on span "Properties Owned" at bounding box center [127, 335] width 103 height 16
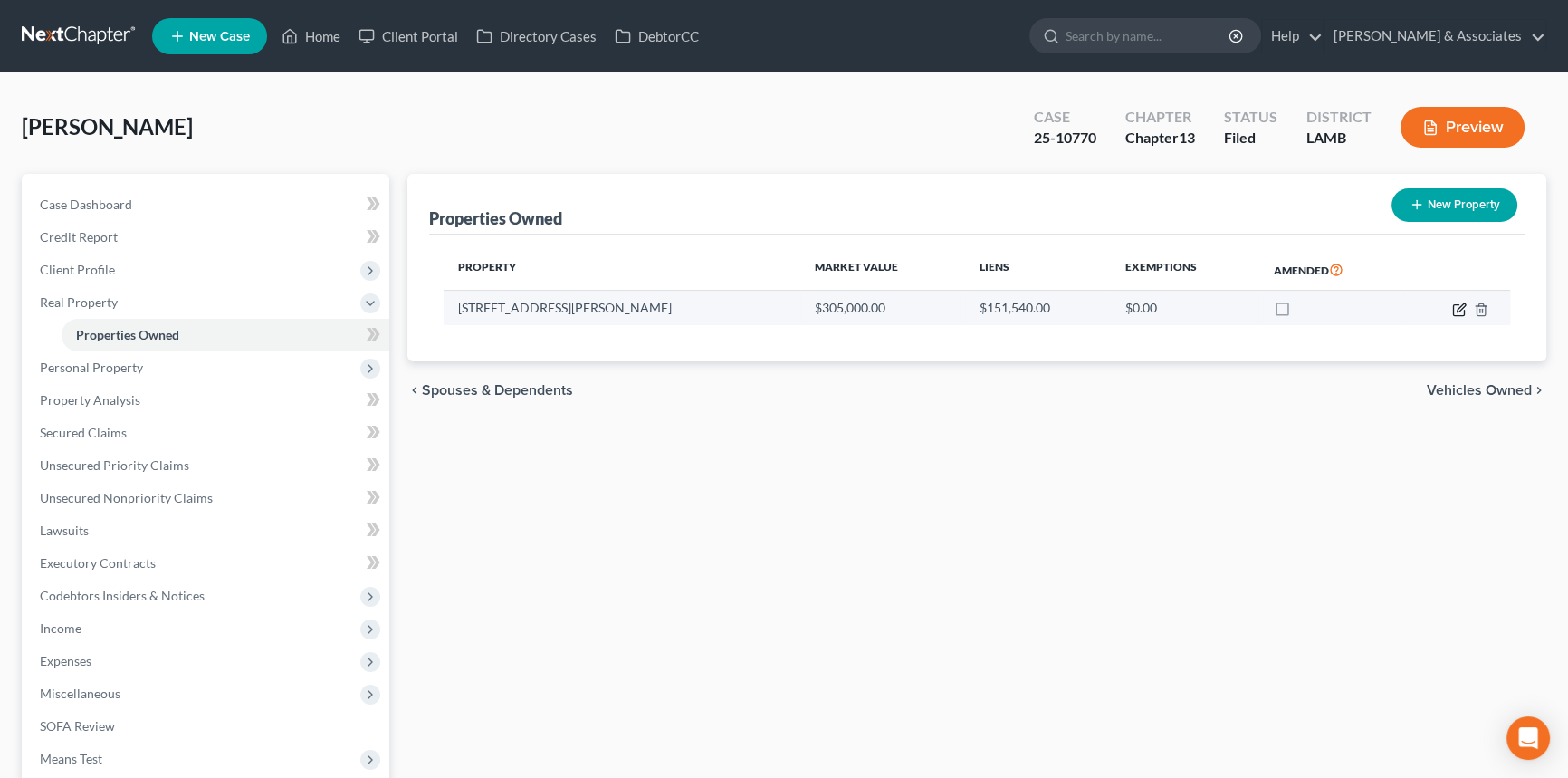
click at [1460, 308] on icon "button" at bounding box center [1460, 307] width 8 height 8
select select "19"
select select "0"
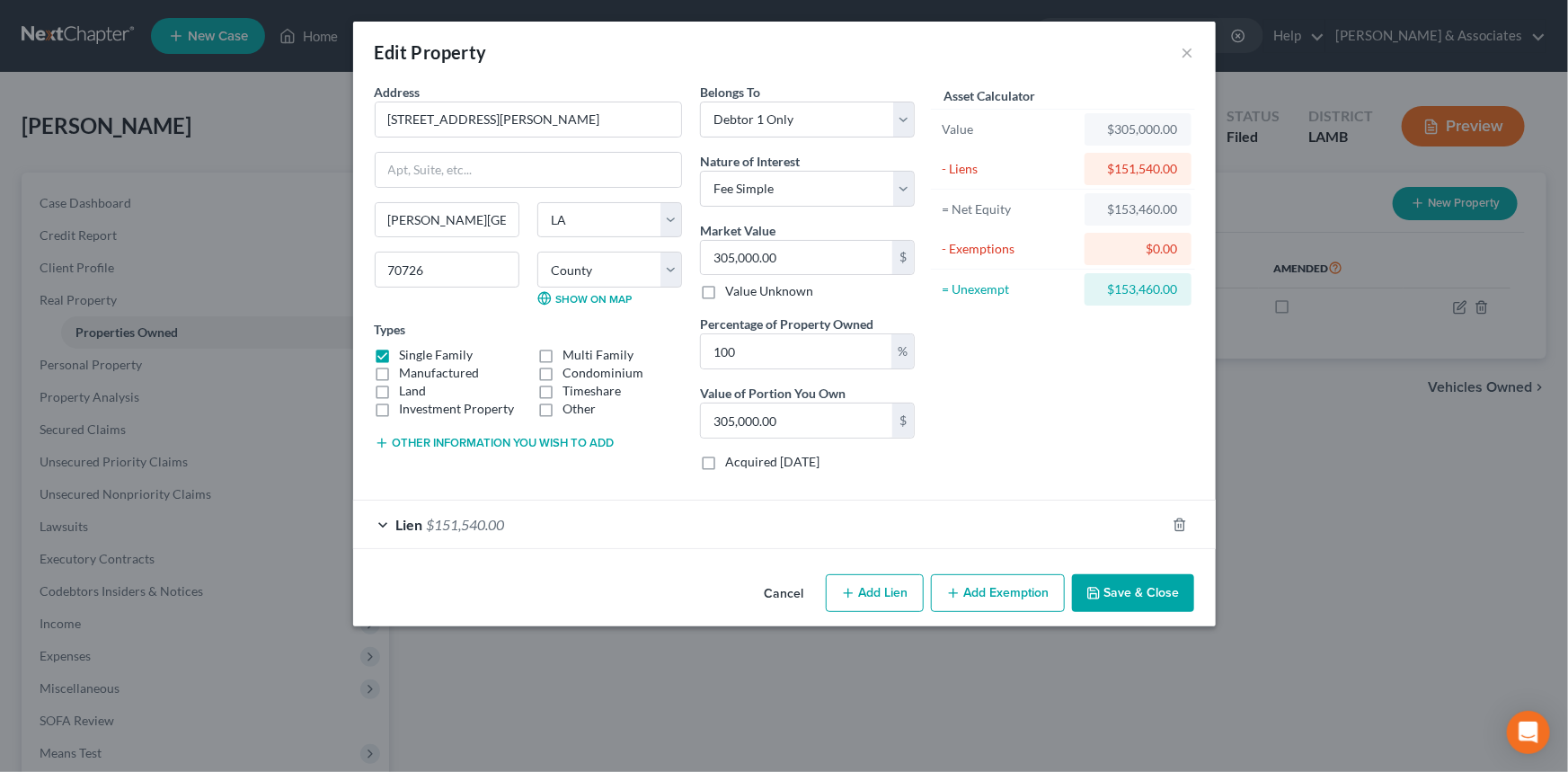
drag, startPoint x: 781, startPoint y: 599, endPoint x: 214, endPoint y: 187, distance: 700.9
click at [780, 599] on button "Cancel" at bounding box center [784, 593] width 69 height 36
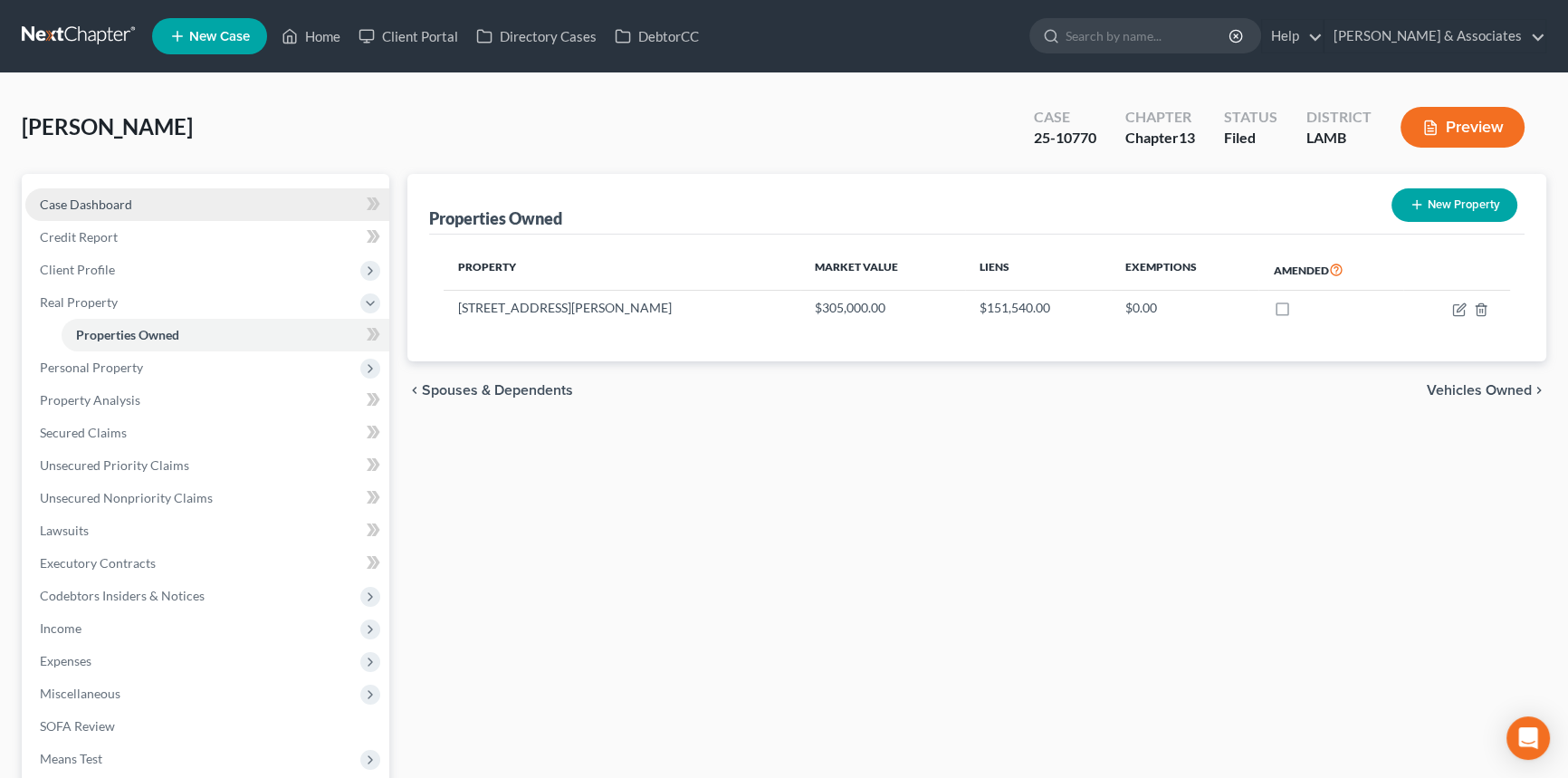
click at [127, 200] on span "Case Dashboard" at bounding box center [85, 205] width 92 height 16
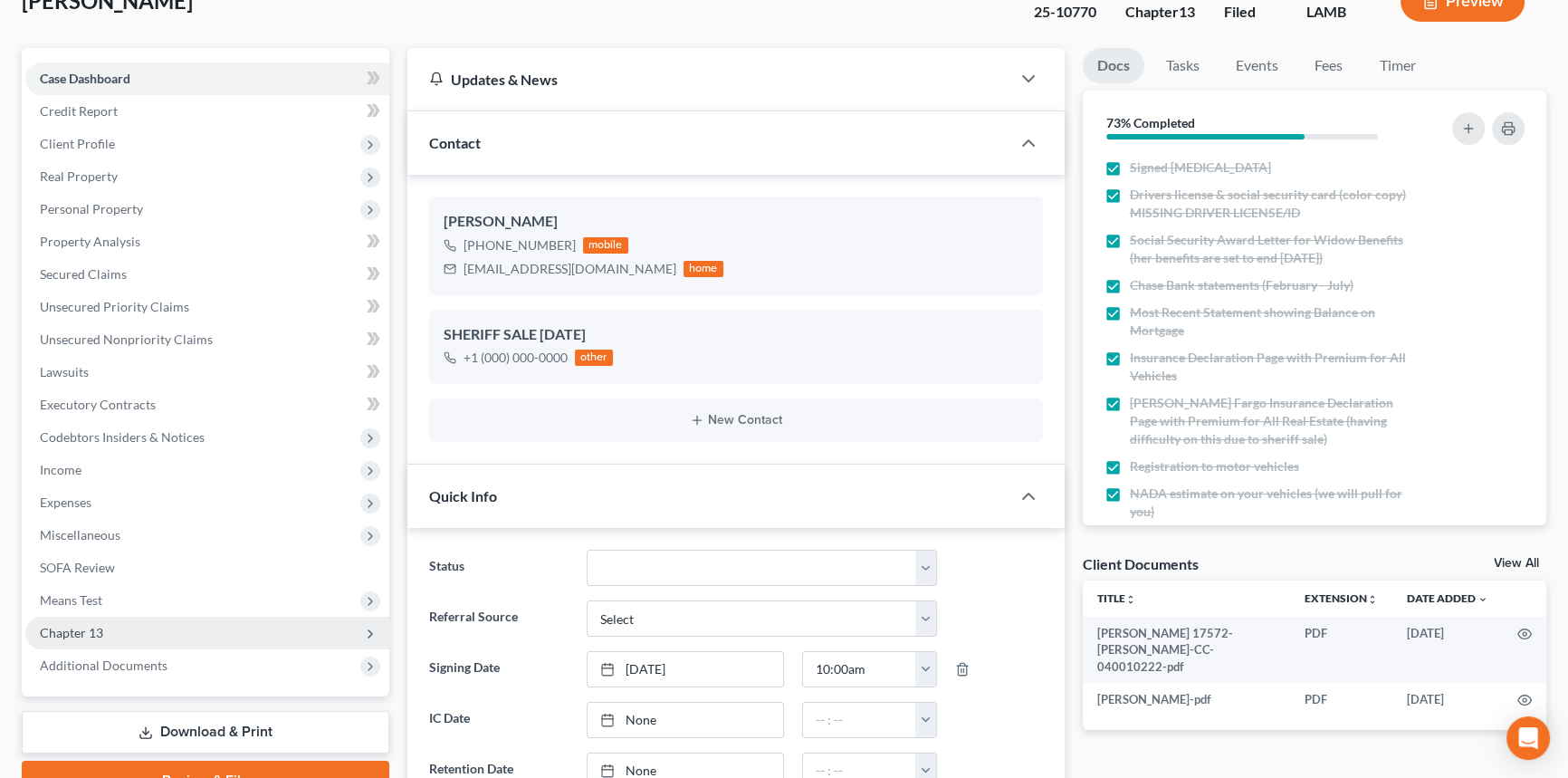
scroll to position [246, 0]
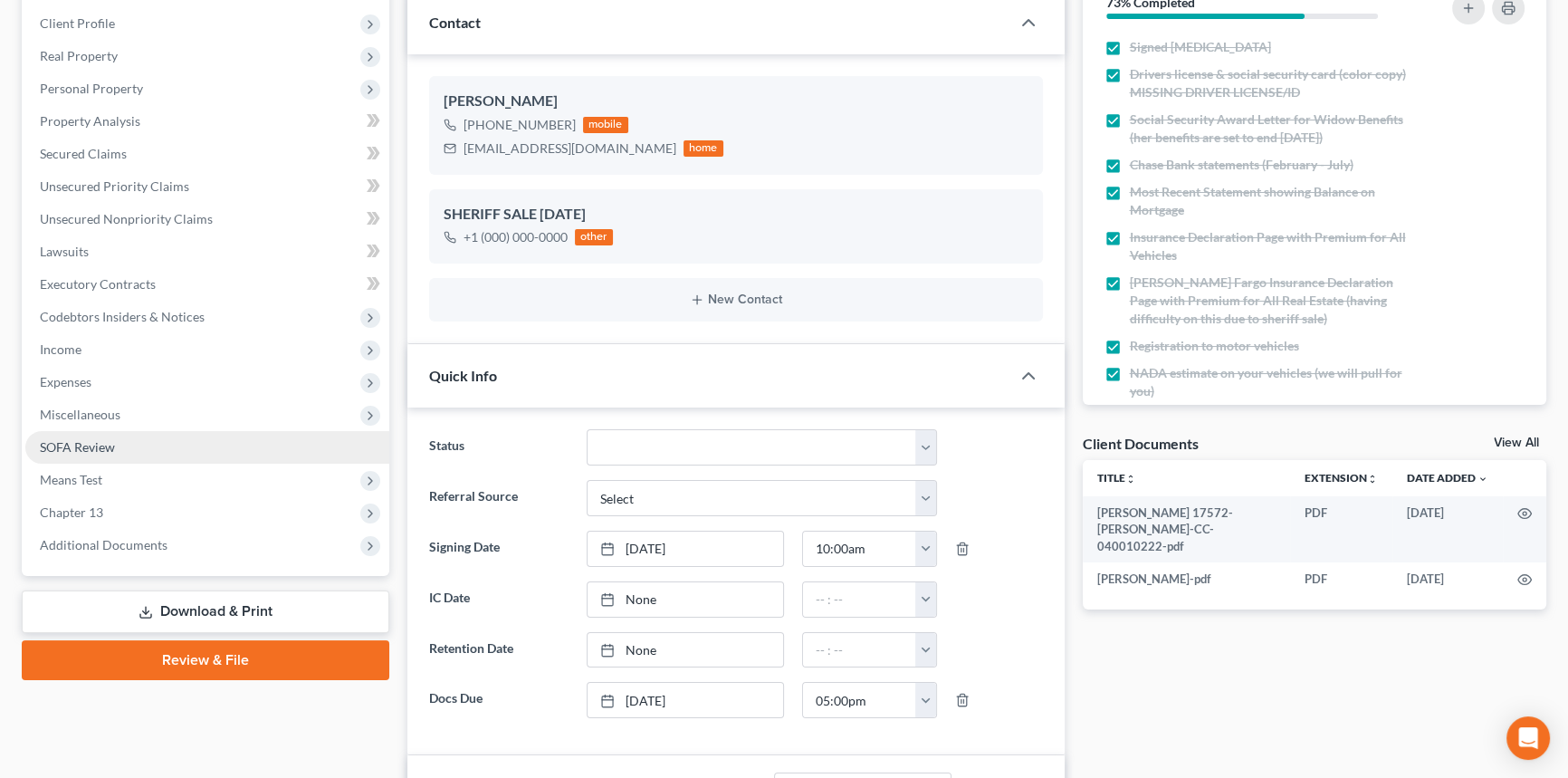
drag, startPoint x: 126, startPoint y: 442, endPoint x: 246, endPoint y: 465, distance: 122.2
click at [126, 442] on link "SOFA Review" at bounding box center [207, 447] width 364 height 33
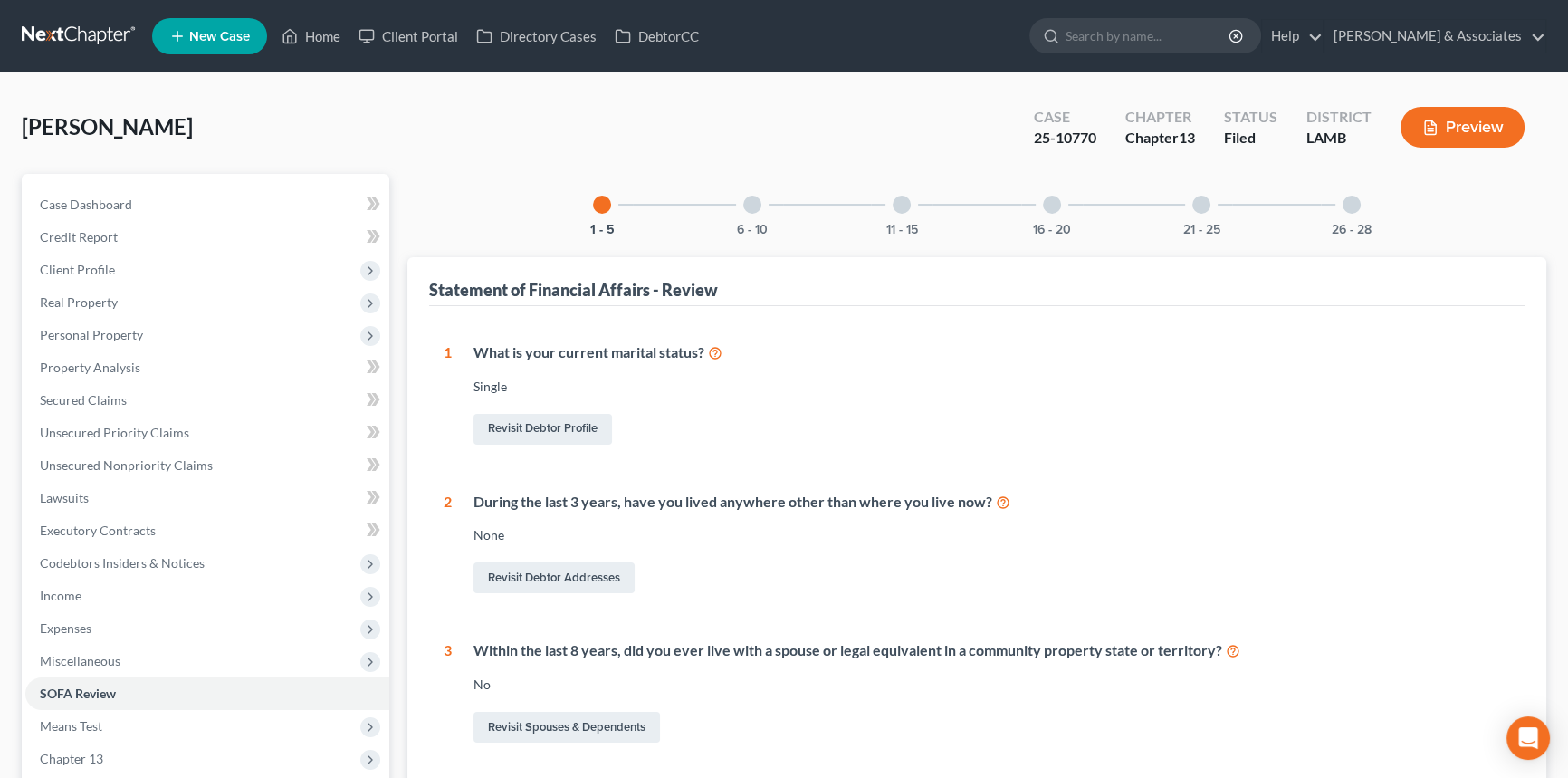
click at [1046, 235] on div "1 - 5 6 - 10 11 - 15 16 - 20 21 - 25 26 - 28 Statement of Financial Affairs - R…" at bounding box center [976, 705] width 1139 height 1062
click at [1054, 223] on button "16 - 20" at bounding box center [1051, 229] width 38 height 13
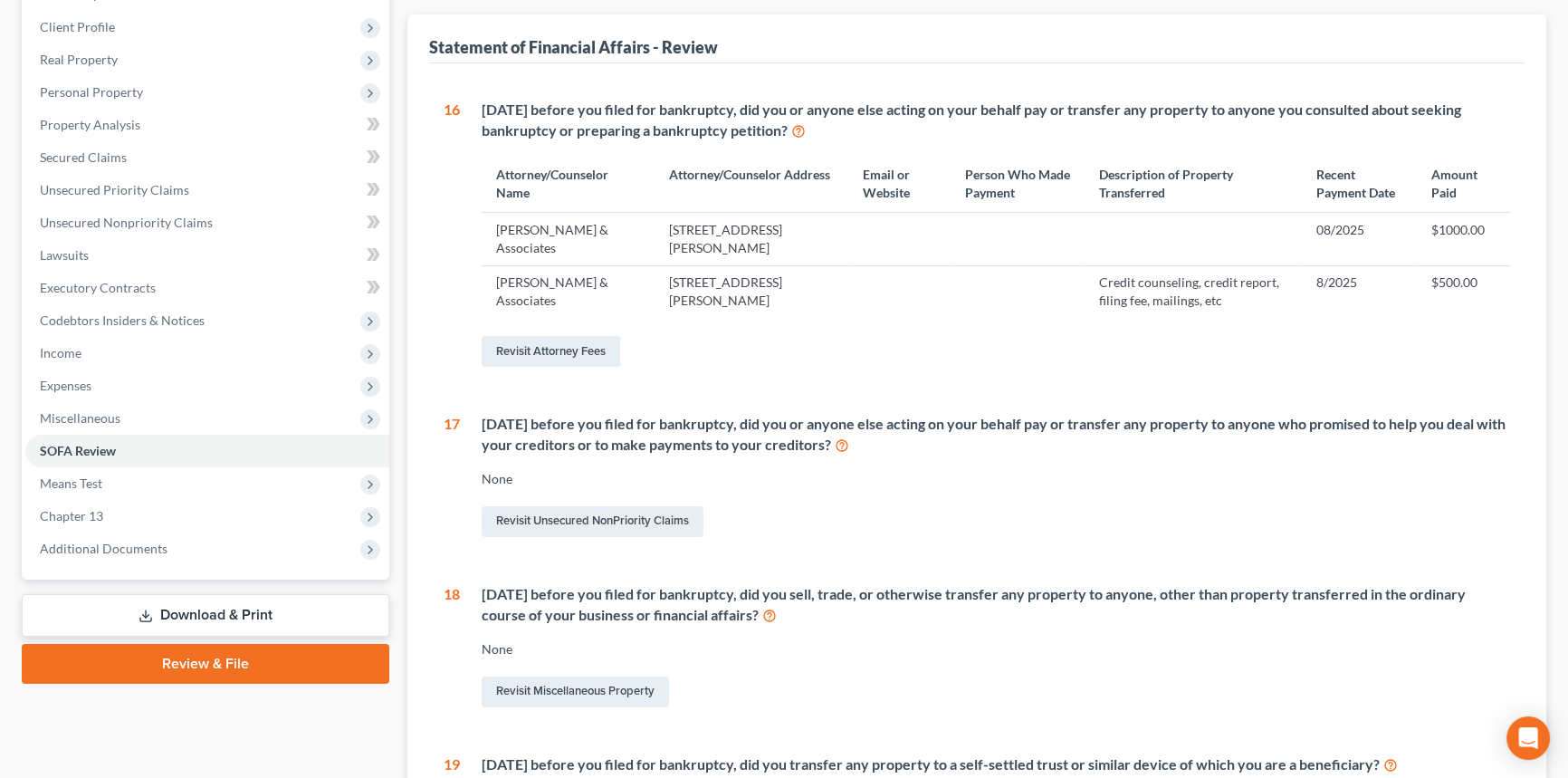
scroll to position [411, 0]
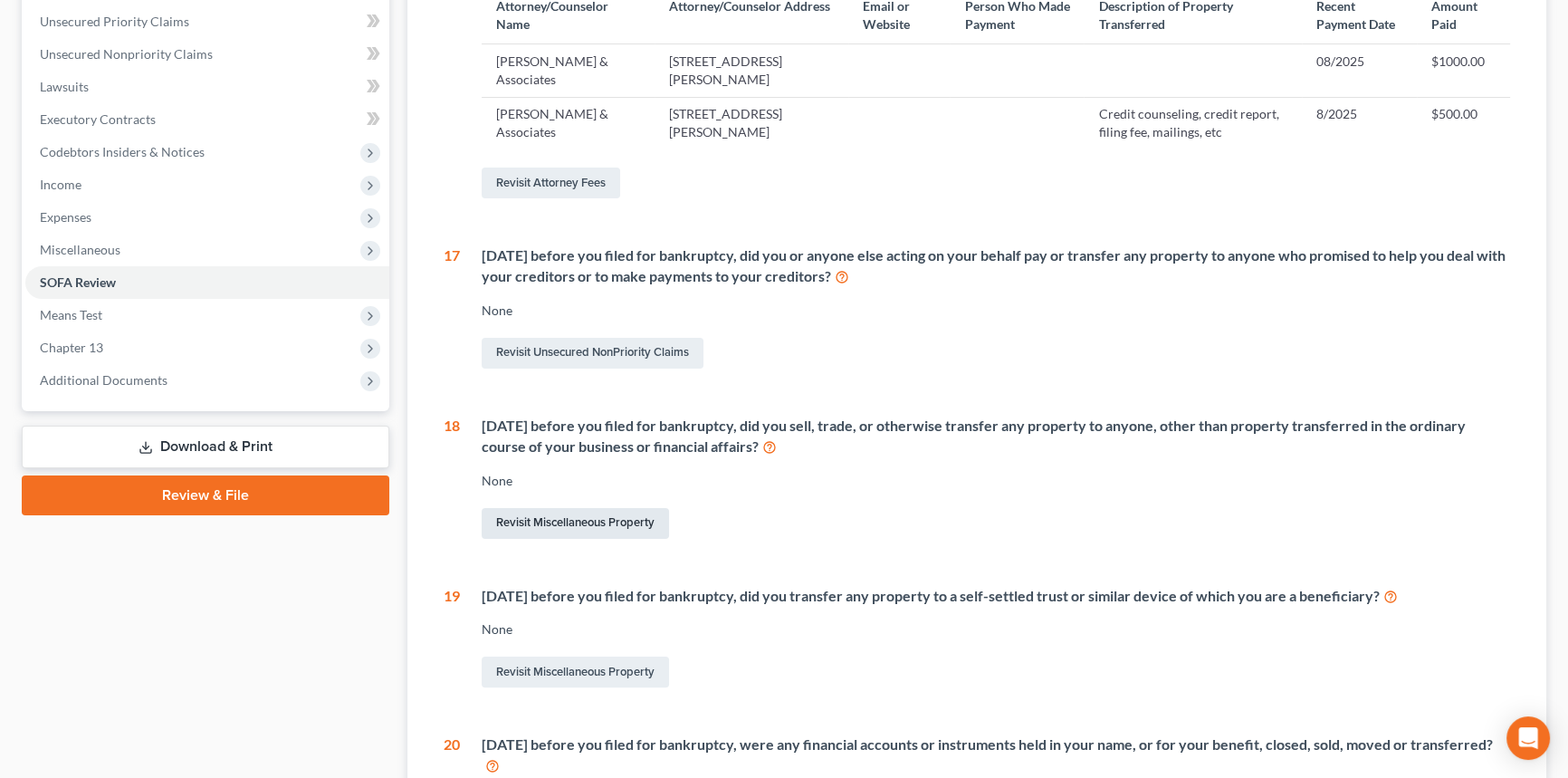
click at [545, 526] on link "Revisit Miscellaneous Property" at bounding box center [575, 523] width 188 height 31
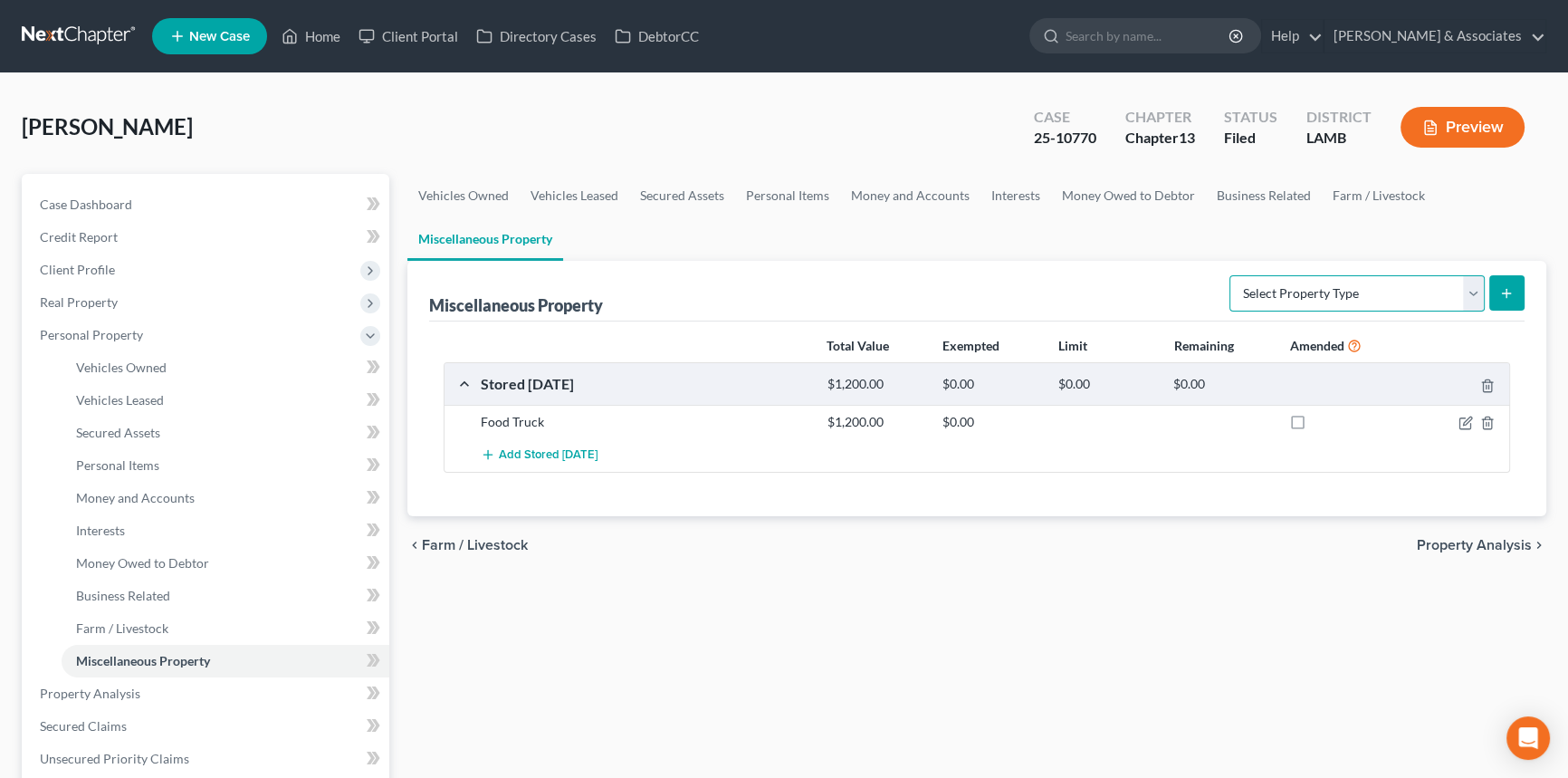
click at [1308, 287] on select "Select Property Type Assigned for Creditor Benefit Within 1 Year Holding for An…" at bounding box center [1357, 294] width 255 height 37
select select "transferred"
click at [1229, 276] on select "Select Property Type Assigned for Creditor Benefit Within 1 Year Holding for An…" at bounding box center [1357, 294] width 255 height 37
click at [1510, 293] on icon "submit" at bounding box center [1506, 294] width 15 height 15
select select "Ordinary (within 2 years)"
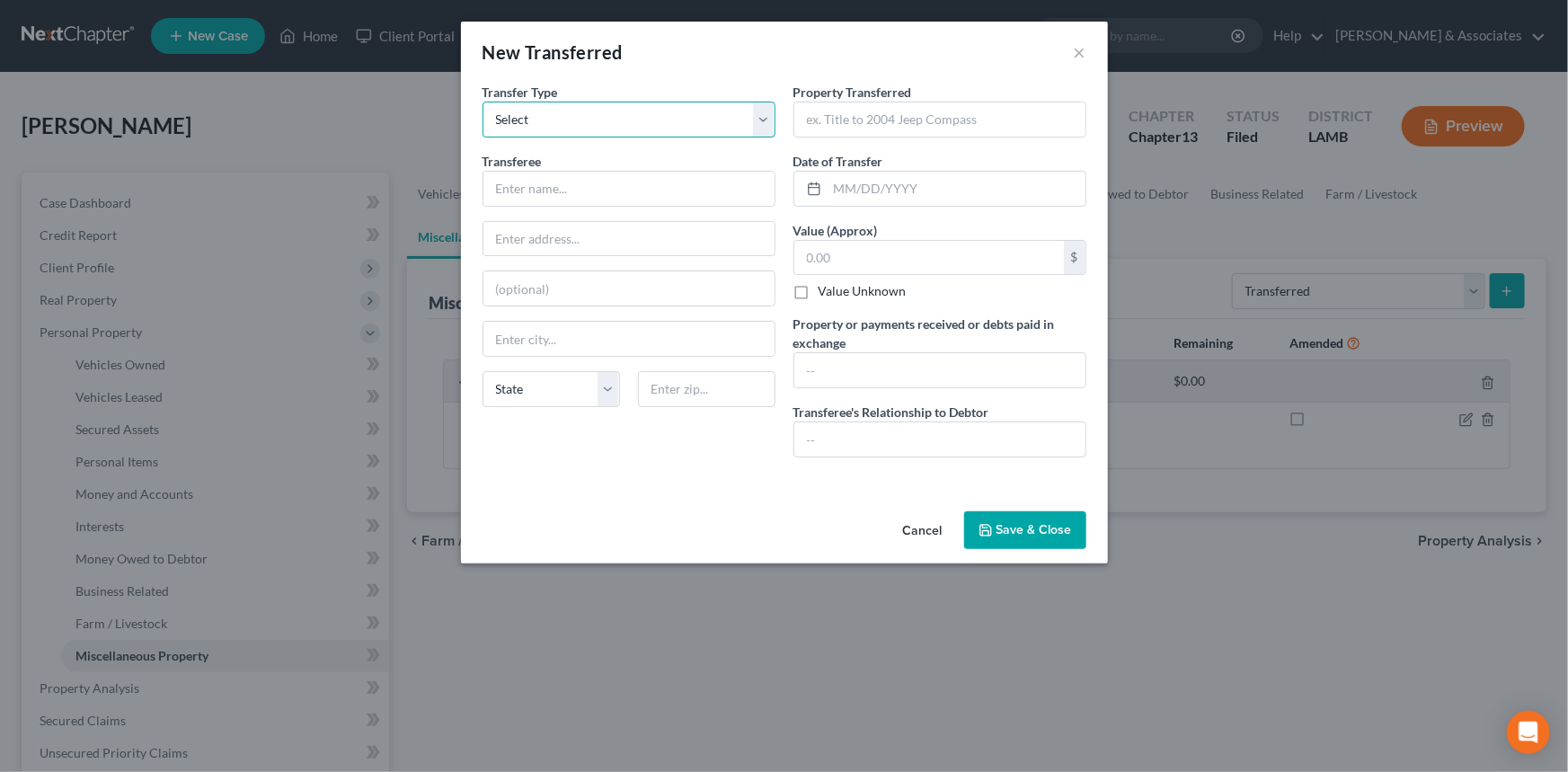
click at [616, 126] on select "Select Ordinary (within 2 years) Within 10 Years" at bounding box center [629, 120] width 293 height 36
drag, startPoint x: 616, startPoint y: 126, endPoint x: 670, endPoint y: 124, distance: 54.0
click at [617, 126] on select "Select Ordinary (within 2 years) Within 10 Years" at bounding box center [629, 120] width 293 height 36
click at [903, 131] on input "text" at bounding box center [939, 119] width 291 height 34
type input "2013 Lexus Rx350"
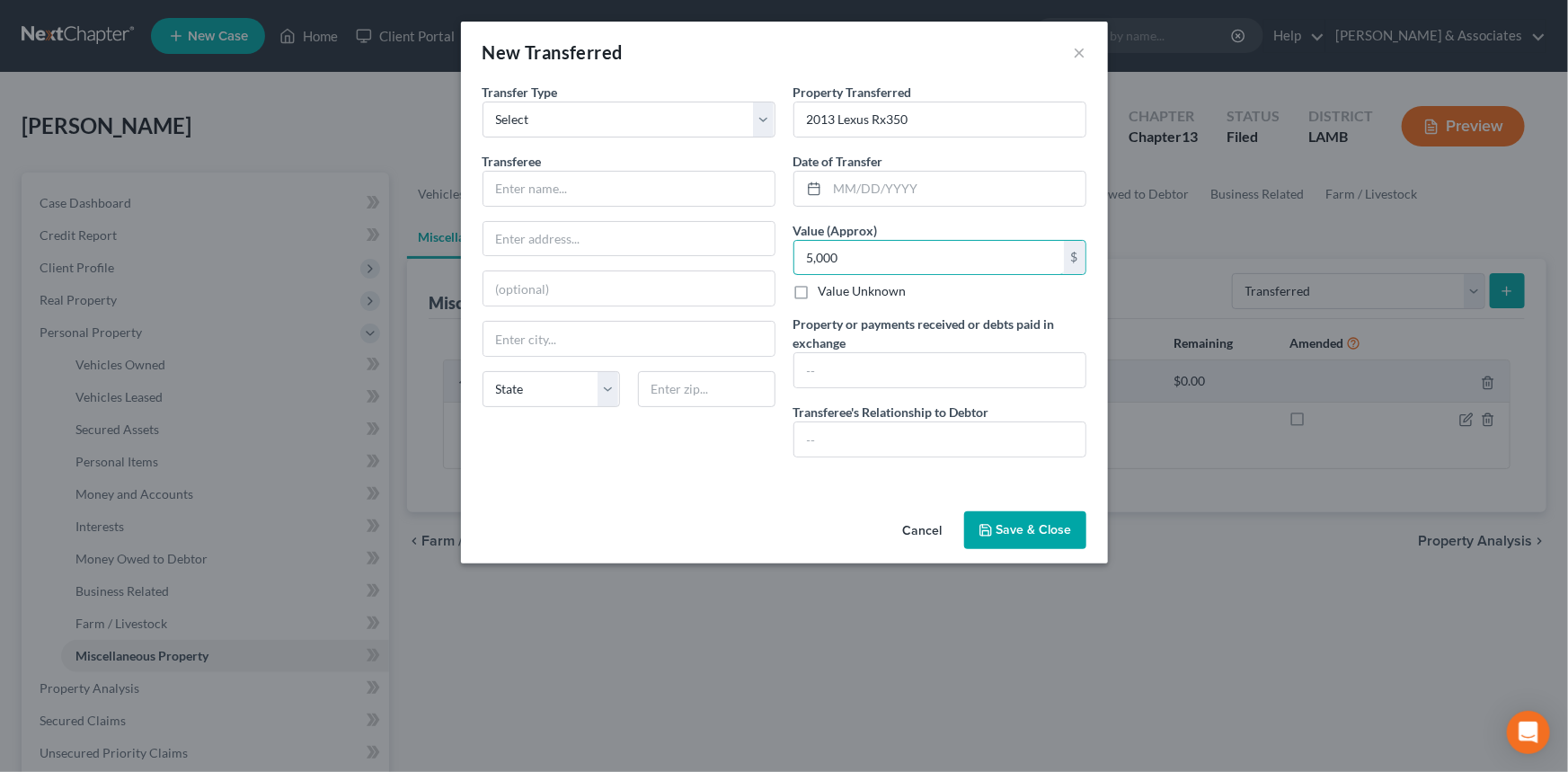
type input "5,000"
click at [1003, 547] on button "Save & Close" at bounding box center [1025, 530] width 123 height 37
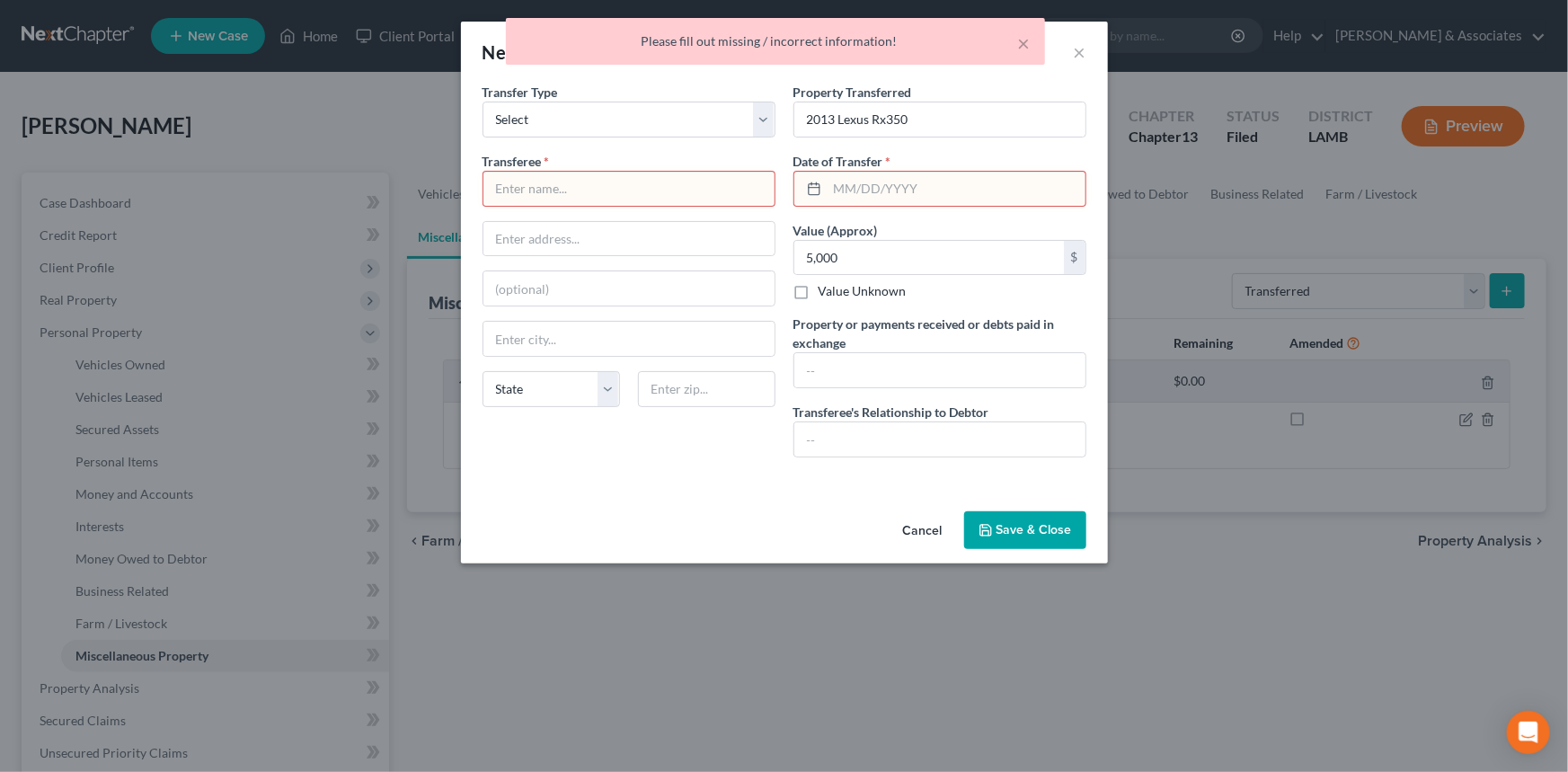
click at [690, 188] on input "text" at bounding box center [629, 188] width 291 height 34
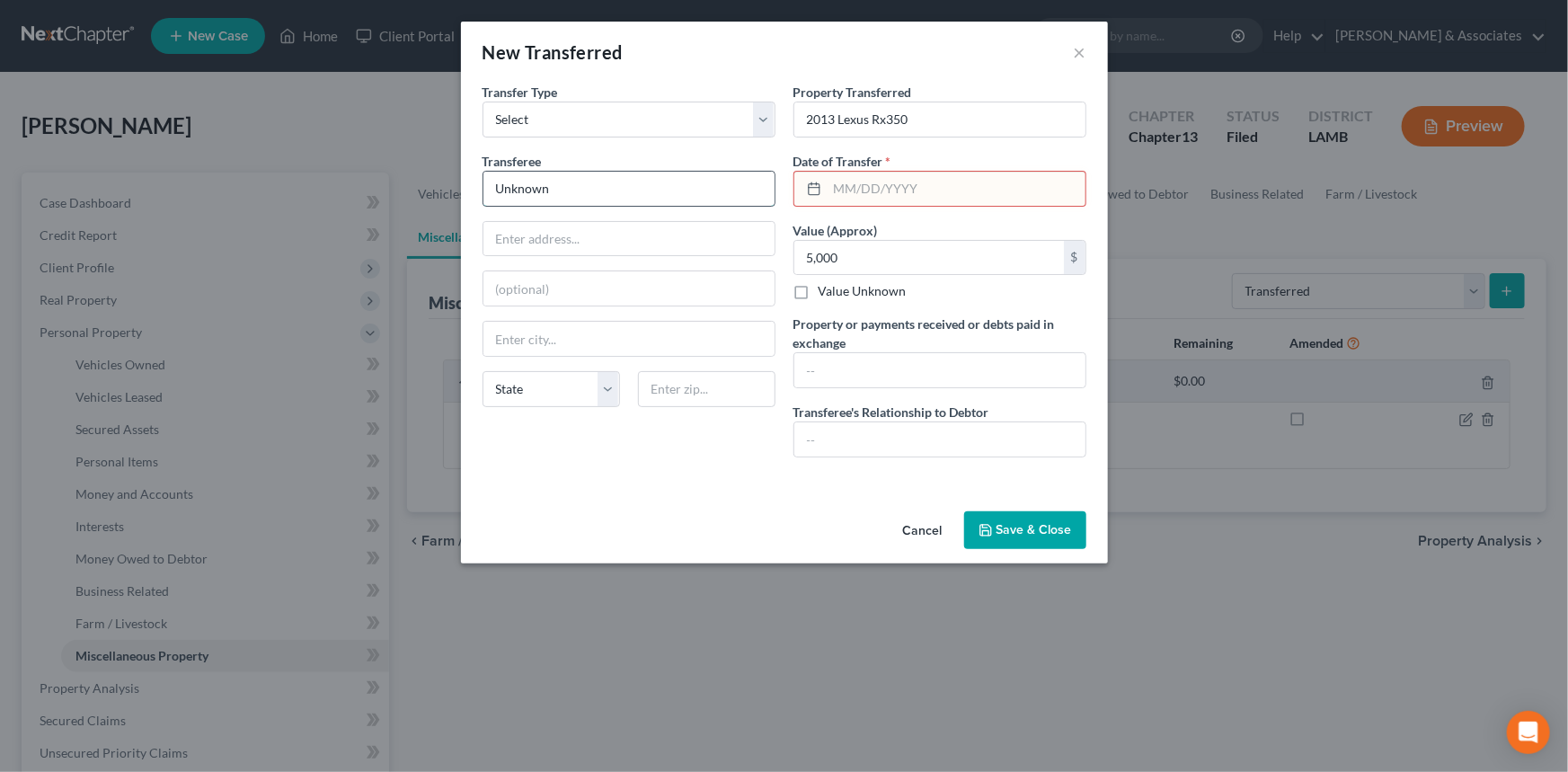
type input "Unknown"
click at [844, 174] on input "text" at bounding box center [956, 188] width 258 height 34
type input "01"
click at [932, 526] on button "Cancel" at bounding box center [923, 531] width 69 height 36
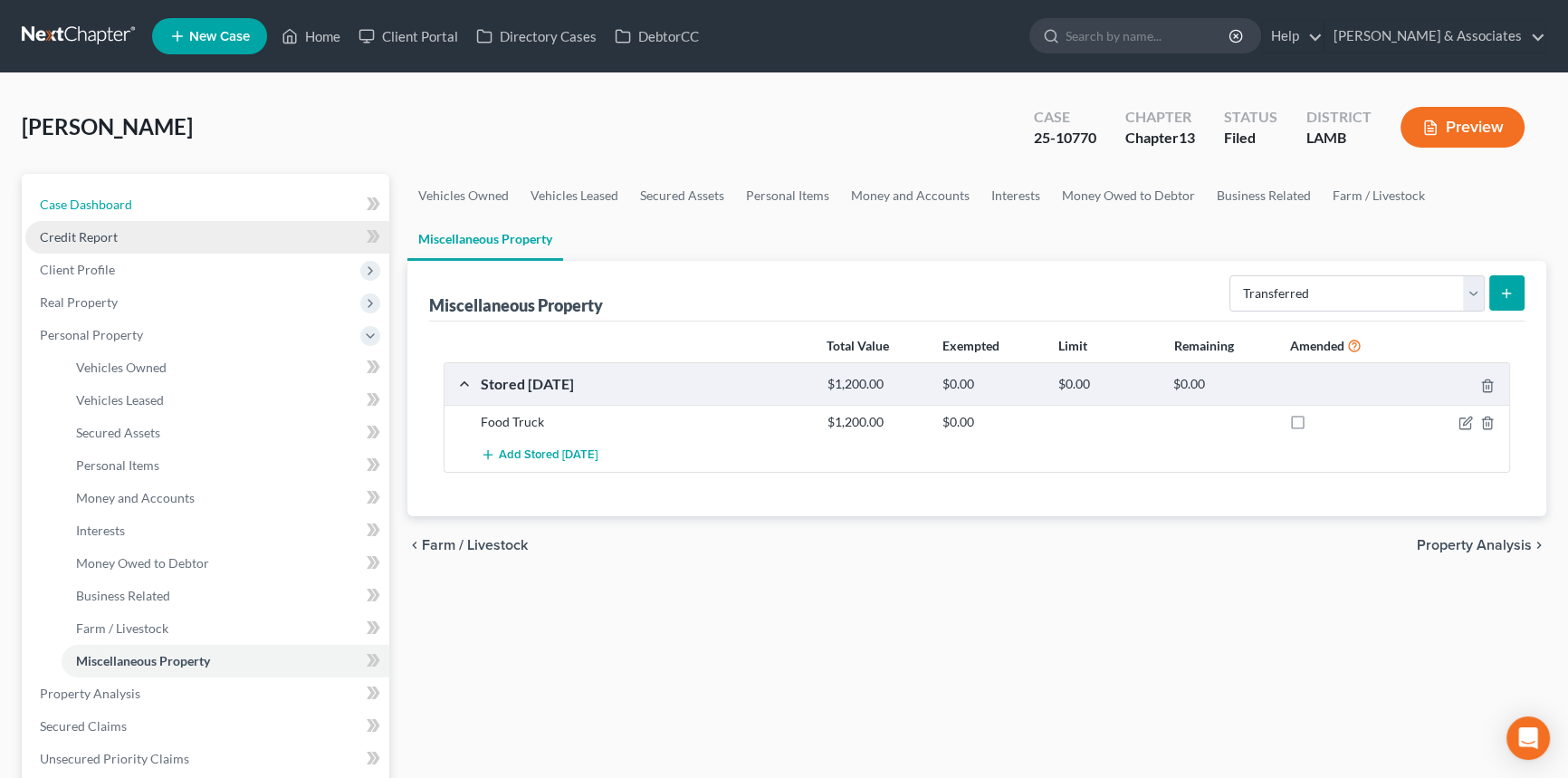
drag, startPoint x: 199, startPoint y: 207, endPoint x: 245, endPoint y: 232, distance: 52.4
click at [199, 207] on link "Case Dashboard" at bounding box center [207, 205] width 364 height 33
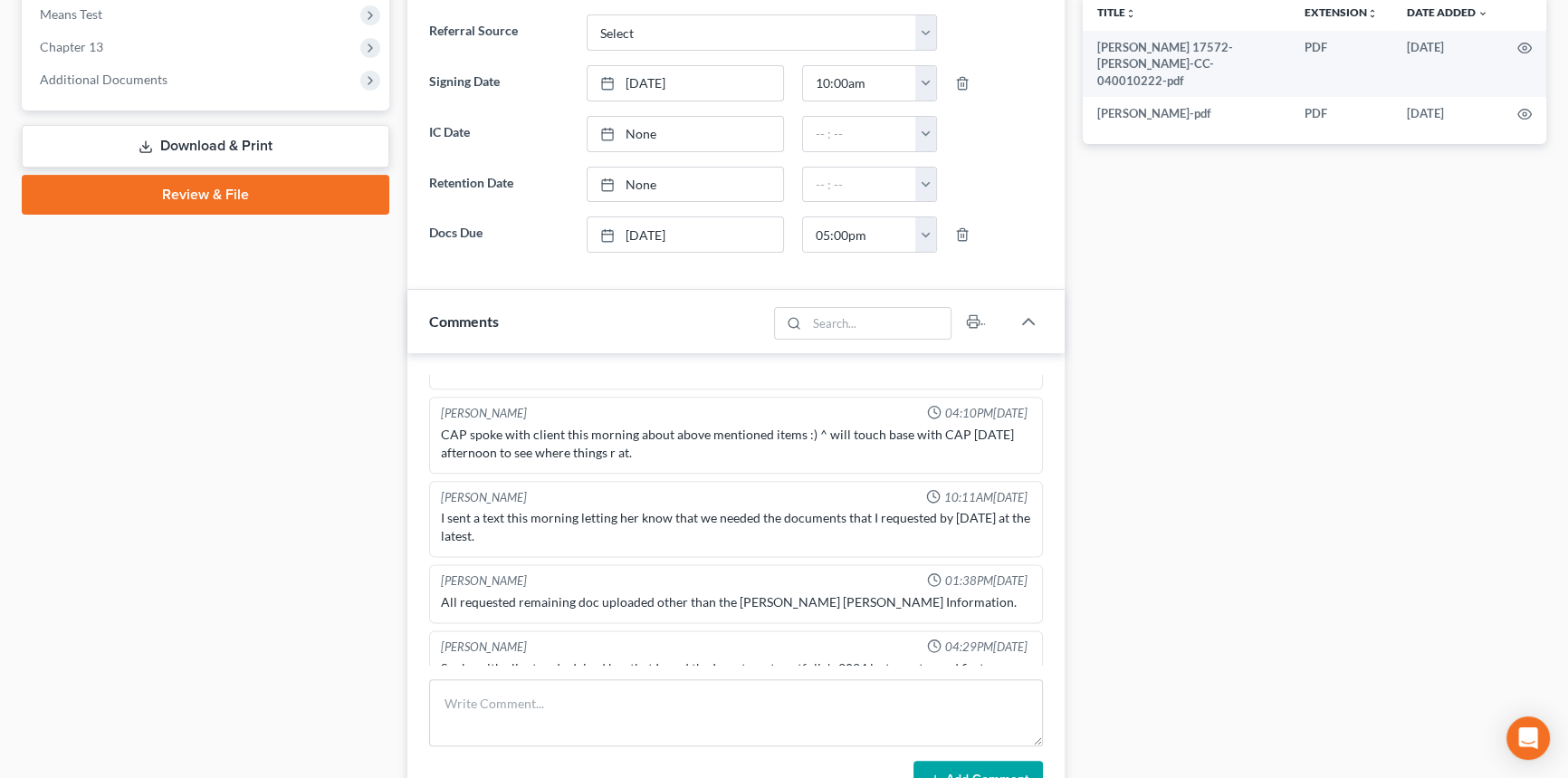
scroll to position [740, 0]
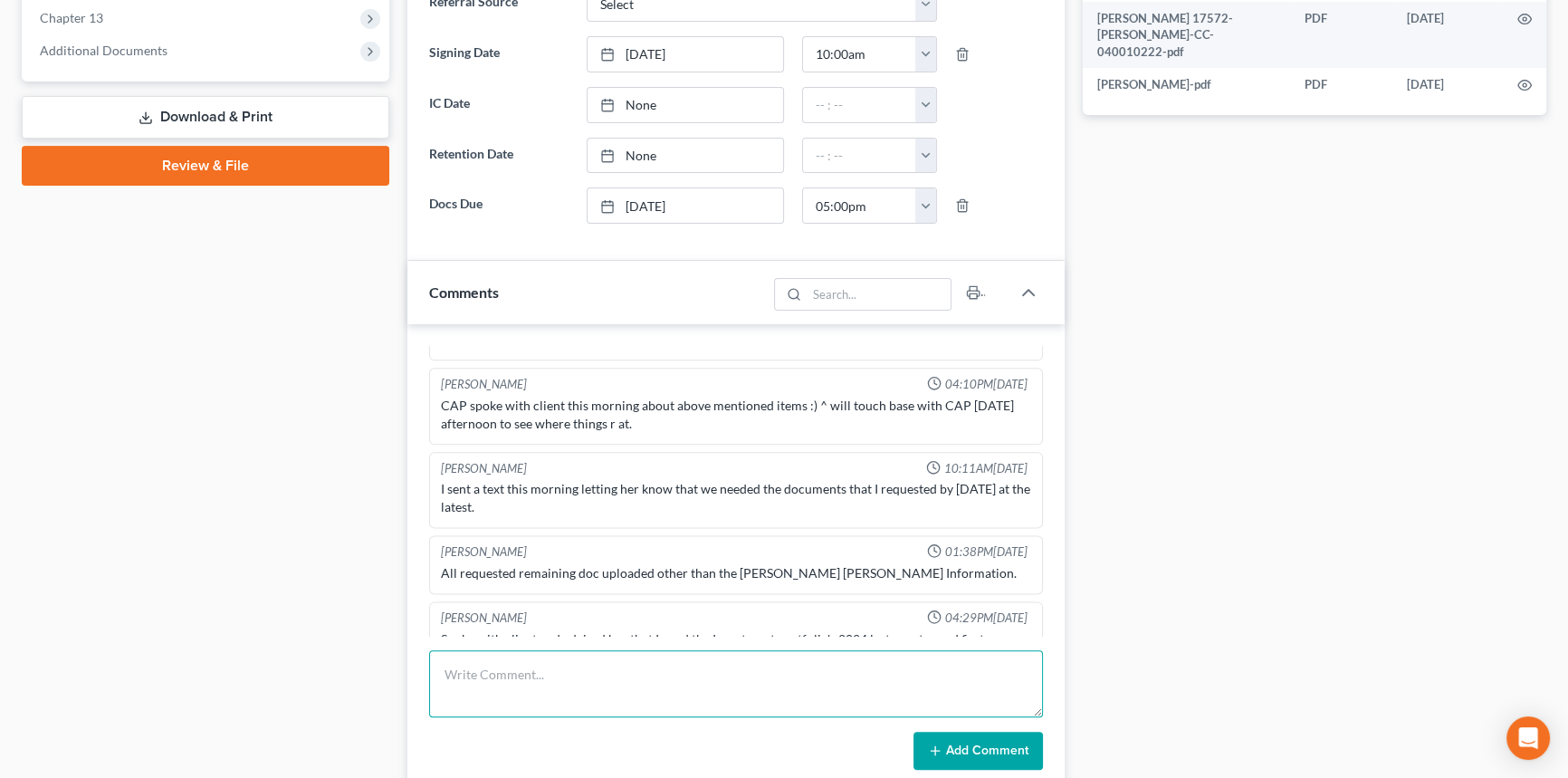
click at [496, 675] on textarea at bounding box center [735, 684] width 614 height 67
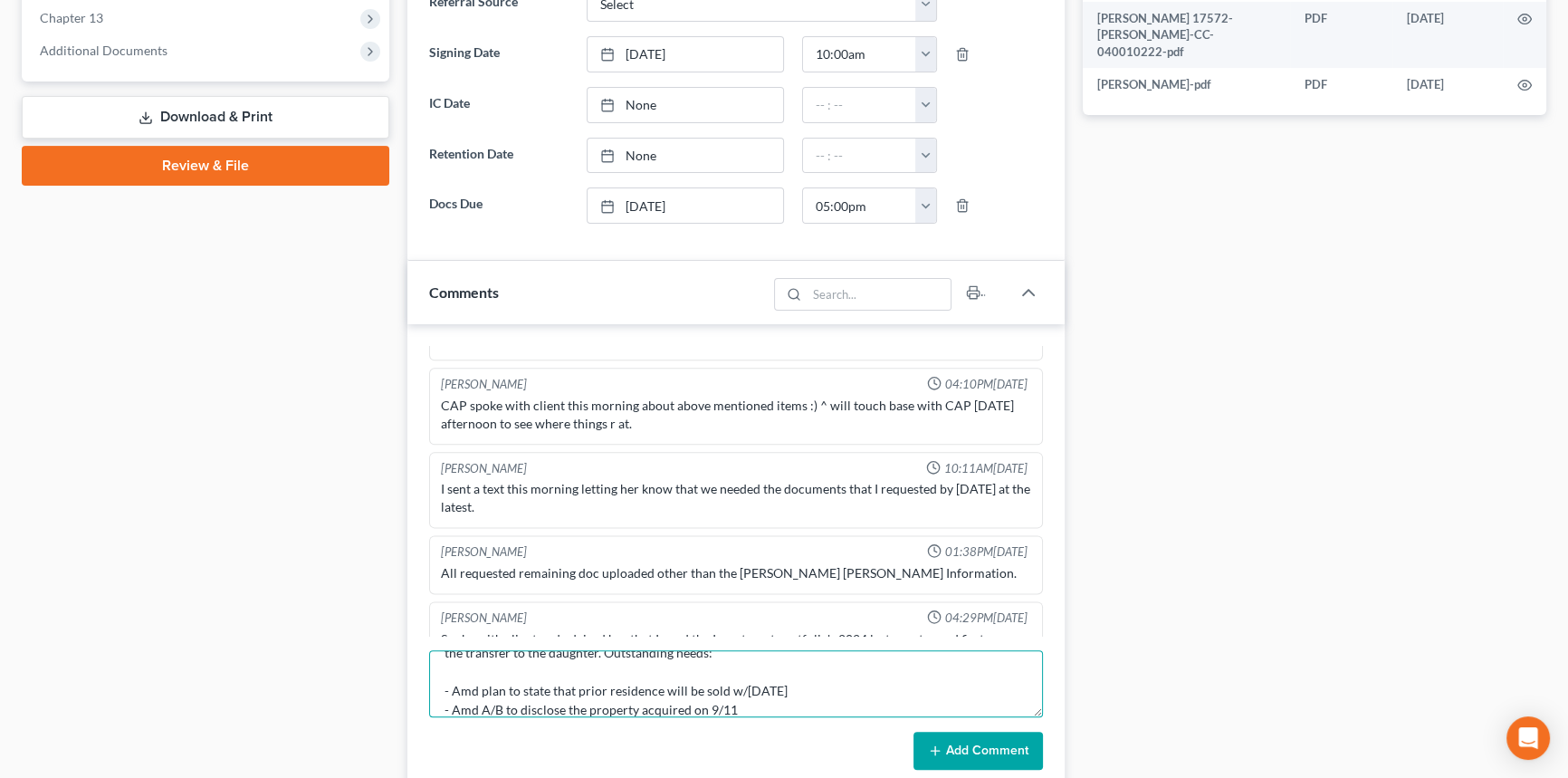
scroll to position [117, 0]
type textarea "Attended 341. Several requests. Still need a realtor. referred her to Tatyana W…"
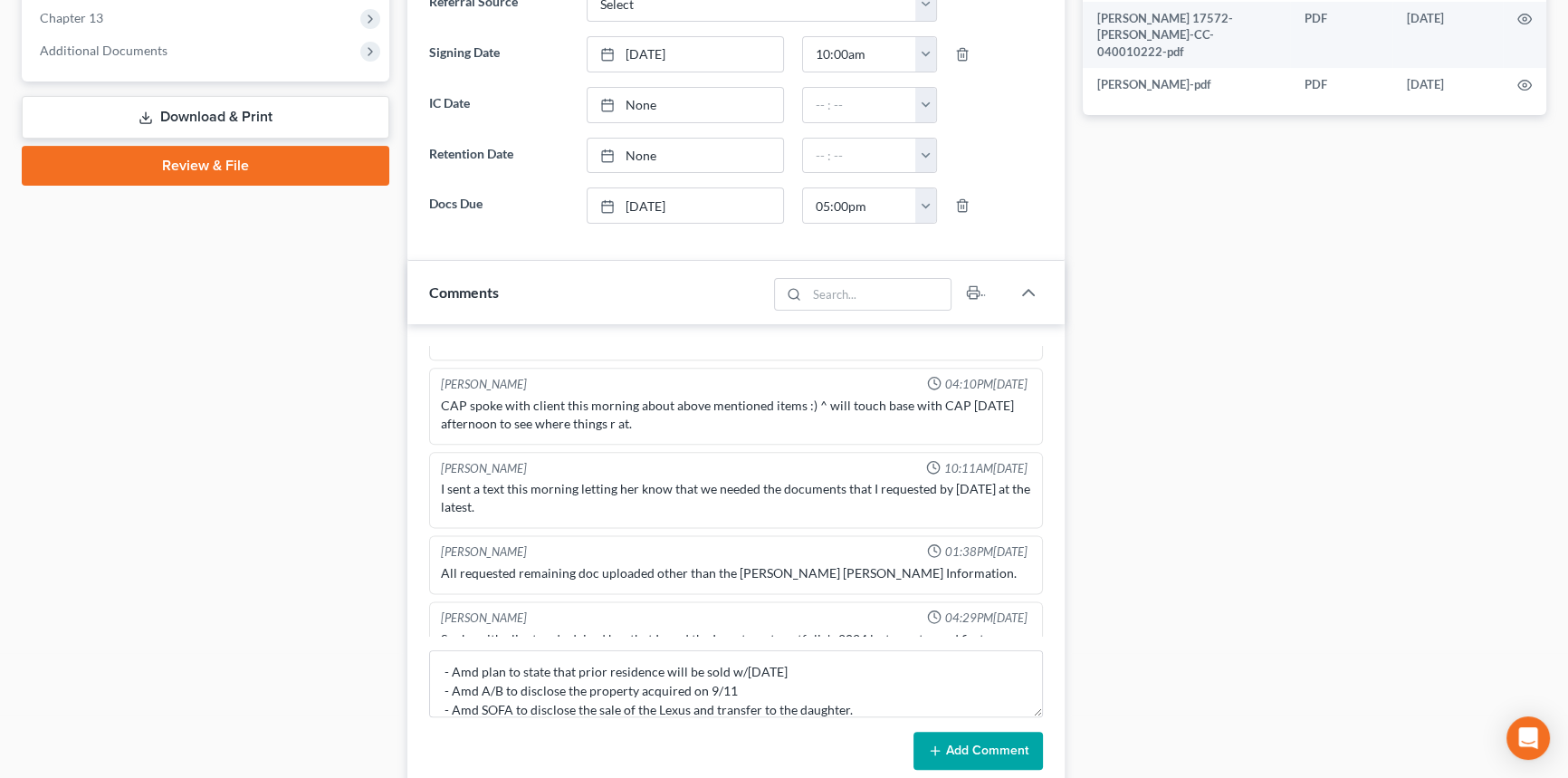
click at [978, 740] on button "Add Comment" at bounding box center [977, 750] width 129 height 38
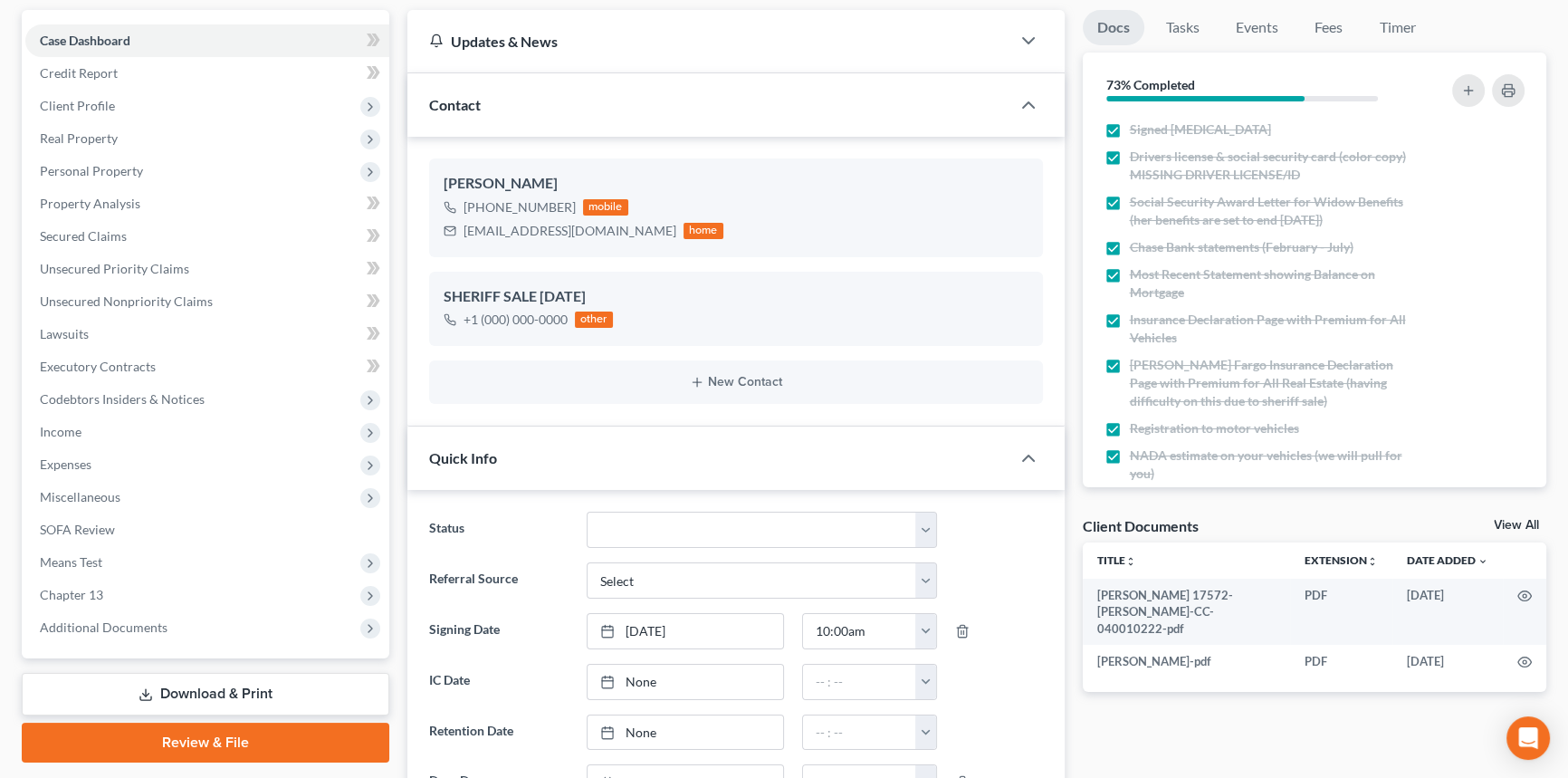
scroll to position [0, 0]
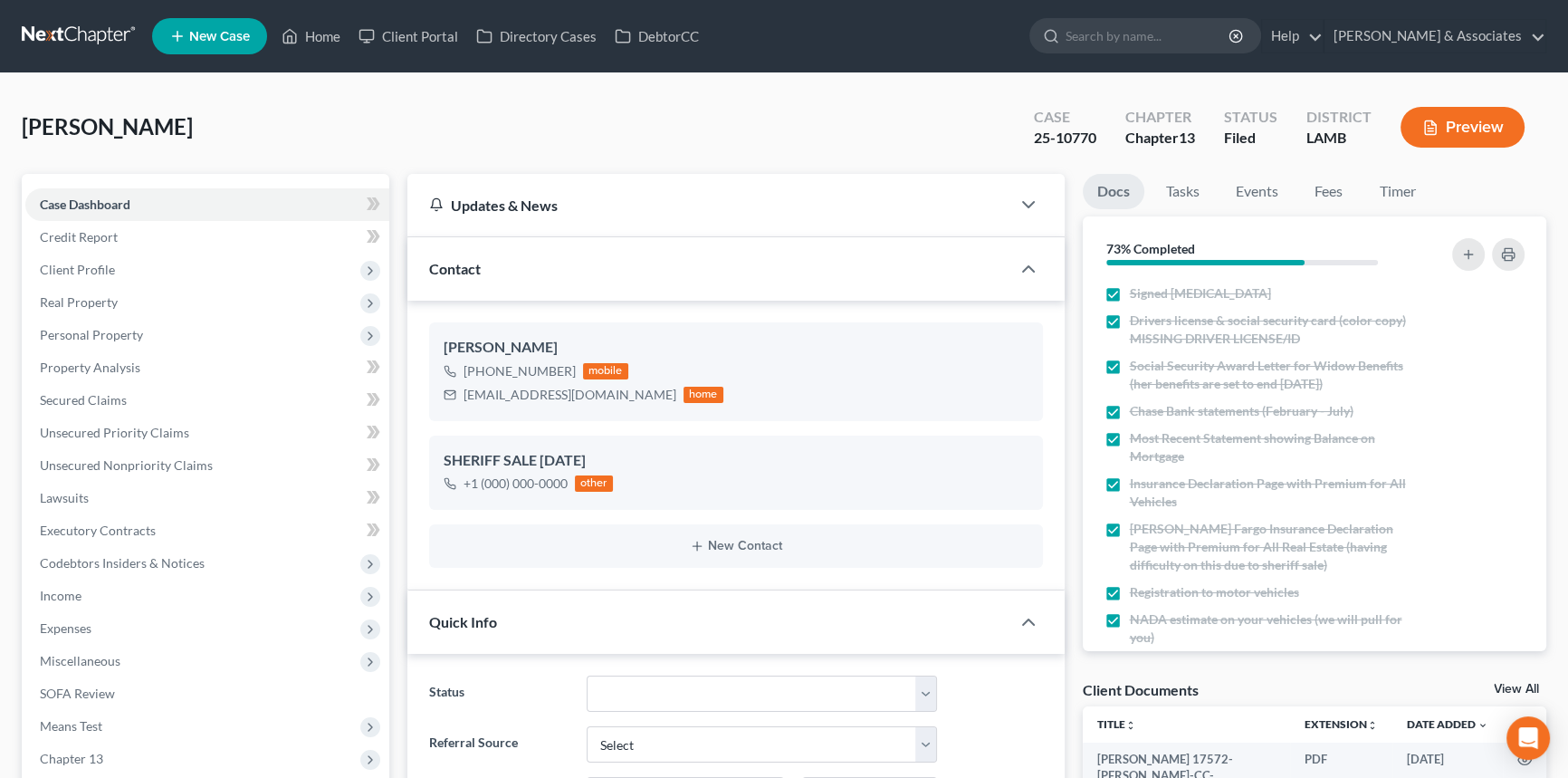
click at [72, 37] on link at bounding box center [79, 36] width 116 height 33
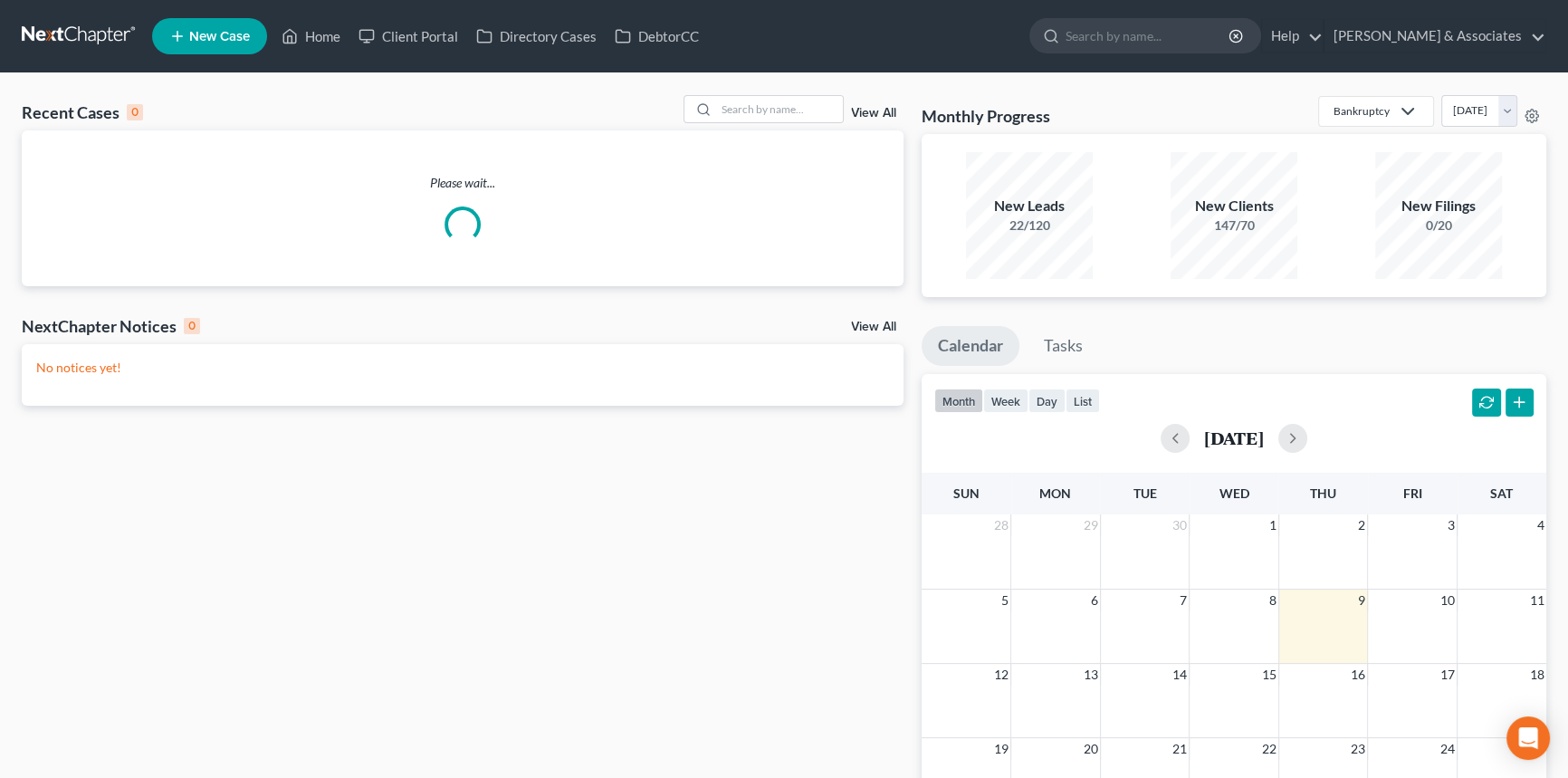
click at [769, 91] on div "Recent Cases 0 View All Please wait... NextChapter Notices 0 View All No notice…" at bounding box center [784, 543] width 1568 height 940
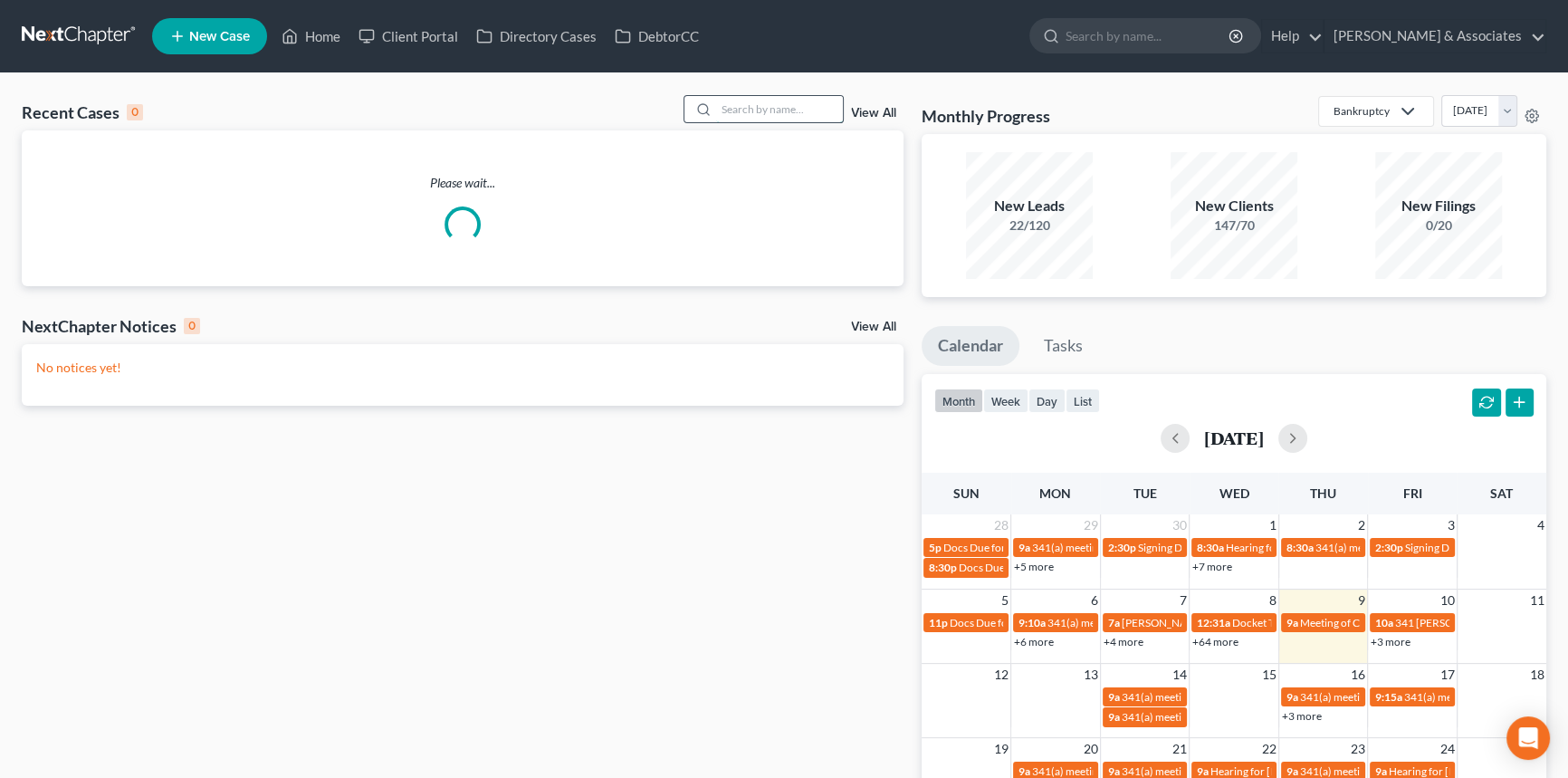
click at [762, 105] on input "search" at bounding box center [780, 109] width 126 height 27
type input "[PERSON_NAME]"
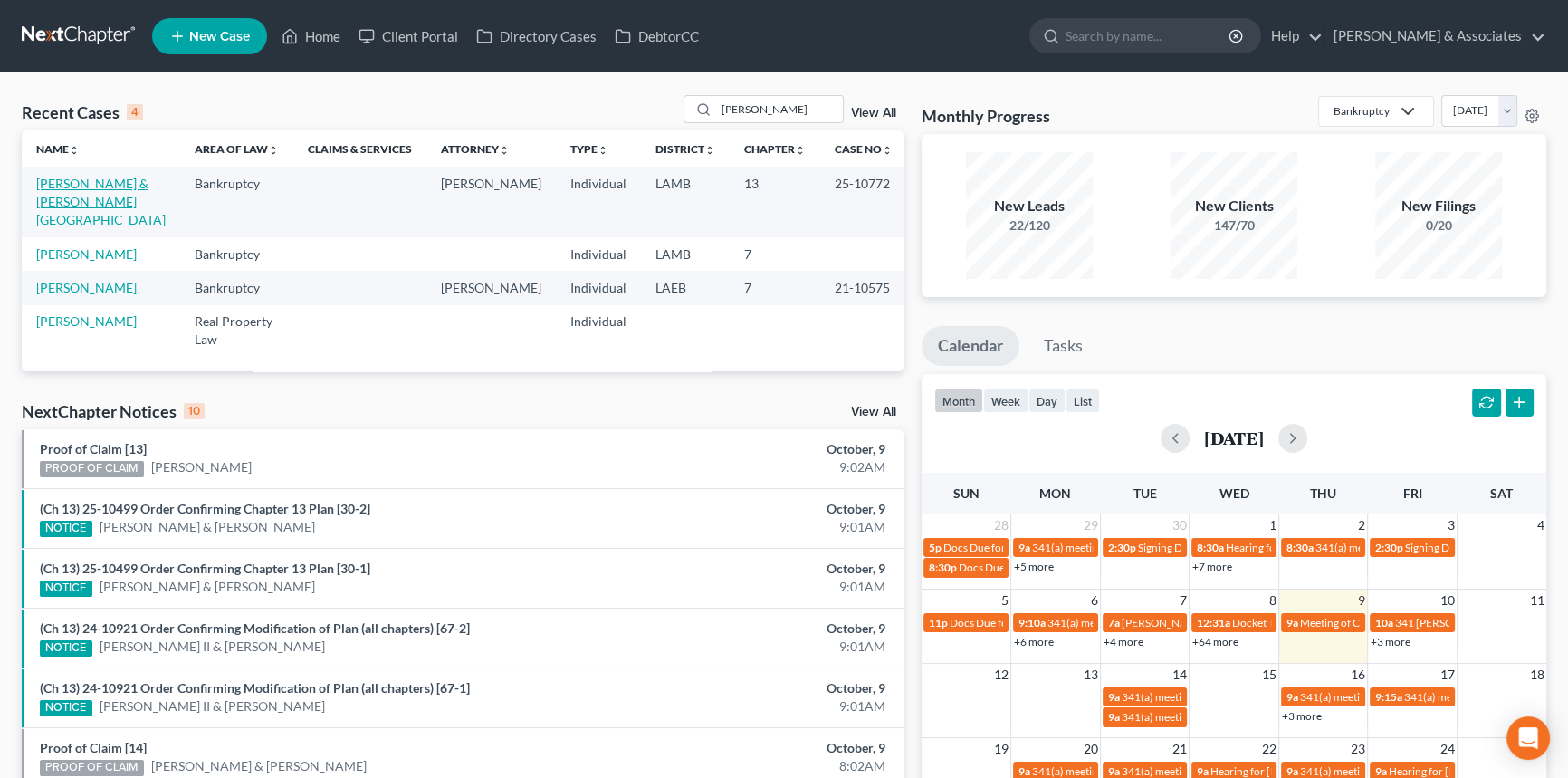
click at [127, 190] on link "Hines, Tevin & Wilson, Valencia" at bounding box center [101, 202] width 129 height 51
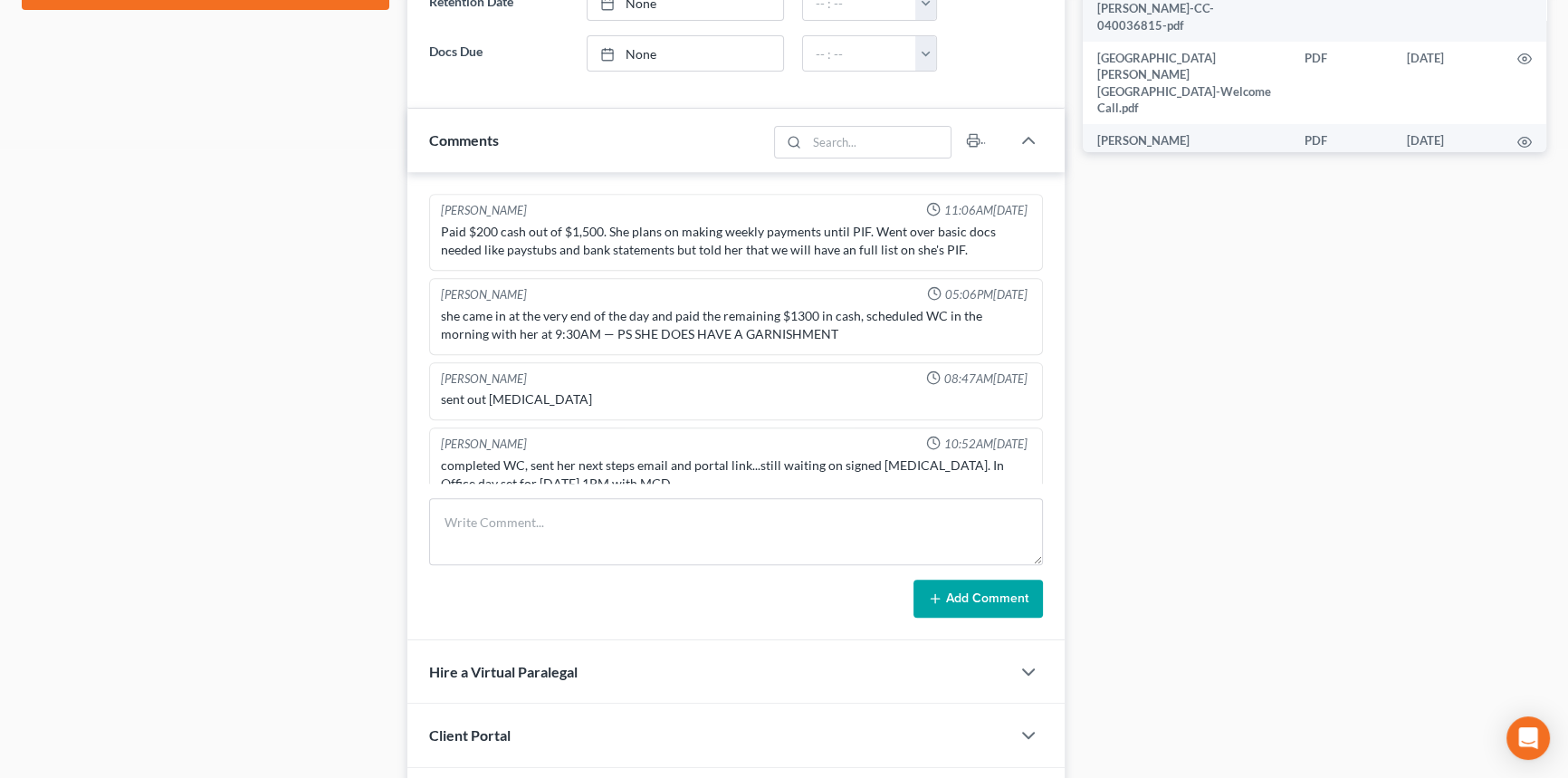
scroll to position [988, 0]
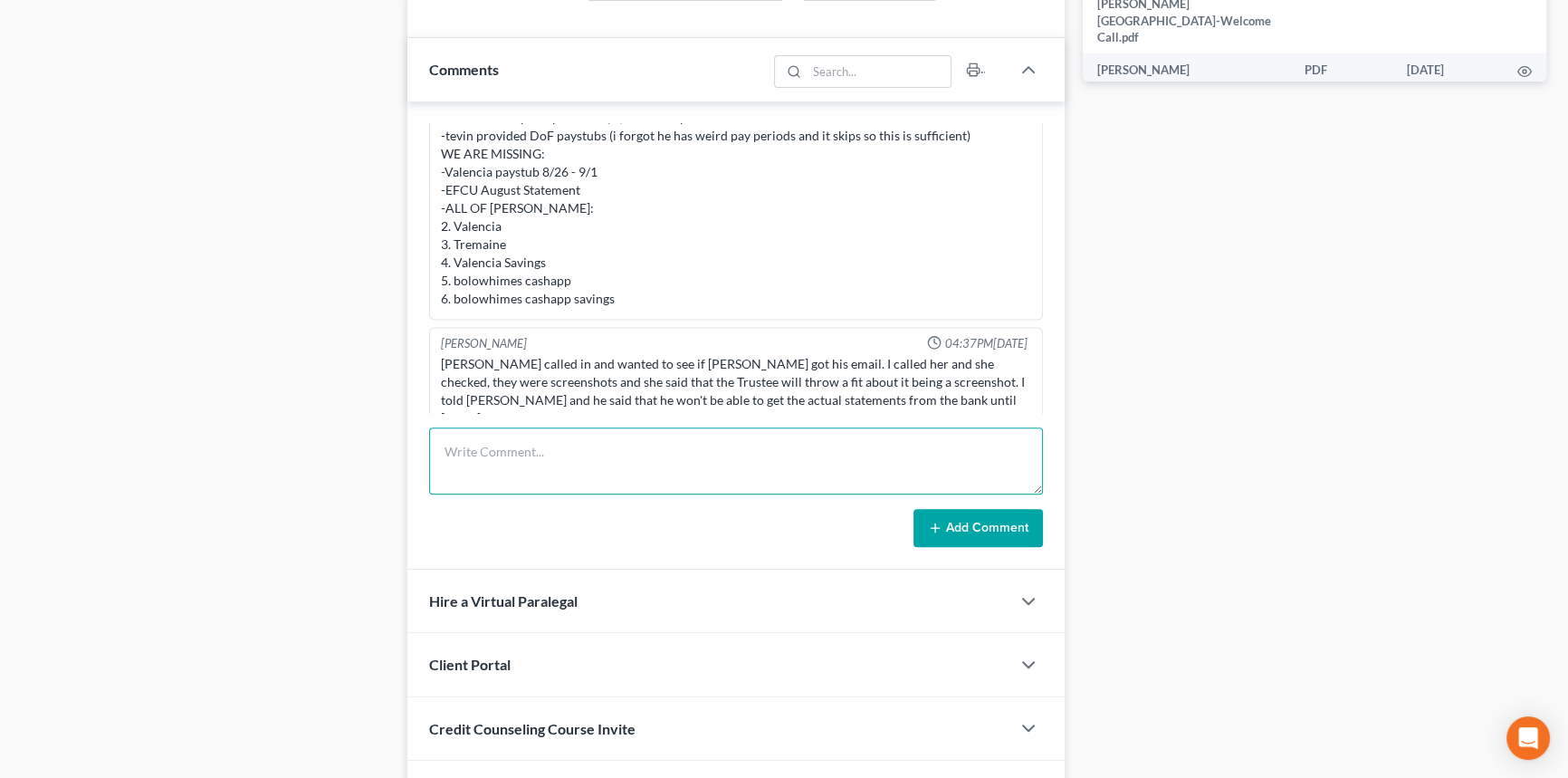
click at [553, 447] on textarea at bounding box center [735, 461] width 614 height 67
type textarea "Attended 341. Need amd tax returns for the debtors."
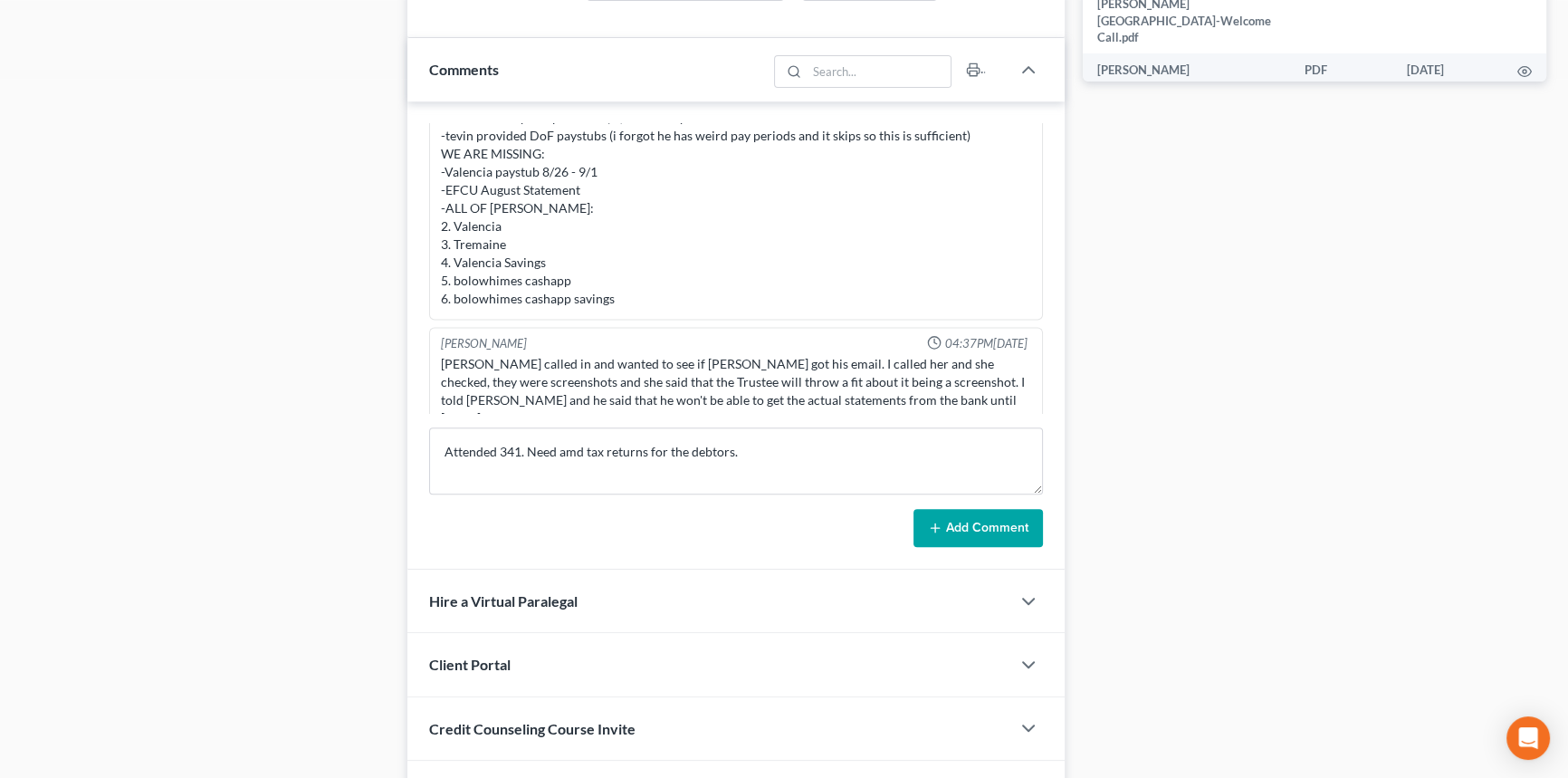
click at [953, 509] on button "Add Comment" at bounding box center [977, 528] width 129 height 38
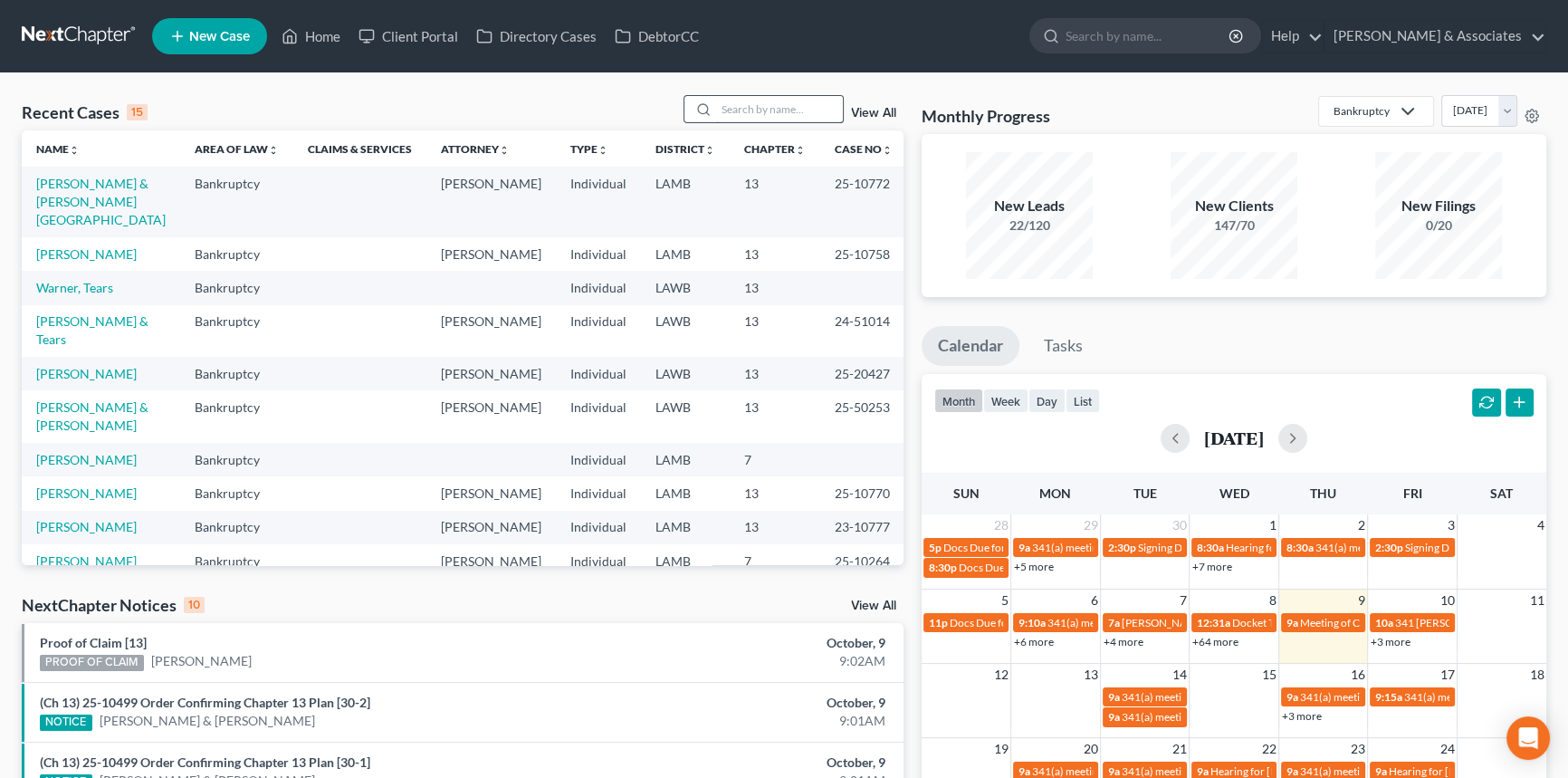
drag, startPoint x: 756, startPoint y: 125, endPoint x: 761, endPoint y: 115, distance: 11.2
click at [757, 119] on div "Recent Cases 15 View All" at bounding box center [462, 113] width 881 height 36
click at [761, 114] on input "search" at bounding box center [780, 109] width 126 height 27
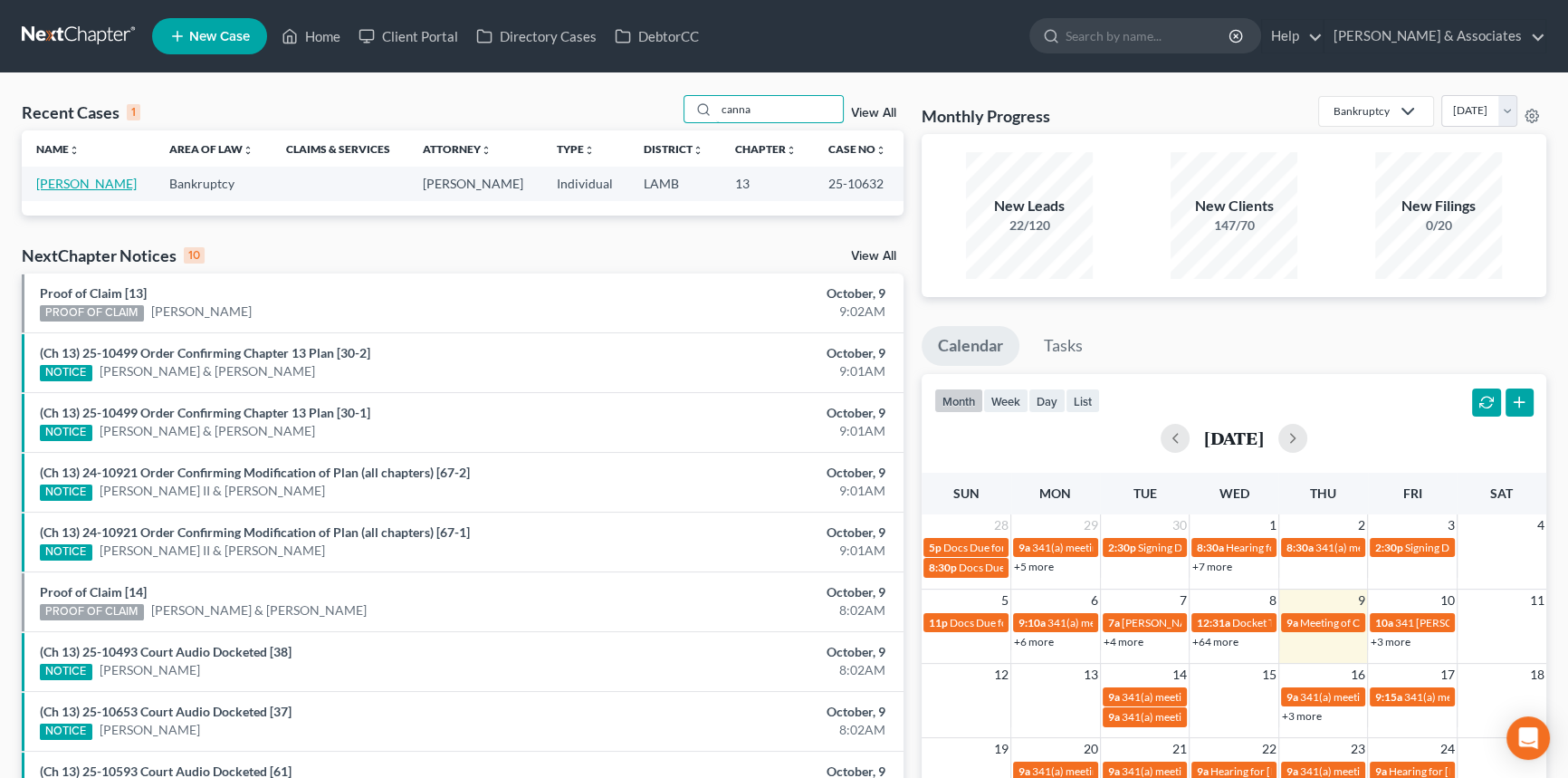
type input "canna"
click at [108, 184] on link "[PERSON_NAME]" at bounding box center [87, 184] width 101 height 16
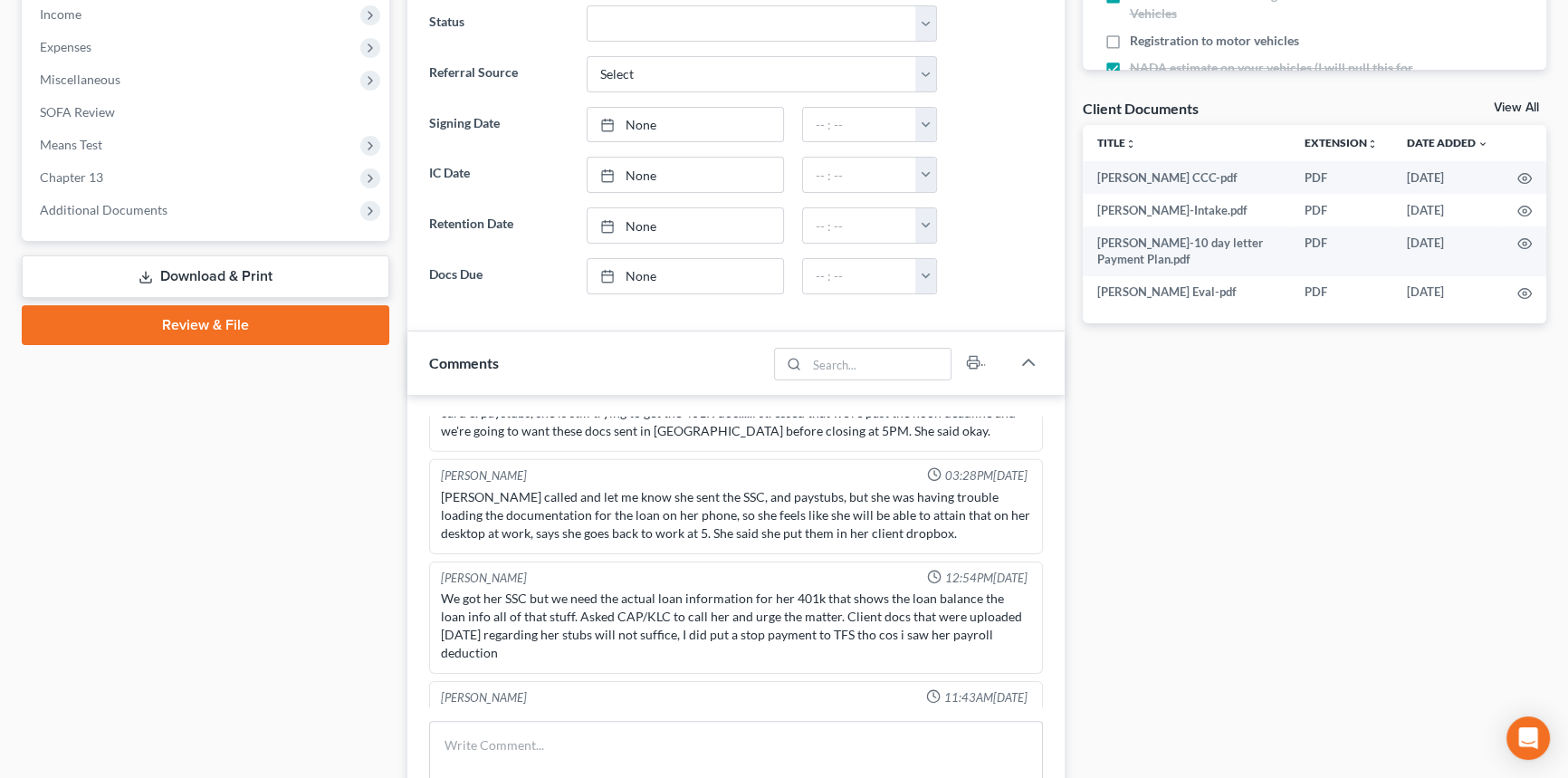
scroll to position [658, 0]
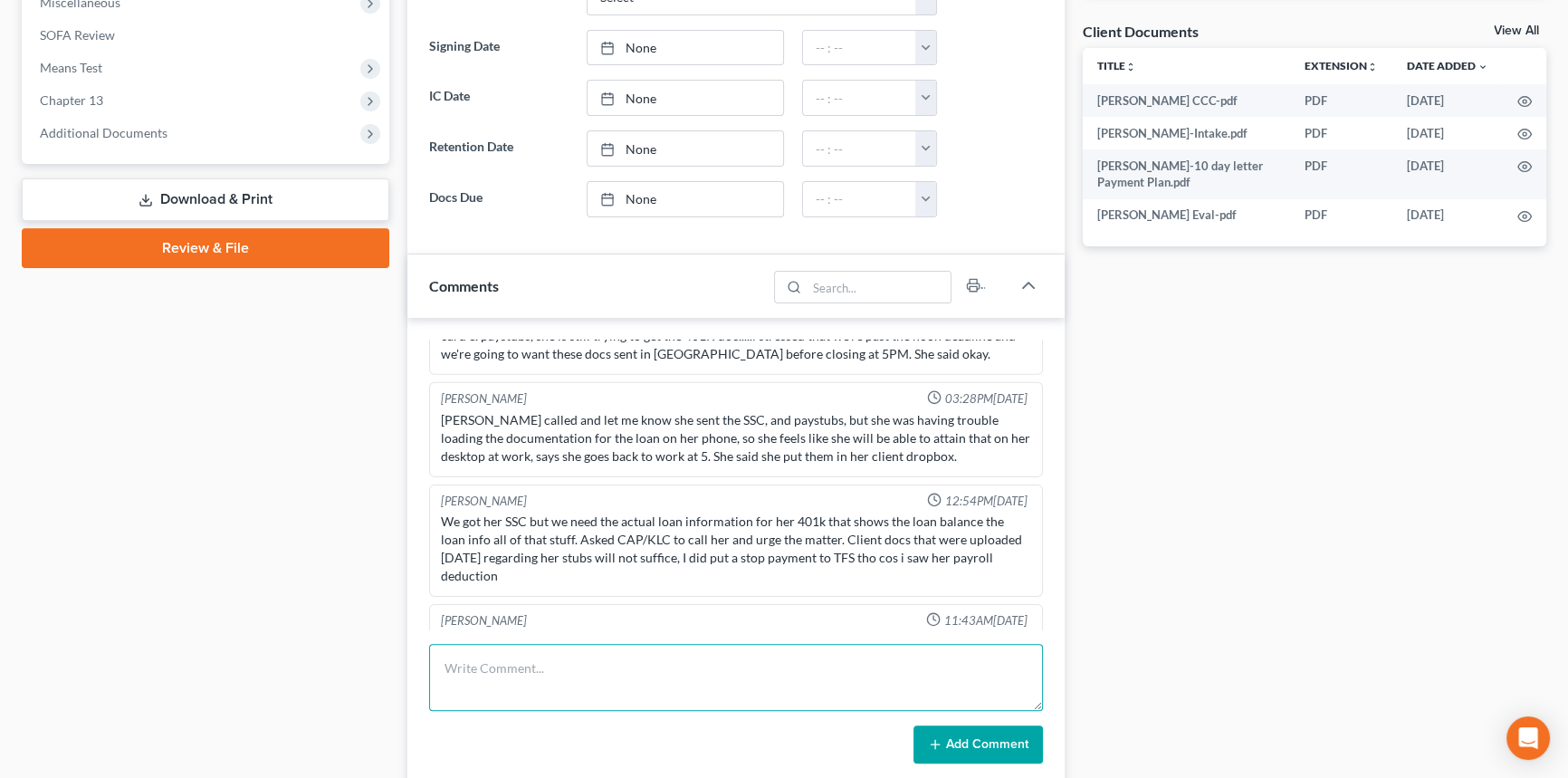
click at [543, 682] on textarea at bounding box center [735, 677] width 614 height 67
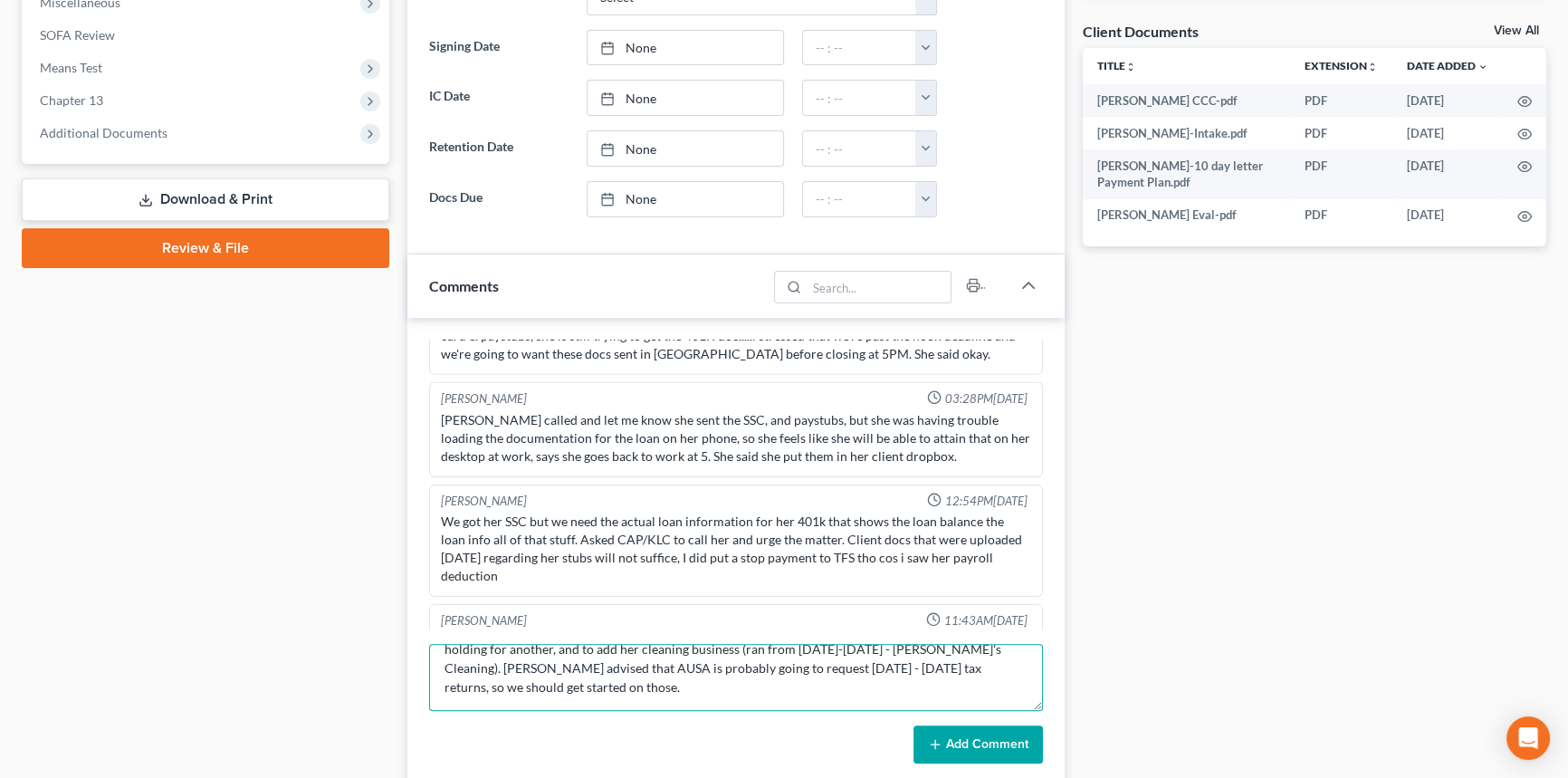
scroll to position [38, 0]
type textarea "Attended 341. Need to amend SOFA to add the 2010 Honda Civic (owned by daughter…"
click at [1000, 739] on button "Add Comment" at bounding box center [977, 744] width 129 height 38
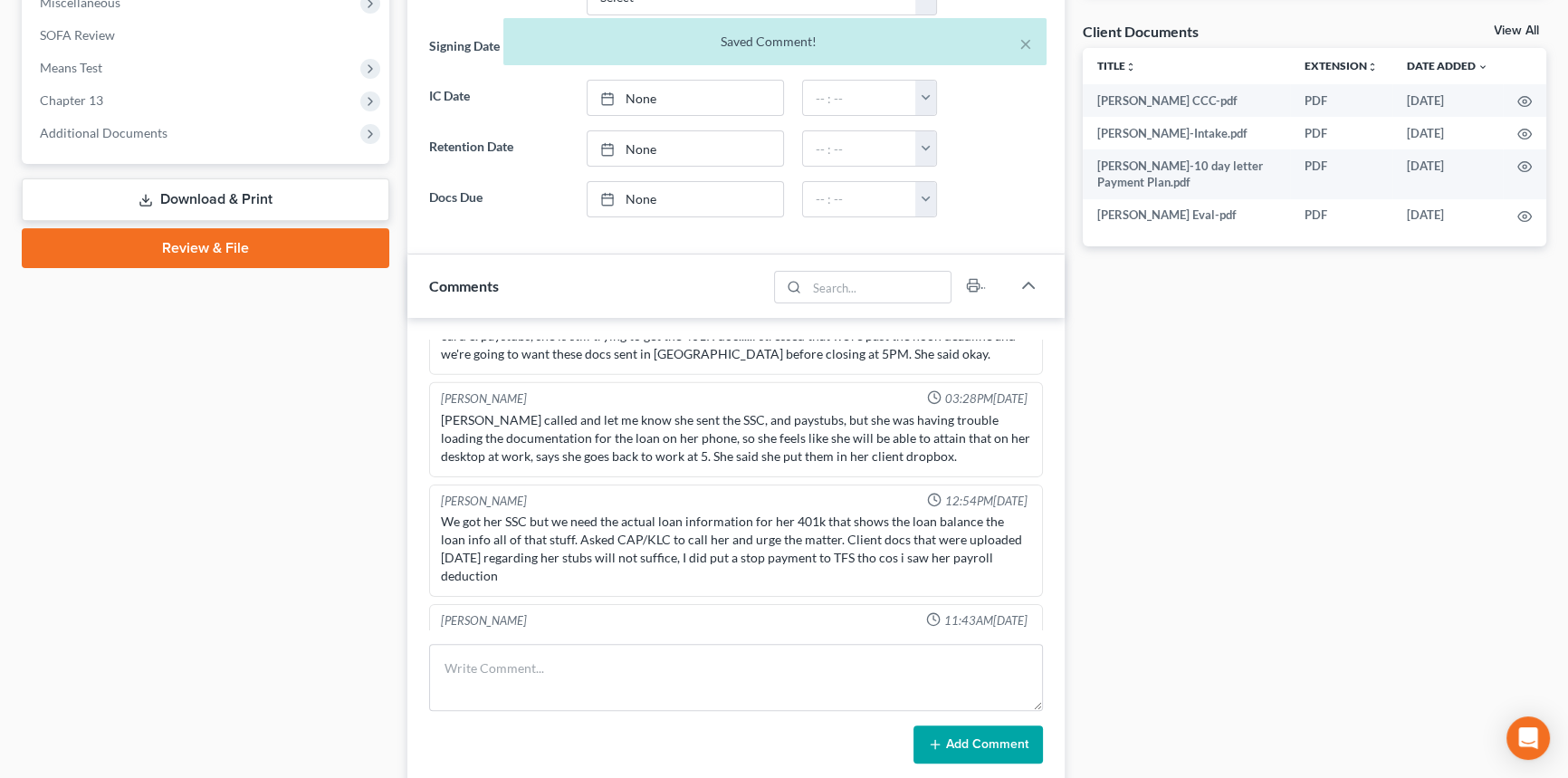
scroll to position [7560, 0]
